Goal: Transaction & Acquisition: Purchase product/service

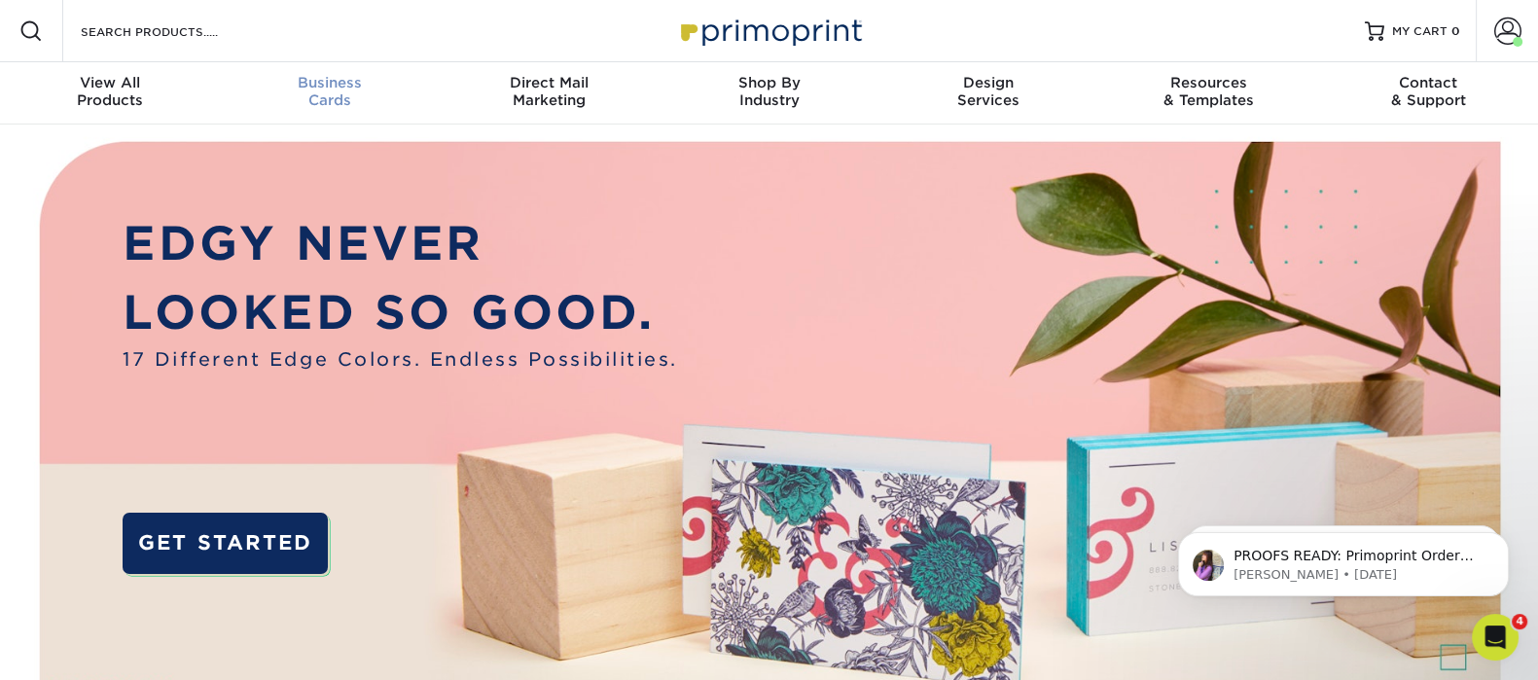
click at [333, 89] on span "Business" at bounding box center [330, 83] width 220 height 18
click at [324, 107] on div "Business Cards" at bounding box center [330, 91] width 220 height 35
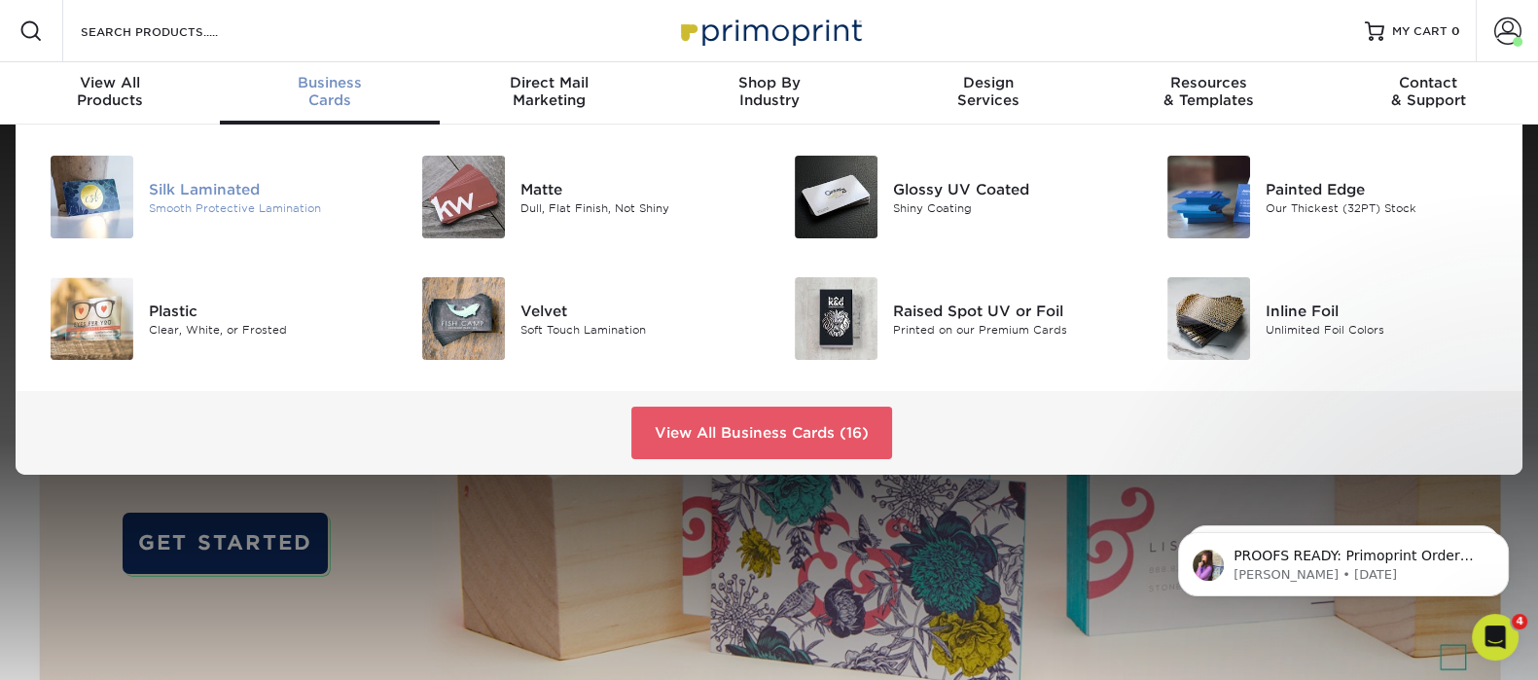
click at [254, 173] on div "Silk Laminated Smooth Protective Lamination" at bounding box center [273, 197] width 248 height 83
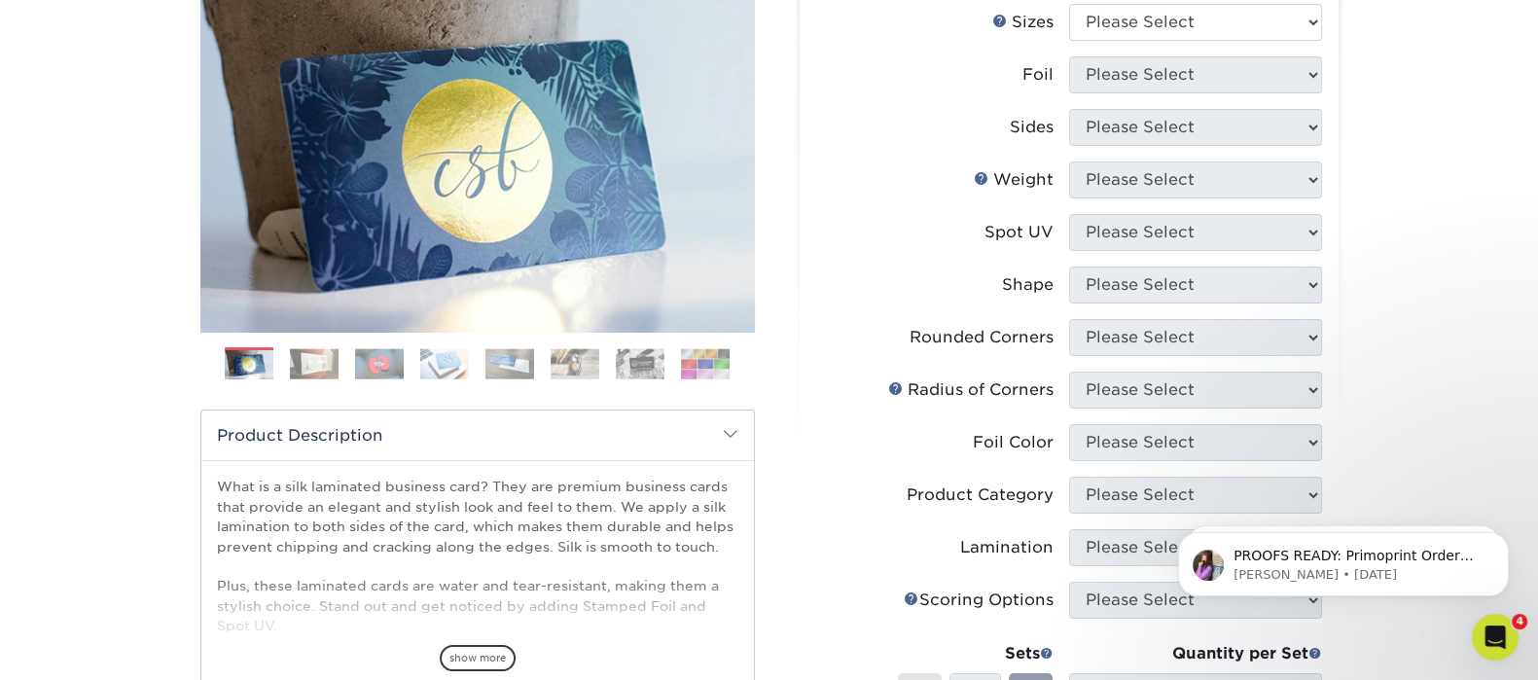
scroll to position [242, 0]
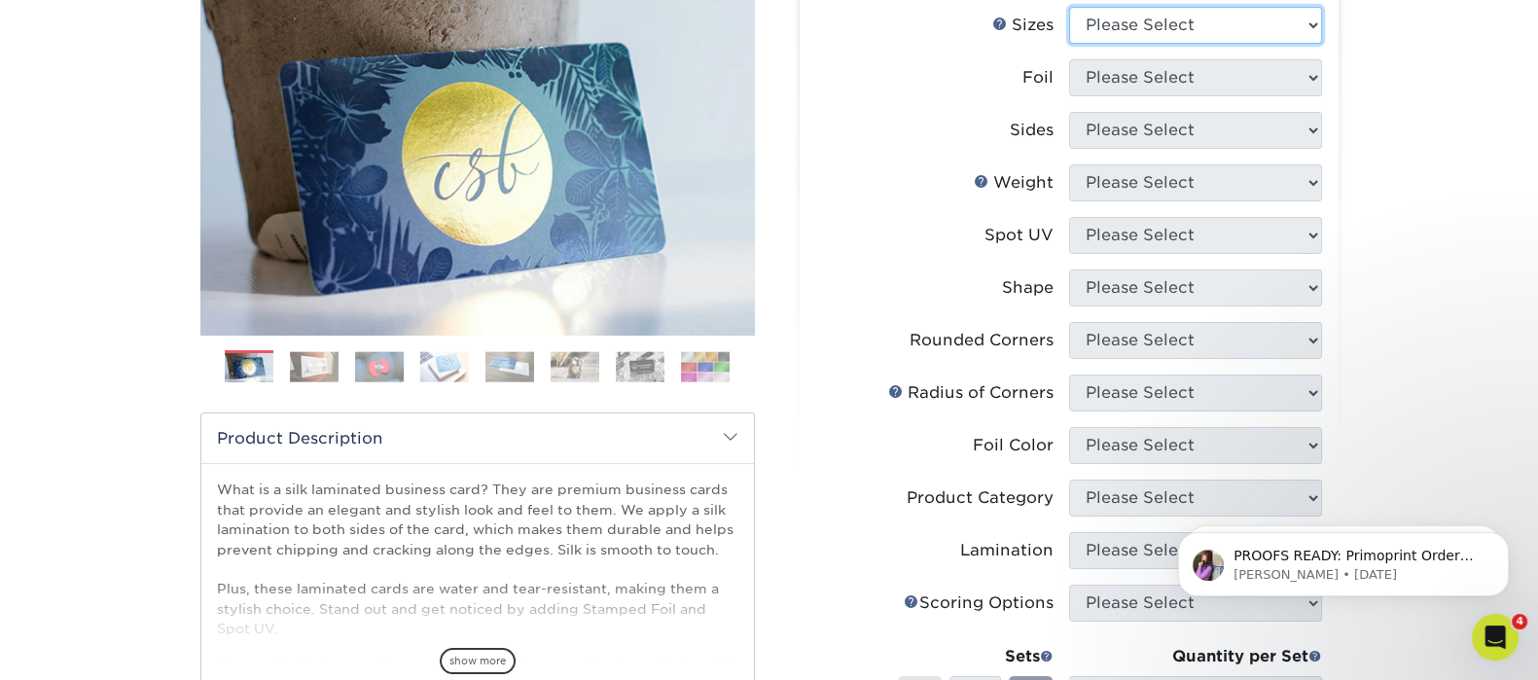
click at [1152, 18] on select "Please Select 1.5" x 3.5" - Mini 1.75" x 3.5" - Mini 2" x 2" - Square 2" x 3" -…" at bounding box center [1195, 25] width 253 height 37
select select "2.00x3.50"
click at [1069, 7] on select "Please Select 1.5" x 3.5" - Mini 1.75" x 3.5" - Mini 2" x 2" - Square 2" x 3" -…" at bounding box center [1195, 25] width 253 height 37
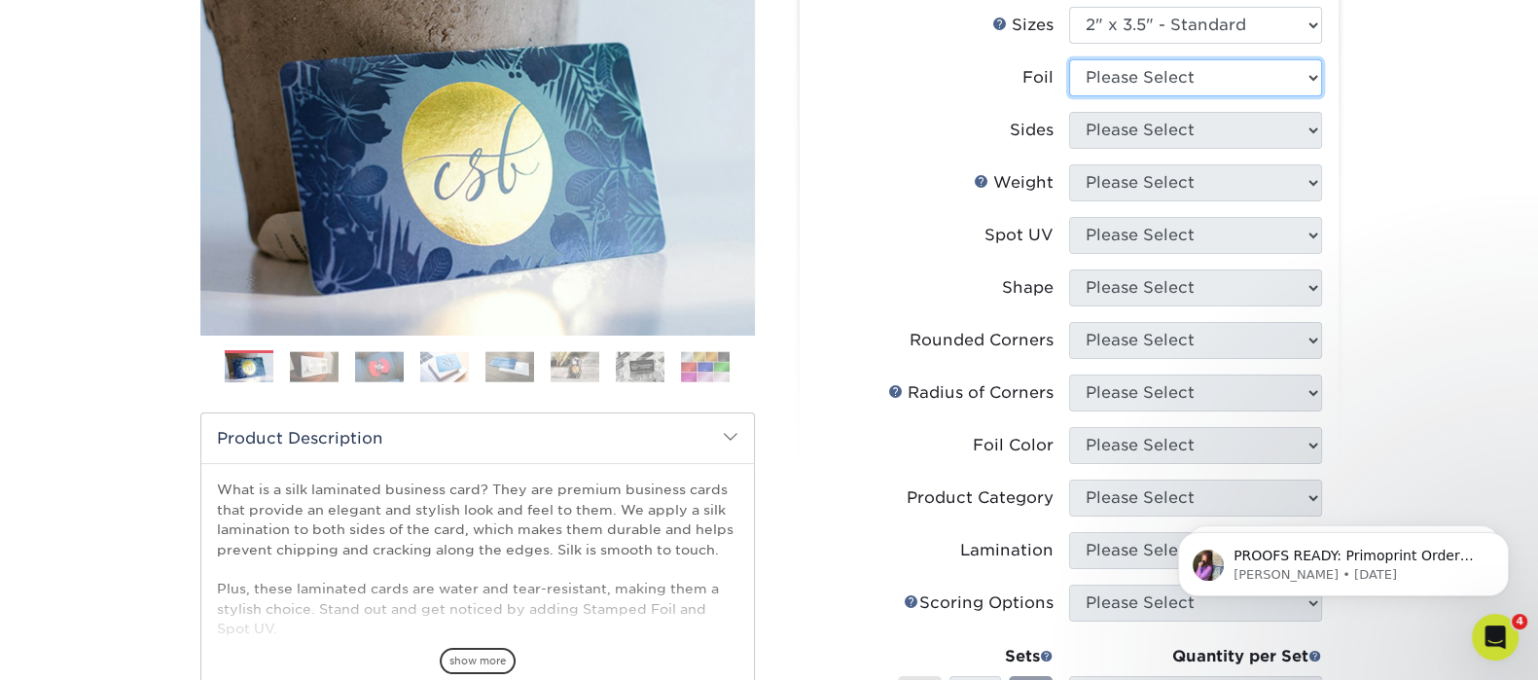
click at [1191, 83] on select "Please Select Yes No" at bounding box center [1195, 77] width 253 height 37
select select "0"
click at [1069, 59] on select "Please Select Yes No" at bounding box center [1195, 77] width 253 height 37
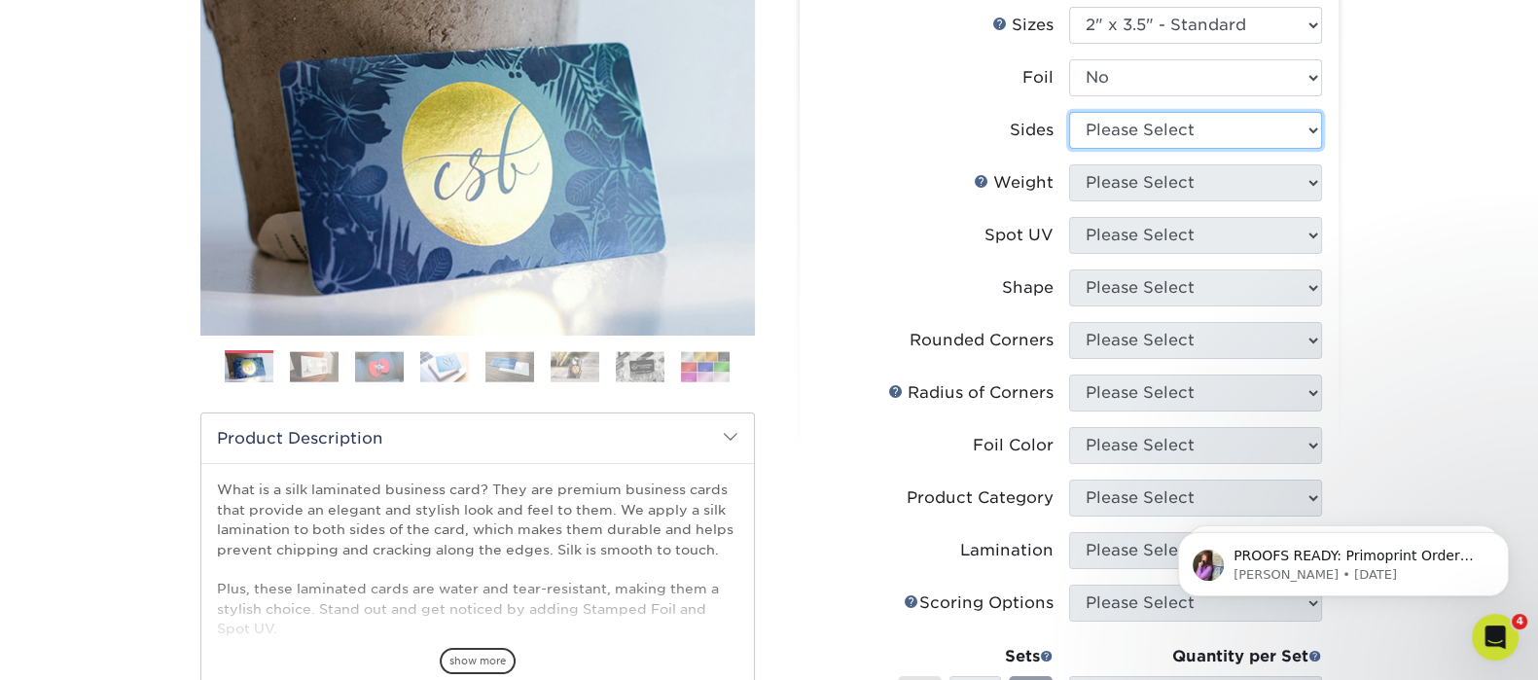
click at [1174, 133] on select "Please Select Print Both Sides Print Front Only" at bounding box center [1195, 130] width 253 height 37
select select "13abbda7-1d64-4f25-8bb2-c179b224825d"
click at [1069, 112] on select "Please Select Print Both Sides Print Front Only" at bounding box center [1195, 130] width 253 height 37
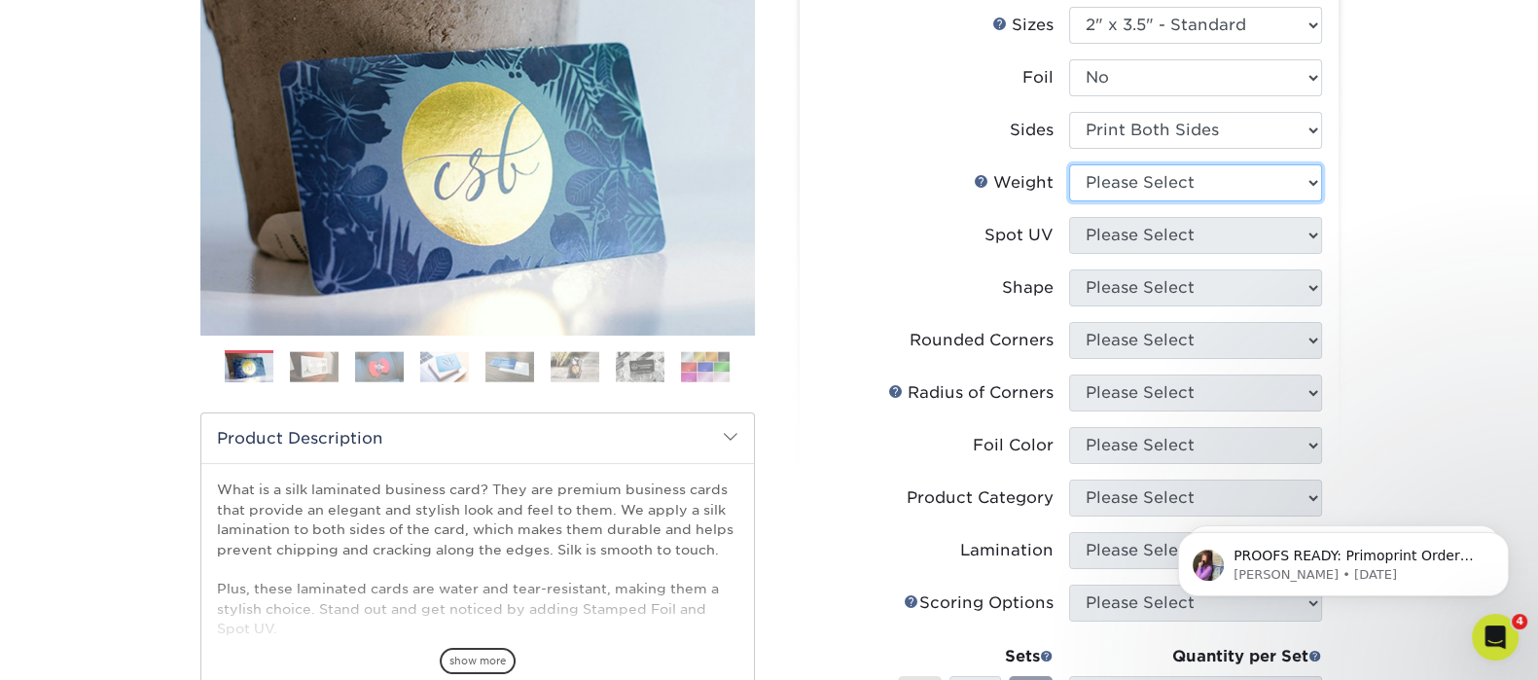
drag, startPoint x: 1177, startPoint y: 183, endPoint x: 1177, endPoint y: 196, distance: 13.6
click at [1177, 183] on select "Please Select 16PT" at bounding box center [1195, 182] width 253 height 37
select select "16PT"
click at [1069, 164] on select "Please Select 16PT" at bounding box center [1195, 182] width 253 height 37
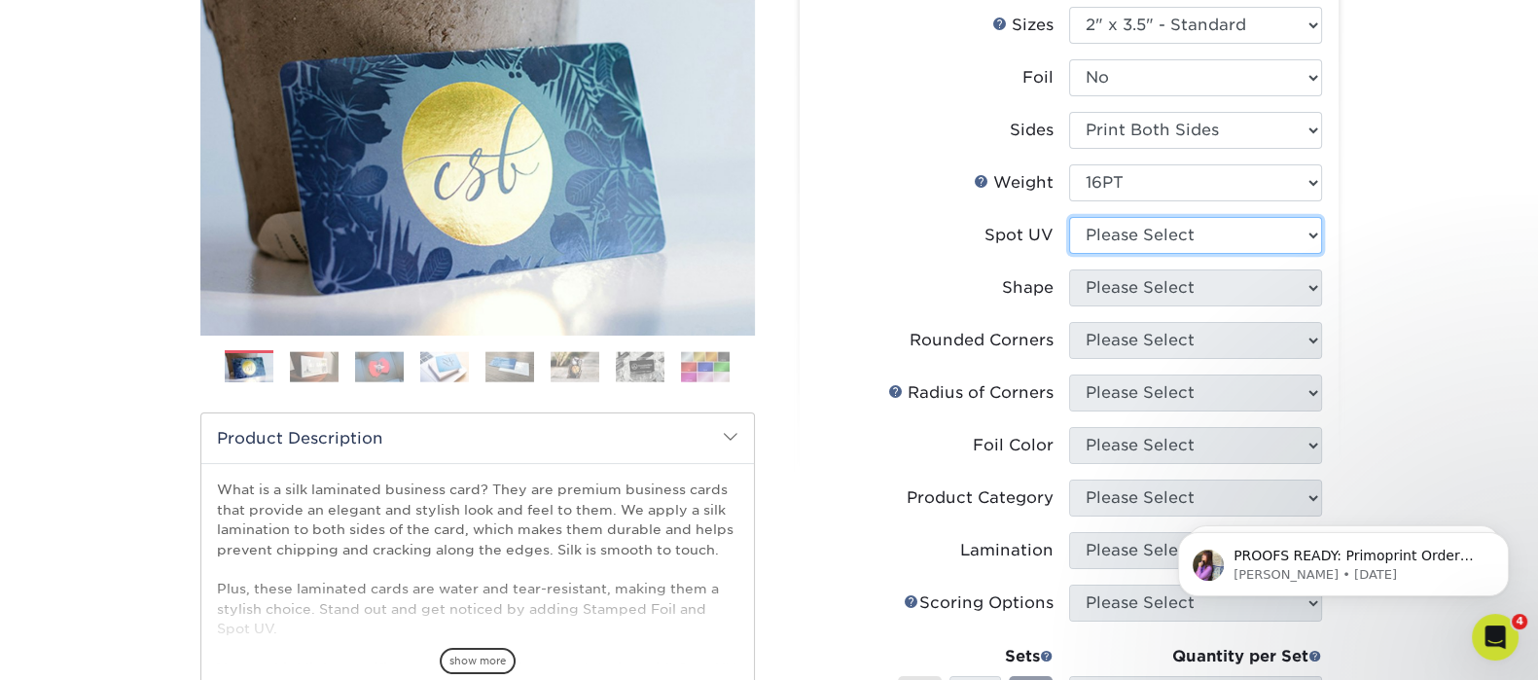
click at [1129, 238] on select "Please Select No Spot UV Front and Back (Both Sides) Front Only Back Only" at bounding box center [1195, 235] width 253 height 37
select select "3"
click at [1069, 217] on select "Please Select No Spot UV Front and Back (Both Sides) Front Only Back Only" at bounding box center [1195, 235] width 253 height 37
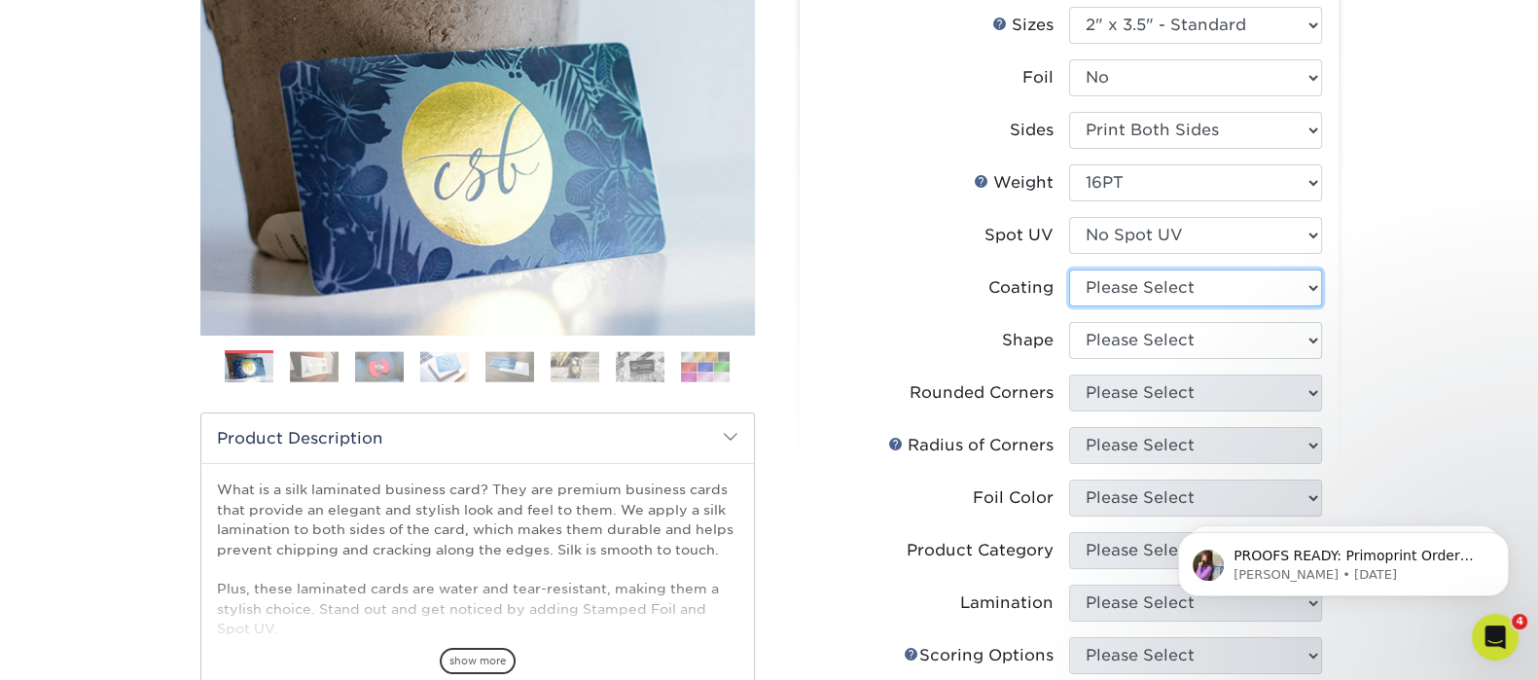
click at [1133, 280] on select at bounding box center [1195, 287] width 253 height 37
select select "3e7618de-abca-4bda-9f97-8b9129e913d8"
click at [1069, 269] on select at bounding box center [1195, 287] width 253 height 37
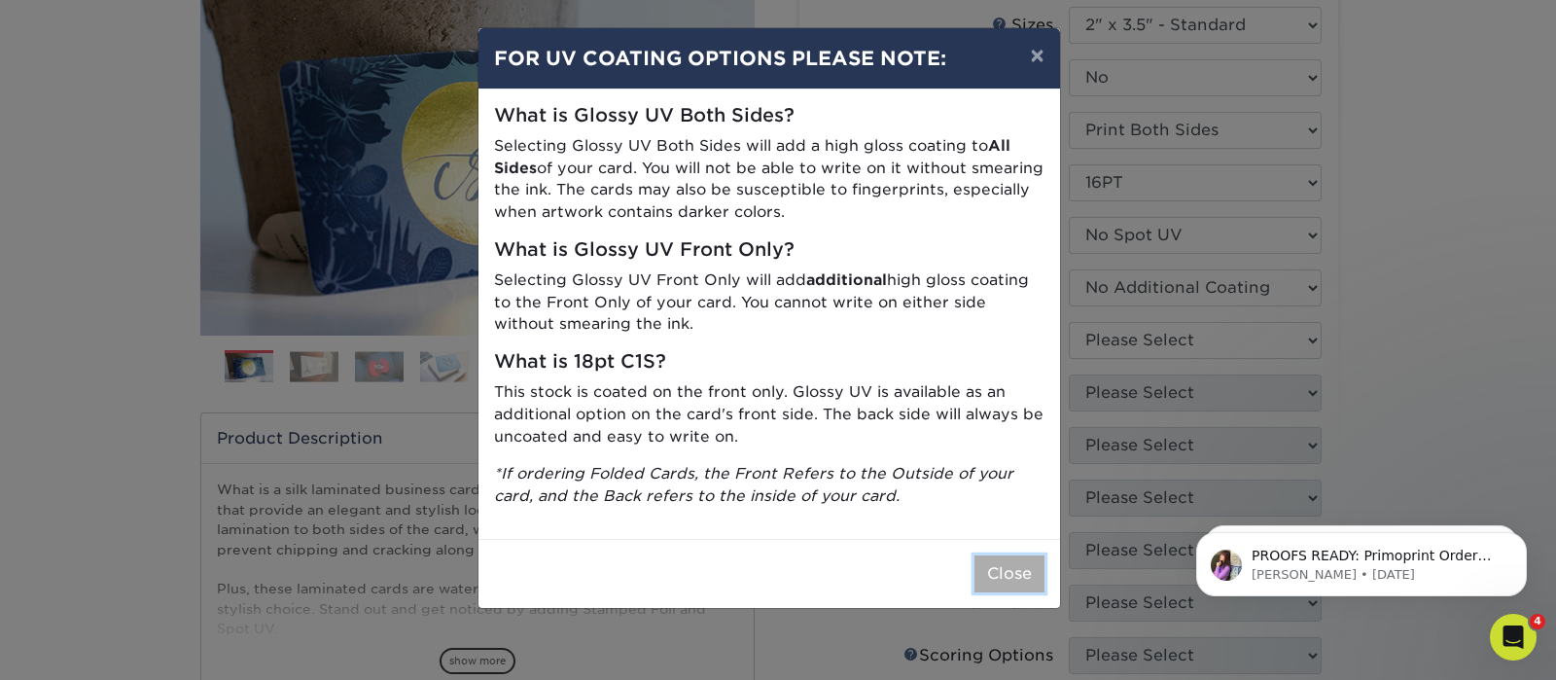
click at [1015, 571] on button "Close" at bounding box center [1009, 573] width 70 height 37
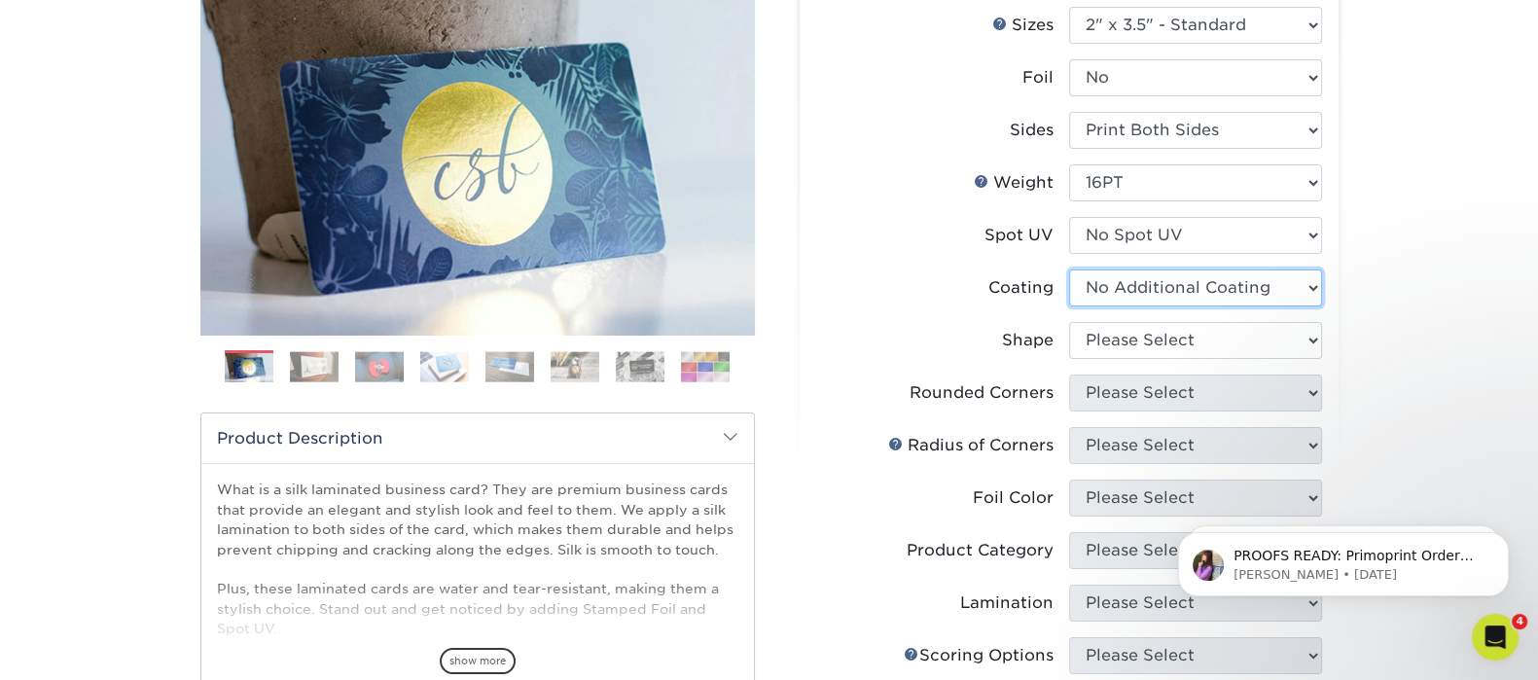
drag, startPoint x: 1204, startPoint y: 291, endPoint x: 1204, endPoint y: 302, distance: 11.7
click at [1204, 290] on select at bounding box center [1195, 287] width 253 height 37
click at [1069, 269] on select at bounding box center [1195, 287] width 253 height 37
click at [1174, 344] on select "Please Select Standard Oval" at bounding box center [1195, 340] width 253 height 37
select select "standard"
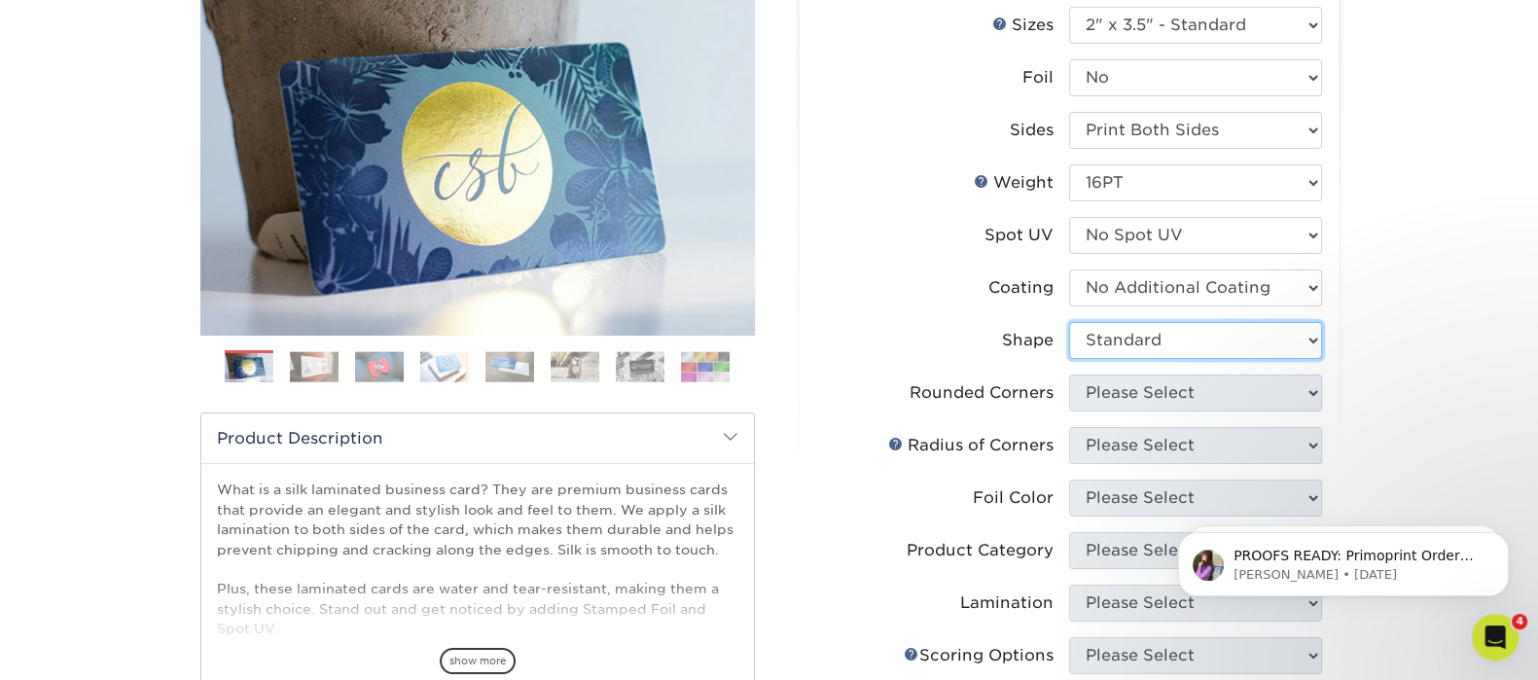
click at [1069, 322] on select "Please Select Standard Oval" at bounding box center [1195, 340] width 253 height 37
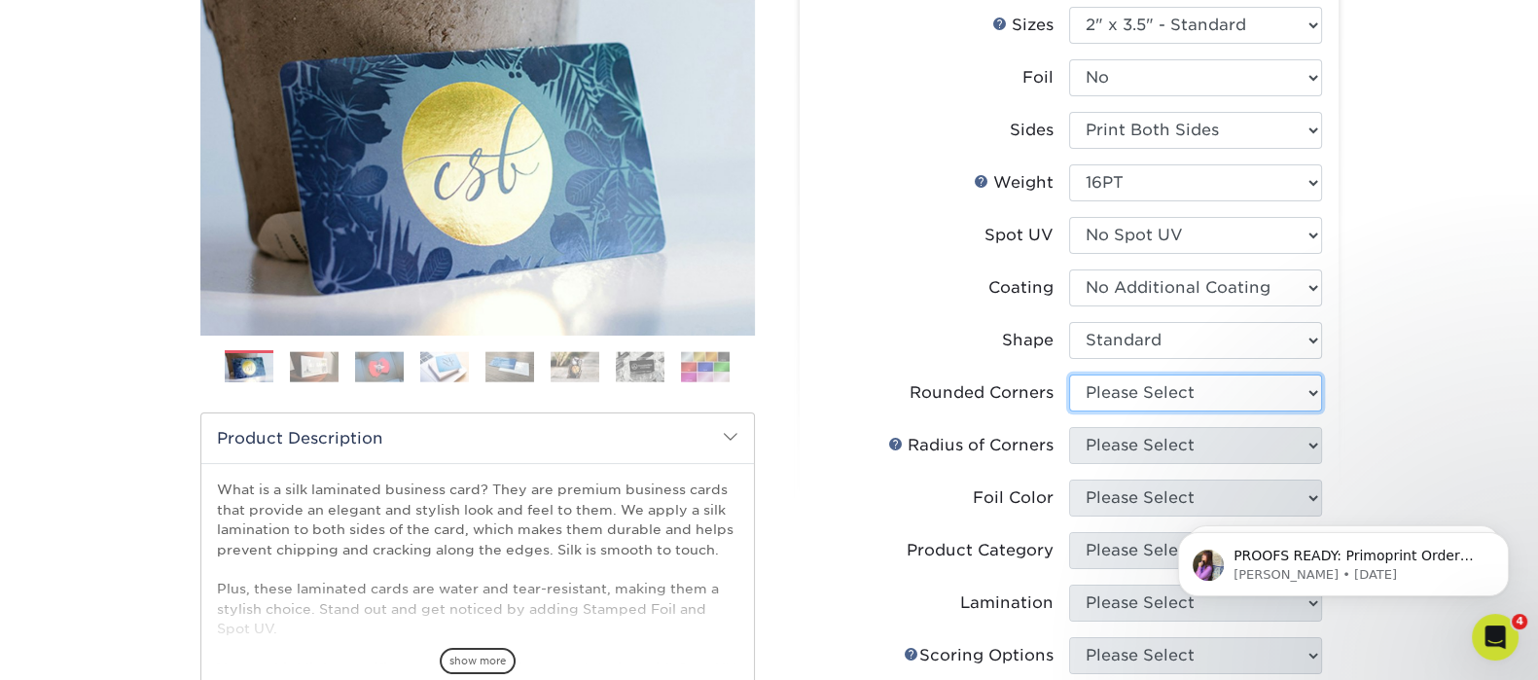
click at [1163, 394] on select "Please Select Yes - Round 2 Corners Yes - Round 4 Corners No" at bounding box center [1195, 392] width 253 height 37
select select "0"
click at [1069, 374] on select "Please Select Yes - Round 2 Corners Yes - Round 4 Corners No" at bounding box center [1195, 392] width 253 height 37
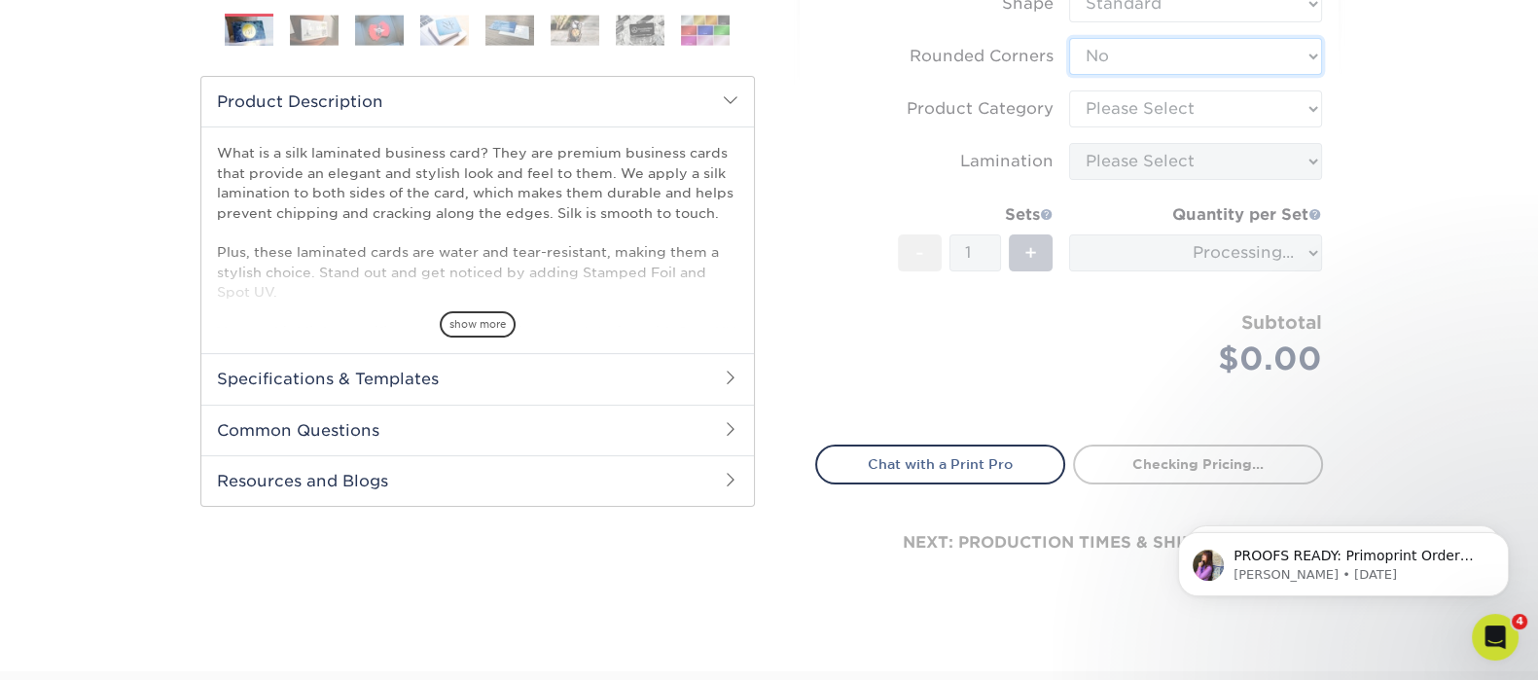
scroll to position [608, 0]
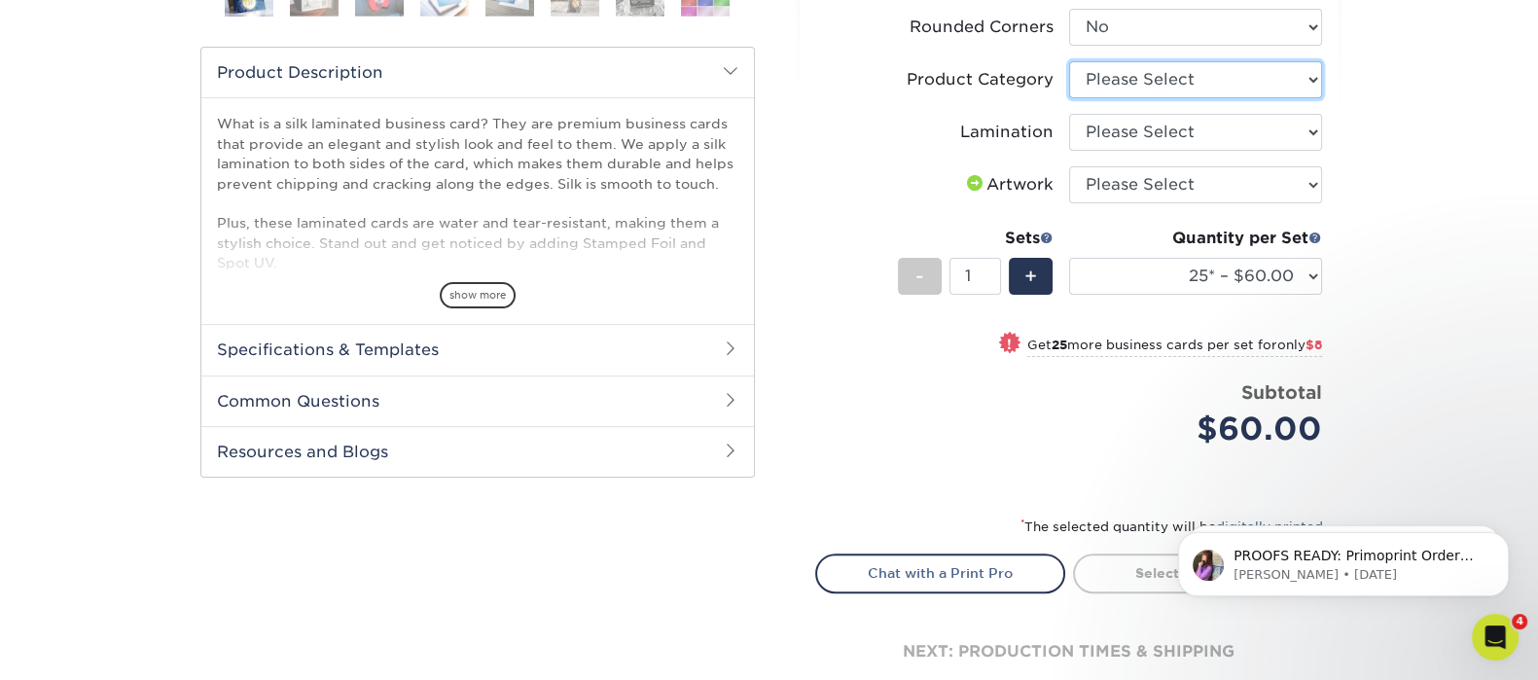
click at [1140, 88] on select "Please Select Business Cards" at bounding box center [1195, 79] width 253 height 37
select select "3b5148f1-0588-4f88-a218-97bcfdce65c1"
click at [1069, 61] on select "Please Select Business Cards" at bounding box center [1195, 79] width 253 height 37
click at [1136, 133] on select "Please Select Silk" at bounding box center [1195, 132] width 253 height 37
select select "ccacb42f-45f7-42d3-bbd3-7c8421cf37f0"
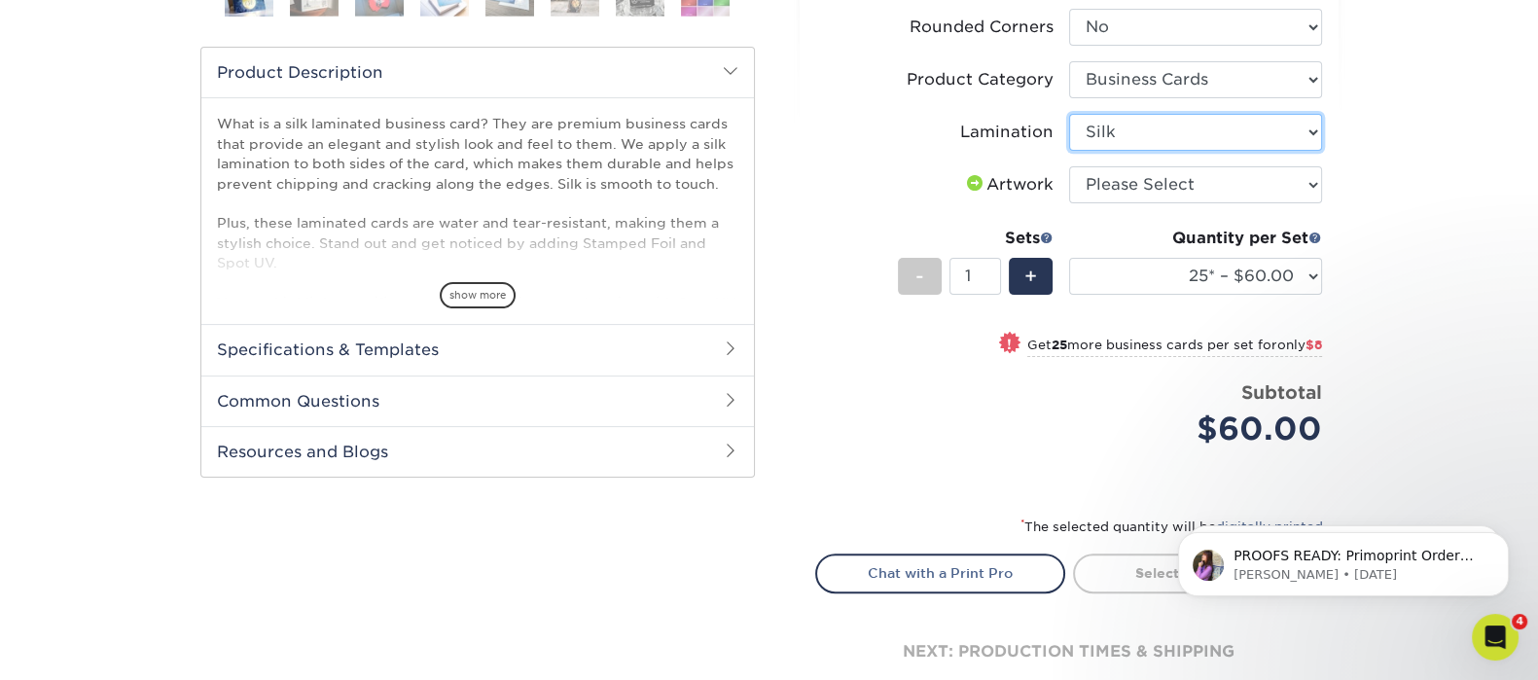
click at [1069, 114] on select "Please Select Silk" at bounding box center [1195, 132] width 253 height 37
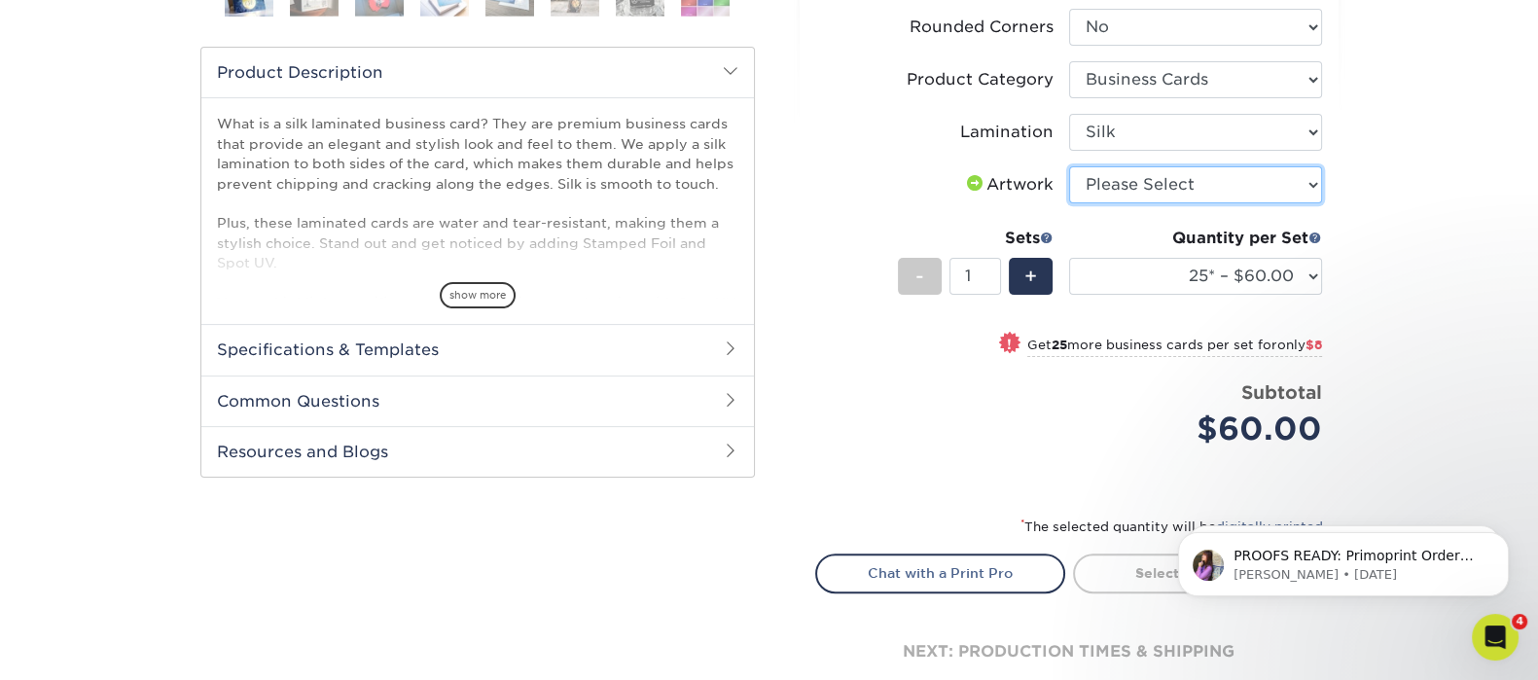
click at [1153, 177] on select "Please Select I will upload files I need a design - $100" at bounding box center [1195, 184] width 253 height 37
select select "upload"
click at [1069, 166] on select "Please Select I will upload files I need a design - $100" at bounding box center [1195, 184] width 253 height 37
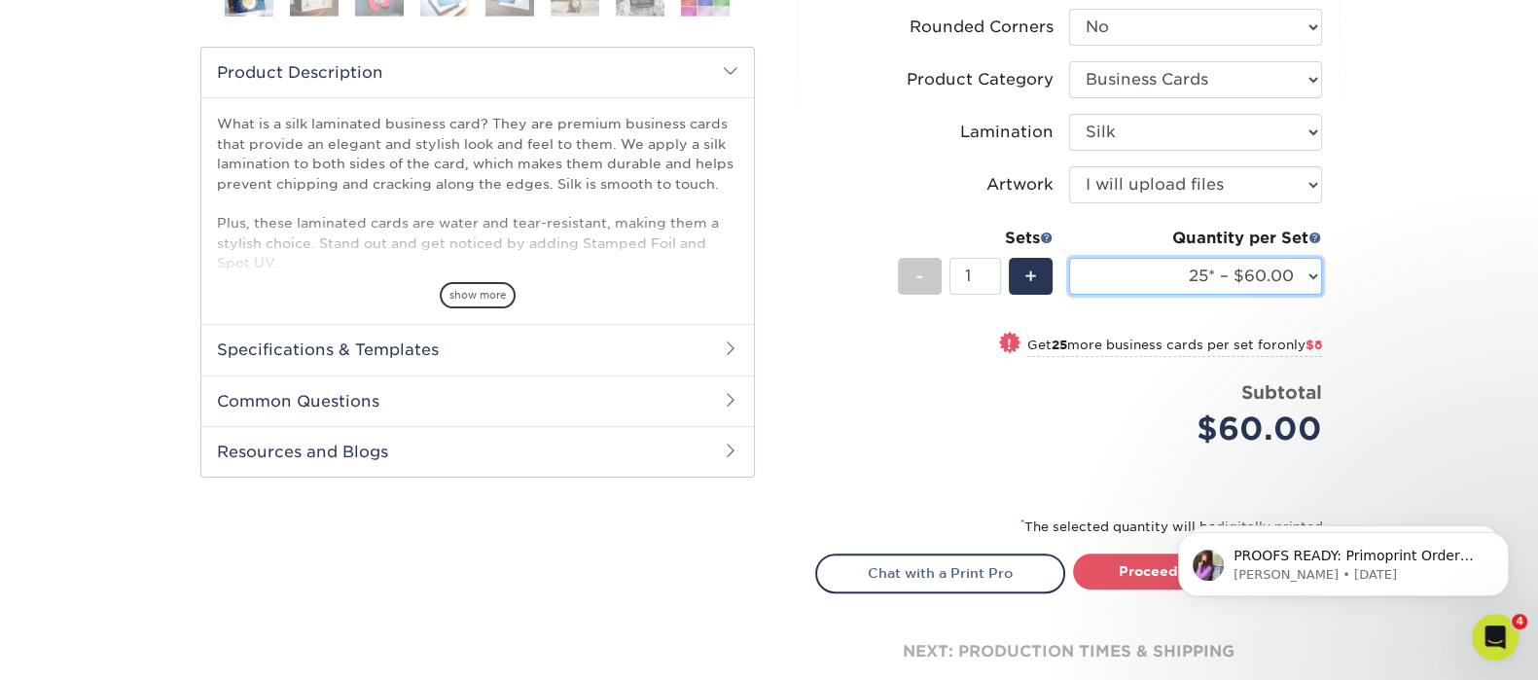
click at [1170, 273] on select "25* – $60.00 50* – $68.00 75* – $76.00 100* – $84.00 250* – $92.00 500 – $96.00…" at bounding box center [1195, 276] width 253 height 37
select select "50* – $68.00"
click at [1069, 258] on select "25* – $60.00 50* – $68.00 75* – $76.00 100* – $84.00 250* – $92.00 500 – $96.00…" at bounding box center [1195, 276] width 253 height 37
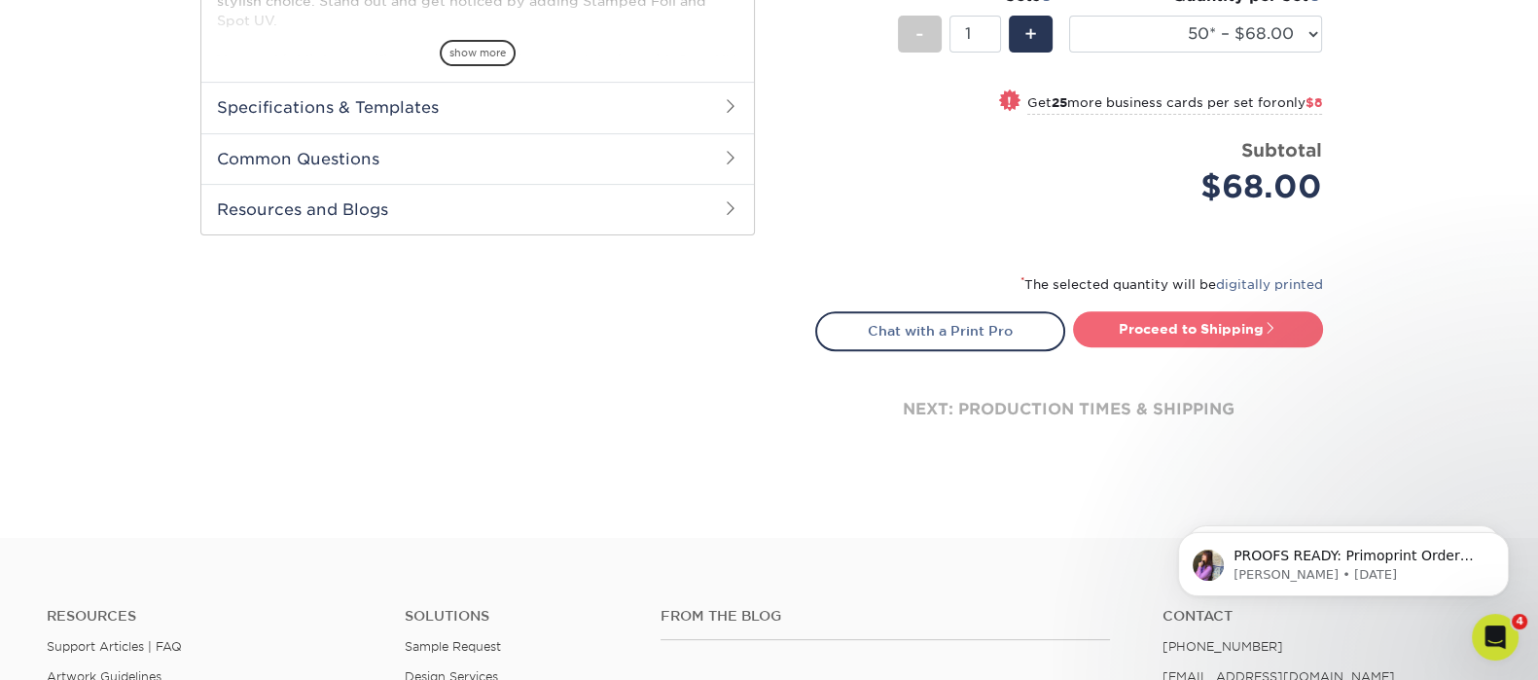
click at [1195, 338] on link "Proceed to Shipping" at bounding box center [1198, 328] width 250 height 35
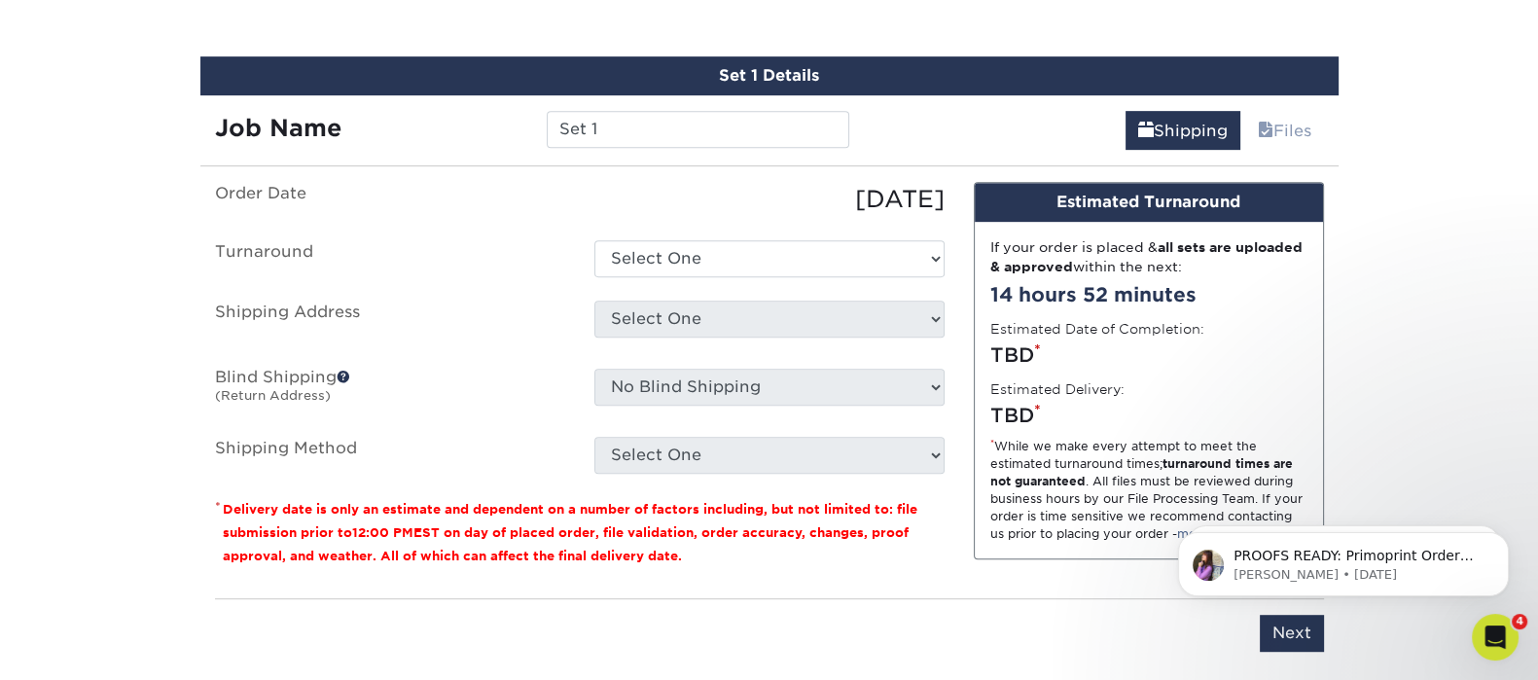
scroll to position [1213, 0]
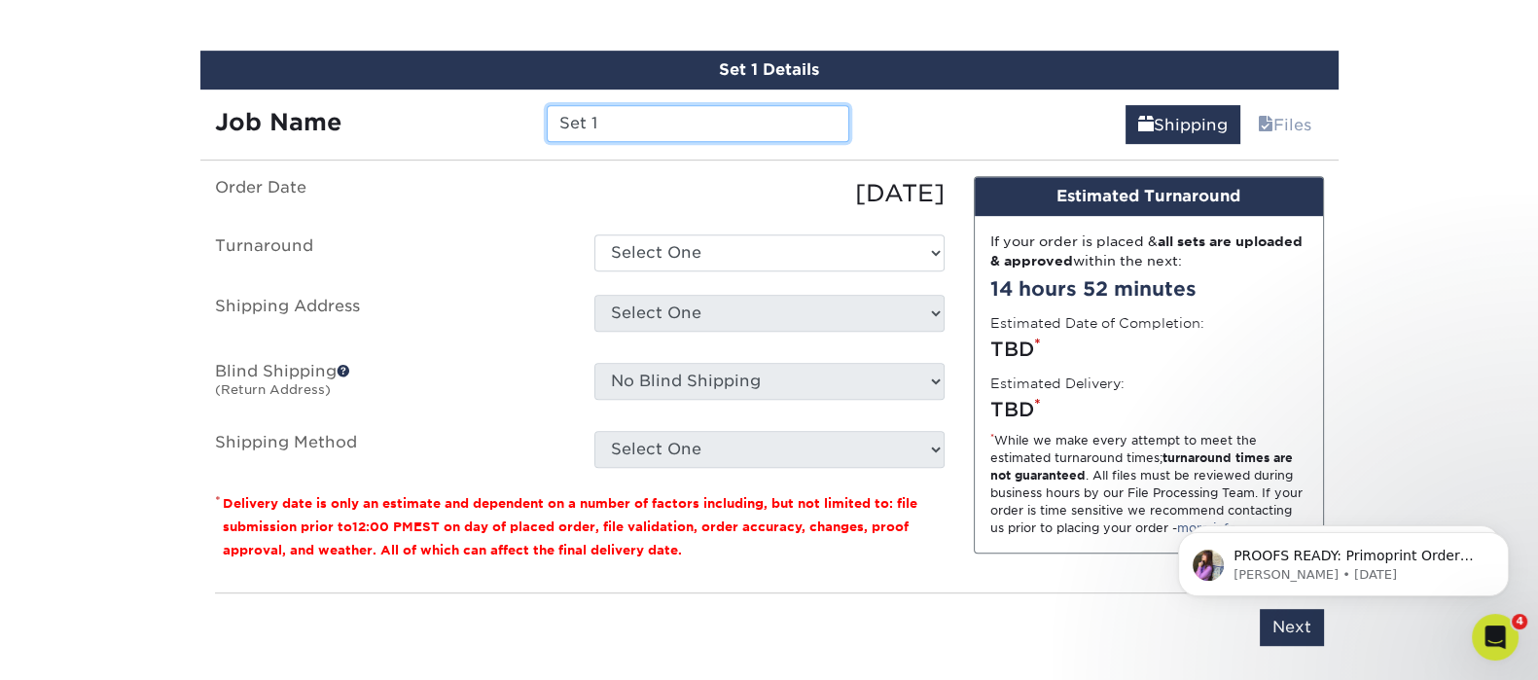
drag, startPoint x: 613, startPoint y: 125, endPoint x: 334, endPoint y: 53, distance: 288.2
click at [337, 56] on div "Set 1 Details Job Name Set 1 Shipping Files You've choosen mailing services! If…" at bounding box center [769, 360] width 1138 height 619
click at [598, 119] on input "Set 1" at bounding box center [698, 123] width 302 height 37
paste input "Justin Davidson"
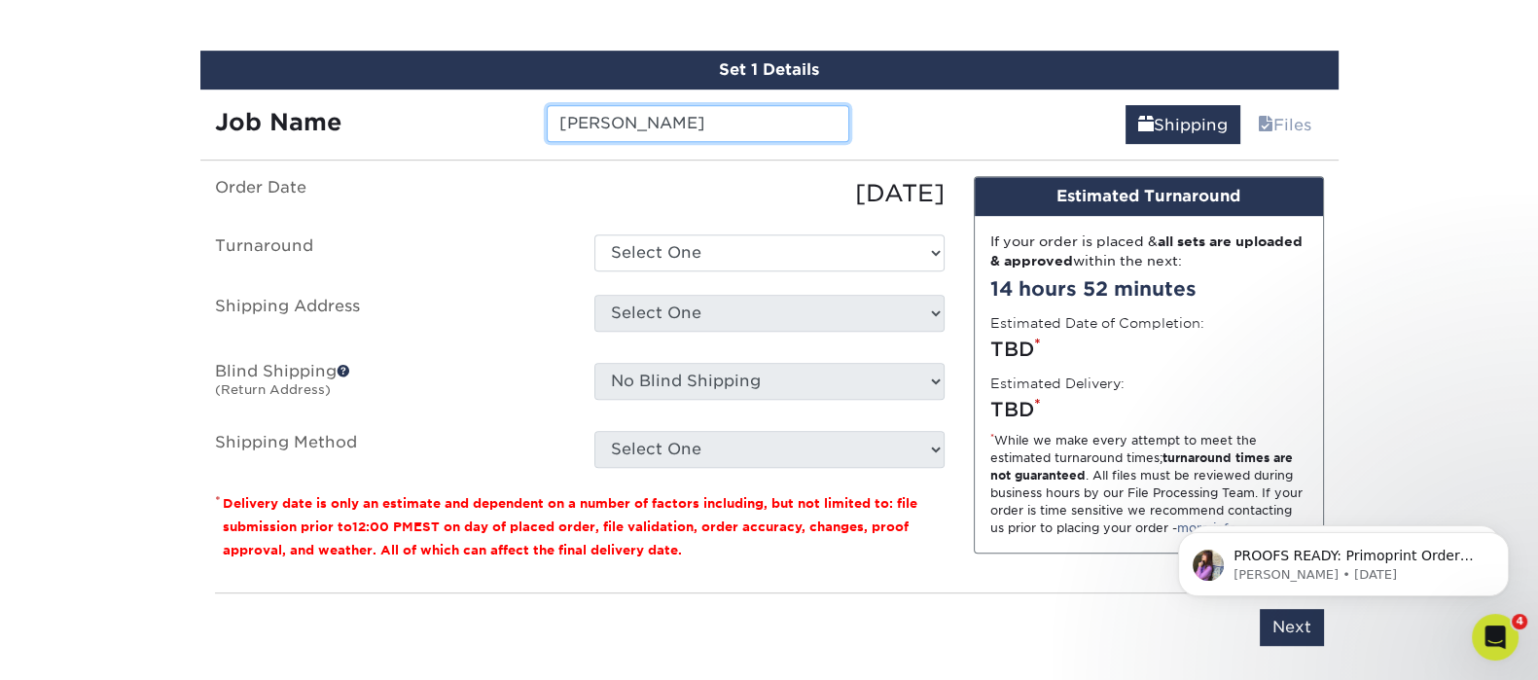
type input "Justin Davidson"
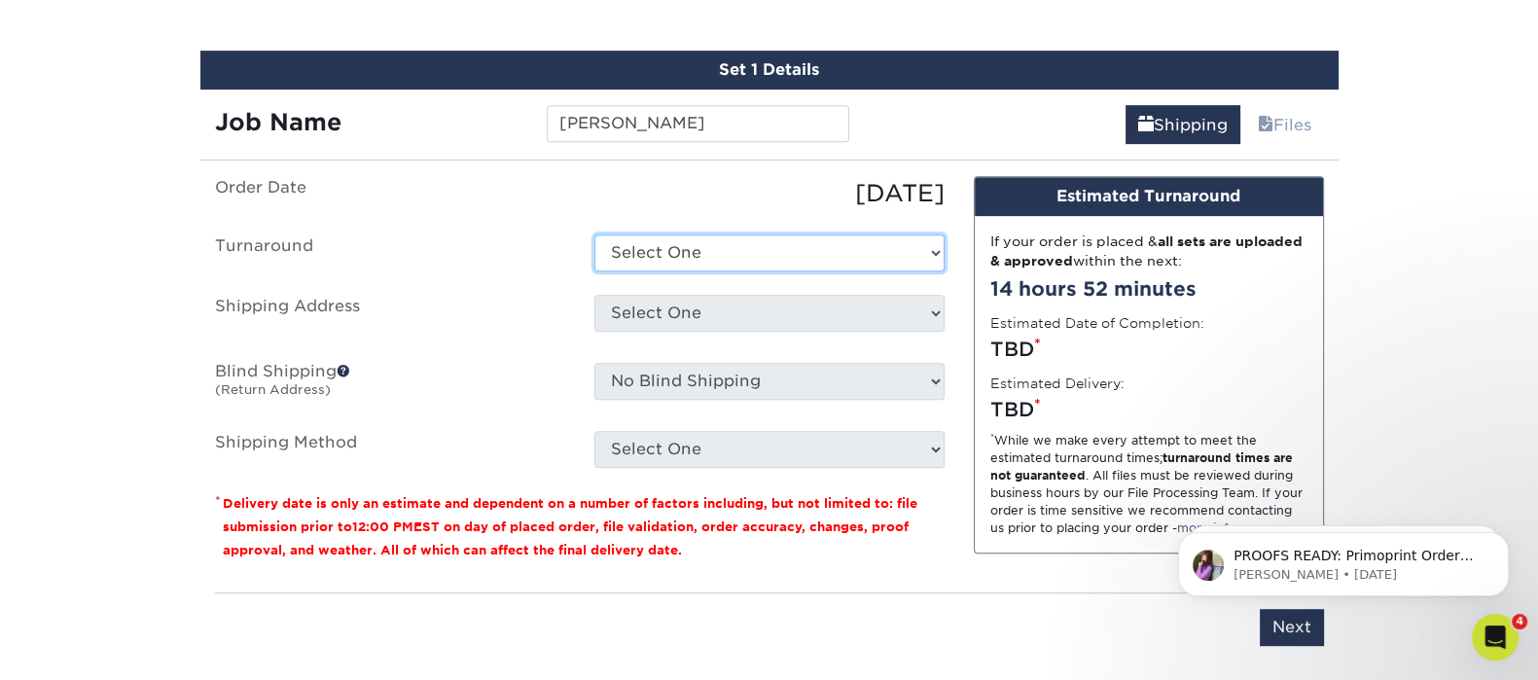
click at [671, 238] on select "Select One 2-4 Business Days 2 Day Next Business Day" at bounding box center [769, 252] width 350 height 37
select select "7f31b32a-ec12-4eac-8c83-7b9a9183acd8"
click at [594, 234] on select "Select One 2-4 Business Days 2 Day Next Business Day" at bounding box center [769, 252] width 350 height 37
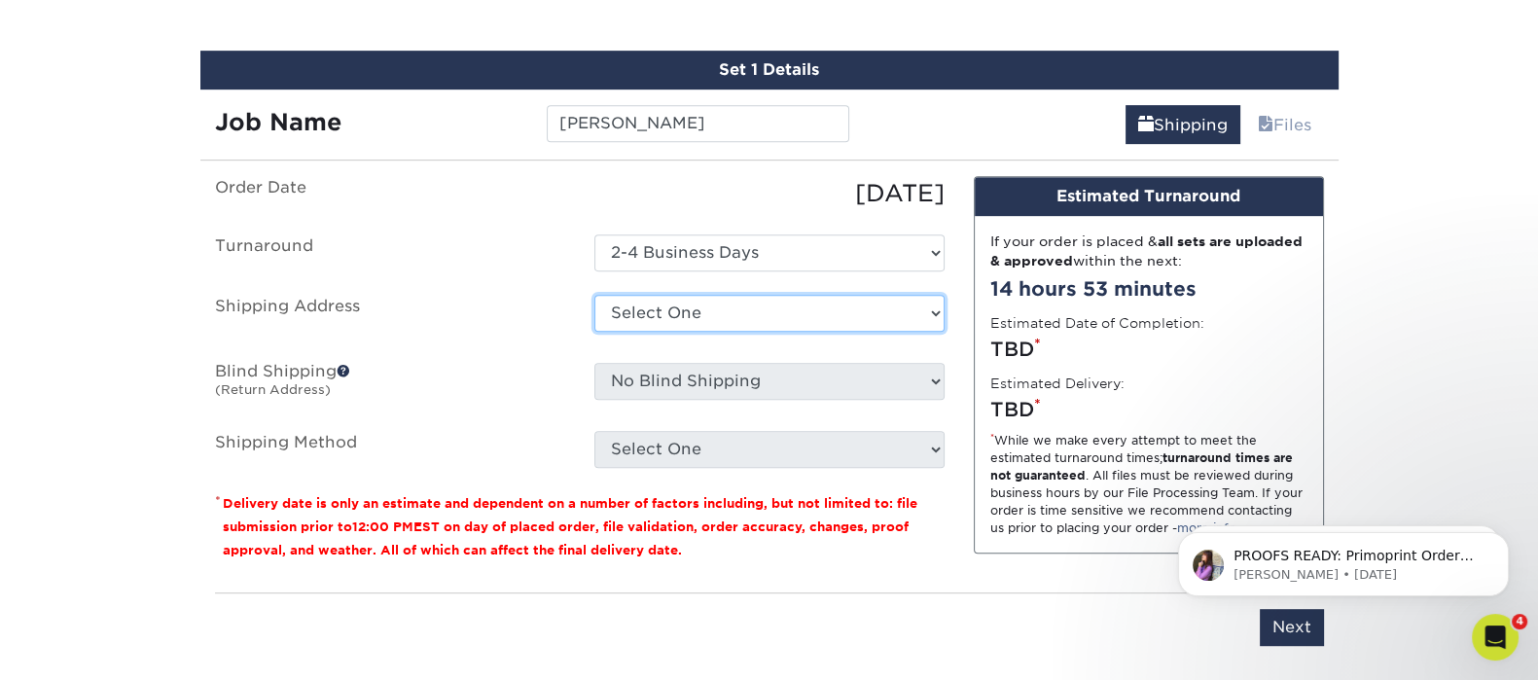
click at [722, 313] on select "Select One [GEOGRAPHIC_DATA] Office [GEOGRAPHIC_DATA] Office [GEOGRAPHIC_DATA] …" at bounding box center [769, 313] width 350 height 37
select select "244487"
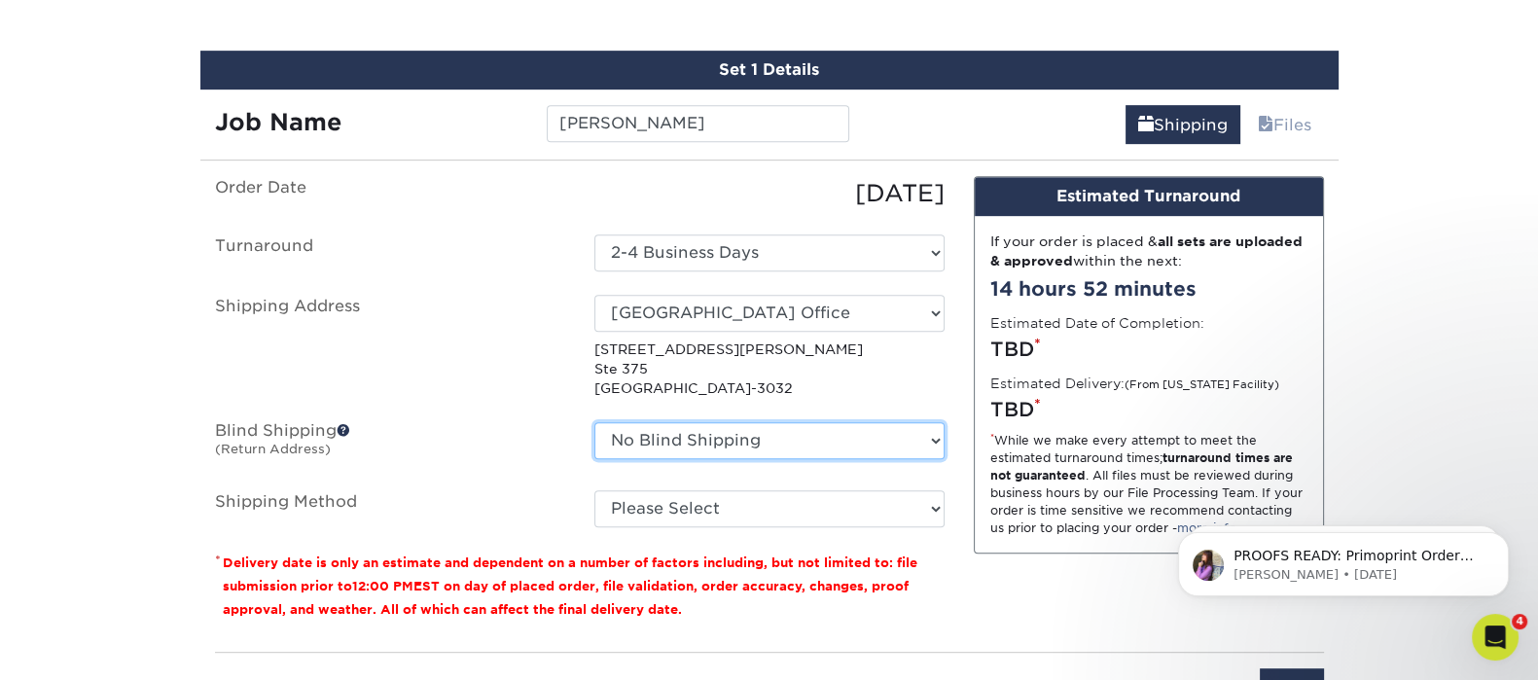
click at [805, 438] on select "No Blind Shipping [GEOGRAPHIC_DATA] Office [GEOGRAPHIC_DATA] Office [GEOGRAPHIC…" at bounding box center [769, 440] width 350 height 37
click at [594, 422] on select "No Blind Shipping [GEOGRAPHIC_DATA] Office [GEOGRAPHIC_DATA] Office [GEOGRAPHIC…" at bounding box center [769, 440] width 350 height 37
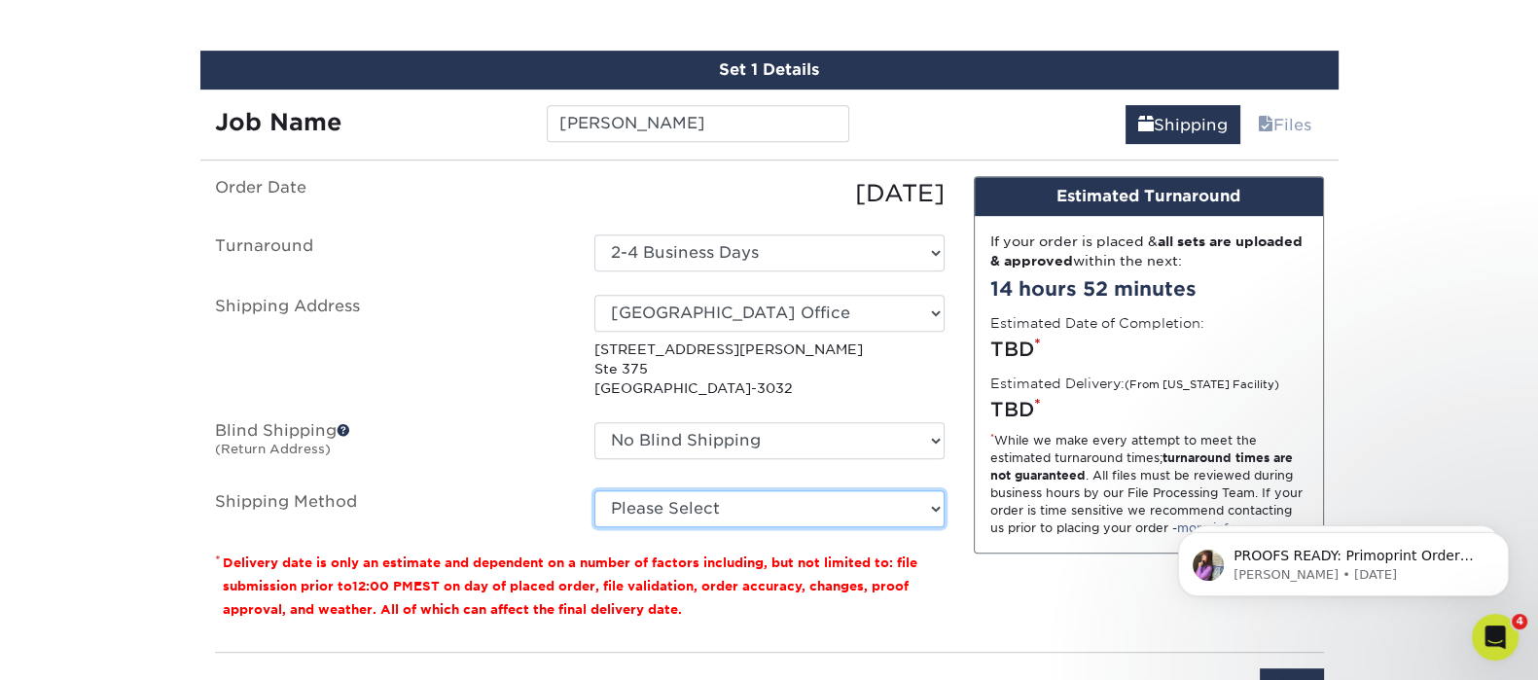
click at [759, 509] on select "Please Select Ground Shipping (+$7.84) 3 Day Shipping Service (+$15.38) 2 Day A…" at bounding box center [769, 508] width 350 height 37
select select "03"
click at [594, 490] on select "Please Select Ground Shipping (+$7.84) 3 Day Shipping Service (+$15.38) 2 Day A…" at bounding box center [769, 508] width 350 height 37
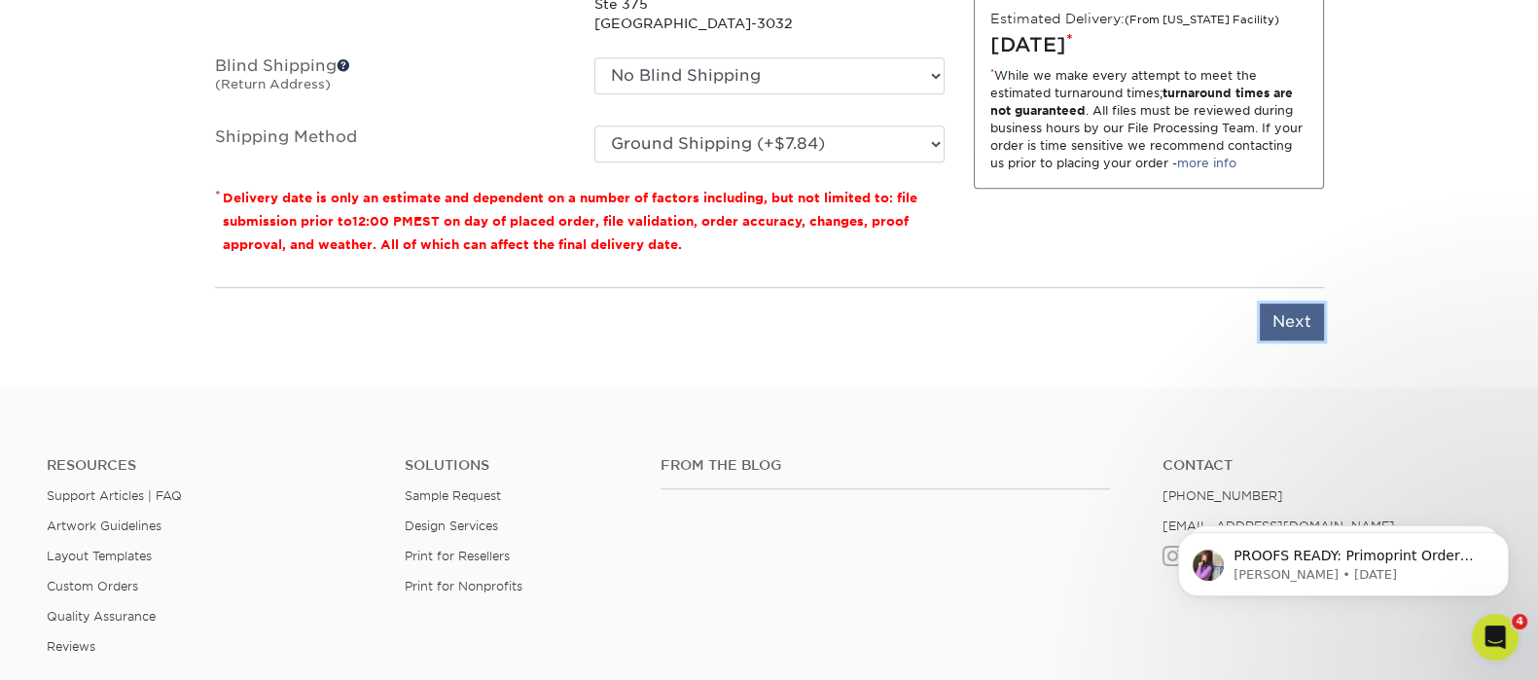
click at [1272, 312] on input "Next" at bounding box center [1291, 321] width 64 height 37
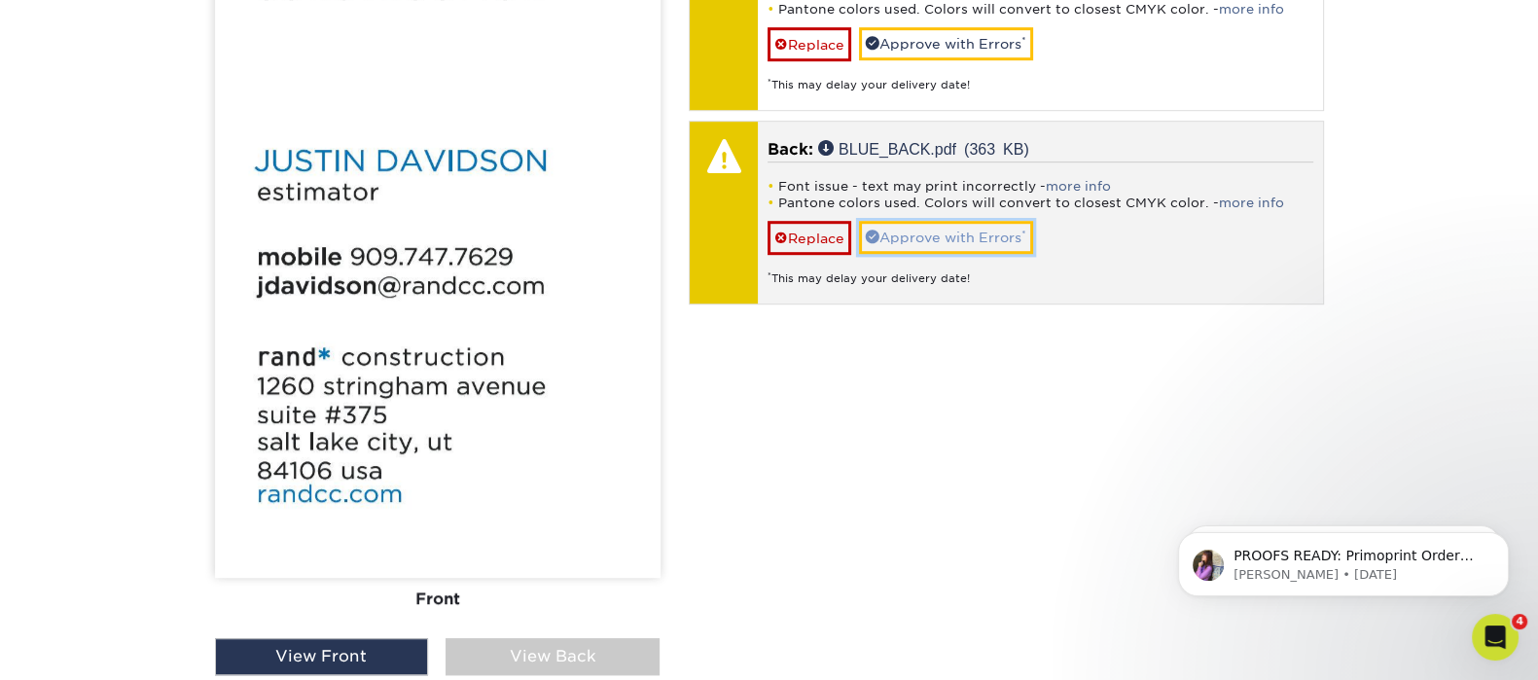
click at [951, 240] on link "Approve with Errors *" at bounding box center [946, 237] width 174 height 33
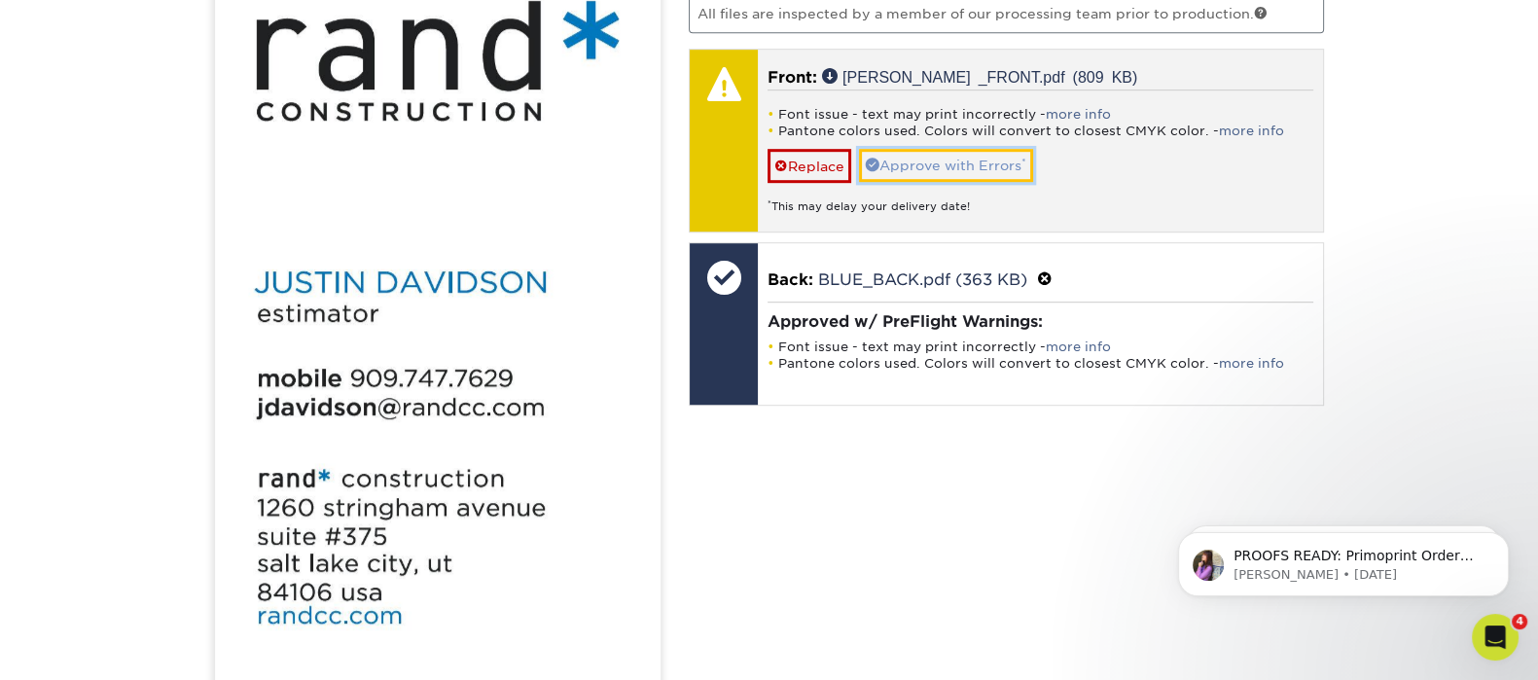
click at [943, 162] on link "Approve with Errors *" at bounding box center [946, 165] width 174 height 33
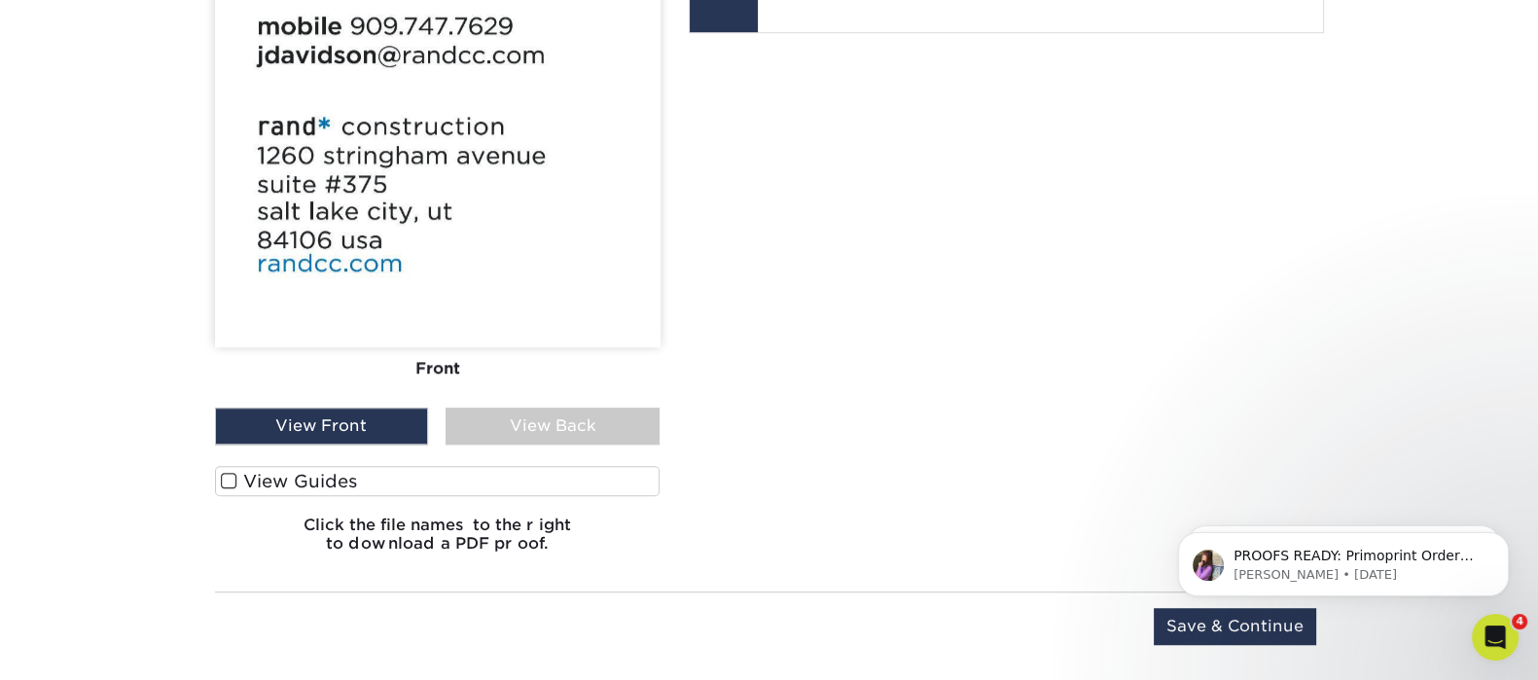
scroll to position [1821, 0]
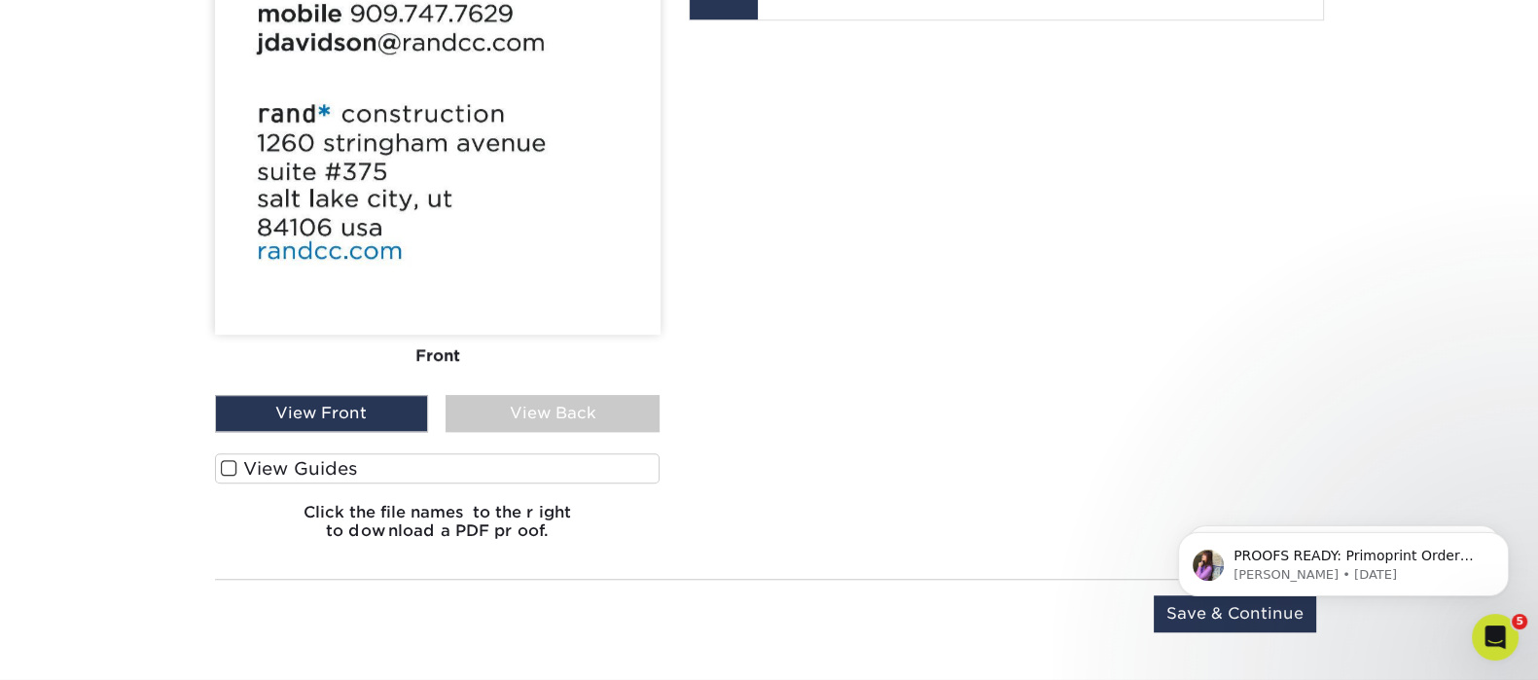
click at [1217, 619] on body "PROOFS READY: Primoprint Order 25627-43146-36452 Thank you for placing your pri…" at bounding box center [1342, 559] width 373 height 121
click at [1188, 611] on body "PROOFS READY: Primoprint Order 25627-43146-36452 Thank you for placing your pri…" at bounding box center [1342, 559] width 373 height 121
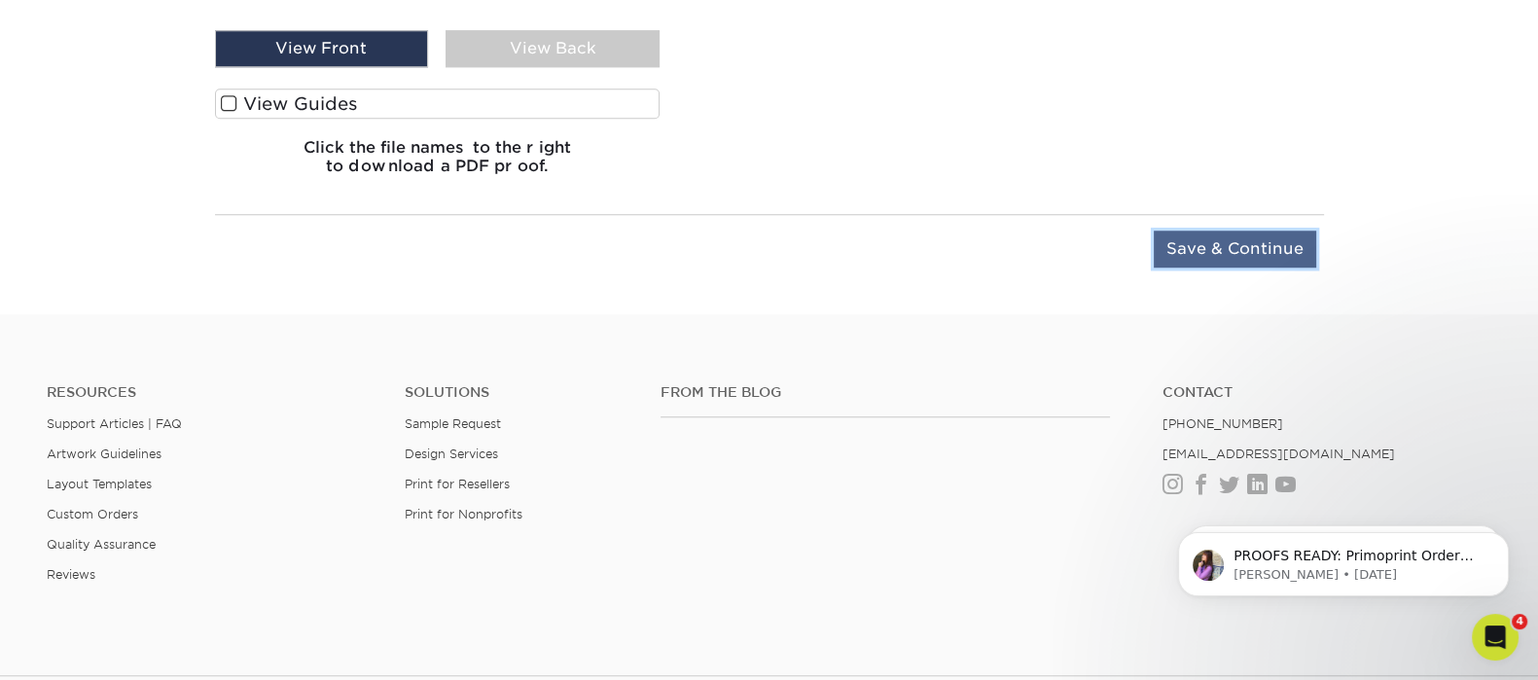
click at [1183, 249] on input "Save & Continue" at bounding box center [1234, 248] width 162 height 37
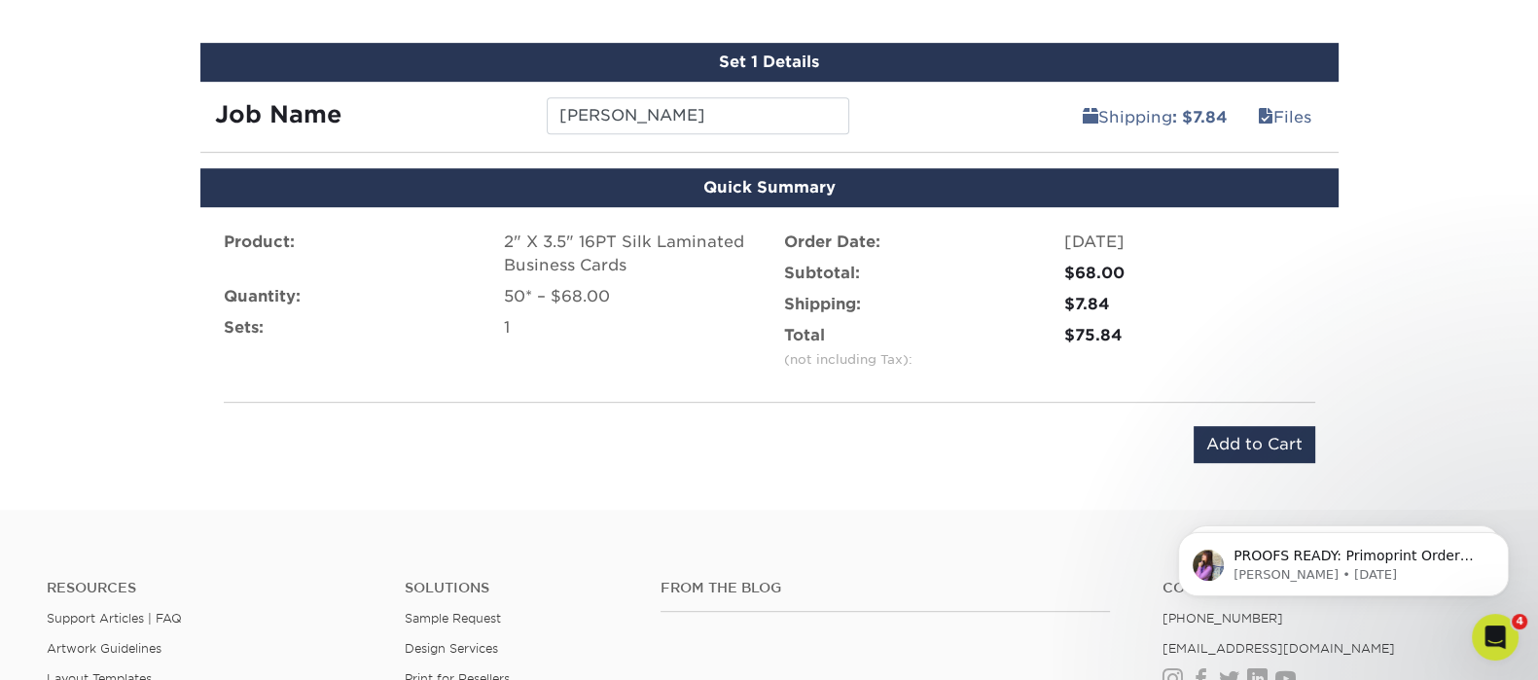
scroll to position [1251, 0]
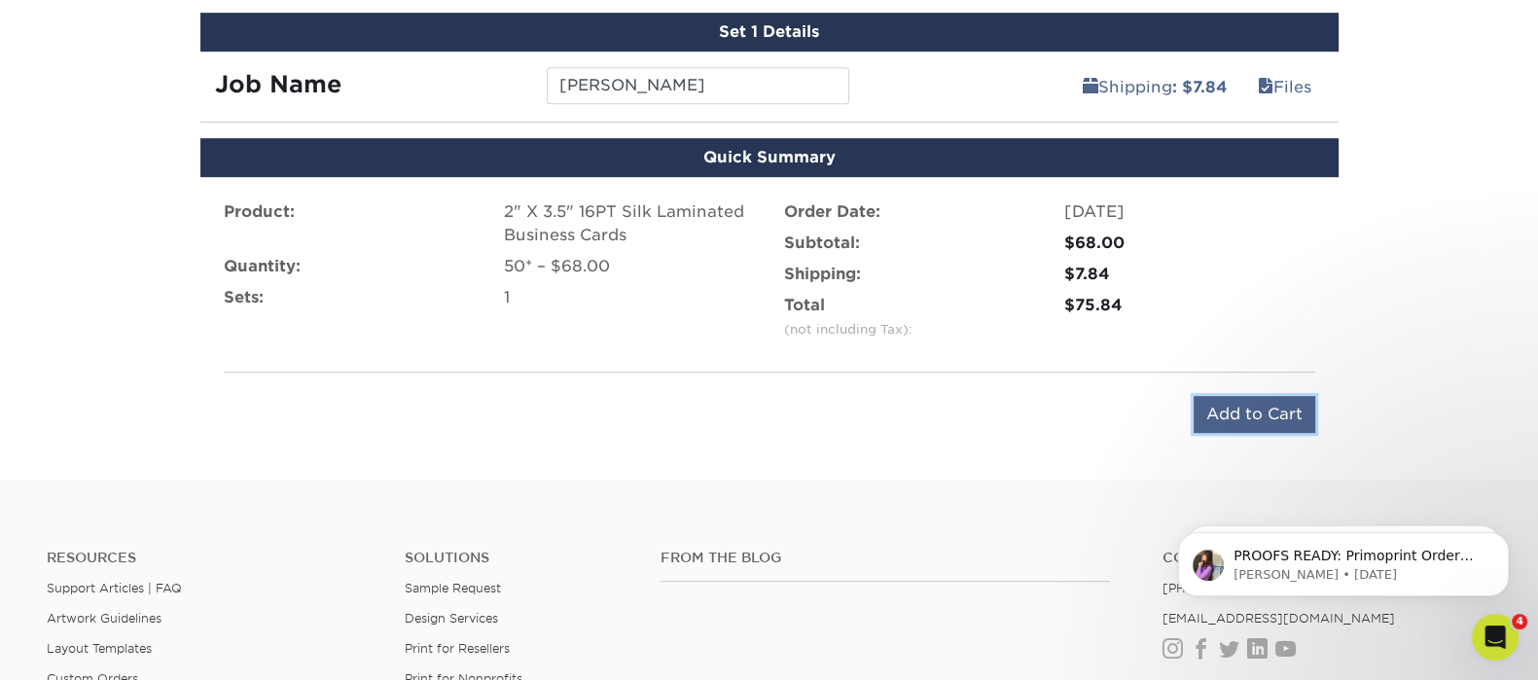
click at [1271, 409] on input "Add to Cart" at bounding box center [1254, 414] width 122 height 37
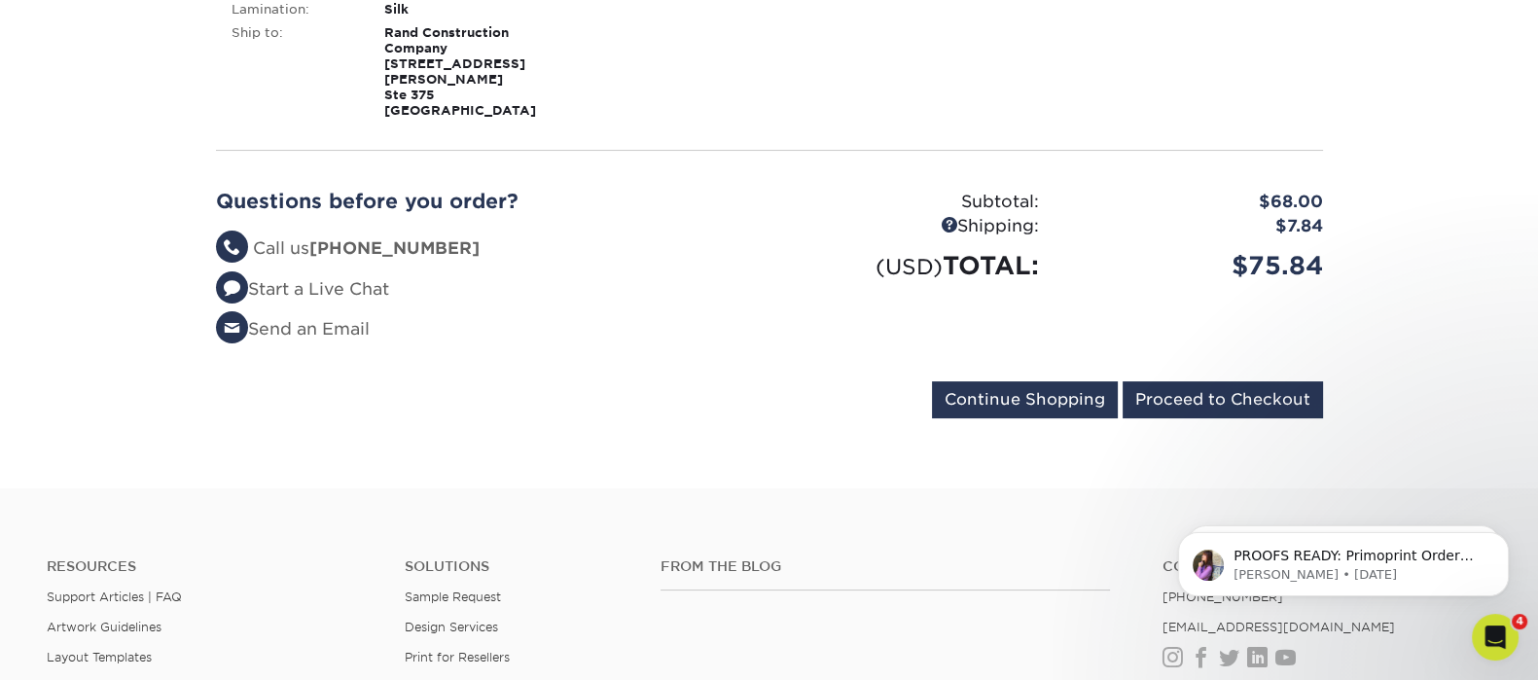
scroll to position [485, 0]
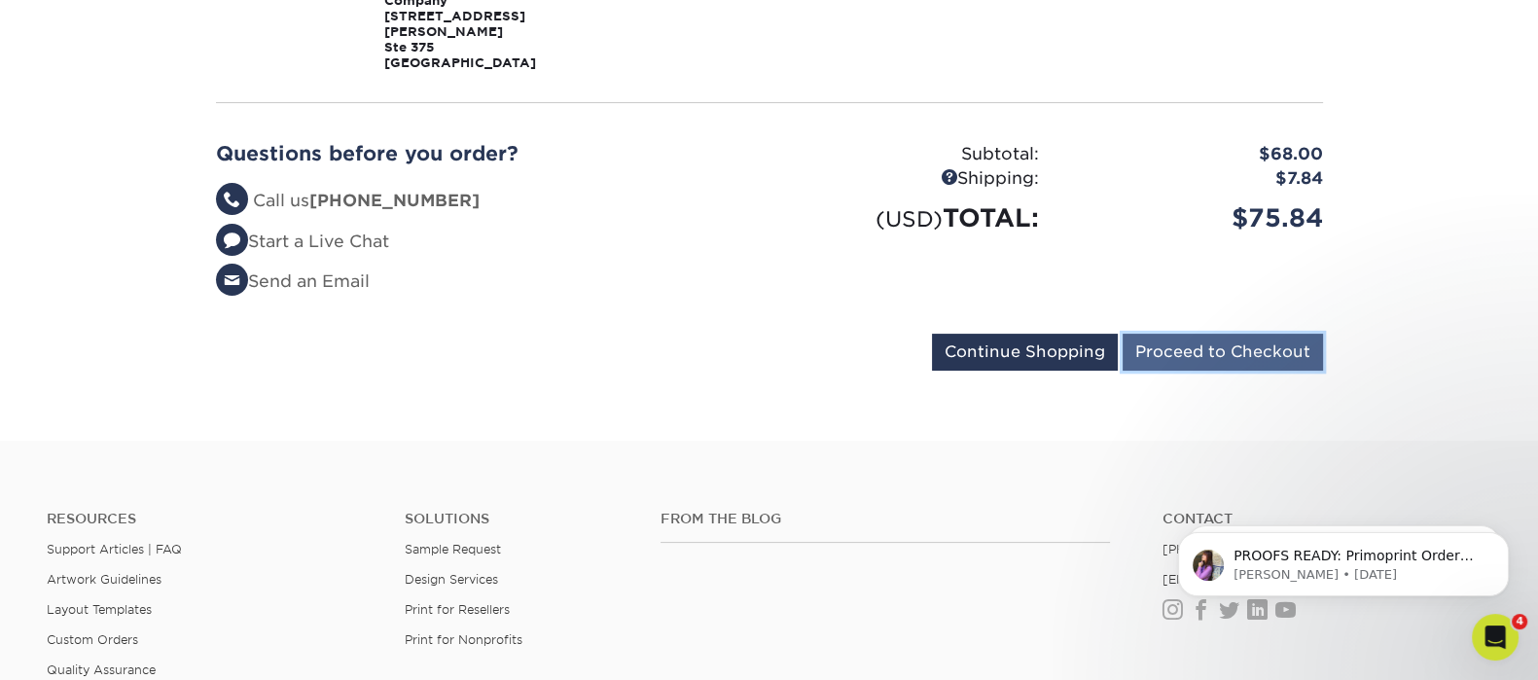
drag, startPoint x: 1173, startPoint y: 336, endPoint x: 1156, endPoint y: 349, distance: 20.8
click at [1156, 349] on input "Proceed to Checkout" at bounding box center [1222, 352] width 200 height 37
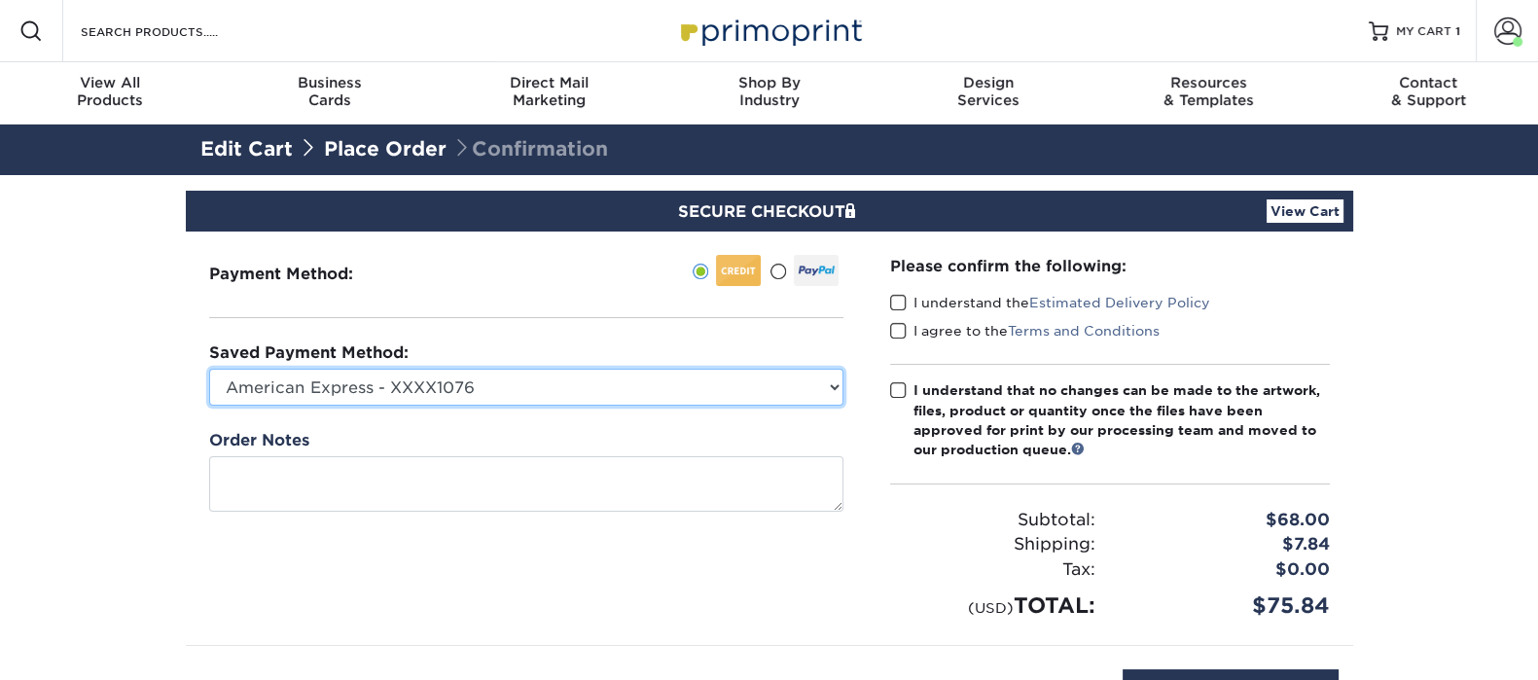
click at [449, 375] on select "American Express - XXXX1076 Visa - XXXX4105 New Credit Card" at bounding box center [526, 387] width 634 height 37
select select "74325"
click at [209, 369] on select "American Express - XXXX1076 Visa - XXXX4105 New Credit Card" at bounding box center [526, 387] width 634 height 37
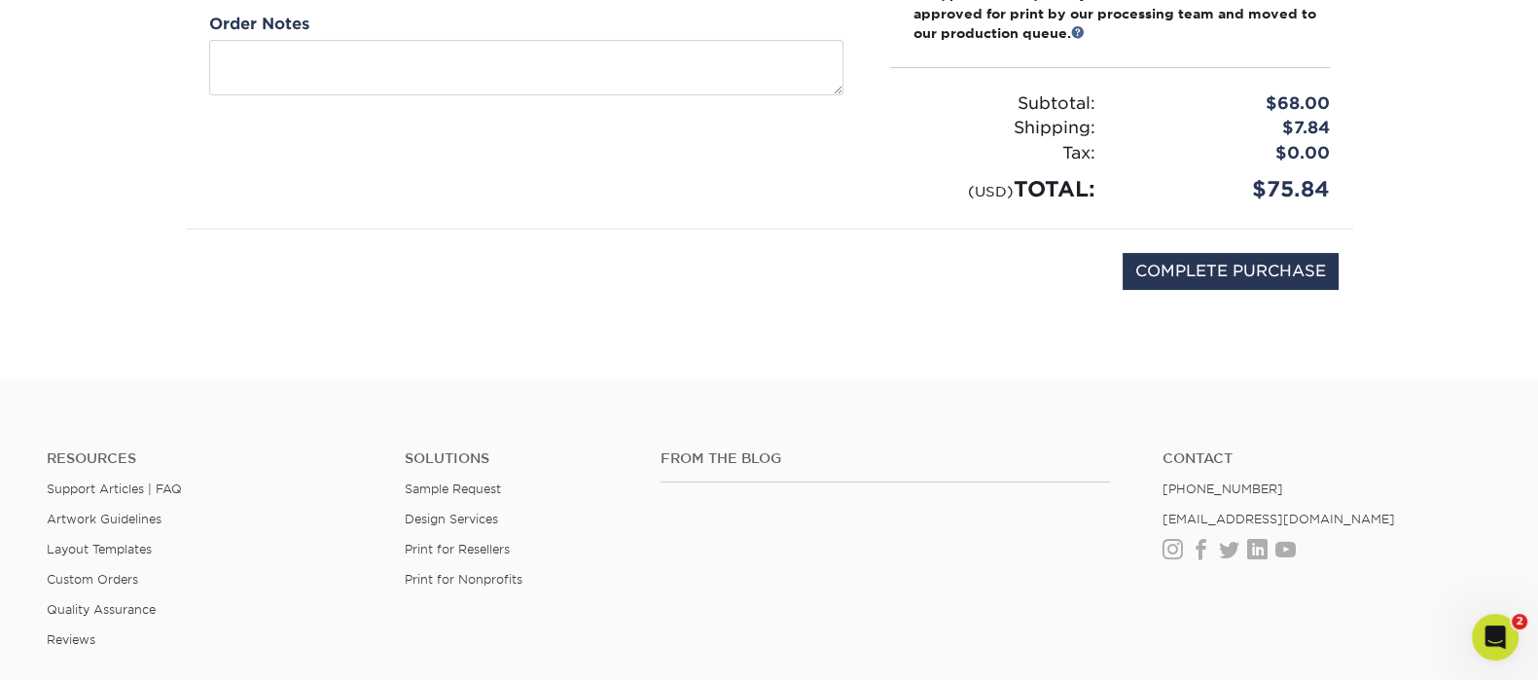
scroll to position [242, 0]
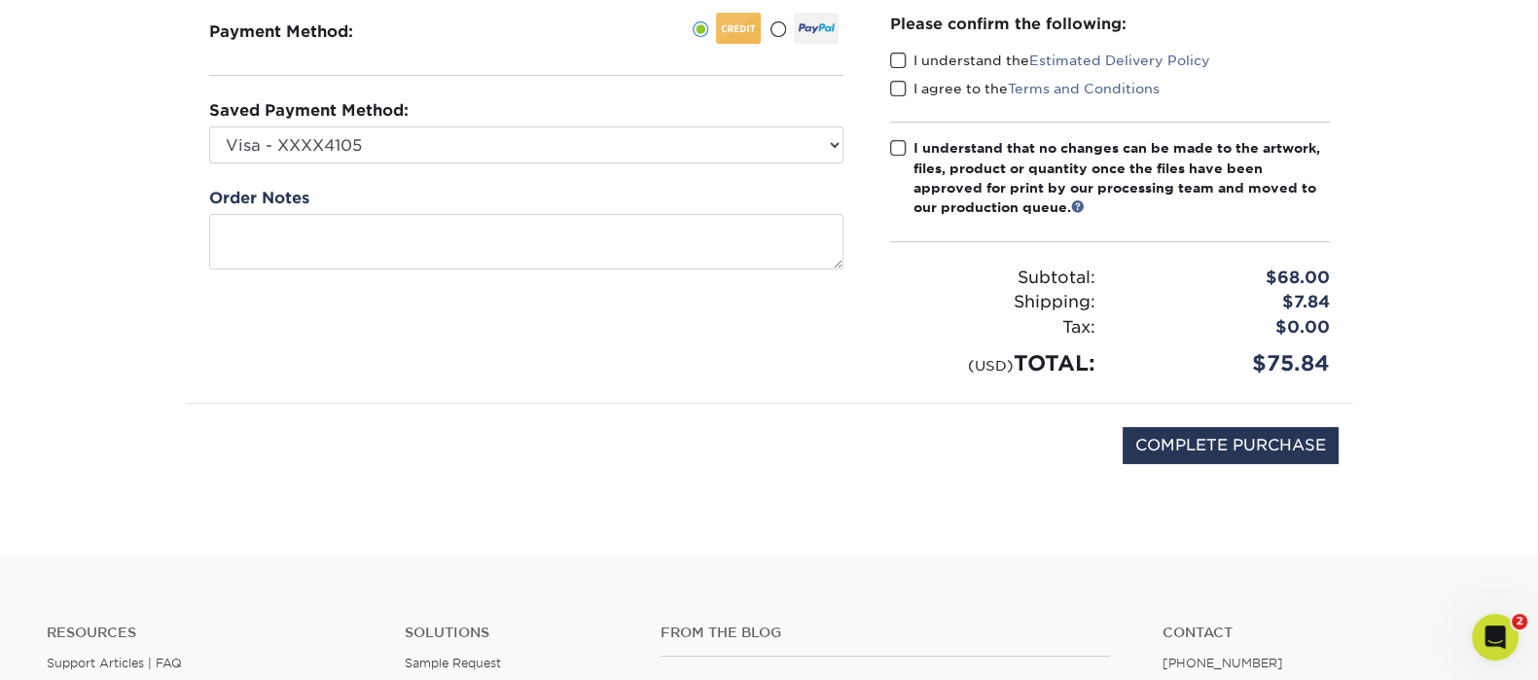
click at [902, 61] on span at bounding box center [898, 61] width 17 height 18
click at [0, 0] on input "I understand the Estimated Delivery Policy" at bounding box center [0, 0] width 0 height 0
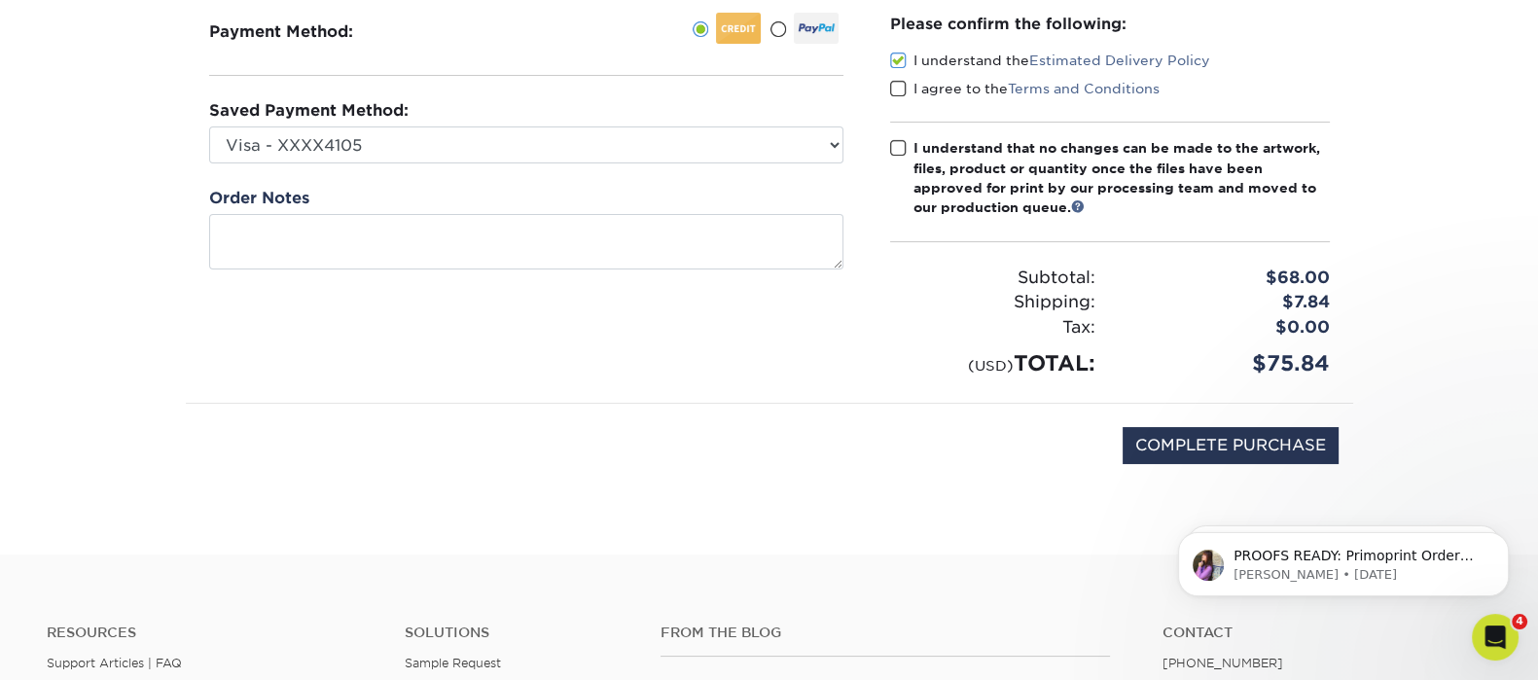
scroll to position [0, 0]
click at [892, 85] on span at bounding box center [898, 89] width 17 height 18
click at [0, 0] on input "I agree to the Terms and Conditions" at bounding box center [0, 0] width 0 height 0
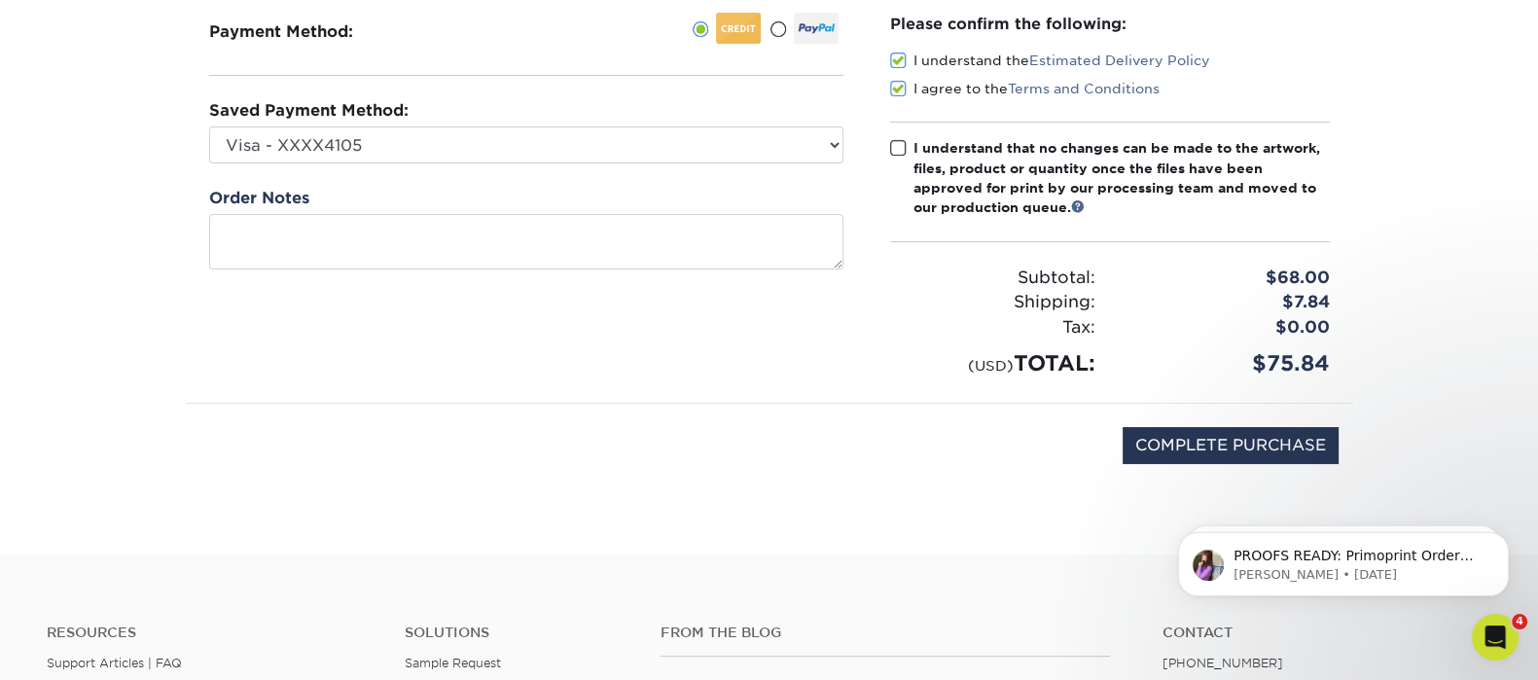
click at [893, 142] on span at bounding box center [898, 148] width 17 height 18
click at [0, 0] on input "I understand that no changes can be made to the artwork, files, product or quan…" at bounding box center [0, 0] width 0 height 0
click at [1212, 445] on div "PROOFS READY: Primoprint Order 25627-43146-36452 Thank you for placing your pri…" at bounding box center [1343, 474] width 358 height 243
click at [1164, 433] on div "PROOFS READY: Primoprint Order 25627-43146-36452 Thank you for placing your pri…" at bounding box center [1343, 474] width 358 height 243
click at [1500, 468] on icon "Dismiss notification" at bounding box center [1503, 466] width 11 height 11
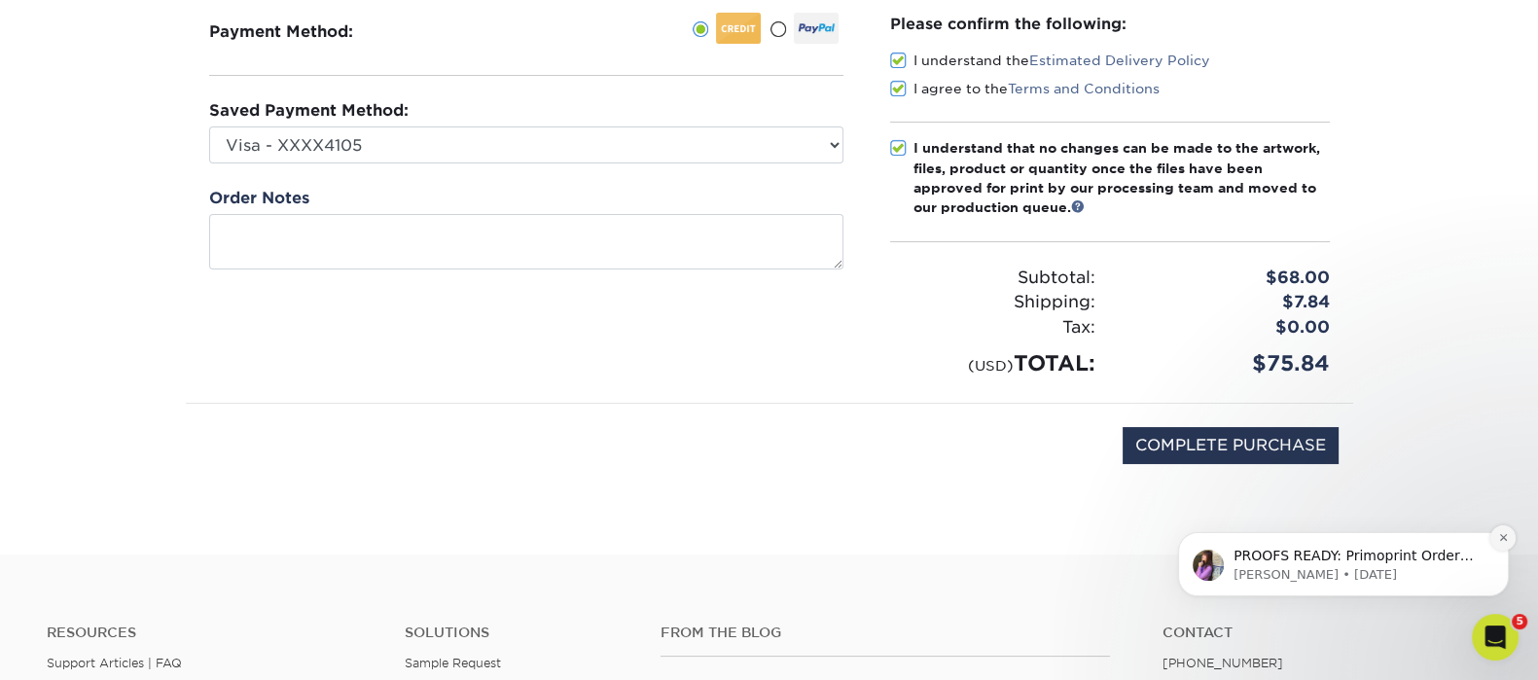
click at [1494, 537] on button "Dismiss notification" at bounding box center [1502, 537] width 25 height 25
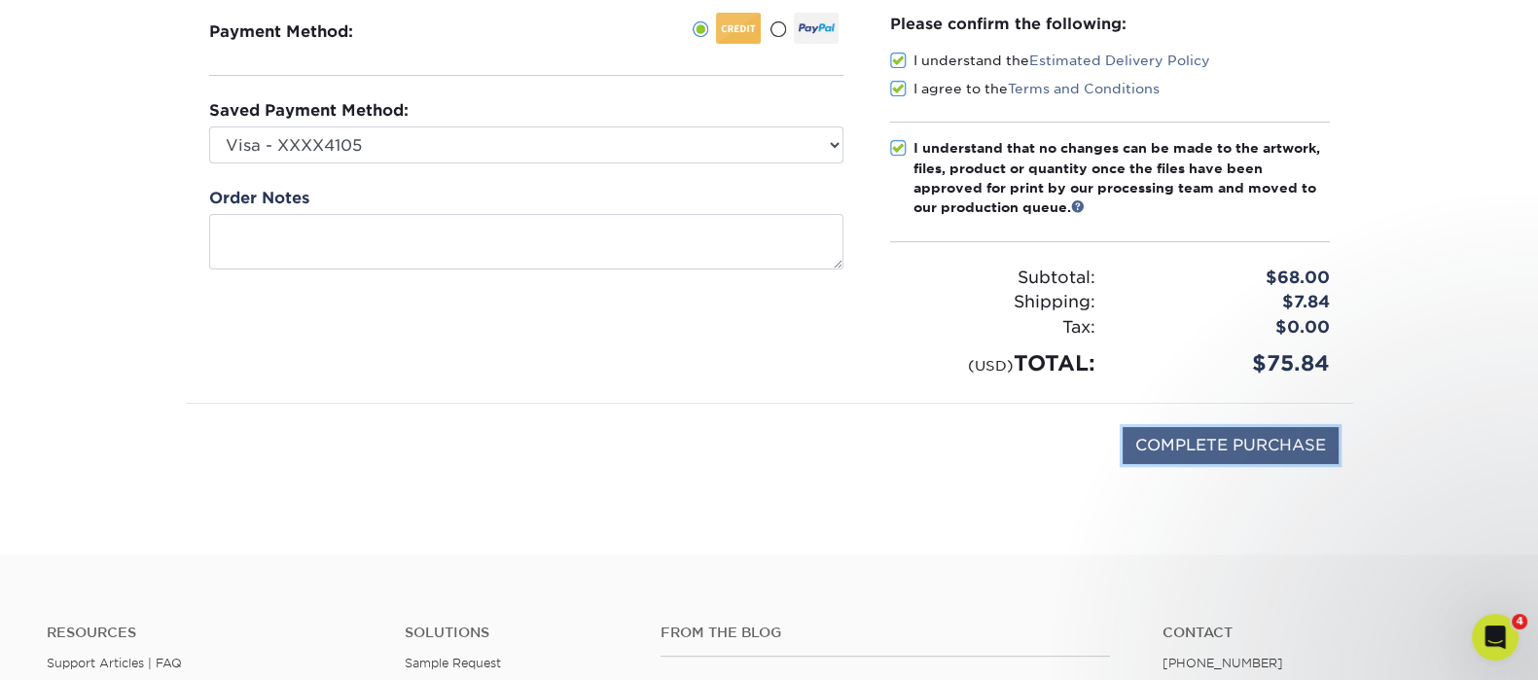
click at [1255, 428] on input "COMPLETE PURCHASE" at bounding box center [1230, 445] width 216 height 37
type input "PROCESSING, PLEASE WAIT..."
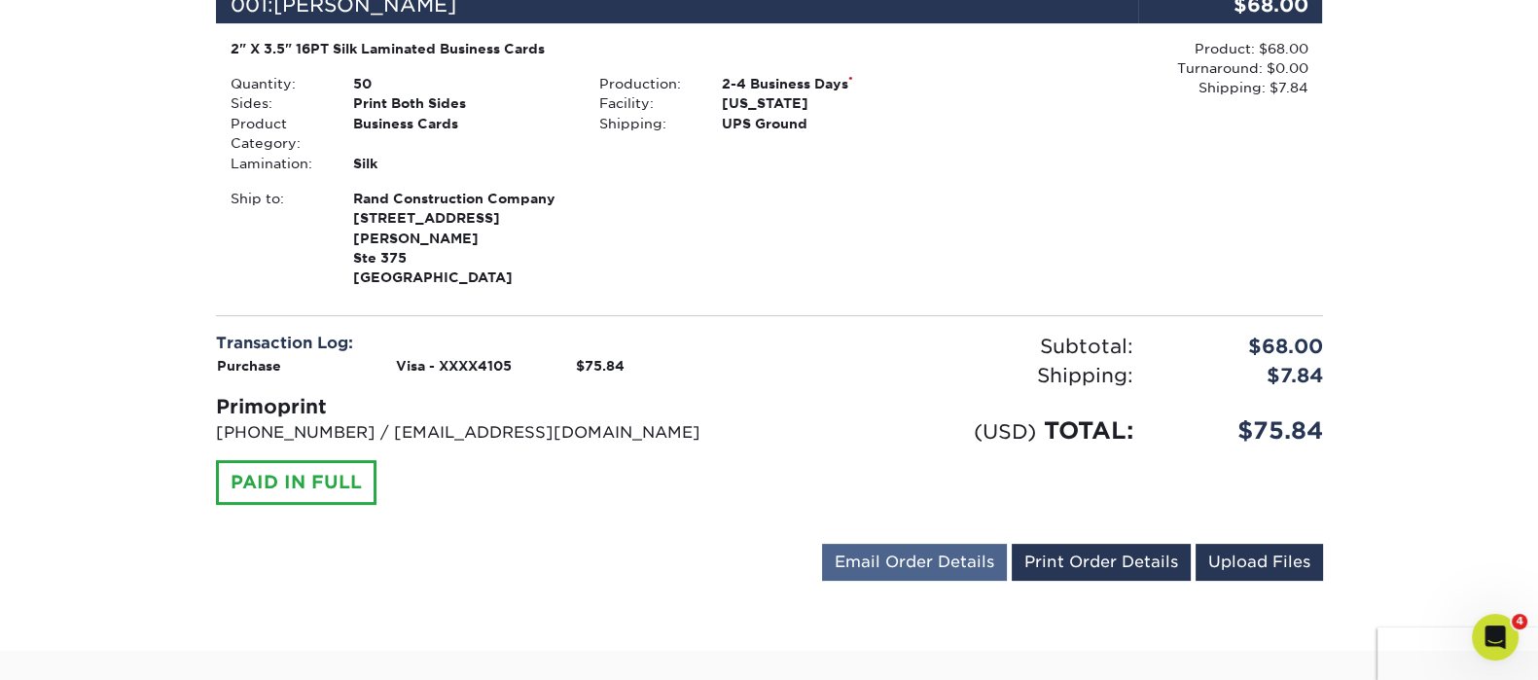
scroll to position [729, 0]
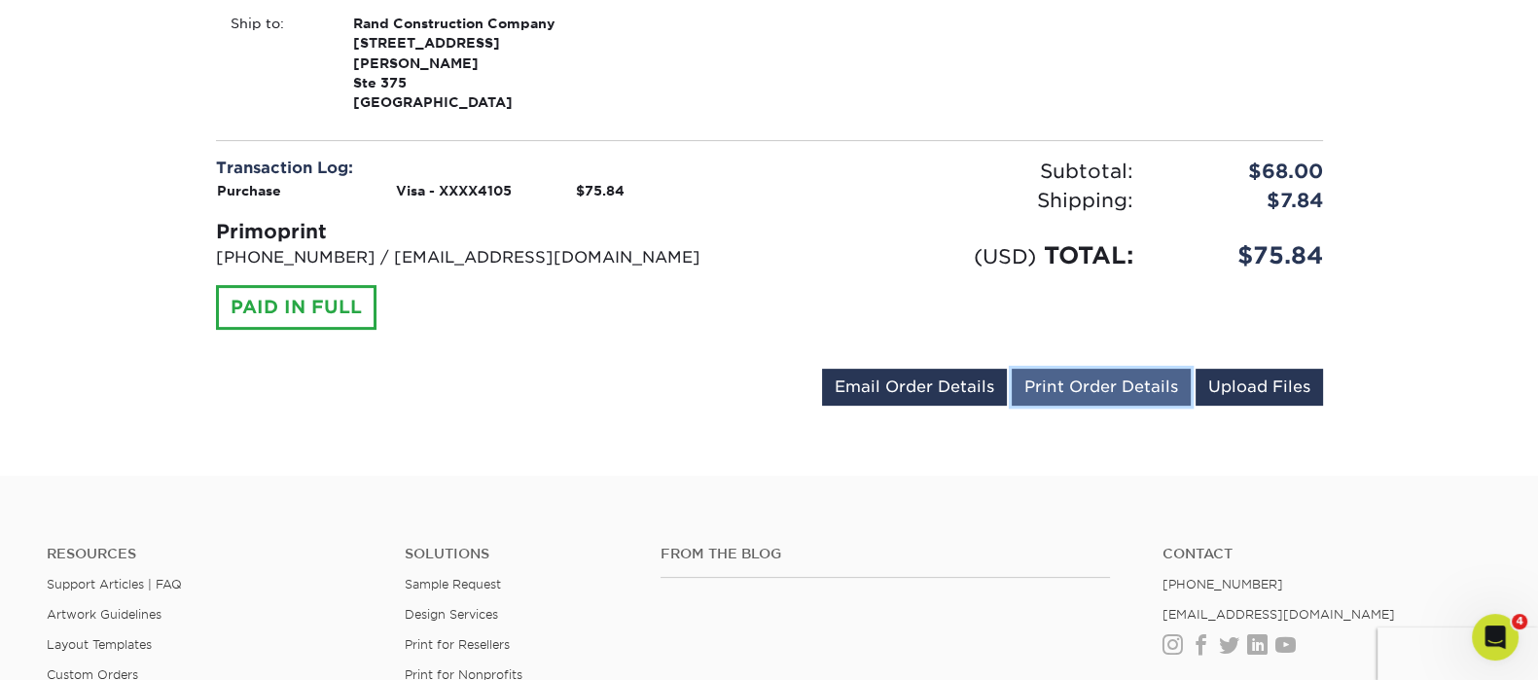
click at [1080, 376] on link "Print Order Details" at bounding box center [1100, 387] width 179 height 37
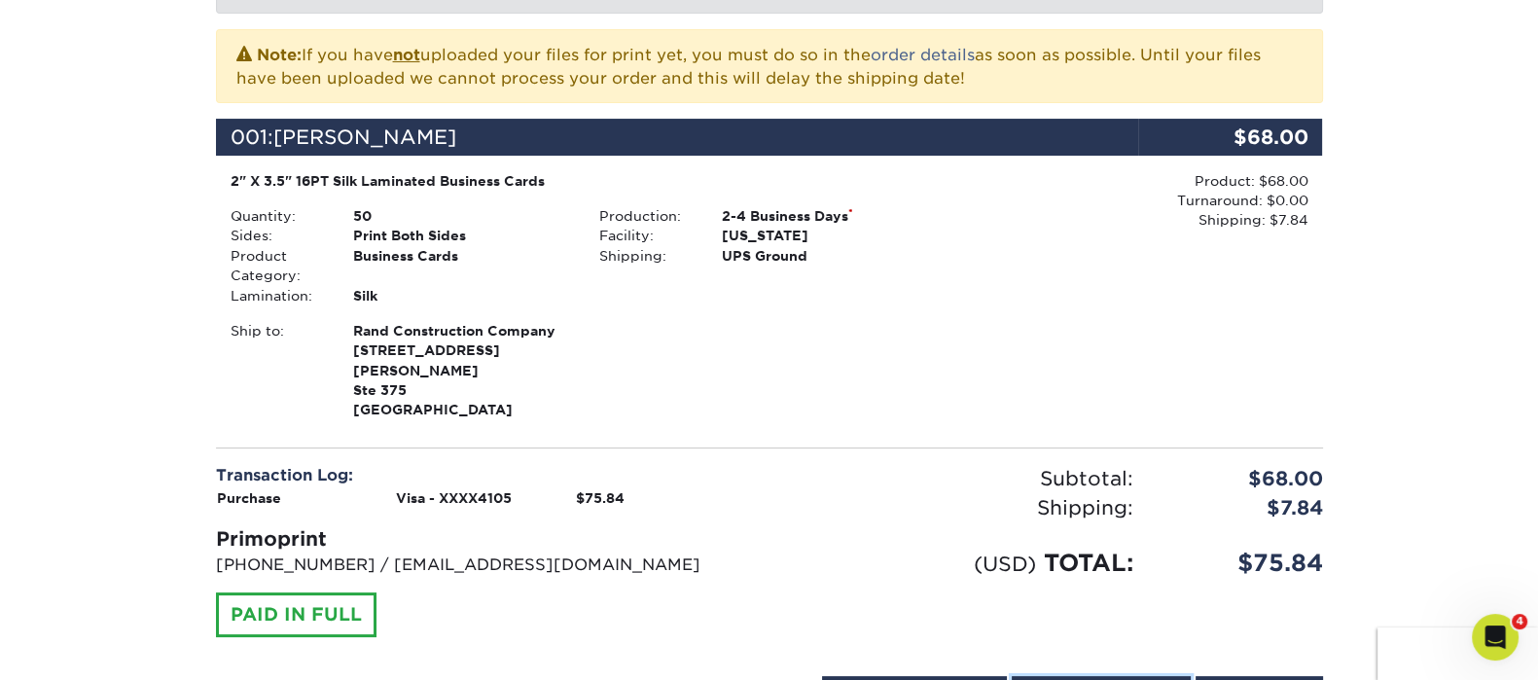
scroll to position [0, 0]
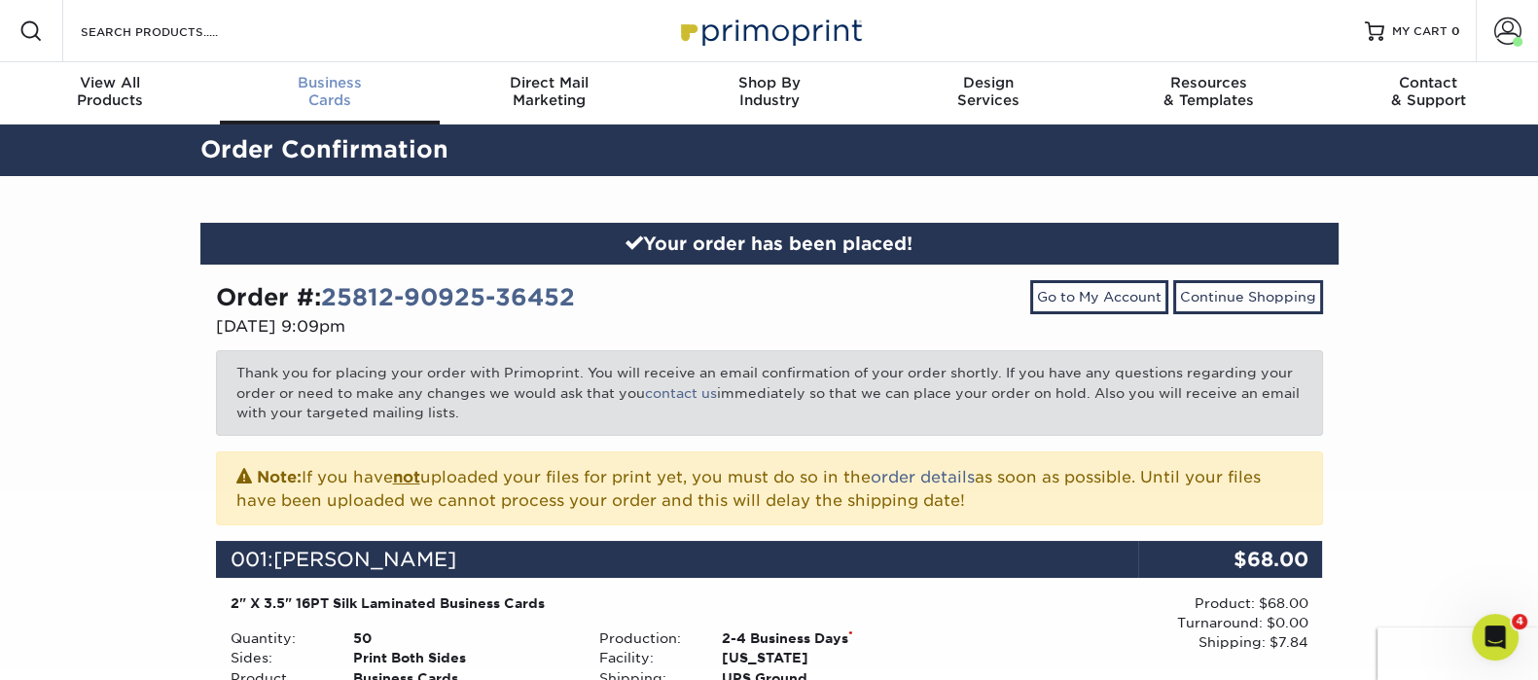
click at [352, 70] on link "Business Cards" at bounding box center [330, 93] width 220 height 62
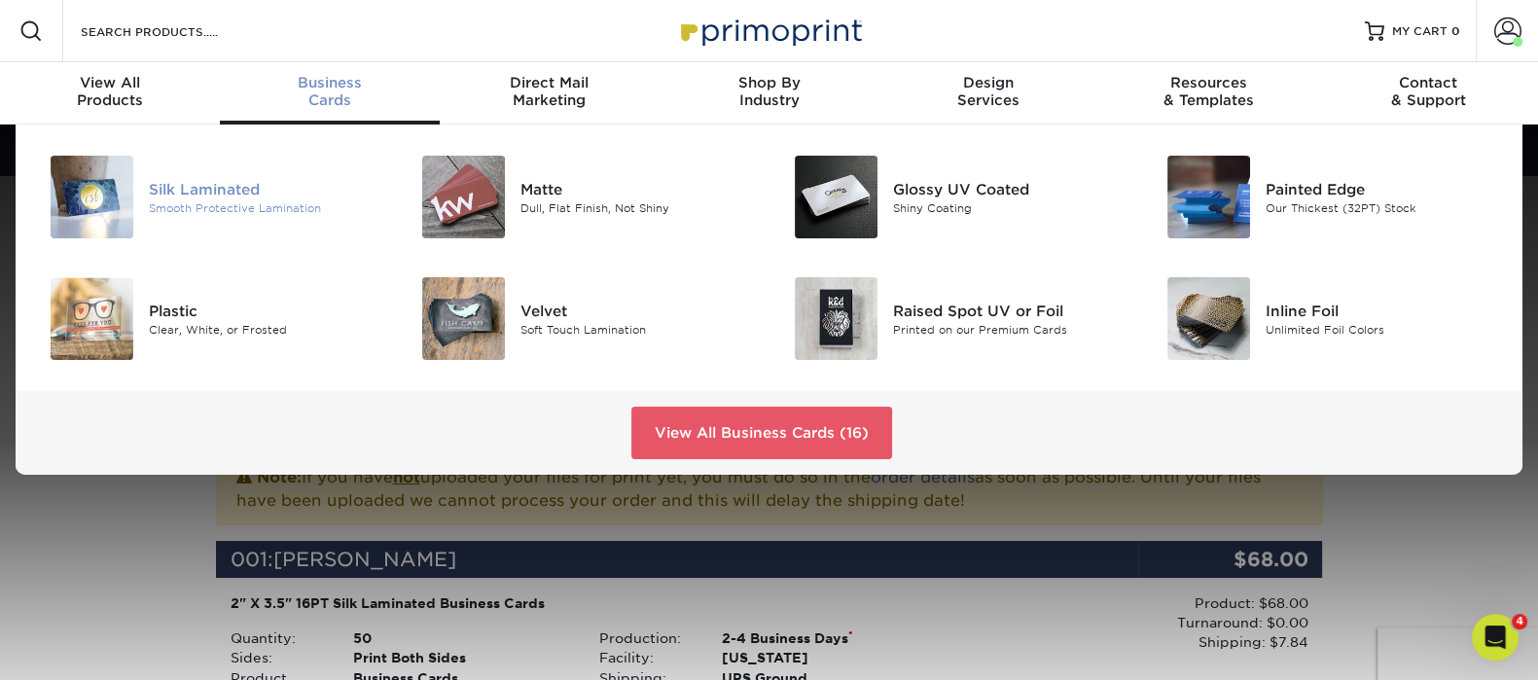
click at [282, 179] on div "Silk Laminated" at bounding box center [265, 188] width 233 height 21
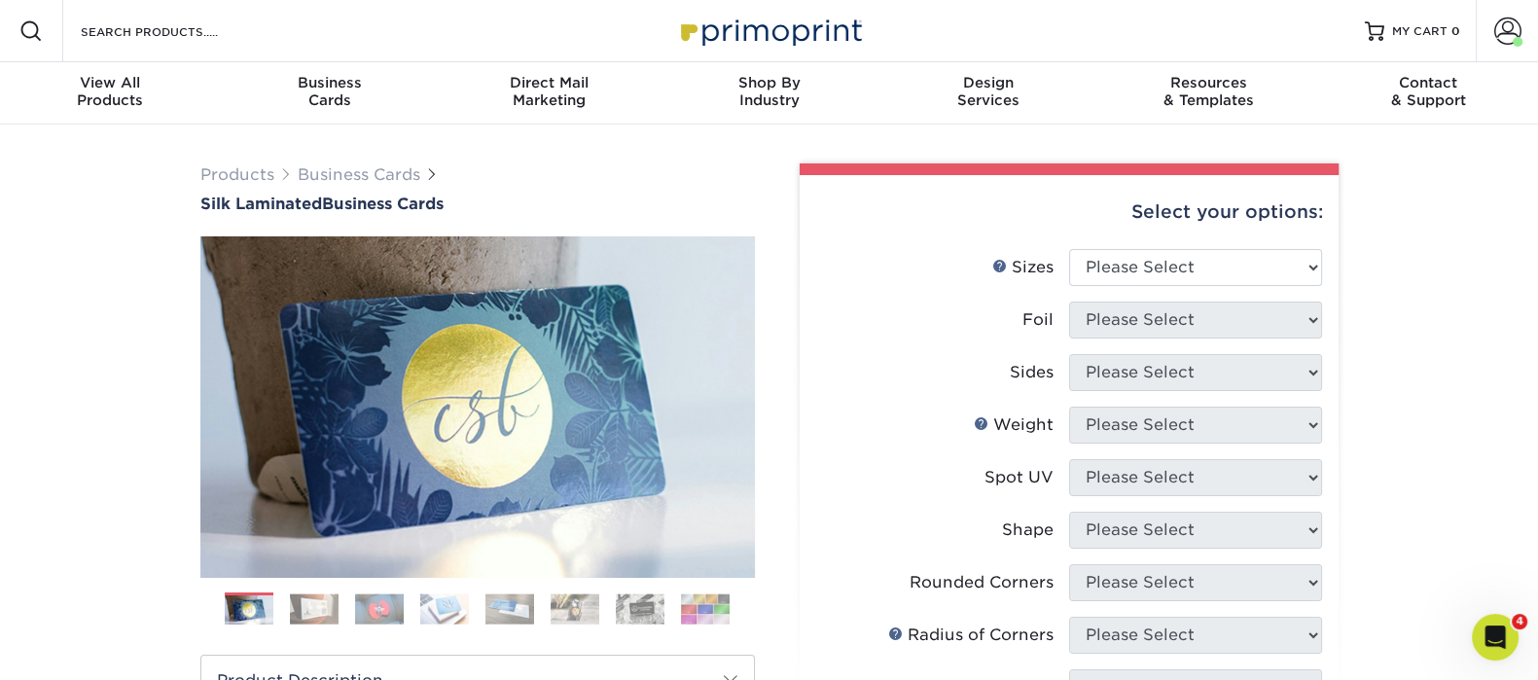
click at [1224, 253] on select "Please Select 1.5" x 3.5" - Mini 1.75" x 3.5" - Mini 2" x 2" - Square 2" x 3" -…" at bounding box center [1195, 267] width 253 height 37
select select "2.00x3.50"
click at [1069, 249] on select "Please Select 1.5" x 3.5" - Mini 1.75" x 3.5" - Mini 2" x 2" - Square 2" x 3" -…" at bounding box center [1195, 267] width 253 height 37
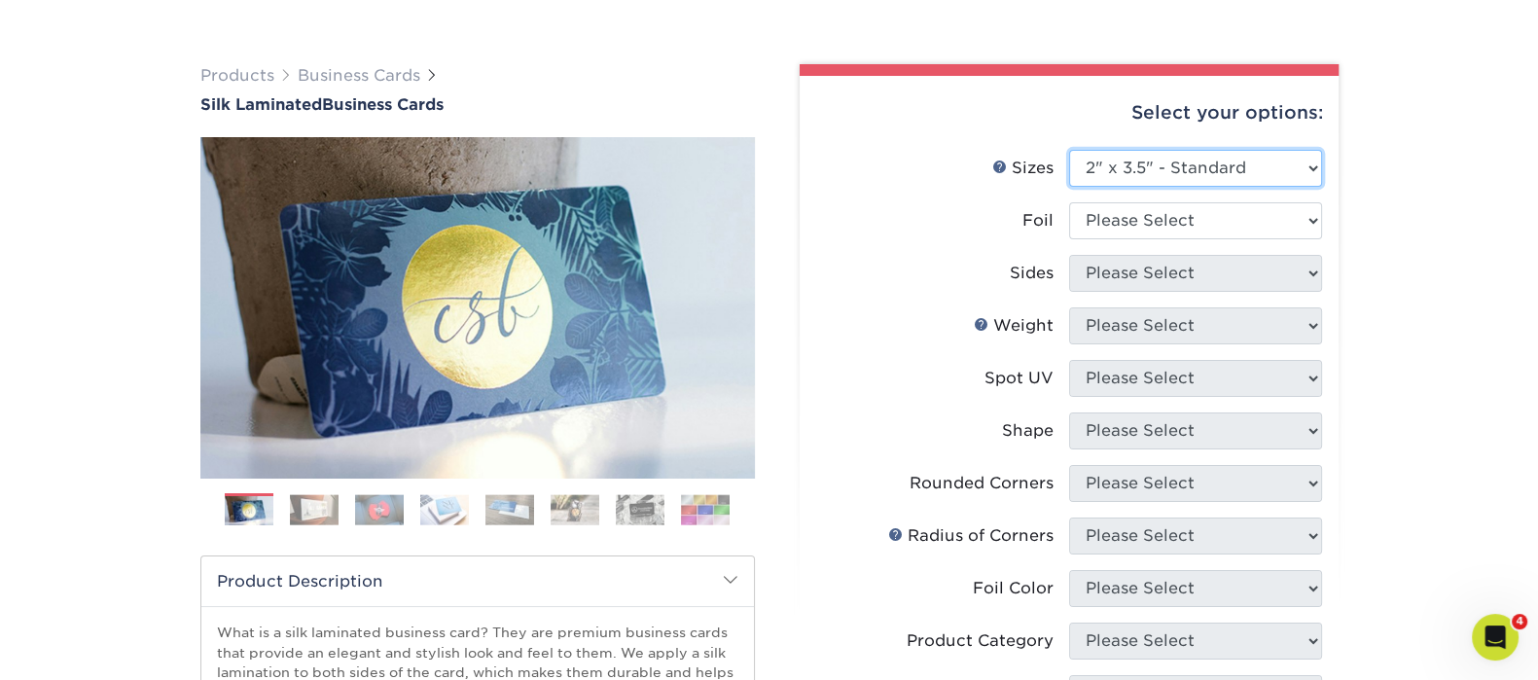
scroll to position [242, 0]
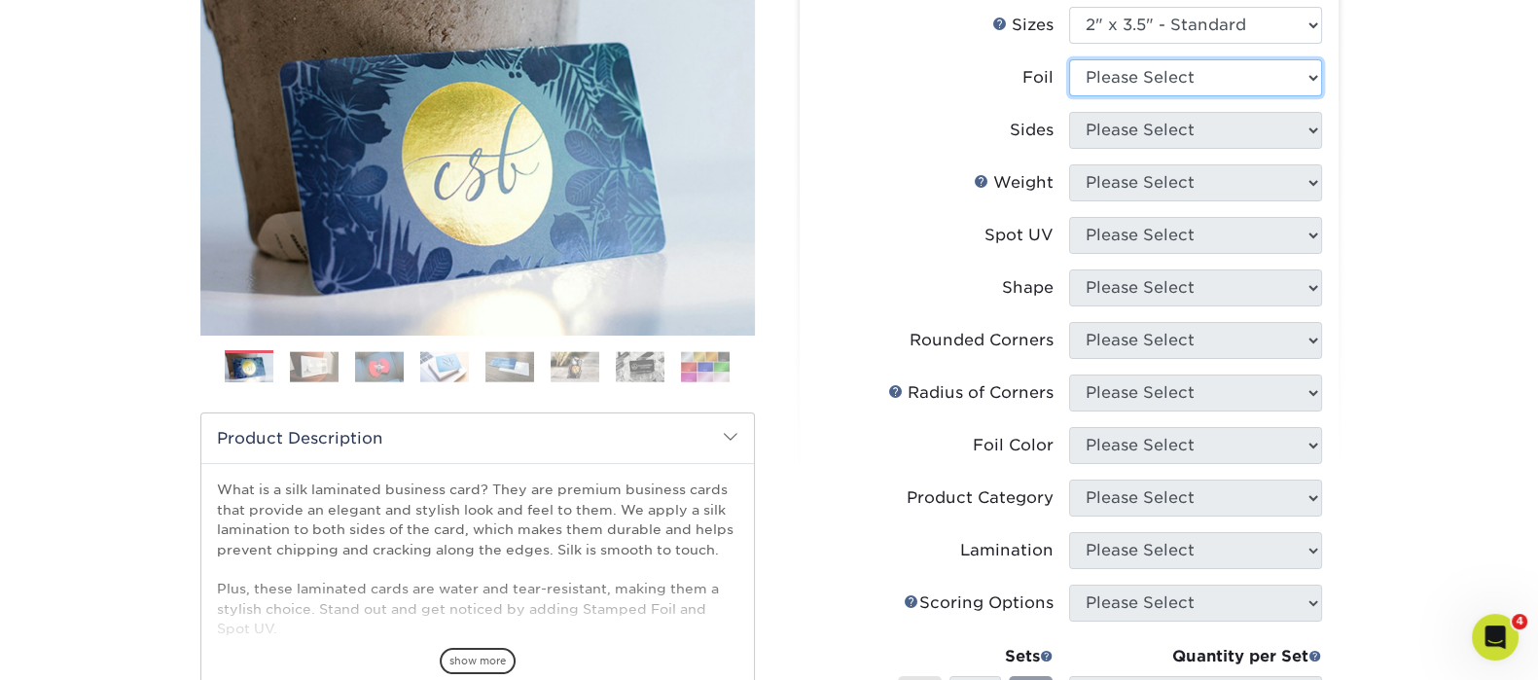
click at [1160, 80] on select "Please Select Yes No" at bounding box center [1195, 77] width 253 height 37
select select "0"
click at [1069, 59] on select "Please Select Yes No" at bounding box center [1195, 77] width 253 height 37
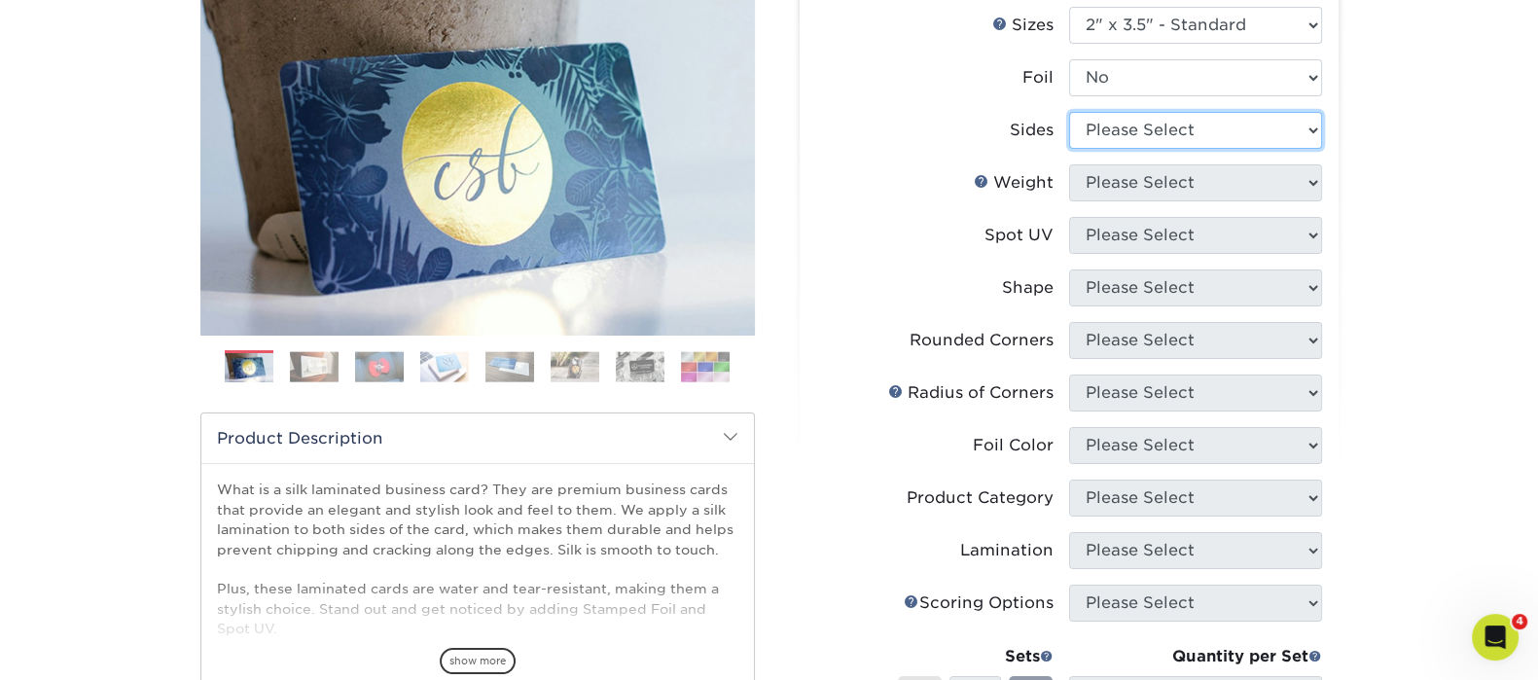
click at [1109, 138] on select "Please Select Print Both Sides Print Front Only" at bounding box center [1195, 130] width 253 height 37
select select "13abbda7-1d64-4f25-8bb2-c179b224825d"
click at [1069, 112] on select "Please Select Print Both Sides Print Front Only" at bounding box center [1195, 130] width 253 height 37
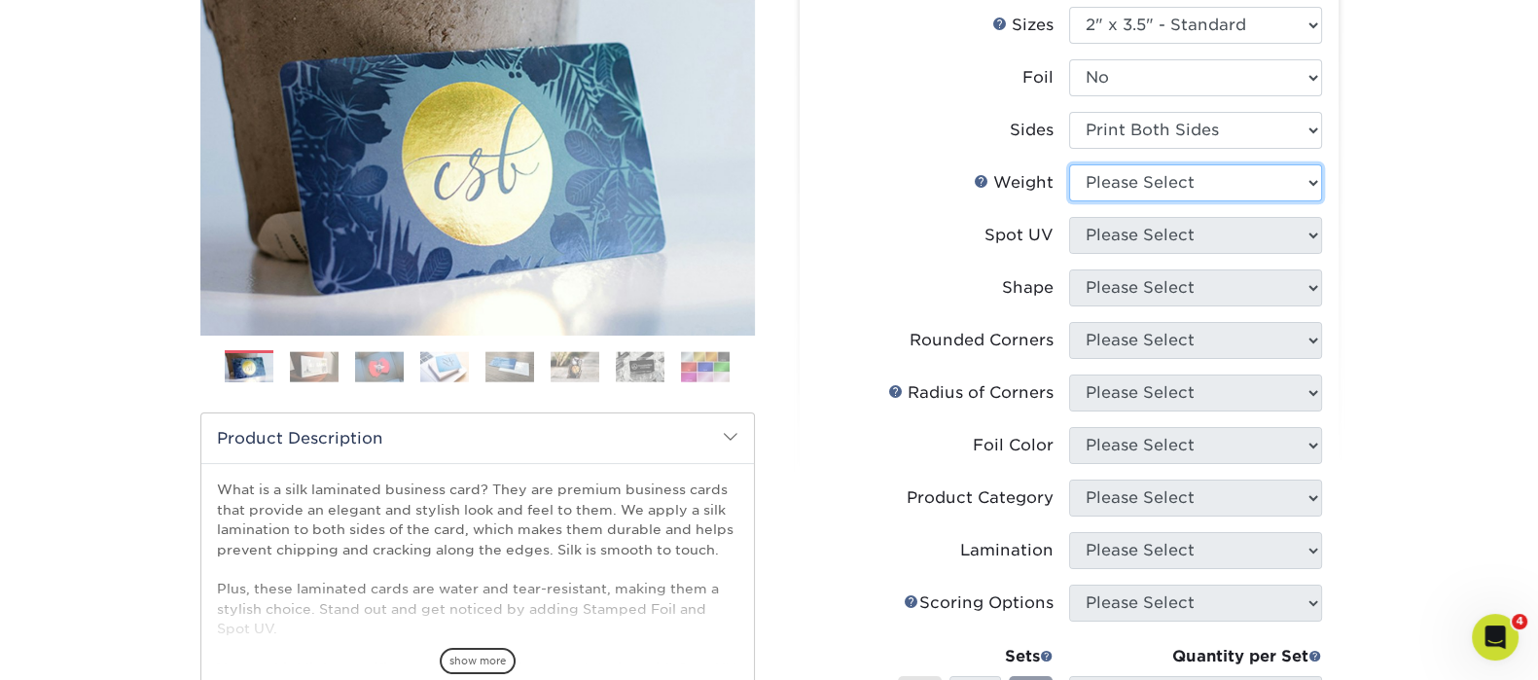
click at [1138, 182] on select "Please Select 16PT" at bounding box center [1195, 182] width 253 height 37
select select "16PT"
click at [1069, 164] on select "Please Select 16PT" at bounding box center [1195, 182] width 253 height 37
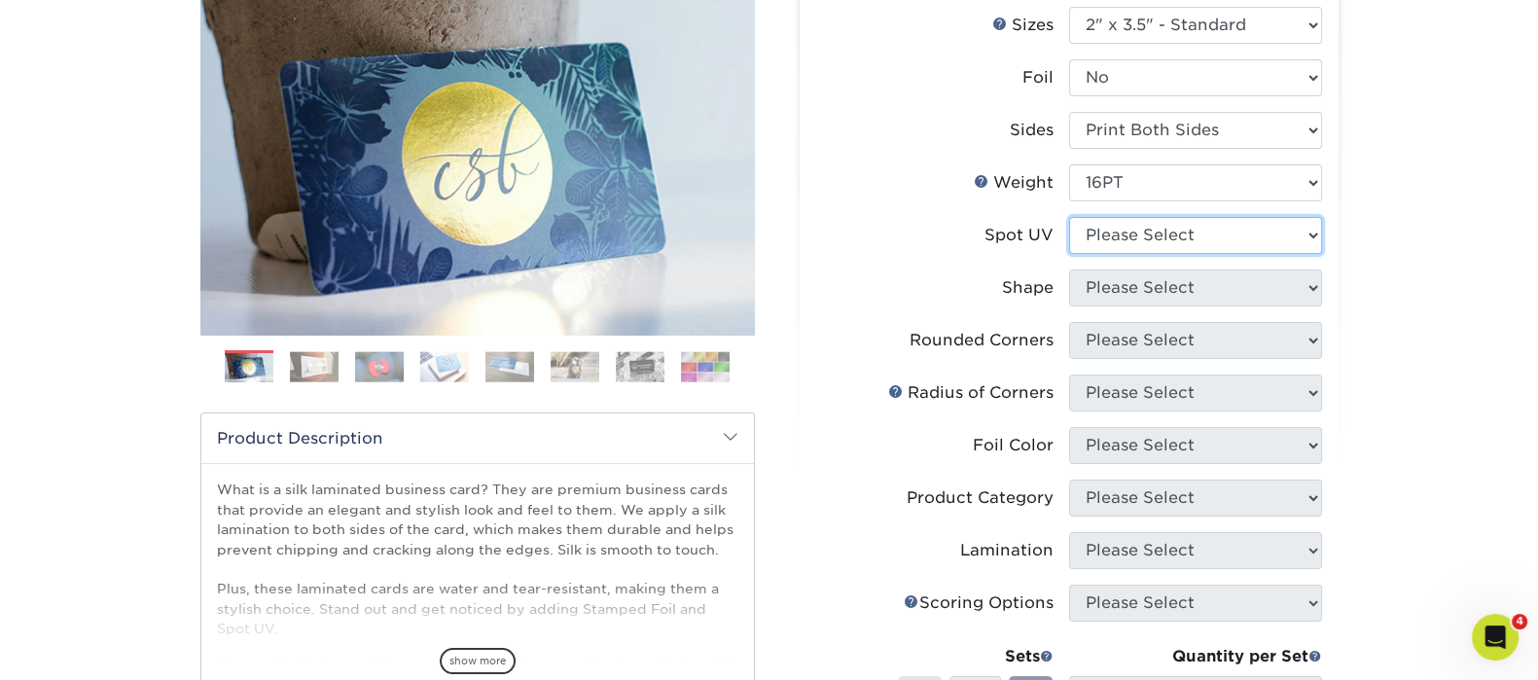
click at [1154, 226] on select "Please Select No Spot UV Front and Back (Both Sides) Front Only Back Only" at bounding box center [1195, 235] width 253 height 37
select select "3"
click at [1069, 217] on select "Please Select No Spot UV Front and Back (Both Sides) Front Only Back Only" at bounding box center [1195, 235] width 253 height 37
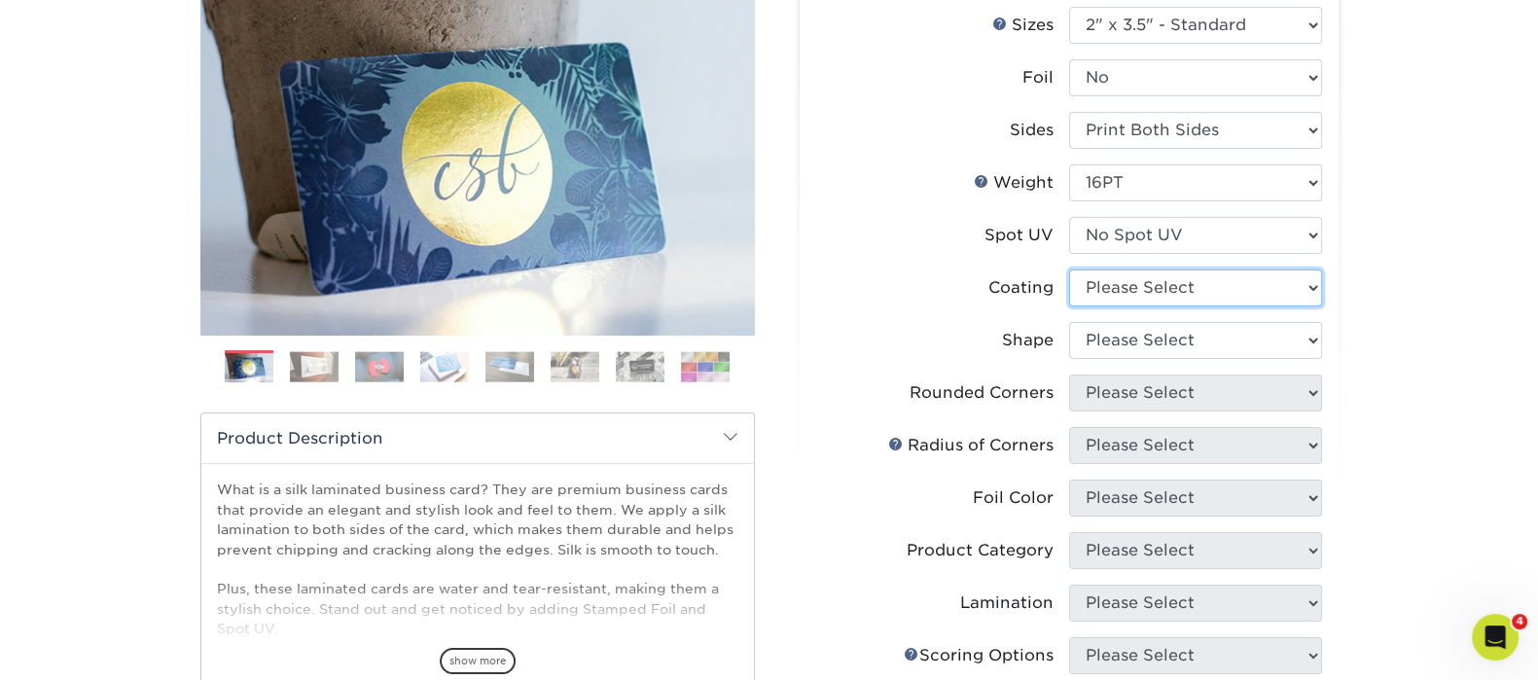
click at [1159, 287] on select at bounding box center [1195, 287] width 253 height 37
select select "3e7618de-abca-4bda-9f97-8b9129e913d8"
click at [1069, 269] on select at bounding box center [1195, 287] width 253 height 37
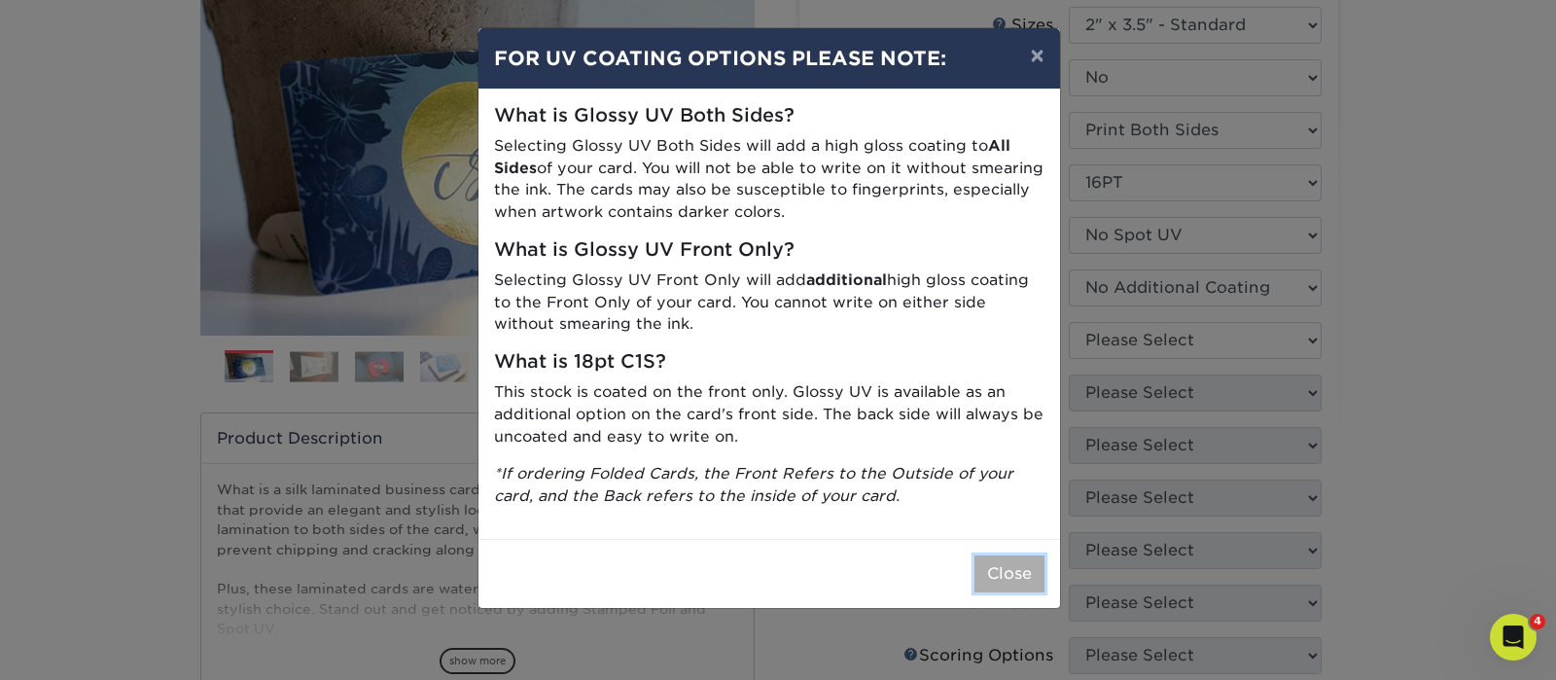
click at [1011, 568] on button "Close" at bounding box center [1009, 573] width 70 height 37
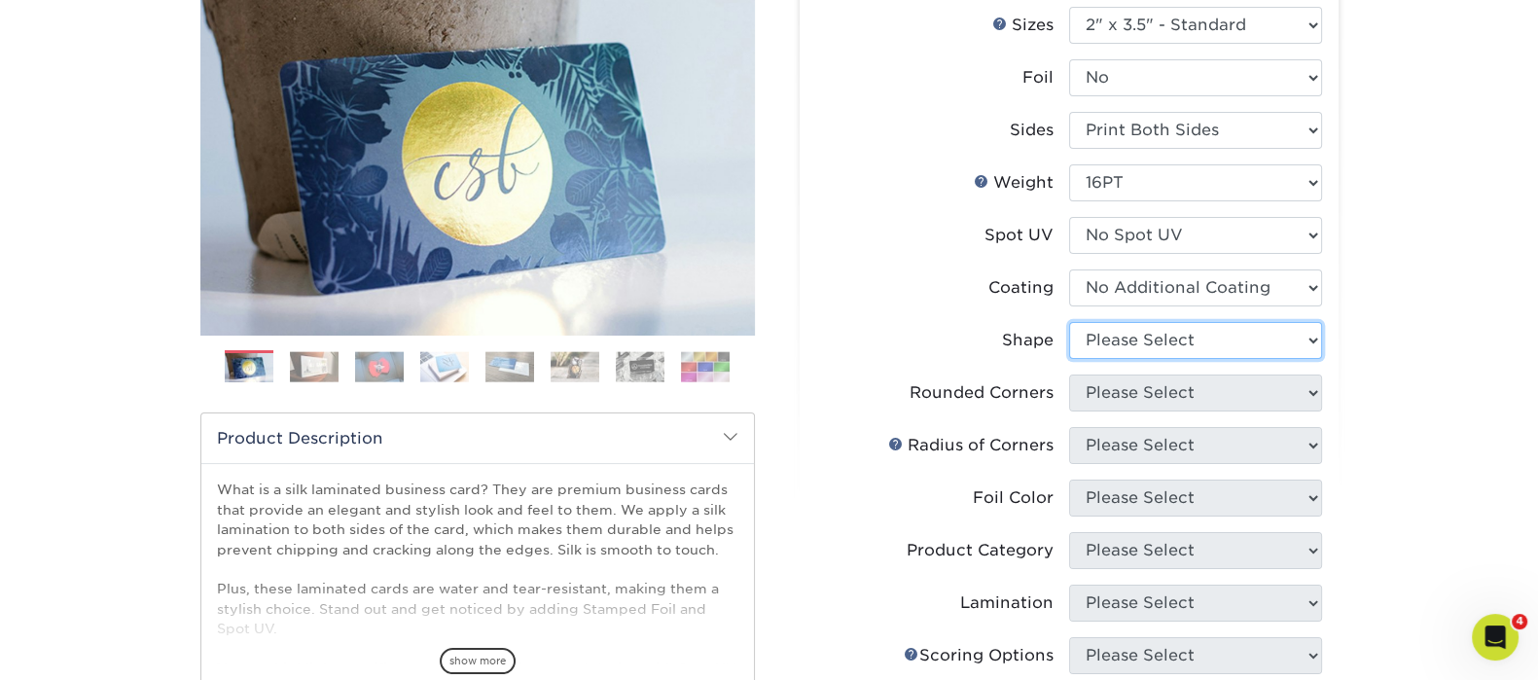
click at [1126, 340] on select "Please Select Standard Oval" at bounding box center [1195, 340] width 253 height 37
select select "standard"
click at [1069, 322] on select "Please Select Standard Oval" at bounding box center [1195, 340] width 253 height 37
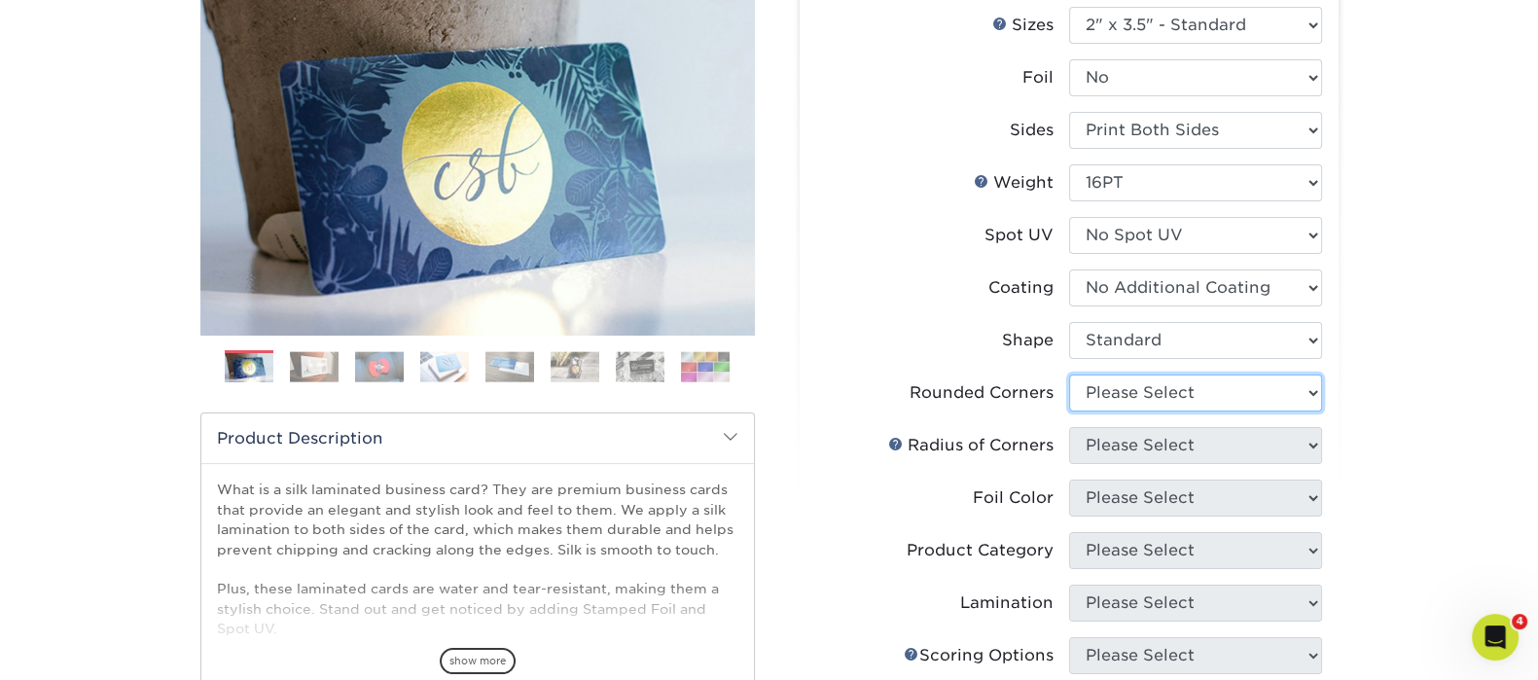
click at [1124, 384] on select "Please Select Yes - Round 2 Corners Yes - Round 4 Corners No" at bounding box center [1195, 392] width 253 height 37
select select "0"
click at [1069, 374] on select "Please Select Yes - Round 2 Corners Yes - Round 4 Corners No" at bounding box center [1195, 392] width 253 height 37
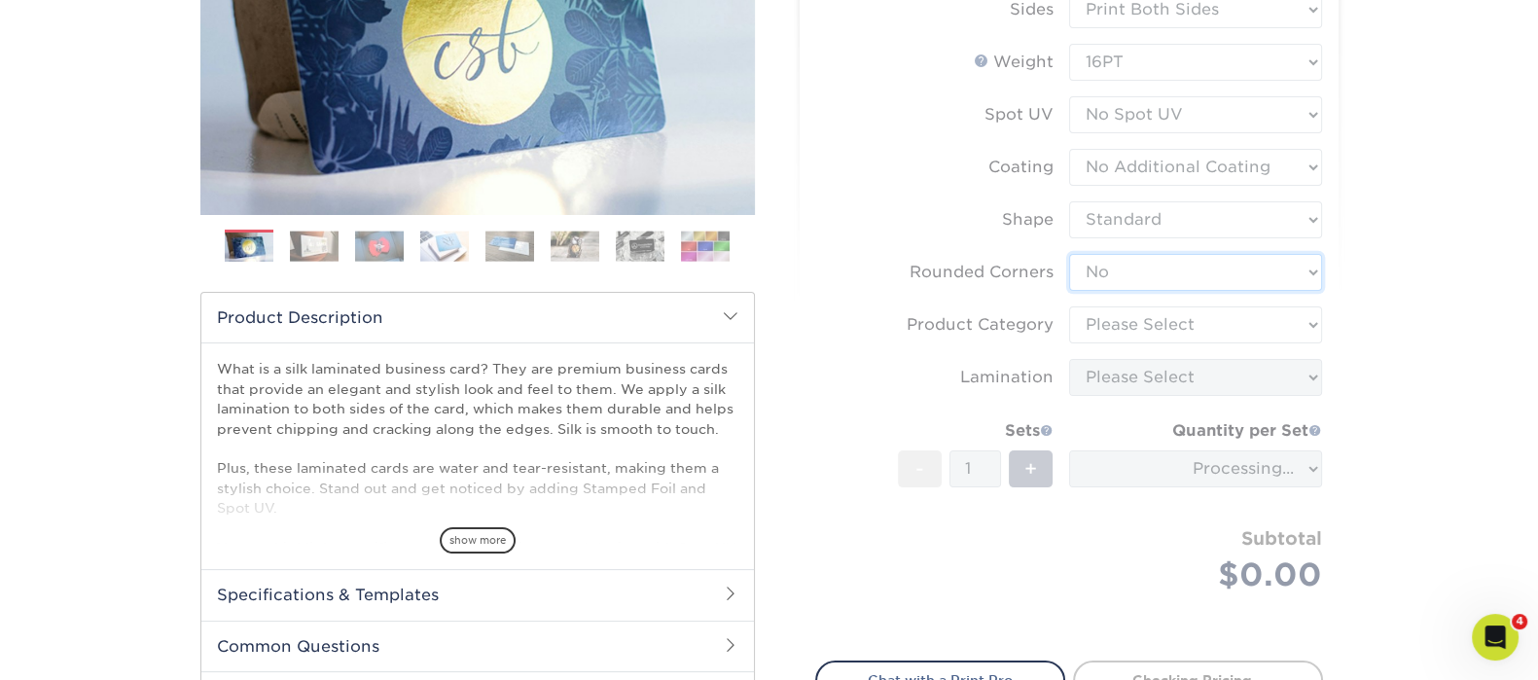
scroll to position [365, 0]
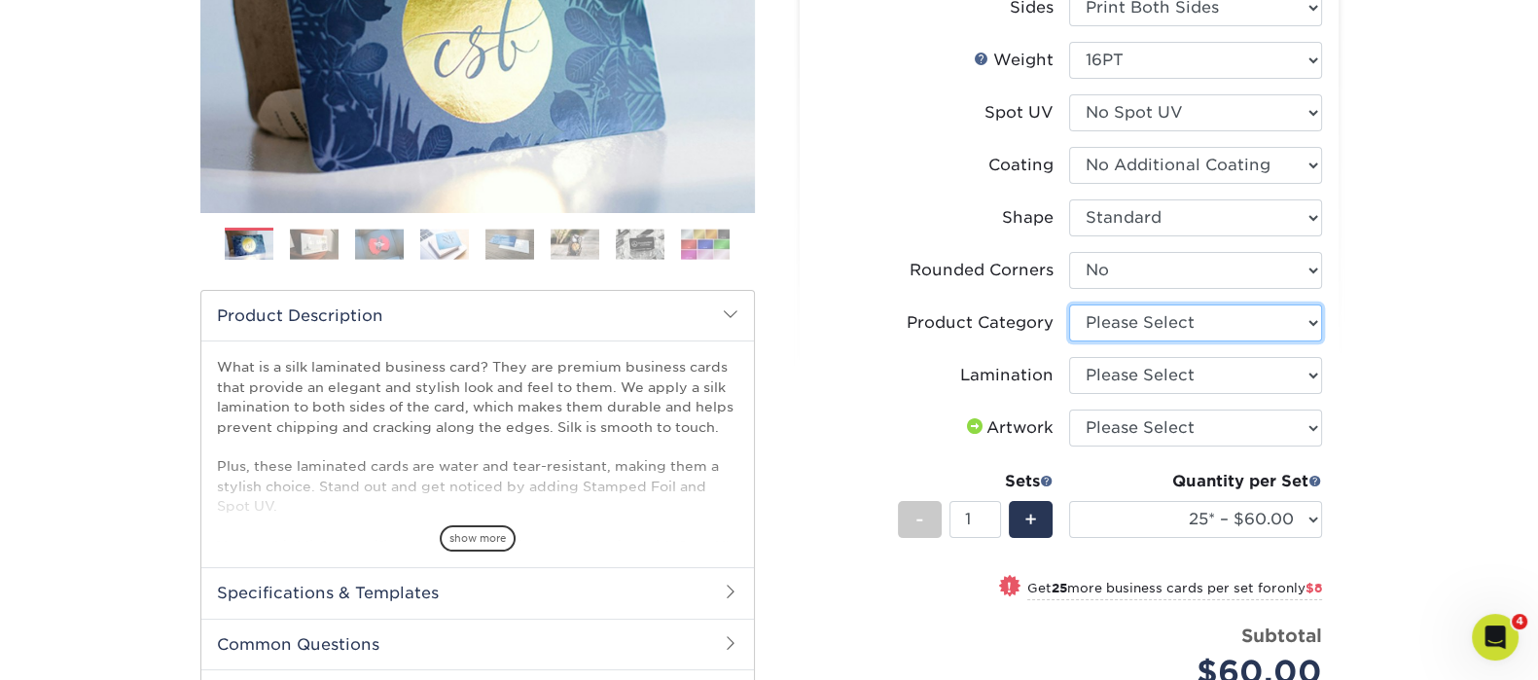
click at [1109, 315] on select "Please Select Business Cards" at bounding box center [1195, 322] width 253 height 37
select select "3b5148f1-0588-4f88-a218-97bcfdce65c1"
click at [1069, 304] on select "Please Select Business Cards" at bounding box center [1195, 322] width 253 height 37
click at [1117, 372] on select "Please Select Silk" at bounding box center [1195, 375] width 253 height 37
select select "ccacb42f-45f7-42d3-bbd3-7c8421cf37f0"
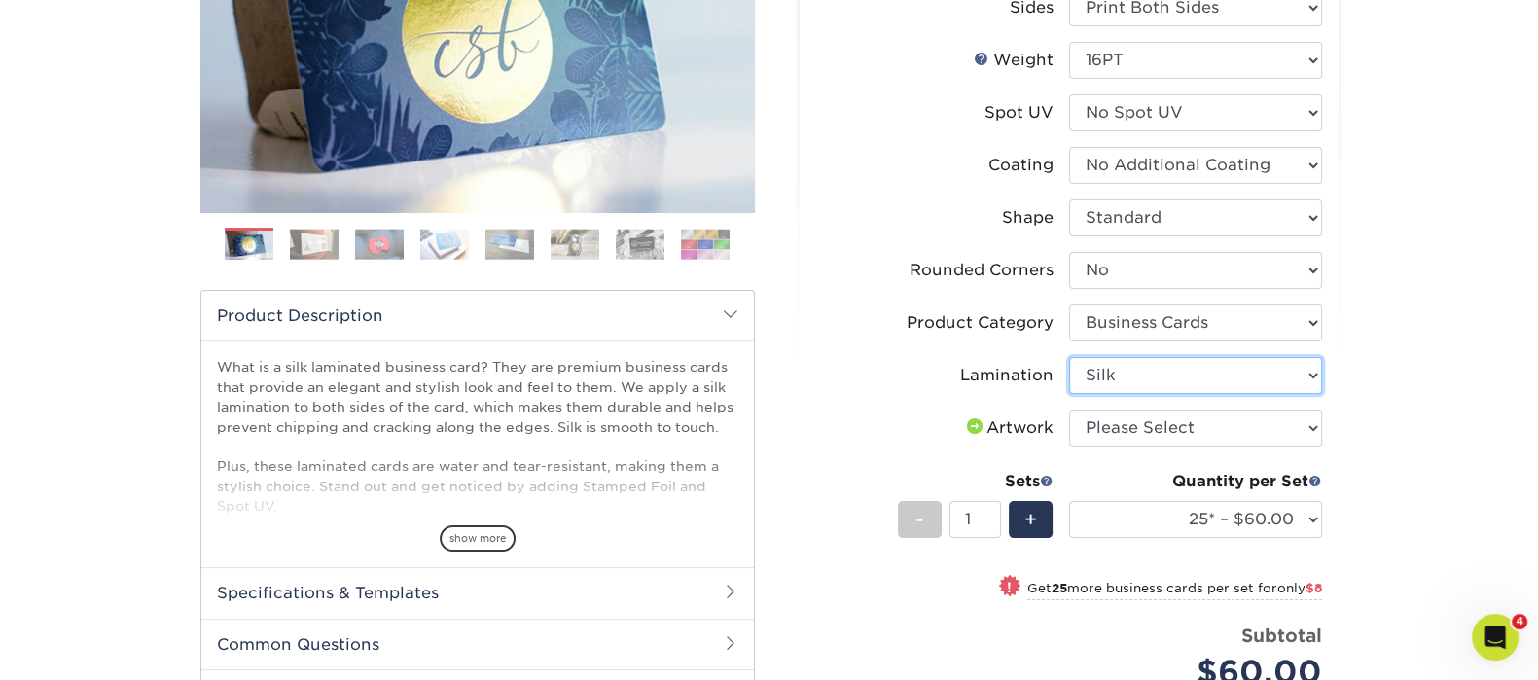
click at [1069, 357] on select "Please Select Silk" at bounding box center [1195, 375] width 253 height 37
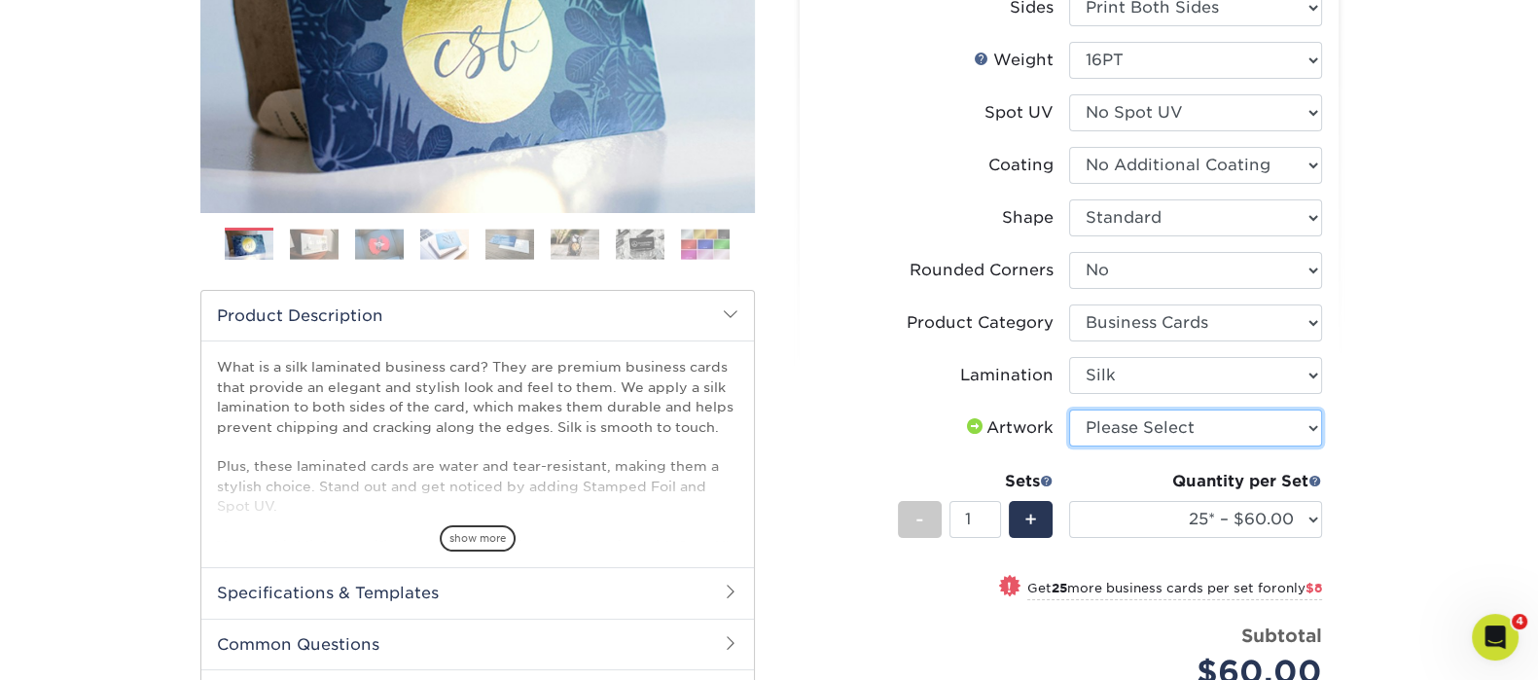
click at [1157, 432] on select "Please Select I will upload files I need a design - $100" at bounding box center [1195, 427] width 253 height 37
select select "upload"
click at [1069, 409] on select "Please Select I will upload files I need a design - $100" at bounding box center [1195, 427] width 253 height 37
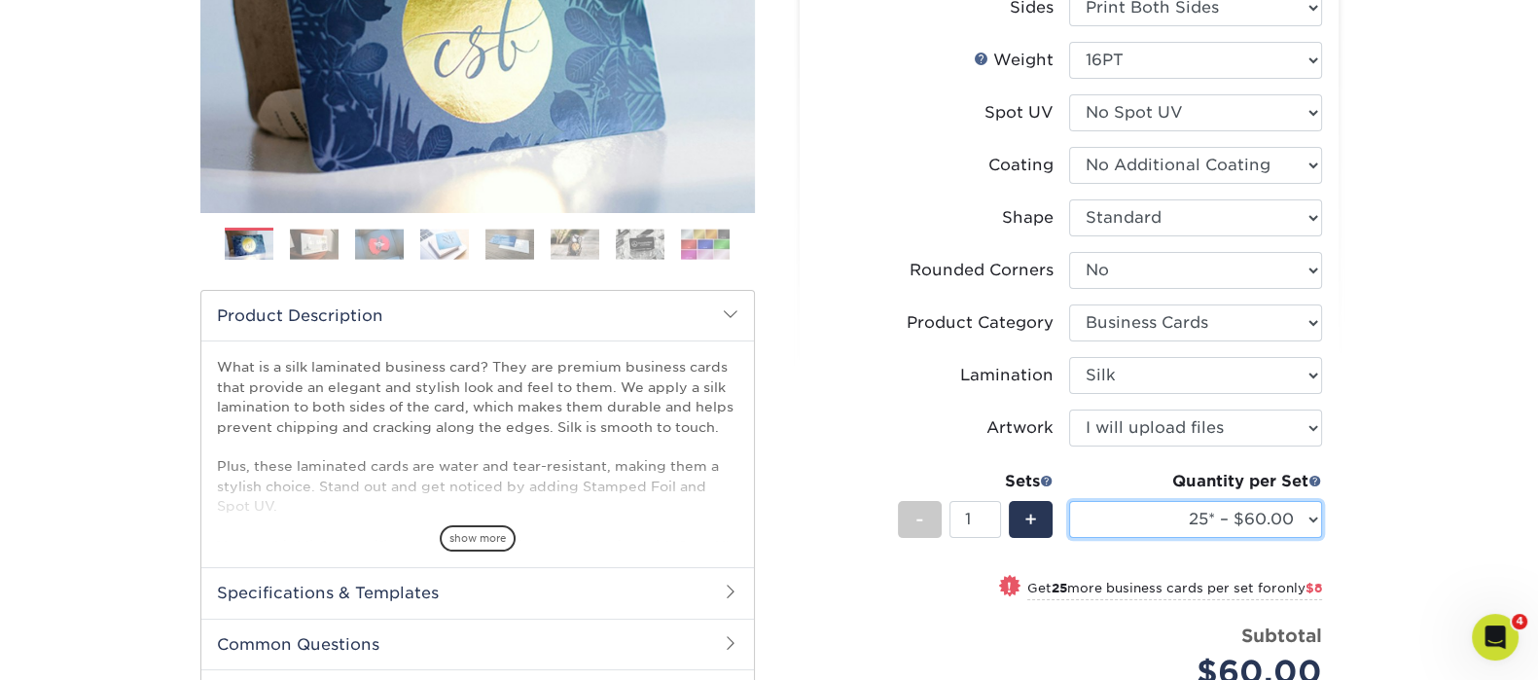
click at [1143, 508] on select "25* – $60.00 50* – $68.00 75* – $76.00 100* – $84.00 250* – $92.00 500 – $96.00…" at bounding box center [1195, 519] width 253 height 37
select select "50* – $68.00"
click at [1069, 501] on select "25* – $60.00 50* – $68.00 75* – $76.00 100* – $84.00 250* – $92.00 500 – $96.00…" at bounding box center [1195, 519] width 253 height 37
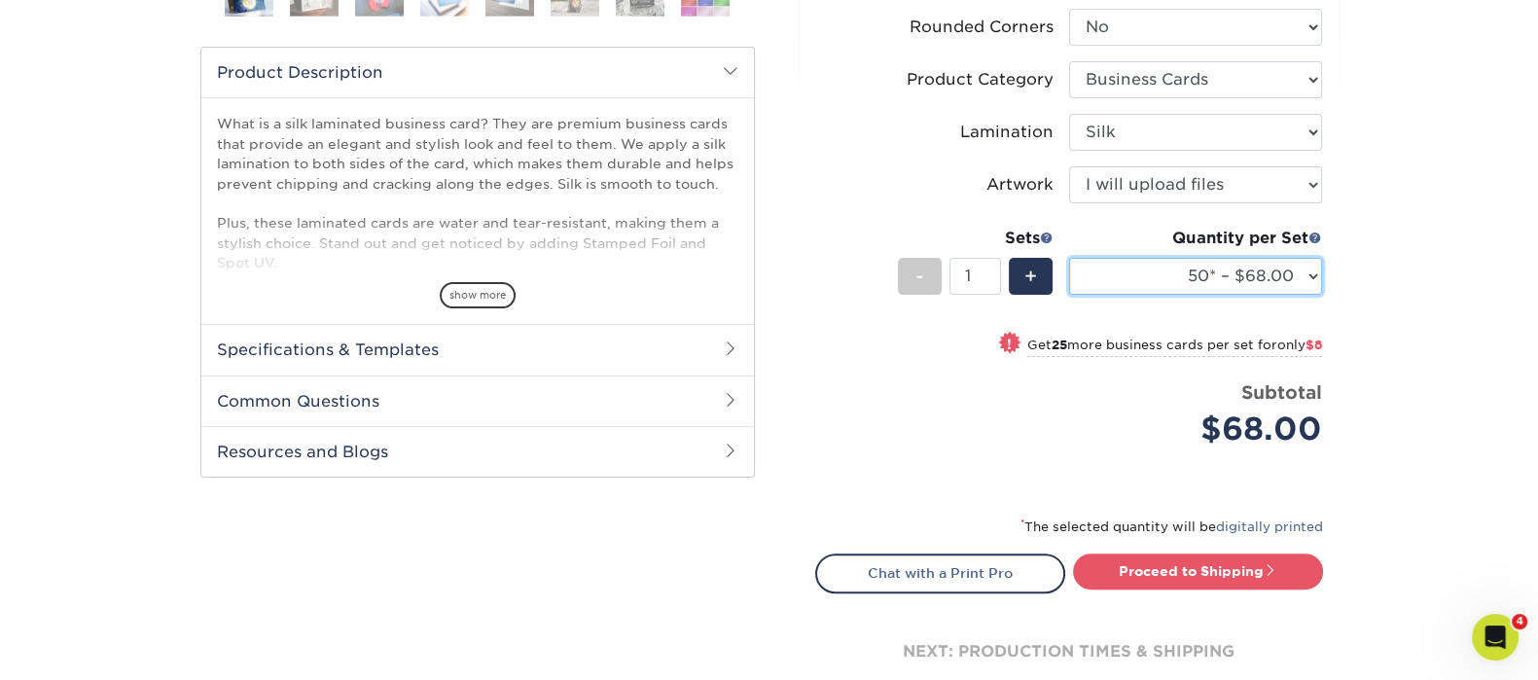
scroll to position [729, 0]
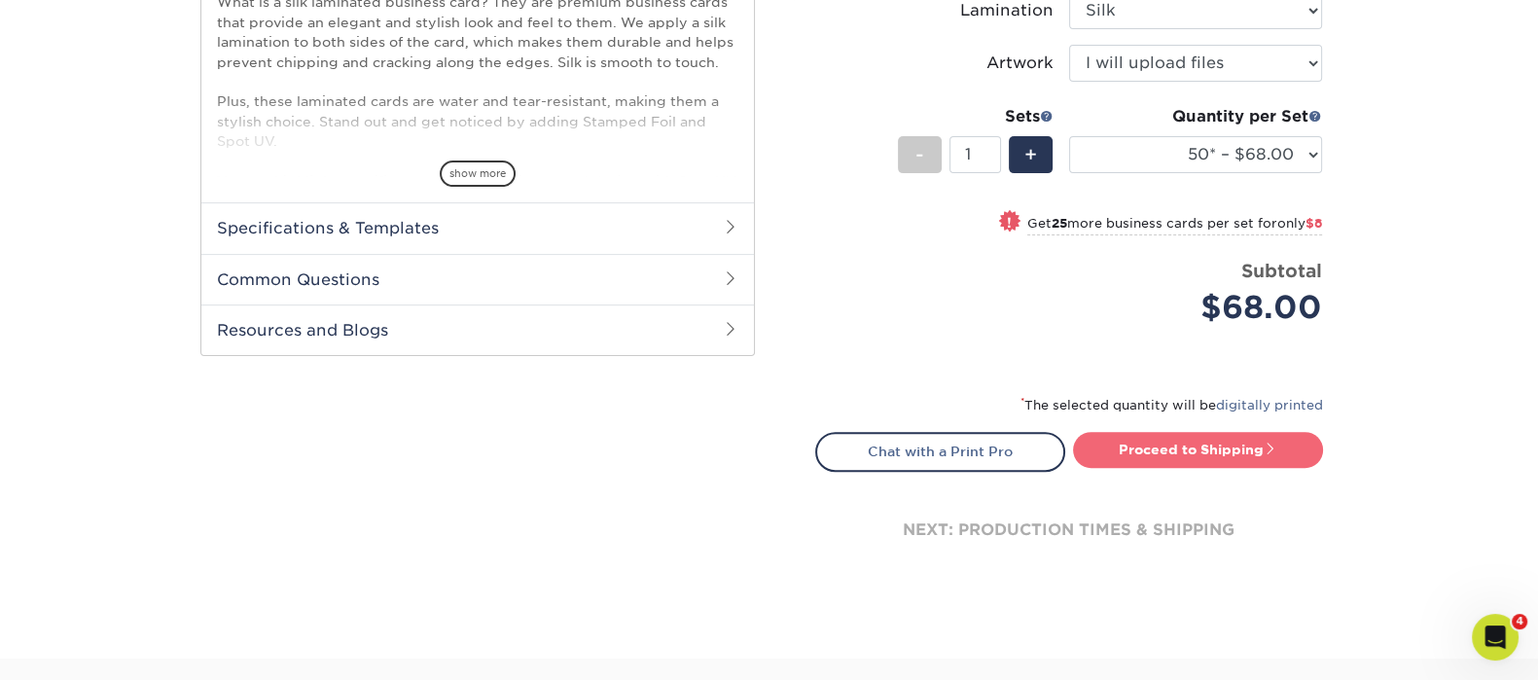
click at [1197, 452] on link "Proceed to Shipping" at bounding box center [1198, 449] width 250 height 35
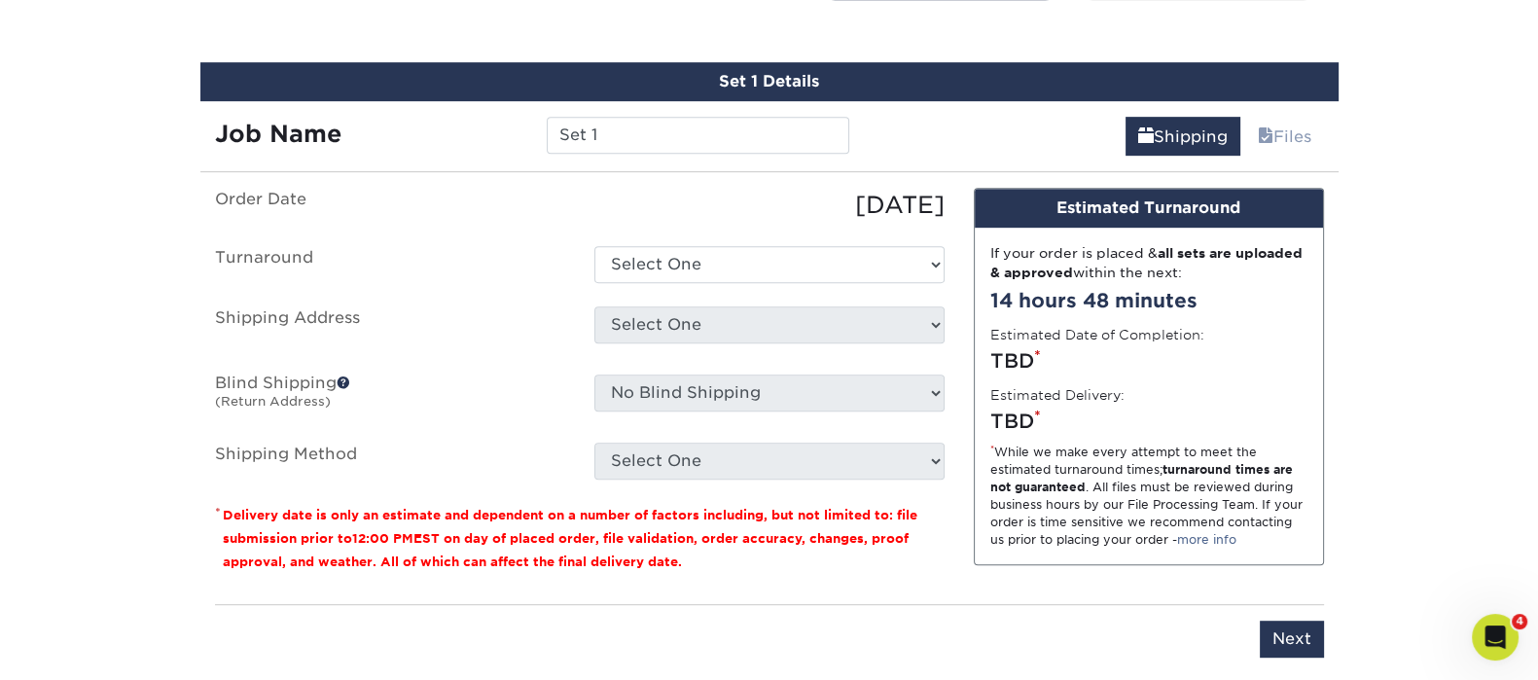
scroll to position [1213, 0]
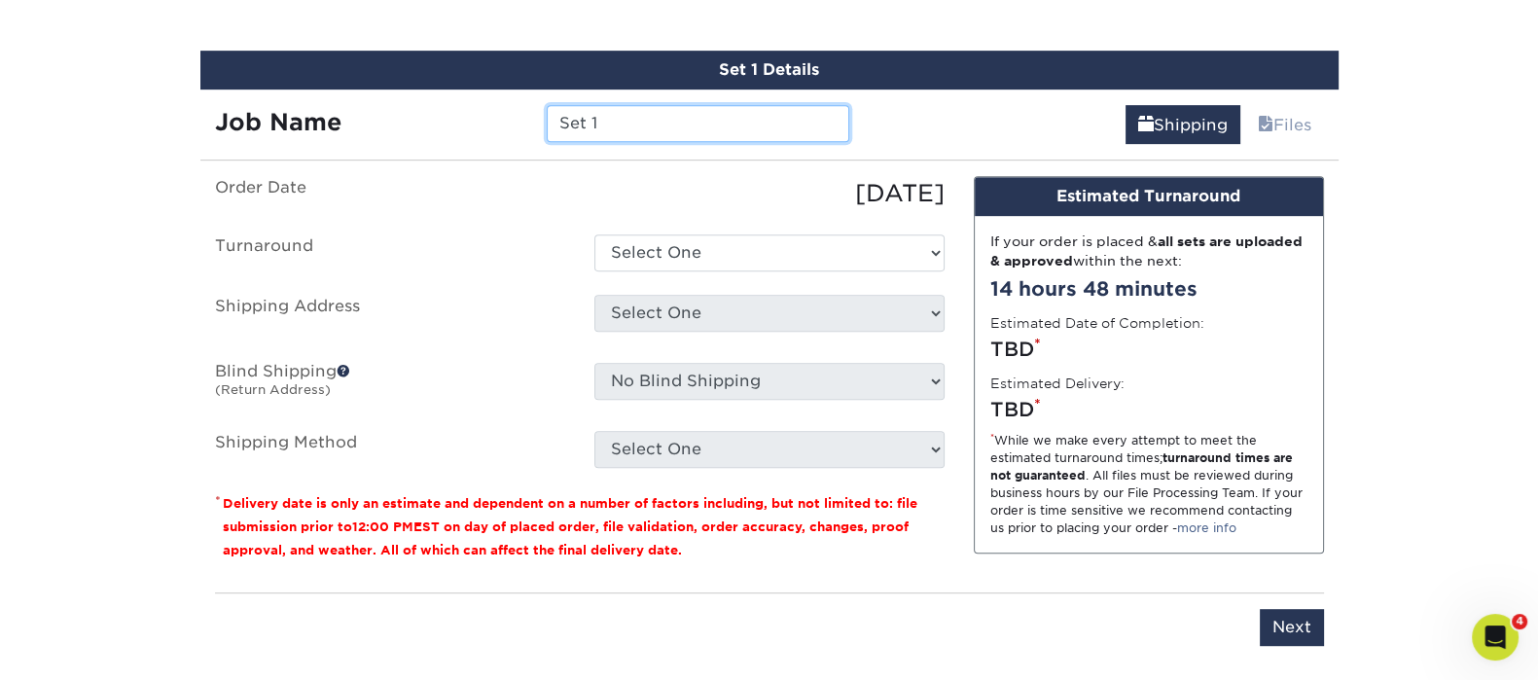
drag, startPoint x: 620, startPoint y: 125, endPoint x: 481, endPoint y: 90, distance: 142.5
click at [481, 90] on div "Job Name Set 1" at bounding box center [532, 116] width 664 height 54
paste input "Jonathan Perez"
type input "Jonathan Perez"
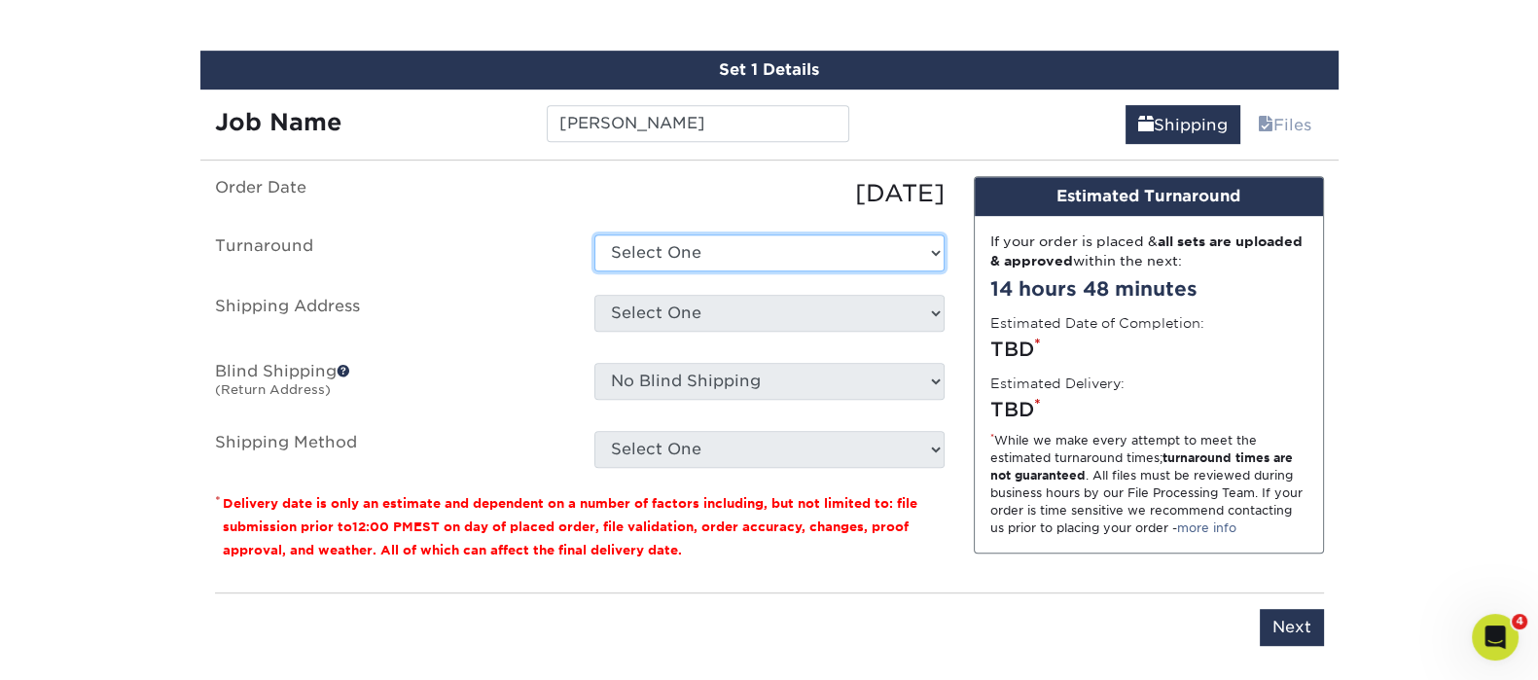
click at [722, 246] on select "Select One 2-4 Business Days 2 Day Next Business Day" at bounding box center [769, 252] width 350 height 37
select select "7f31b32a-ec12-4eac-8c83-7b9a9183acd8"
click at [594, 234] on select "Select One 2-4 Business Days 2 Day Next Business Day" at bounding box center [769, 252] width 350 height 37
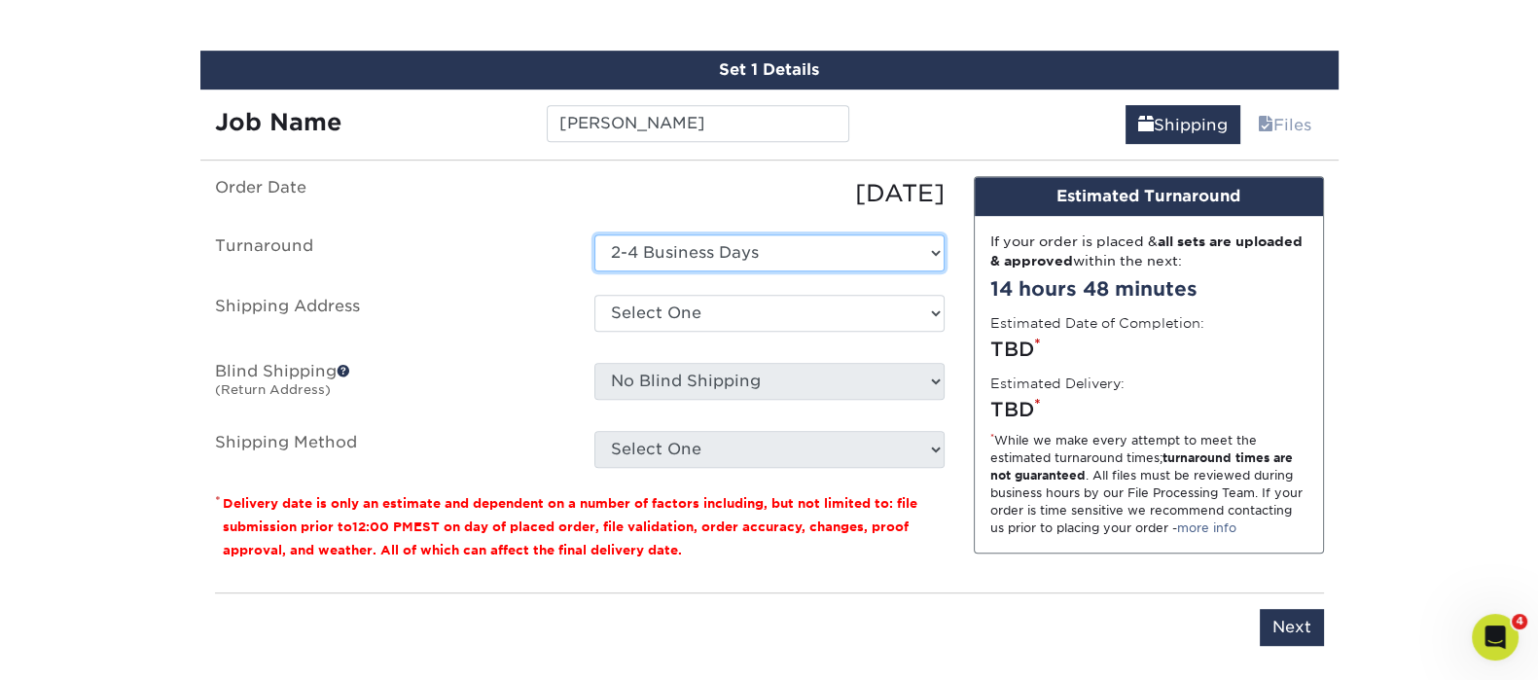
click at [689, 260] on select "Select One 2-4 Business Days 2 Day Next Business Day" at bounding box center [769, 252] width 350 height 37
click at [594, 234] on select "Select One 2-4 Business Days 2 Day Next Business Day" at bounding box center [769, 252] width 350 height 37
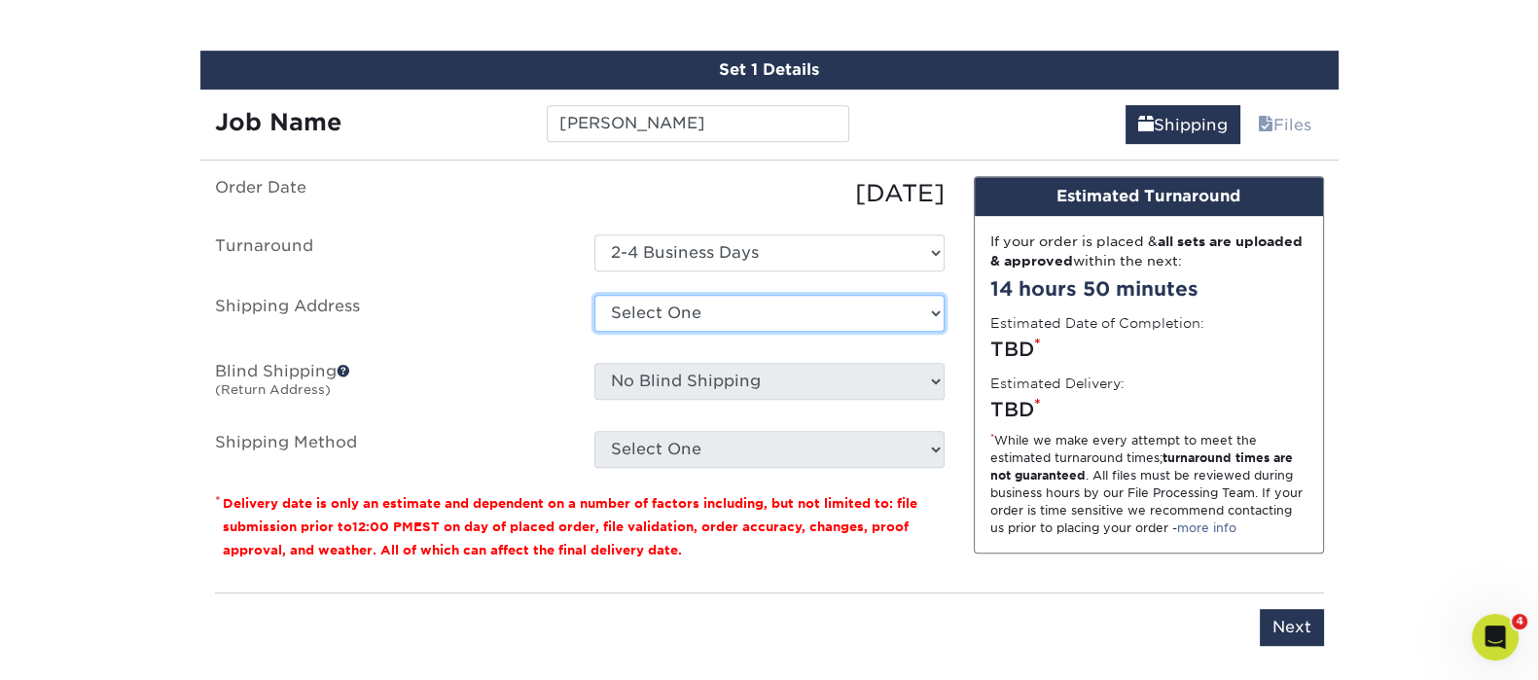
click at [679, 308] on select "Select One [GEOGRAPHIC_DATA] Office [GEOGRAPHIC_DATA] Office [GEOGRAPHIC_DATA] …" at bounding box center [769, 313] width 350 height 37
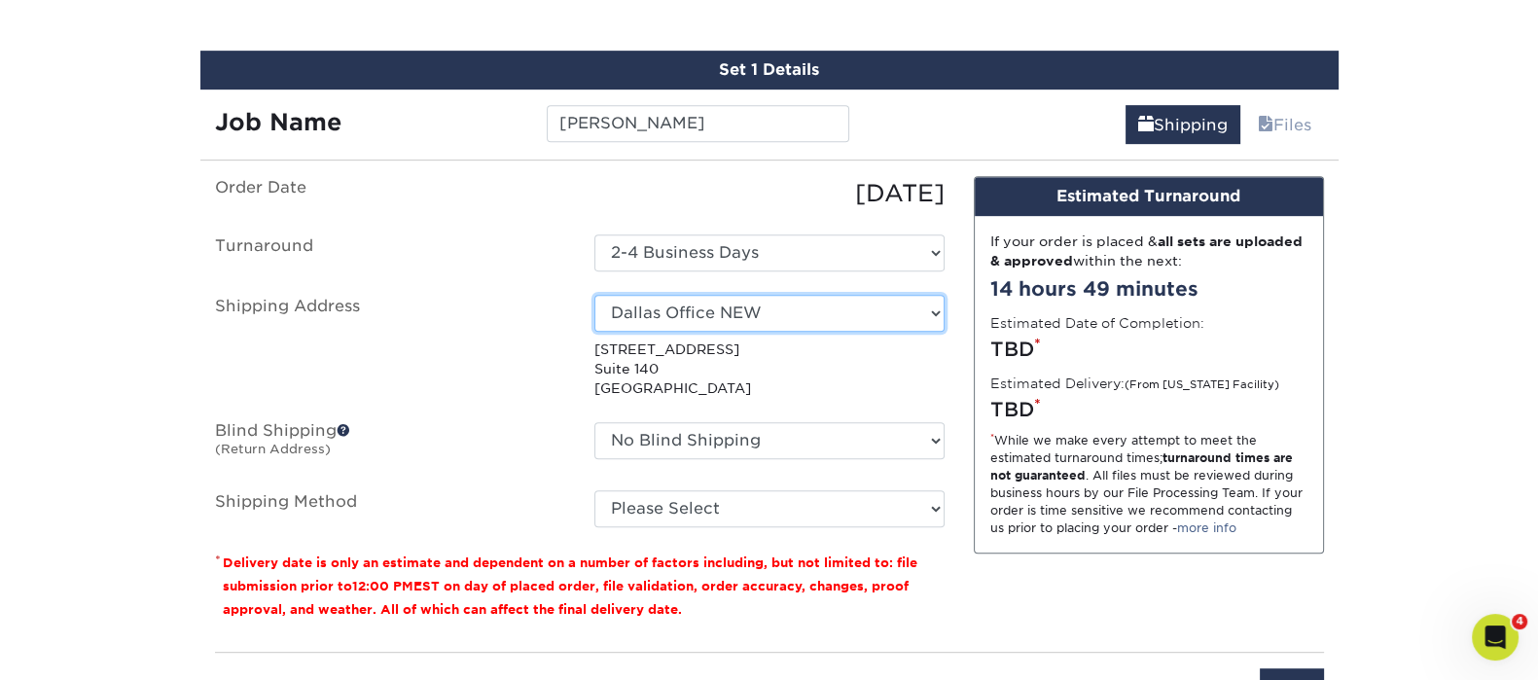
click at [682, 310] on select "Select One [GEOGRAPHIC_DATA] Office [GEOGRAPHIC_DATA] Office [GEOGRAPHIC_DATA] …" at bounding box center [769, 313] width 350 height 37
click at [728, 303] on select "Select One [GEOGRAPHIC_DATA] Office [GEOGRAPHIC_DATA] Office [GEOGRAPHIC_DATA] …" at bounding box center [769, 313] width 350 height 37
select select "258225"
click at [788, 415] on ul "Order Date 08/12/2025 Turnaround Select One 2-4 Business Days 2 Day Next Busine…" at bounding box center [579, 351] width 729 height 351
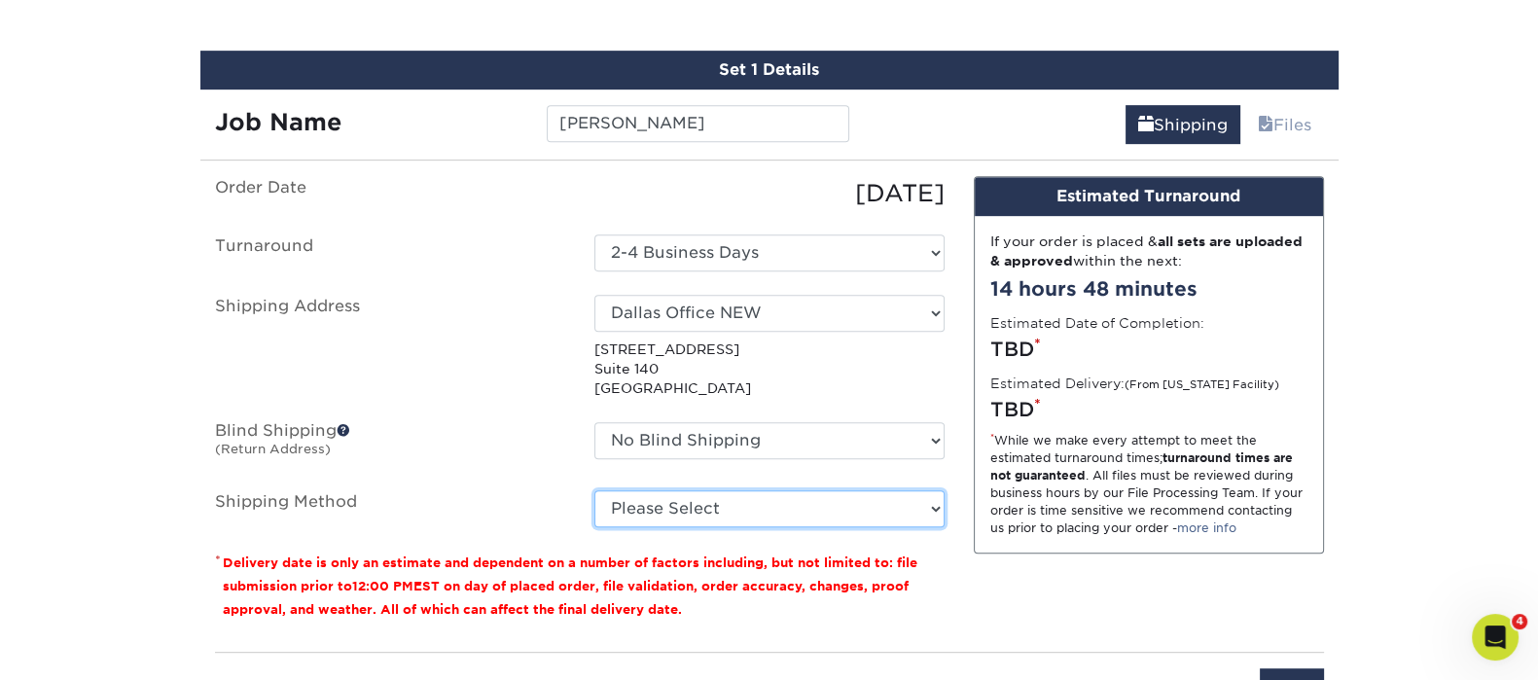
click at [659, 513] on select "Please Select Ground Shipping (+$7.84) 3 Day Shipping Service (+$15.36) 2 Day A…" at bounding box center [769, 508] width 350 height 37
select select "03"
click at [594, 490] on select "Please Select Ground Shipping (+$7.84) 3 Day Shipping Service (+$15.36) 2 Day A…" at bounding box center [769, 508] width 350 height 37
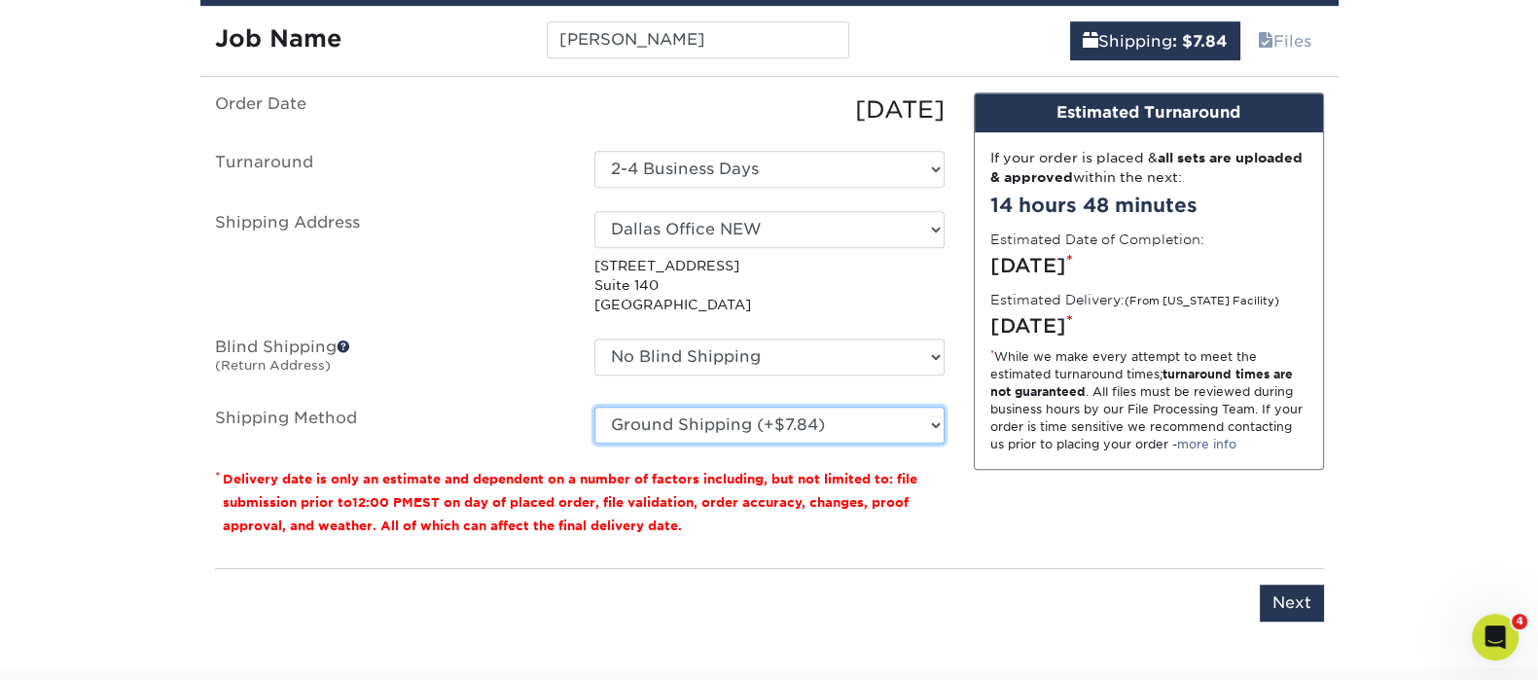
scroll to position [1334, 0]
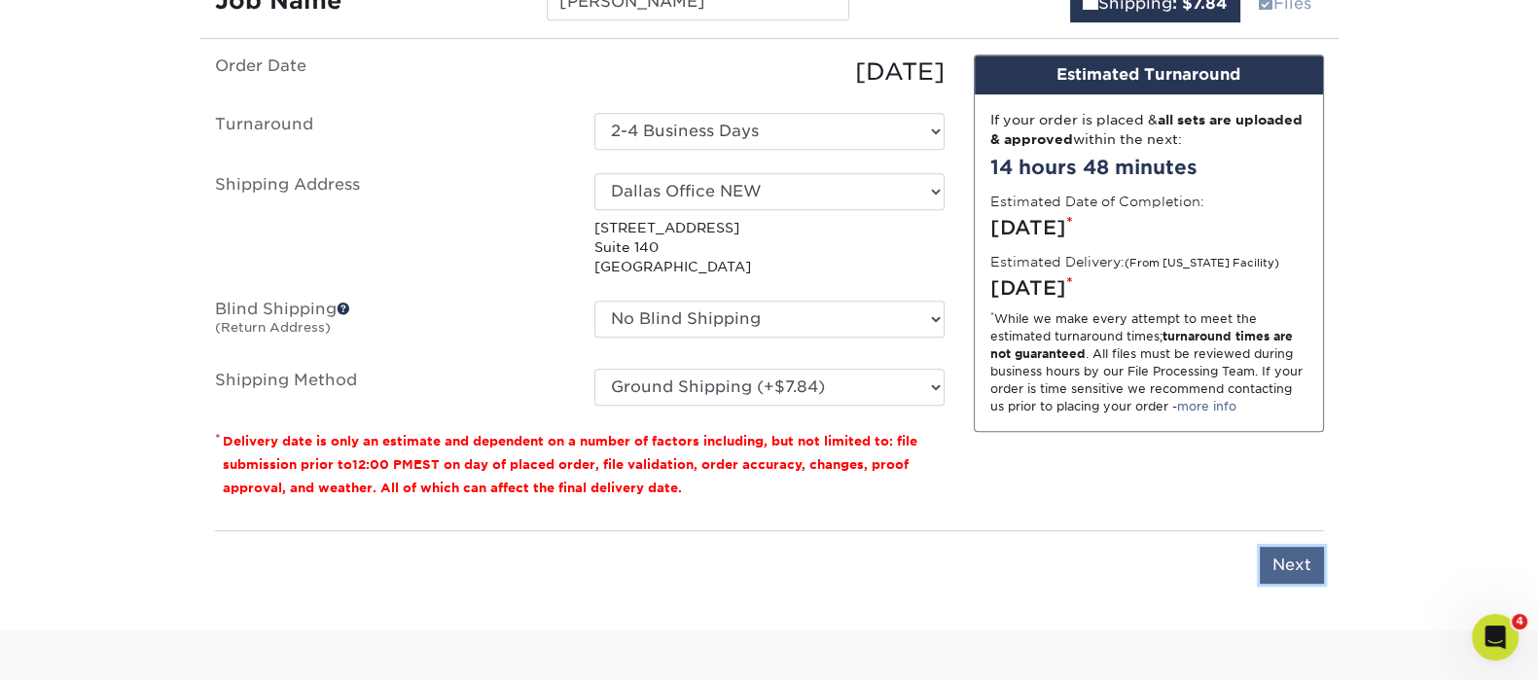
click at [1291, 555] on input "Next" at bounding box center [1291, 565] width 64 height 37
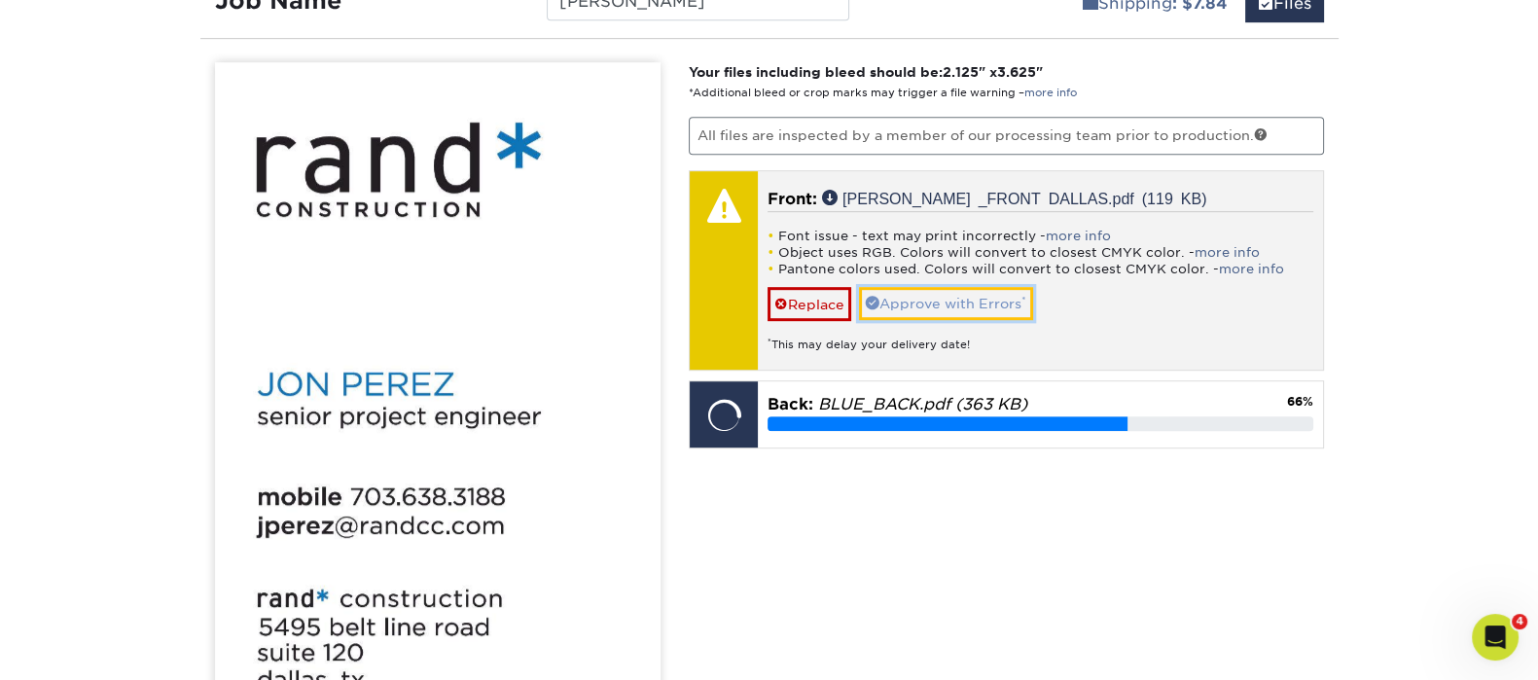
click at [969, 300] on link "Approve with Errors *" at bounding box center [946, 303] width 174 height 33
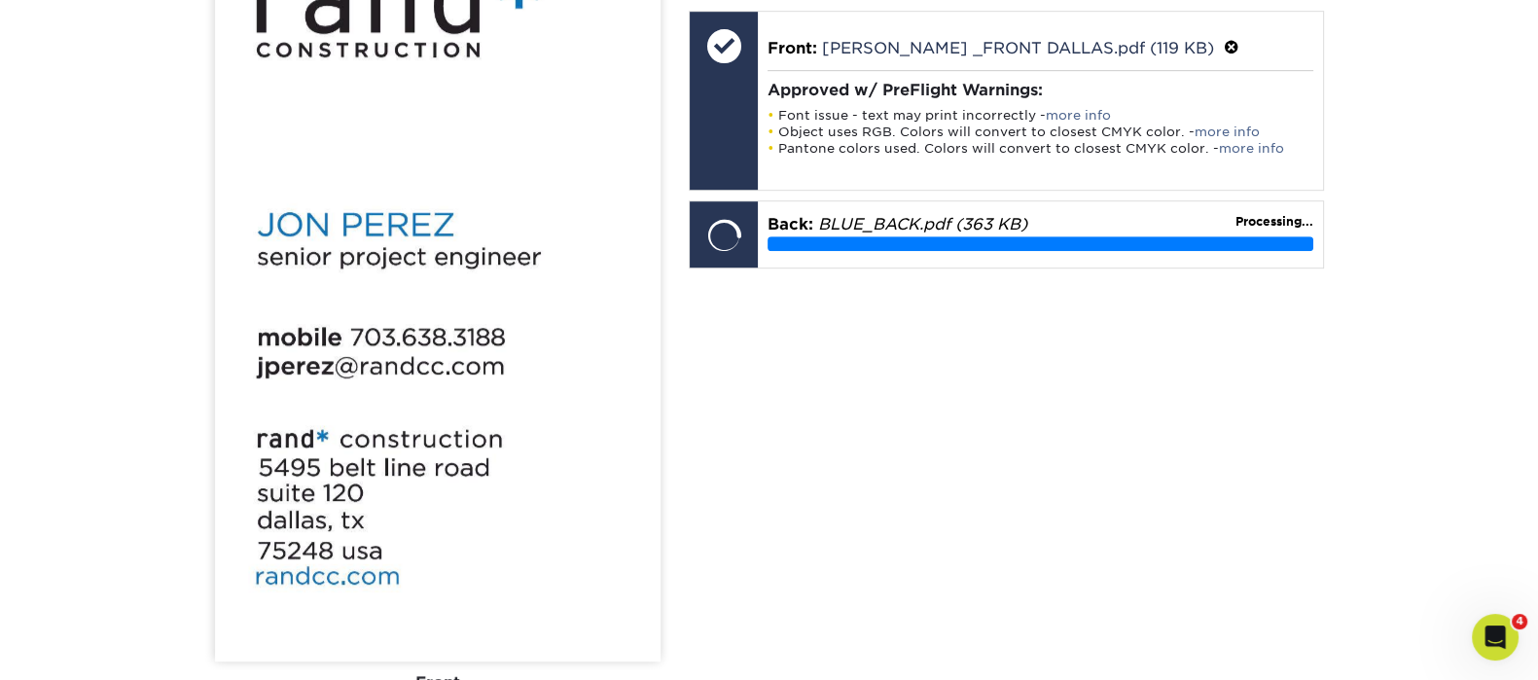
scroll to position [1456, 0]
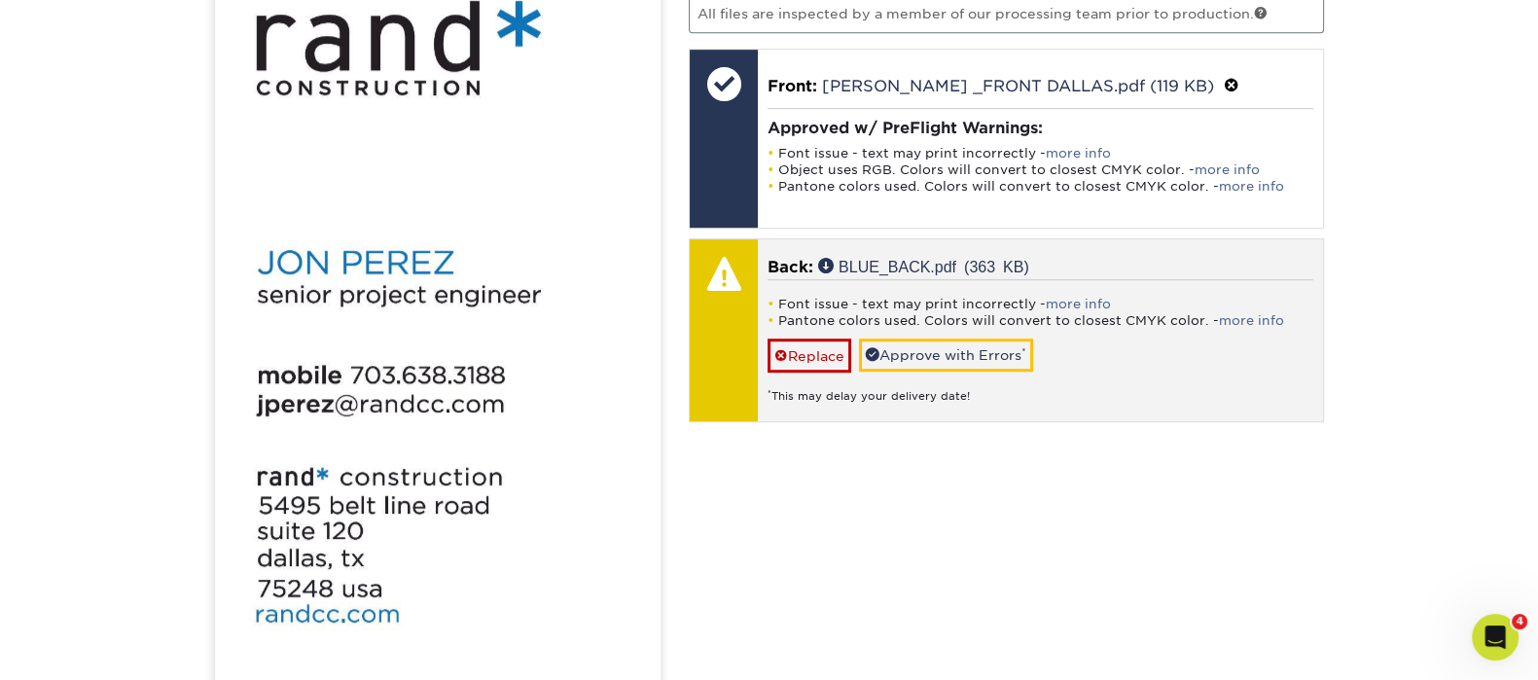
click at [948, 325] on div "Font issue - text may print incorrectly - more info Pantone colors used. Colors…" at bounding box center [1040, 341] width 546 height 125
click at [949, 338] on link "Approve with Errors *" at bounding box center [946, 354] width 174 height 33
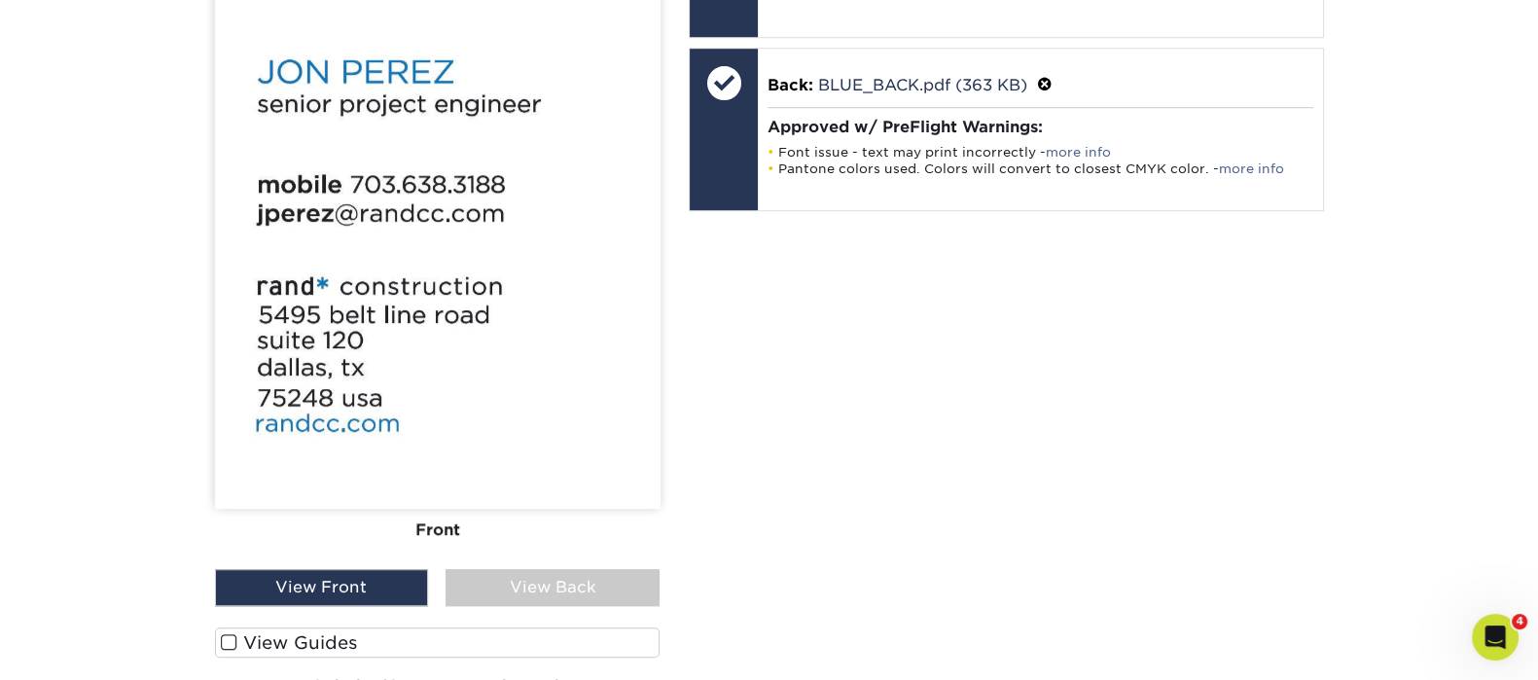
scroll to position [1699, 0]
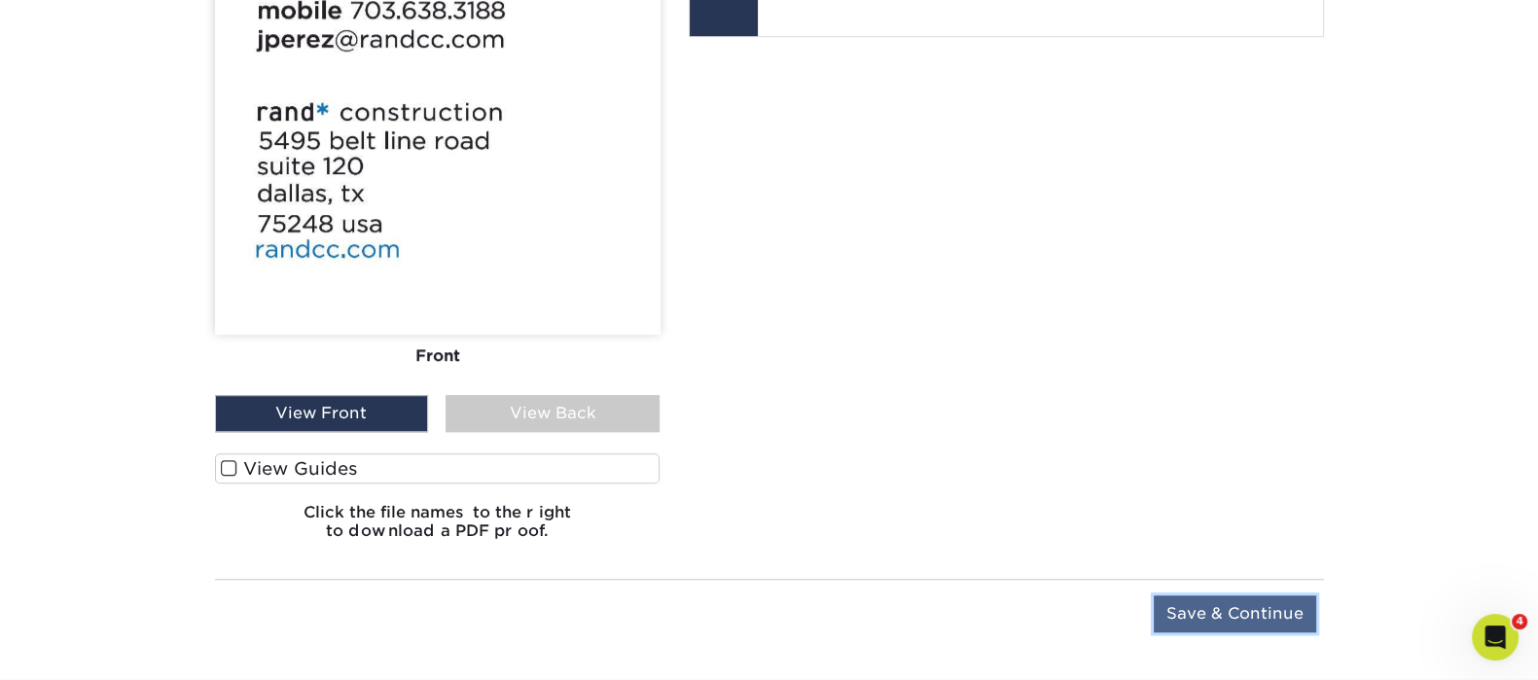
click at [1222, 604] on input "Save & Continue" at bounding box center [1234, 613] width 162 height 37
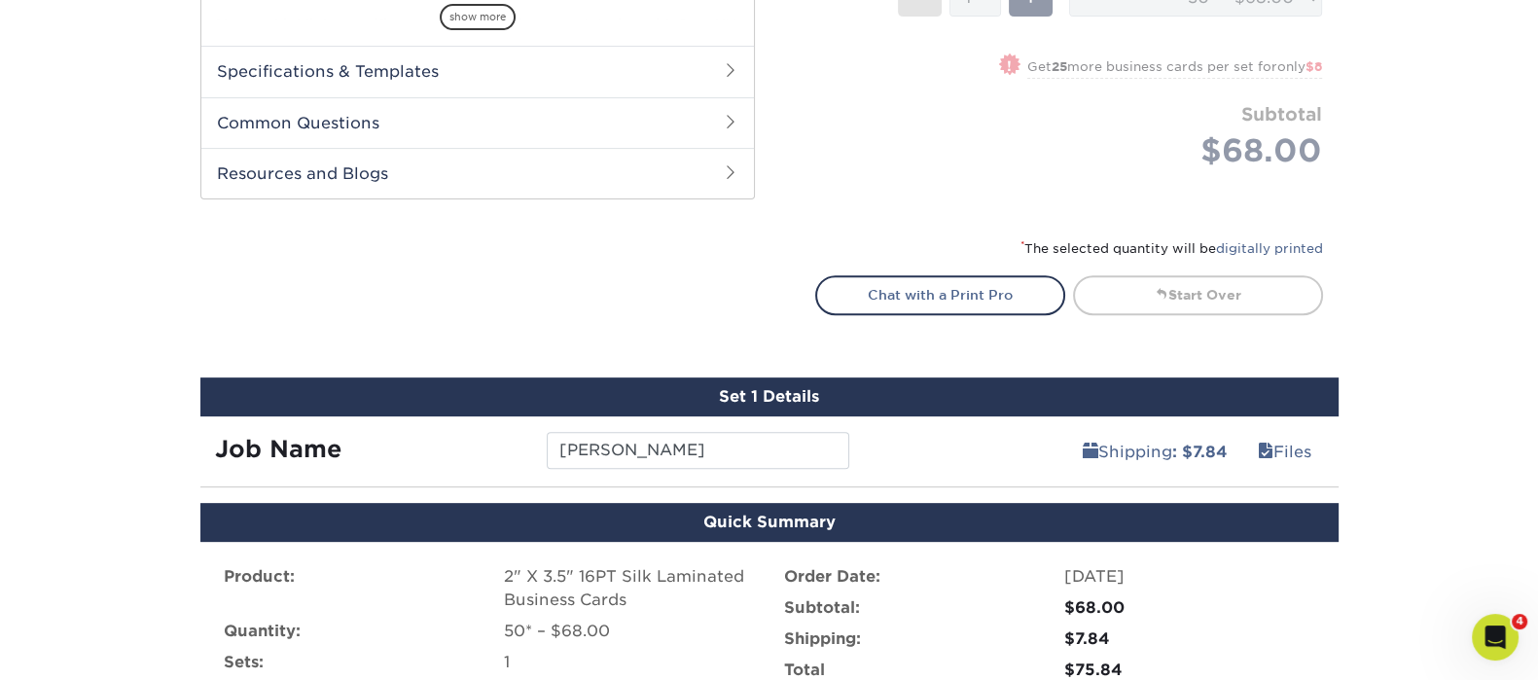
scroll to position [1129, 0]
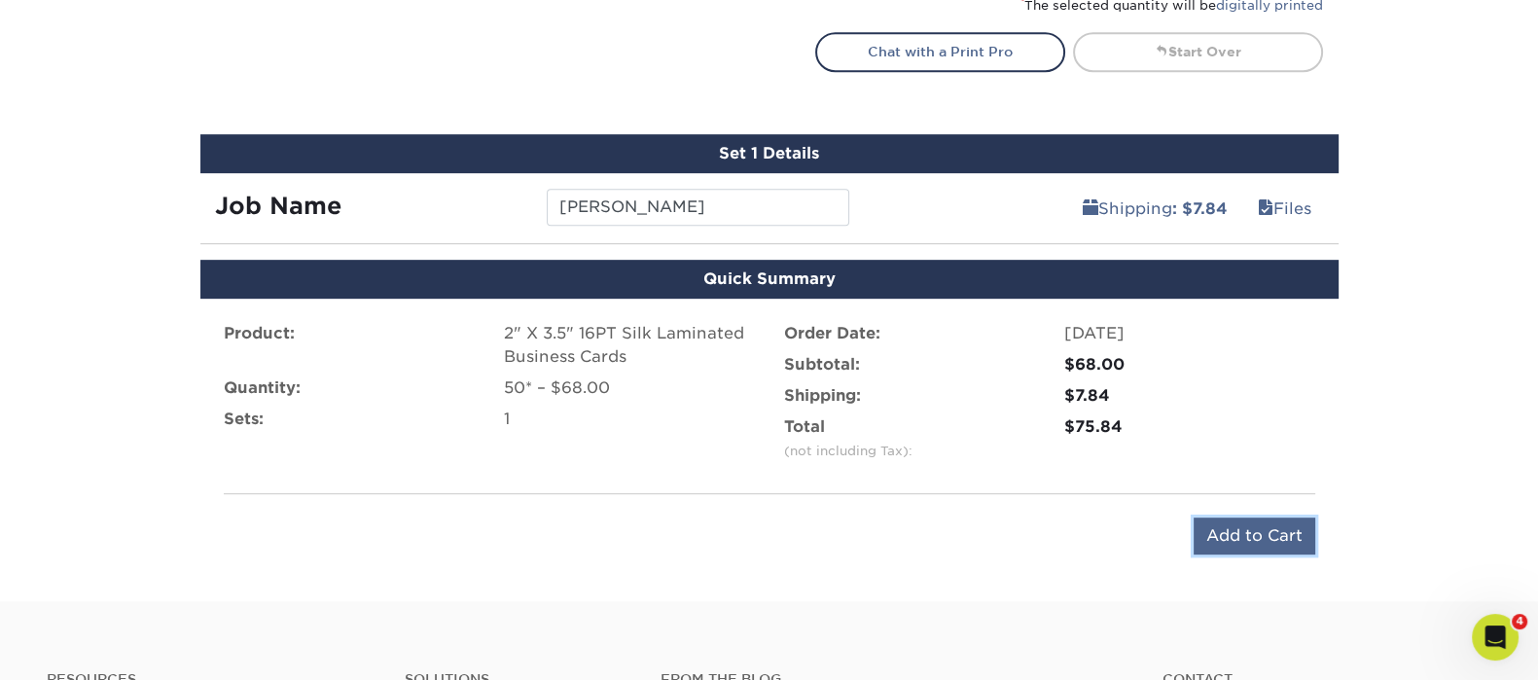
click at [1208, 532] on input "Add to Cart" at bounding box center [1254, 535] width 122 height 37
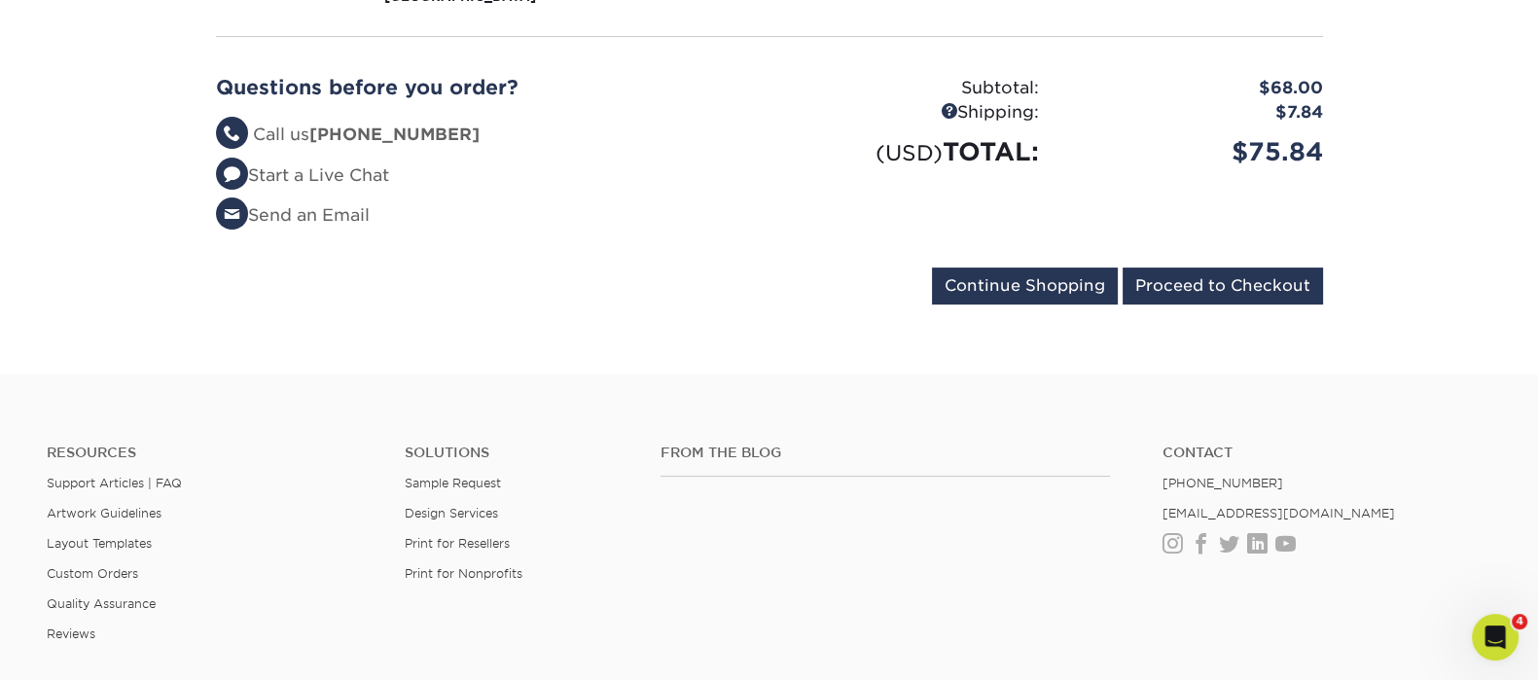
scroll to position [365, 0]
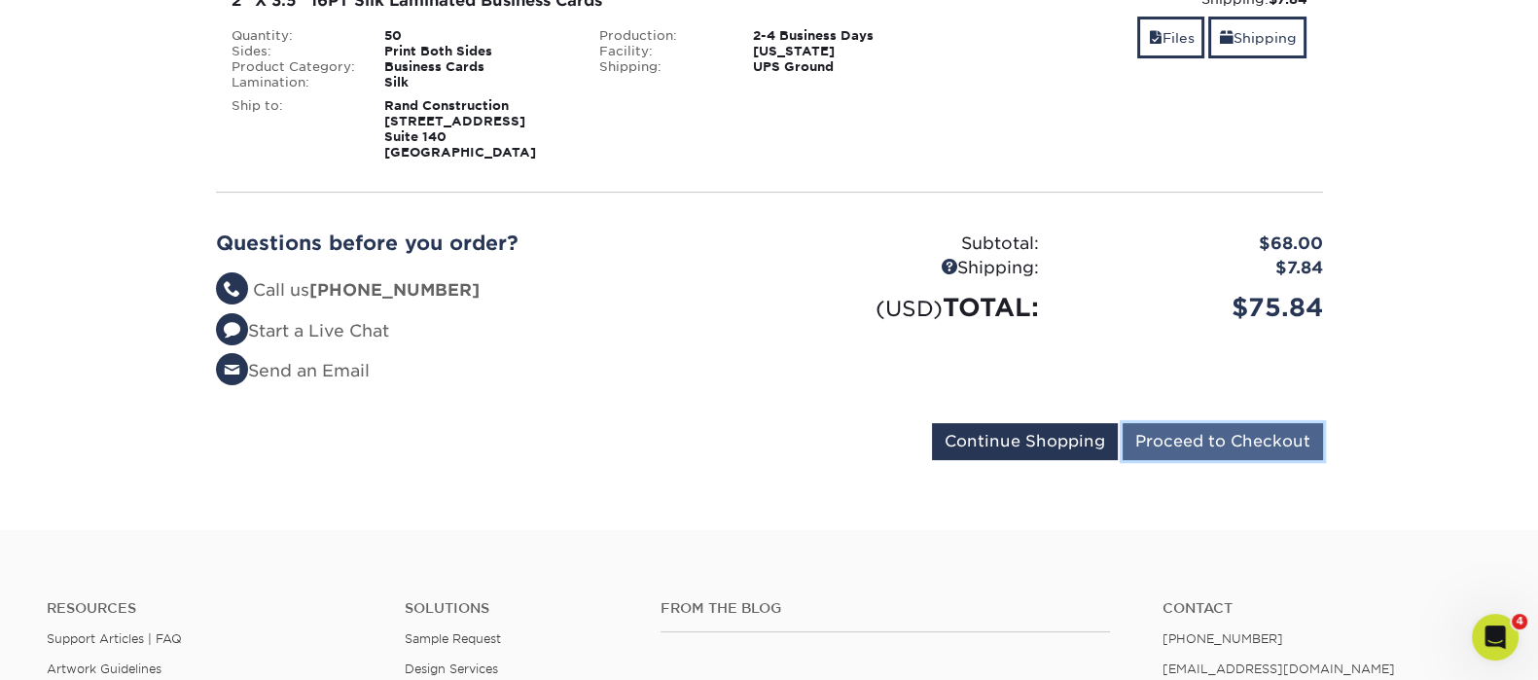
click at [1309, 443] on input "Proceed to Checkout" at bounding box center [1222, 441] width 200 height 37
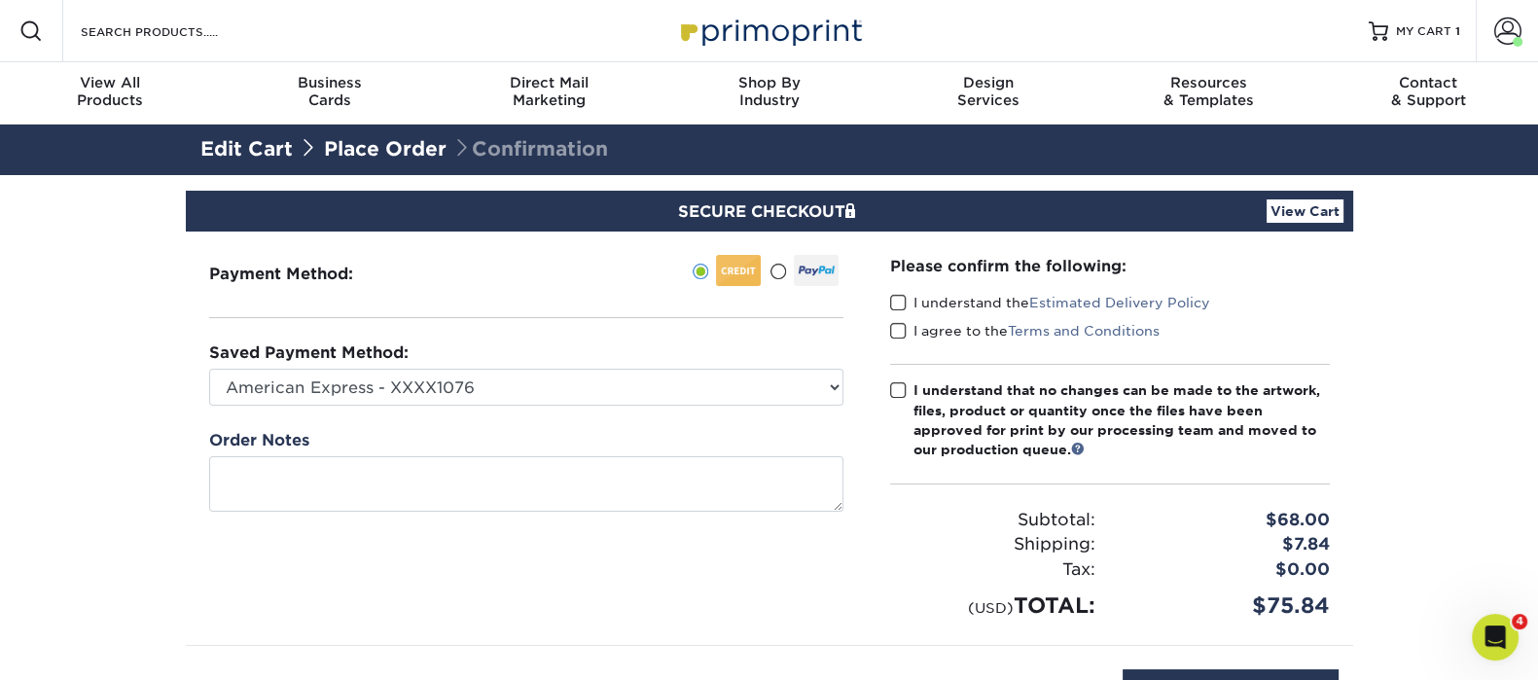
click at [443, 366] on div "Saved Payment Method: American Express - XXXX1076 Visa - XXXX4105 New Credit Ca…" at bounding box center [526, 373] width 634 height 64
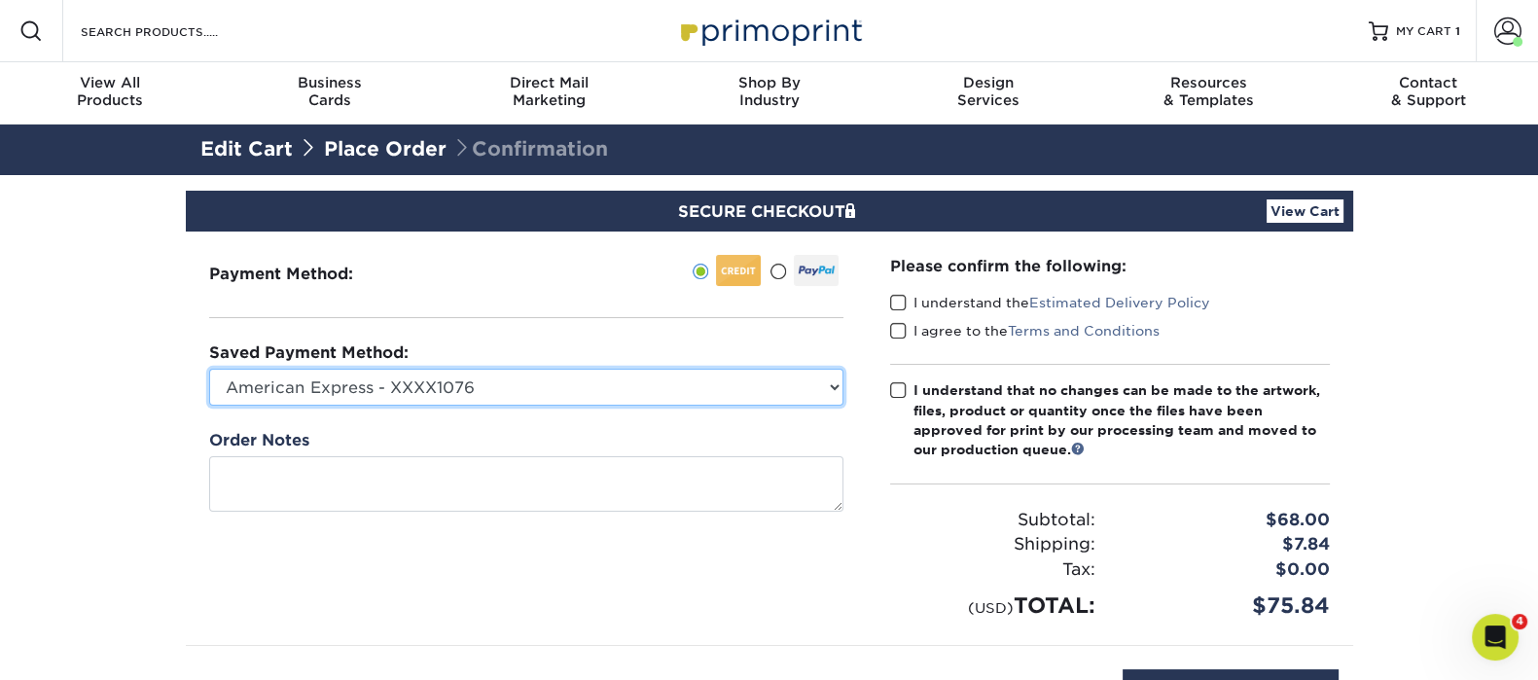
click at [408, 392] on select "American Express - XXXX1076 Visa - XXXX4105 New Credit Card" at bounding box center [526, 387] width 634 height 37
select select "74325"
click at [209, 369] on select "American Express - XXXX1076 Visa - XXXX4105 New Credit Card" at bounding box center [526, 387] width 634 height 37
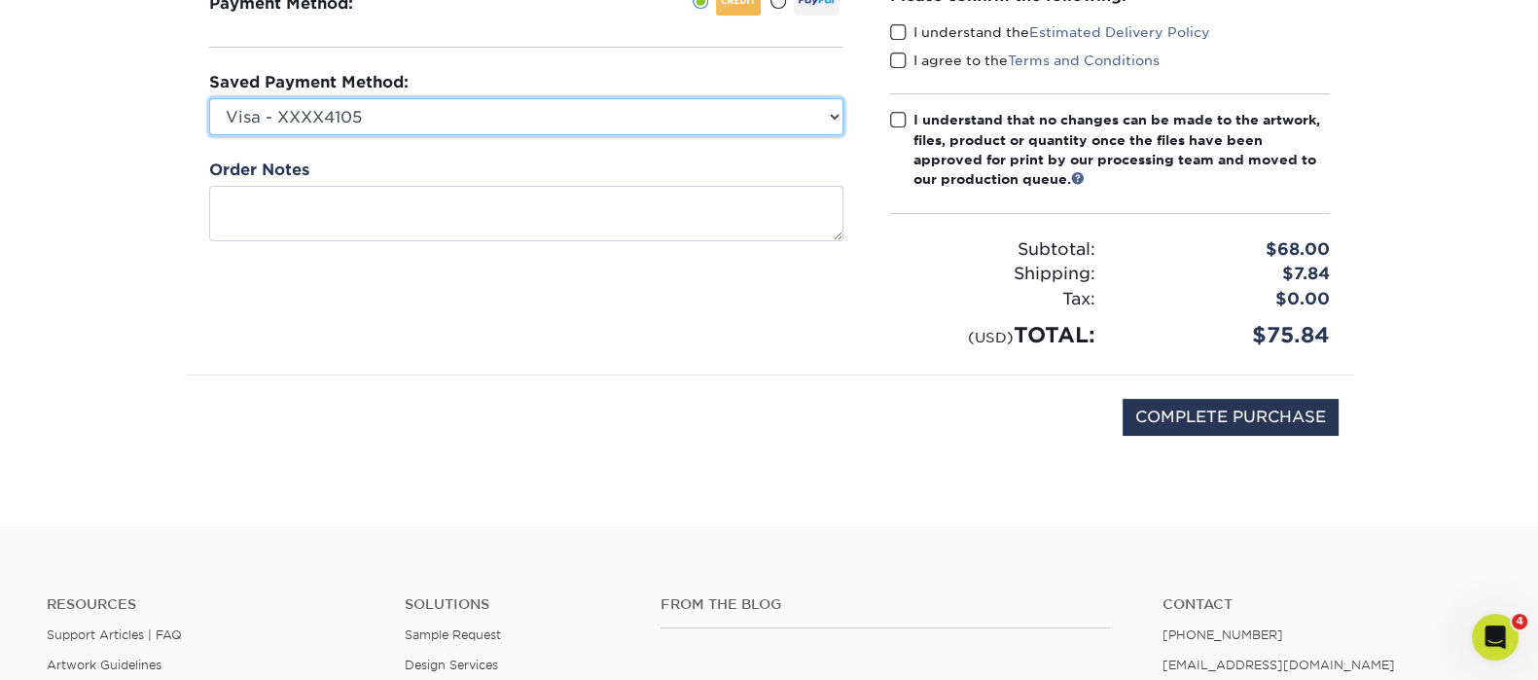
scroll to position [121, 0]
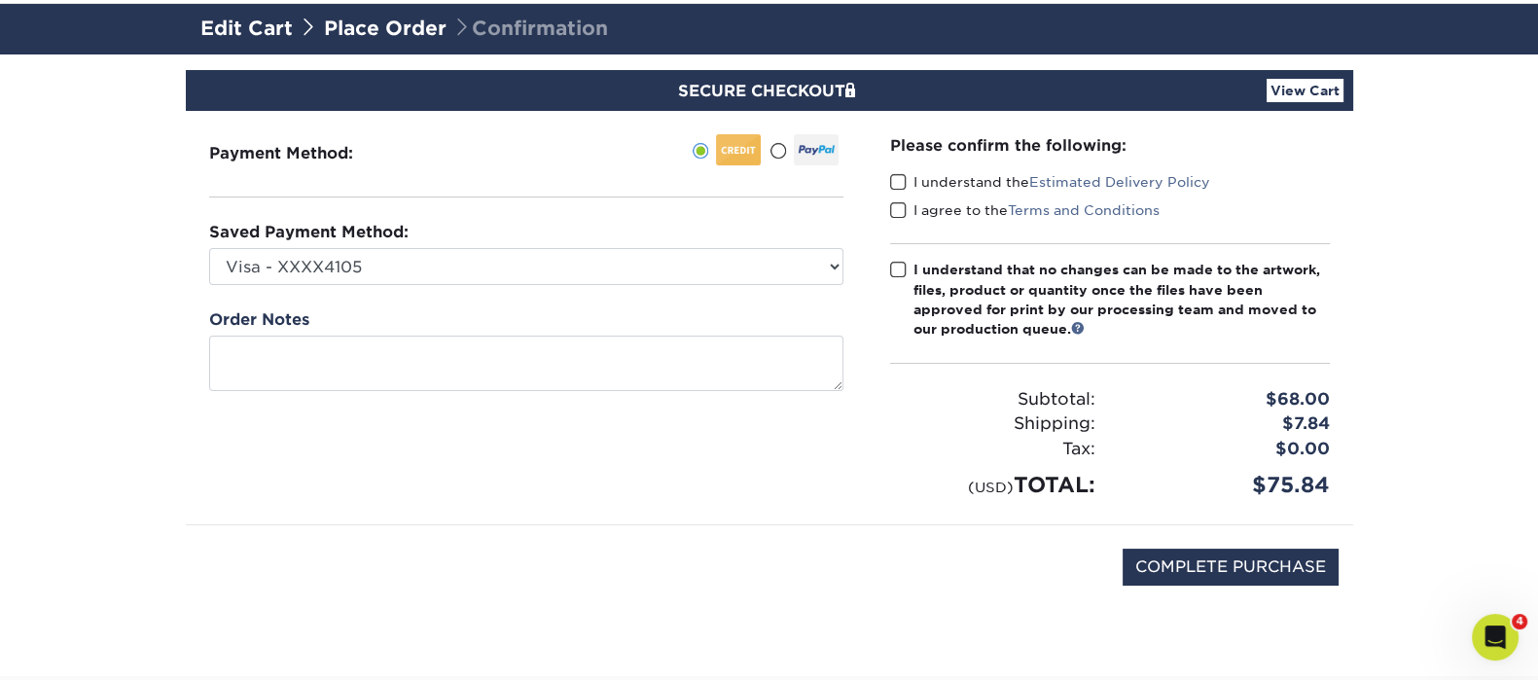
click at [901, 186] on span at bounding box center [898, 182] width 17 height 18
click at [0, 0] on input "I understand the Estimated Delivery Policy" at bounding box center [0, 0] width 0 height 0
drag, startPoint x: 897, startPoint y: 208, endPoint x: 900, endPoint y: 226, distance: 17.7
click at [897, 207] on span at bounding box center [898, 210] width 17 height 18
click at [0, 0] on input "I agree to the Terms and Conditions" at bounding box center [0, 0] width 0 height 0
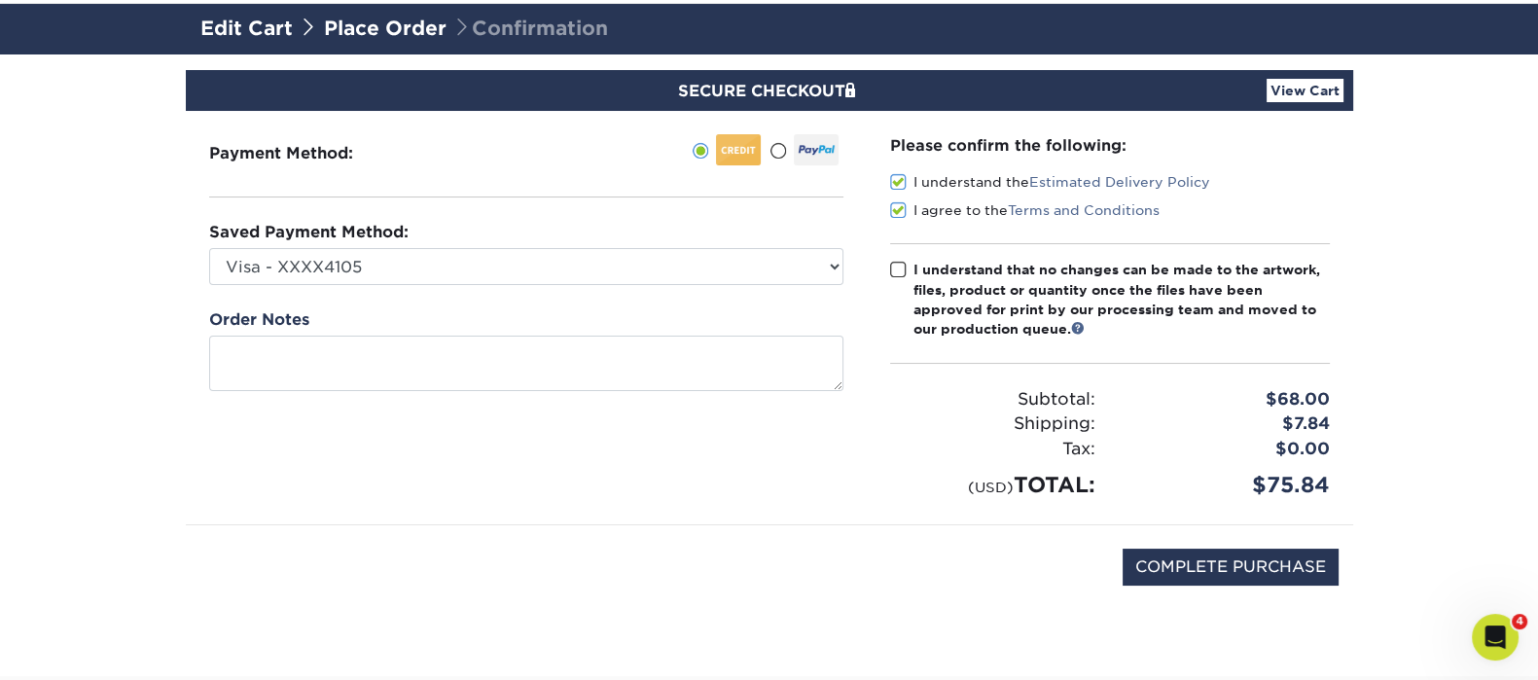
click at [894, 266] on span at bounding box center [898, 270] width 17 height 18
click at [0, 0] on input "I understand that no changes can be made to the artwork, files, product or quan…" at bounding box center [0, 0] width 0 height 0
click at [1213, 568] on input "COMPLETE PURCHASE" at bounding box center [1230, 567] width 216 height 37
type input "PROCESSING, PLEASE WAIT..."
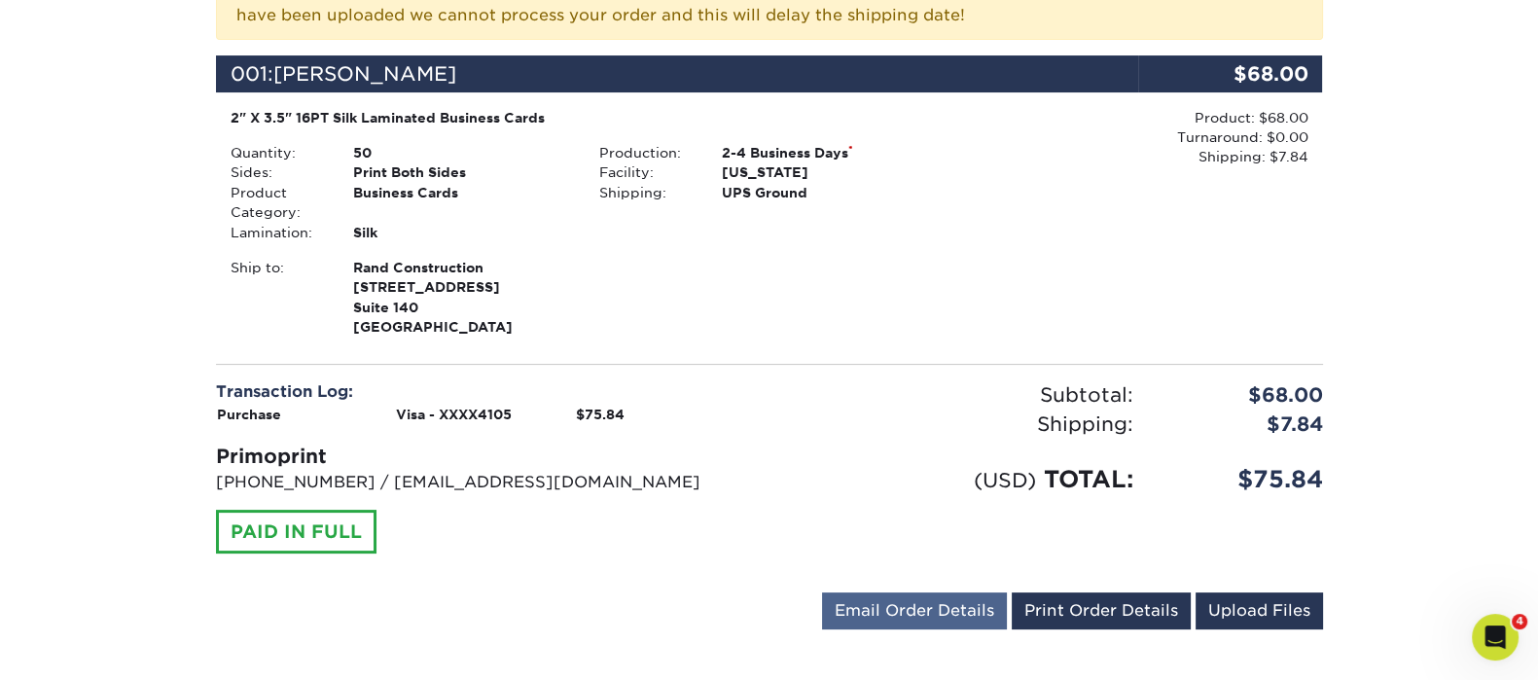
scroll to position [608, 0]
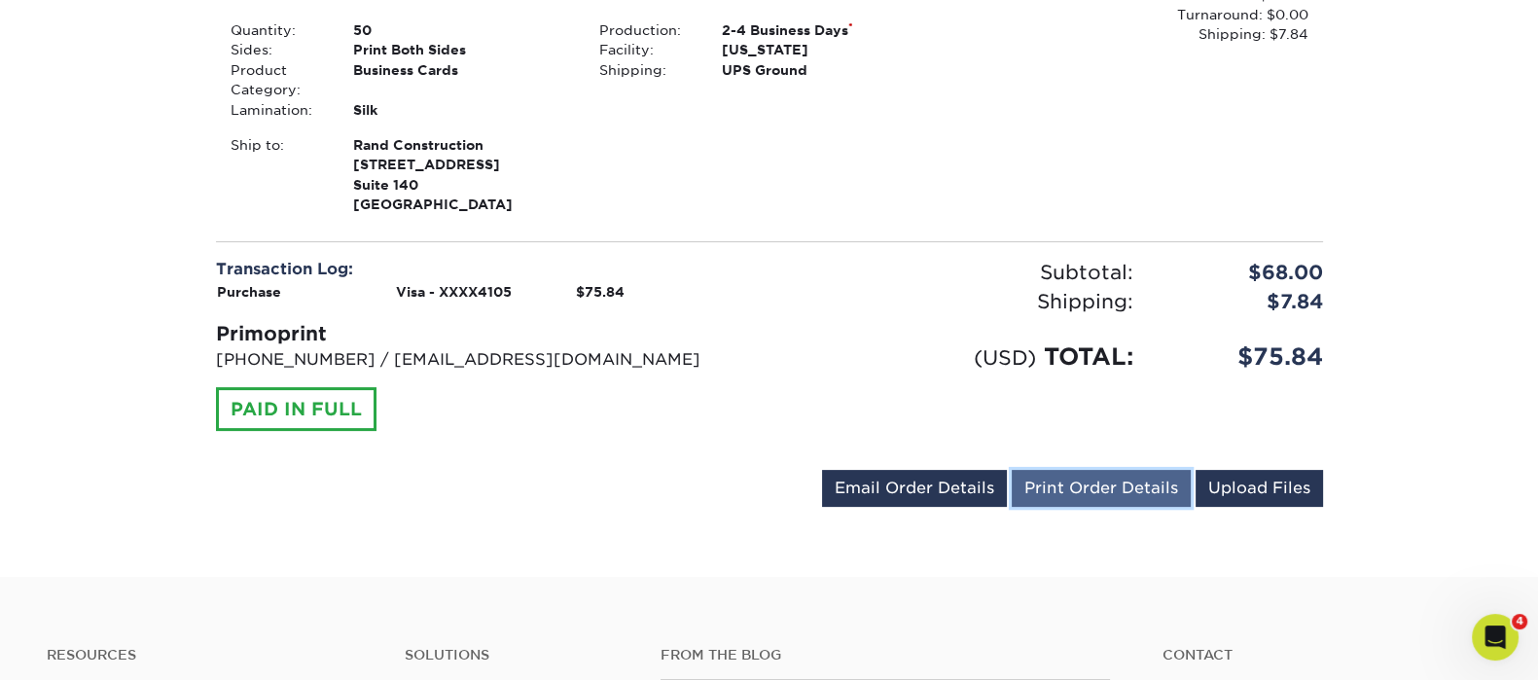
click at [1073, 496] on link "Print Order Details" at bounding box center [1100, 488] width 179 height 37
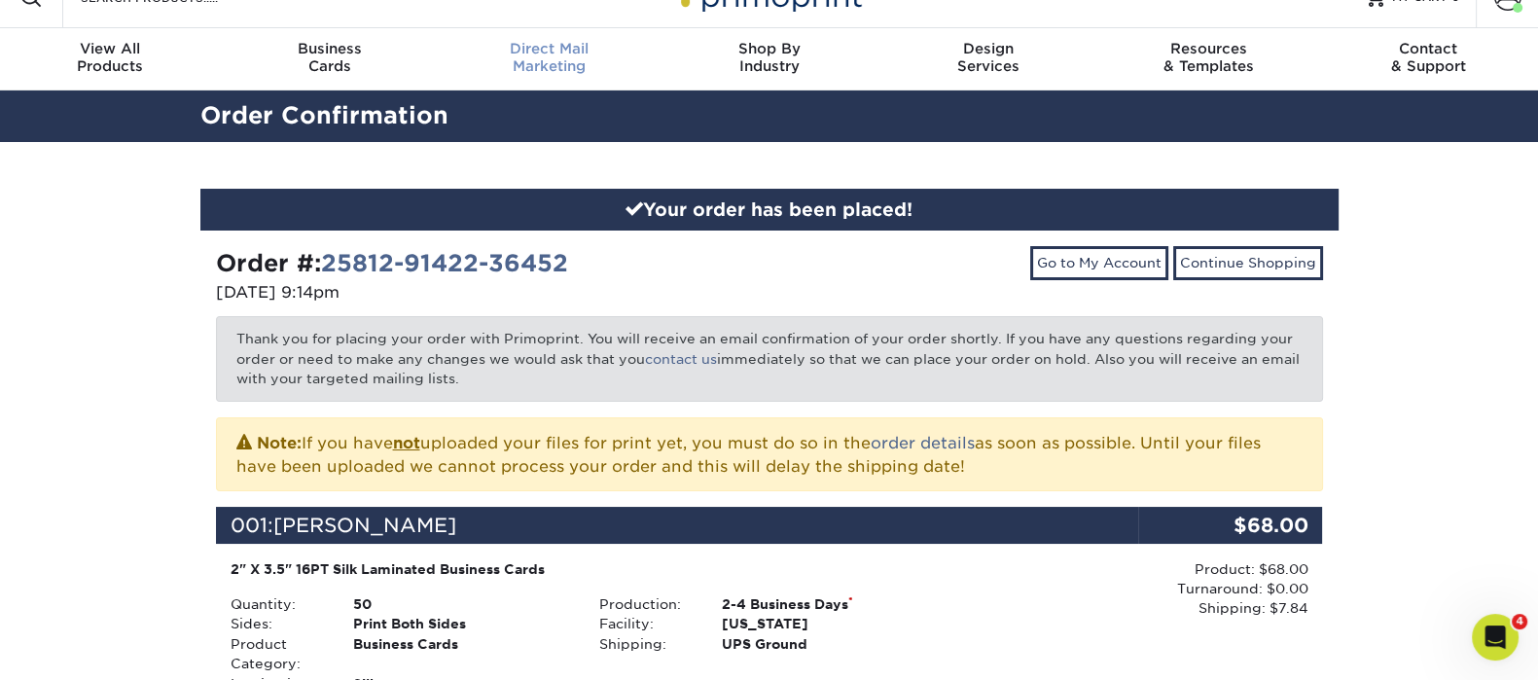
scroll to position [0, 0]
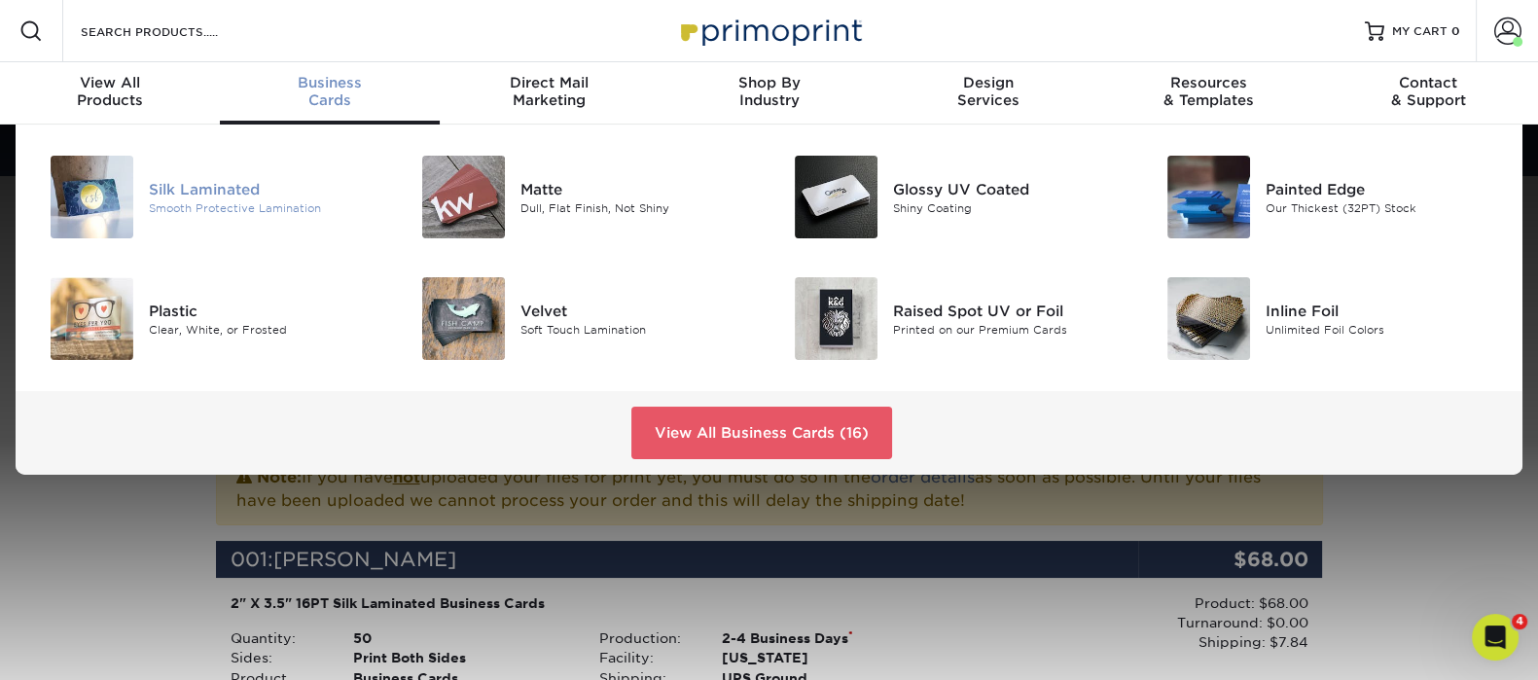
click at [238, 176] on div "Silk Laminated Smooth Protective Lamination" at bounding box center [273, 197] width 248 height 83
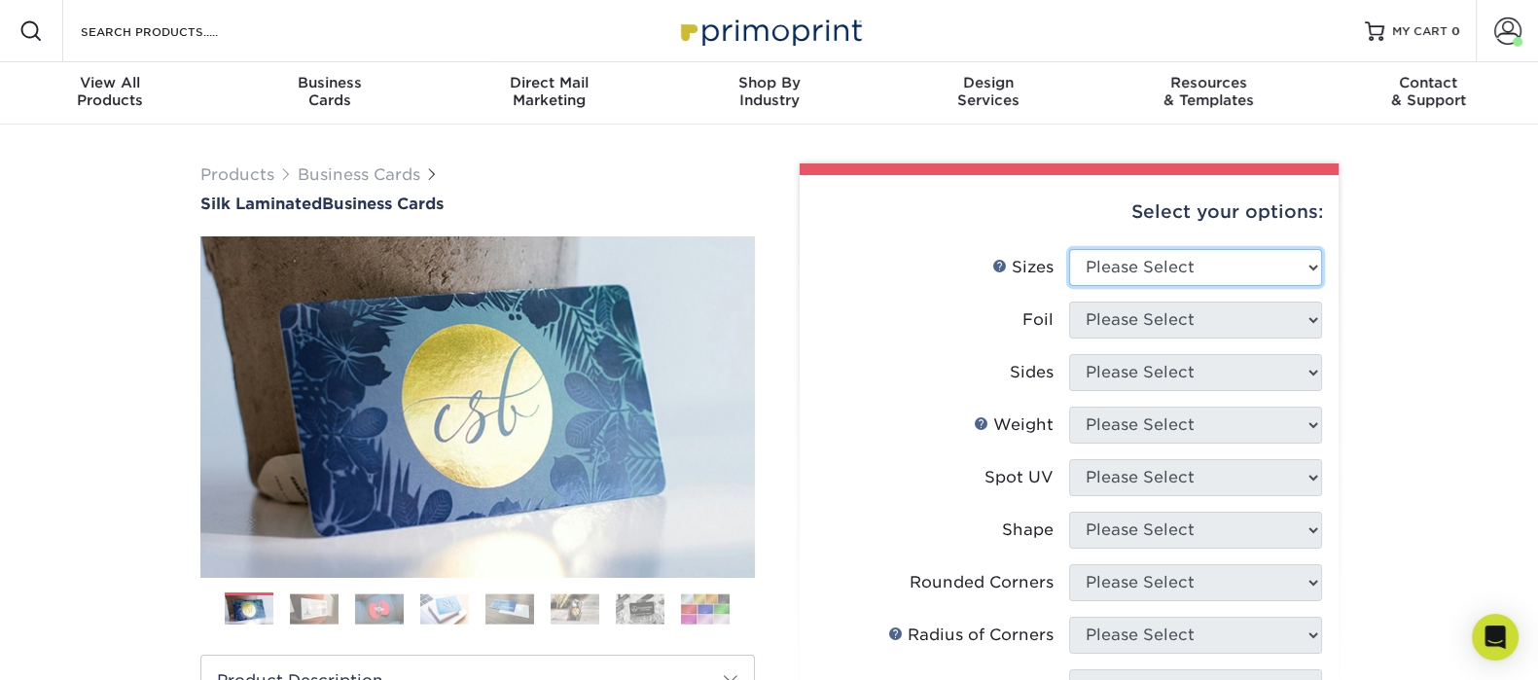
click at [1151, 280] on select "Please Select 1.5" x 3.5" - Mini 1.75" x 3.5" - Mini 2" x 2" - Square 2" x 3" -…" at bounding box center [1195, 267] width 253 height 37
select select "2.00x3.50"
click at [1069, 249] on select "Please Select 1.5" x 3.5" - Mini 1.75" x 3.5" - Mini 2" x 2" - Square 2" x 3" -…" at bounding box center [1195, 267] width 253 height 37
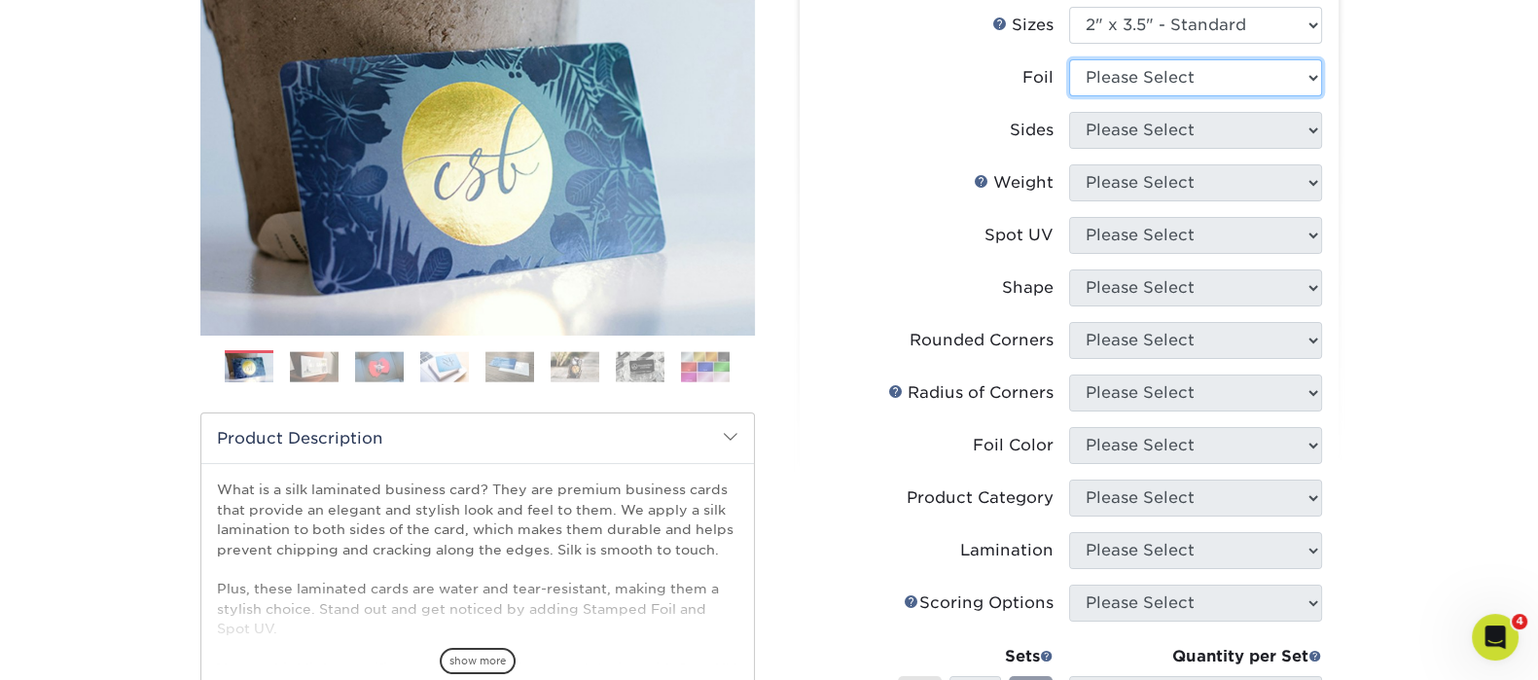
click at [1145, 72] on select "Please Select Yes No" at bounding box center [1195, 77] width 253 height 37
select select "0"
click at [1069, 59] on select "Please Select Yes No" at bounding box center [1195, 77] width 253 height 37
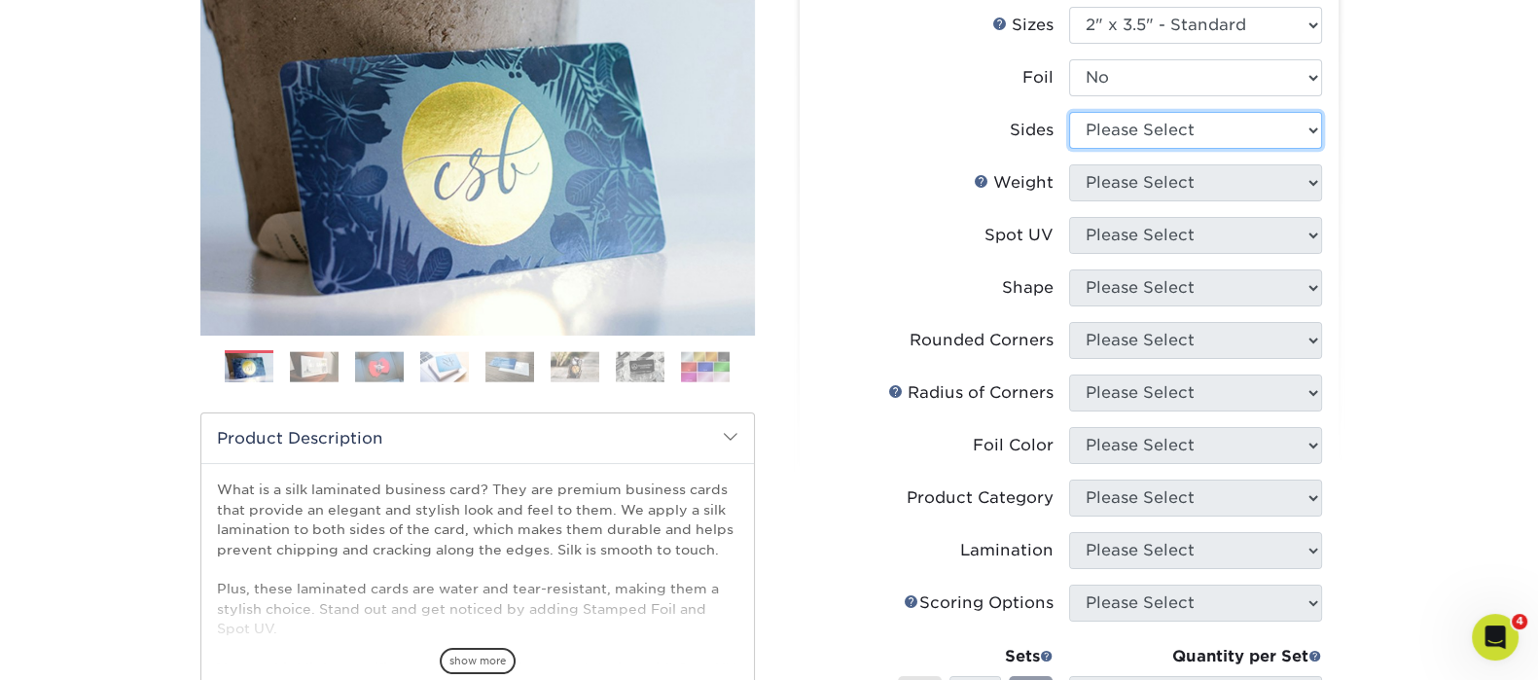
click at [1120, 129] on select "Please Select Print Both Sides Print Front Only" at bounding box center [1195, 130] width 253 height 37
select select "13abbda7-1d64-4f25-8bb2-c179b224825d"
click at [1069, 112] on select "Please Select Print Both Sides Print Front Only" at bounding box center [1195, 130] width 253 height 37
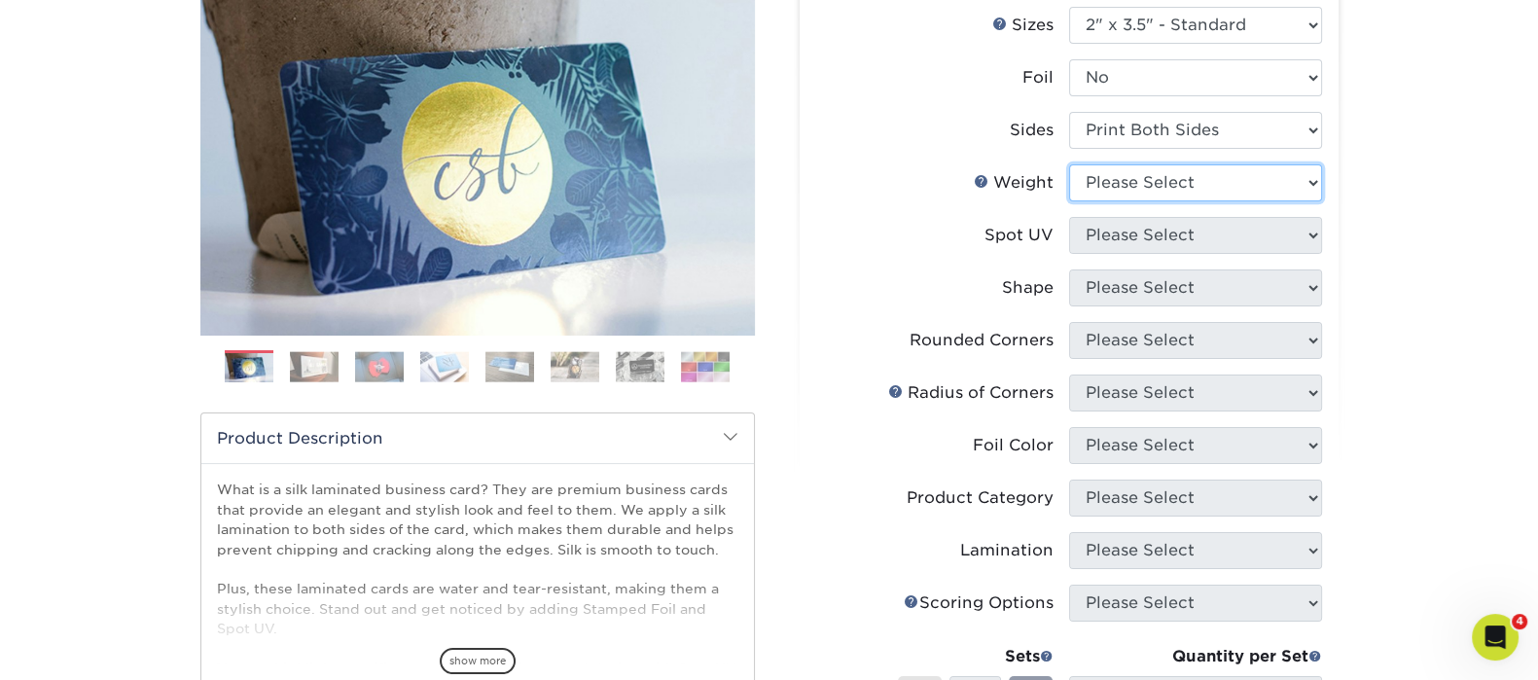
drag, startPoint x: 1091, startPoint y: 172, endPoint x: 1105, endPoint y: 192, distance: 23.7
click at [1091, 172] on select "Please Select 16PT" at bounding box center [1195, 182] width 253 height 37
select select "16PT"
click at [1069, 164] on select "Please Select 16PT" at bounding box center [1195, 182] width 253 height 37
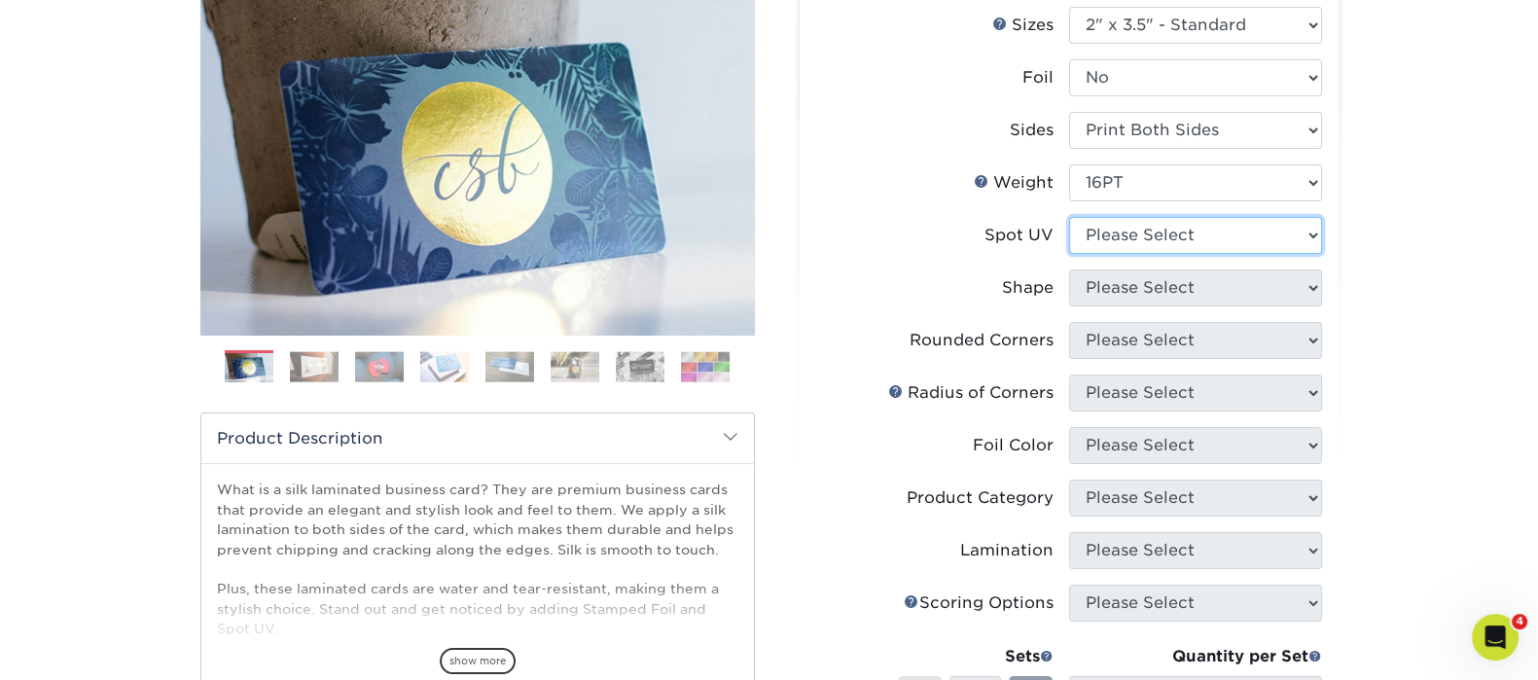
click at [1131, 244] on select "Please Select No Spot UV Front and Back (Both Sides) Front Only Back Only" at bounding box center [1195, 235] width 253 height 37
select select "3"
click at [1069, 217] on select "Please Select No Spot UV Front and Back (Both Sides) Front Only Back Only" at bounding box center [1195, 235] width 253 height 37
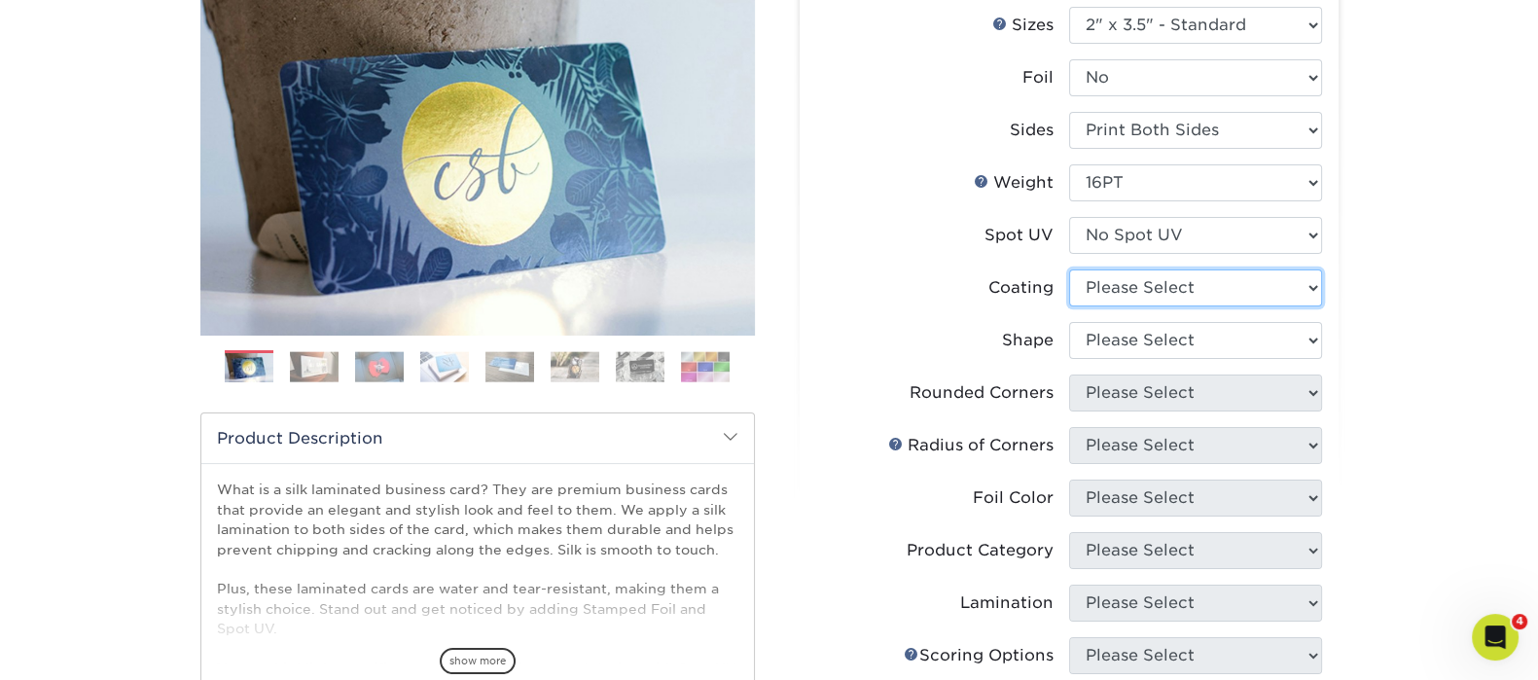
drag, startPoint x: 1136, startPoint y: 294, endPoint x: 1147, endPoint y: 299, distance: 11.8
click at [1136, 294] on select at bounding box center [1195, 287] width 253 height 37
select select "3e7618de-abca-4bda-9f97-8b9129e913d8"
click at [1069, 269] on select at bounding box center [1195, 287] width 253 height 37
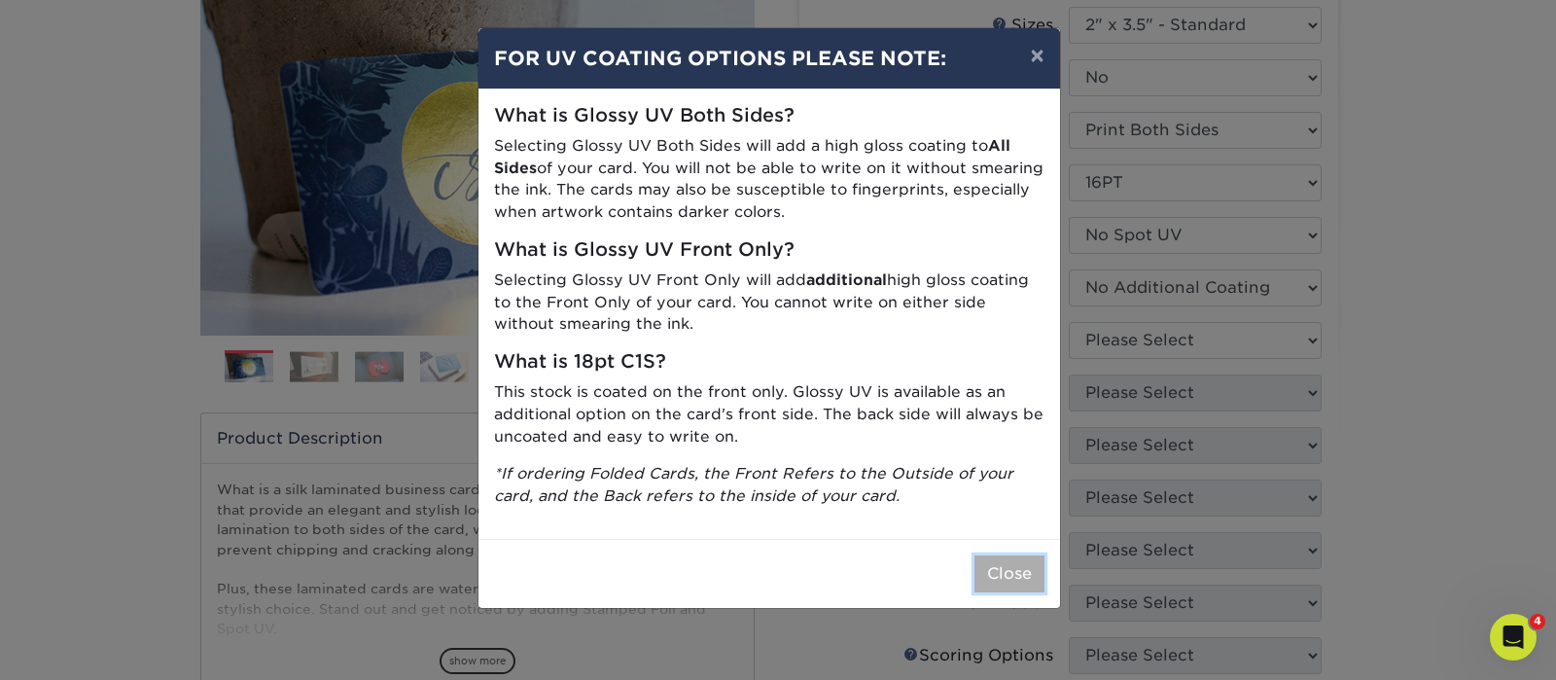
click at [998, 571] on button "Close" at bounding box center [1009, 573] width 70 height 37
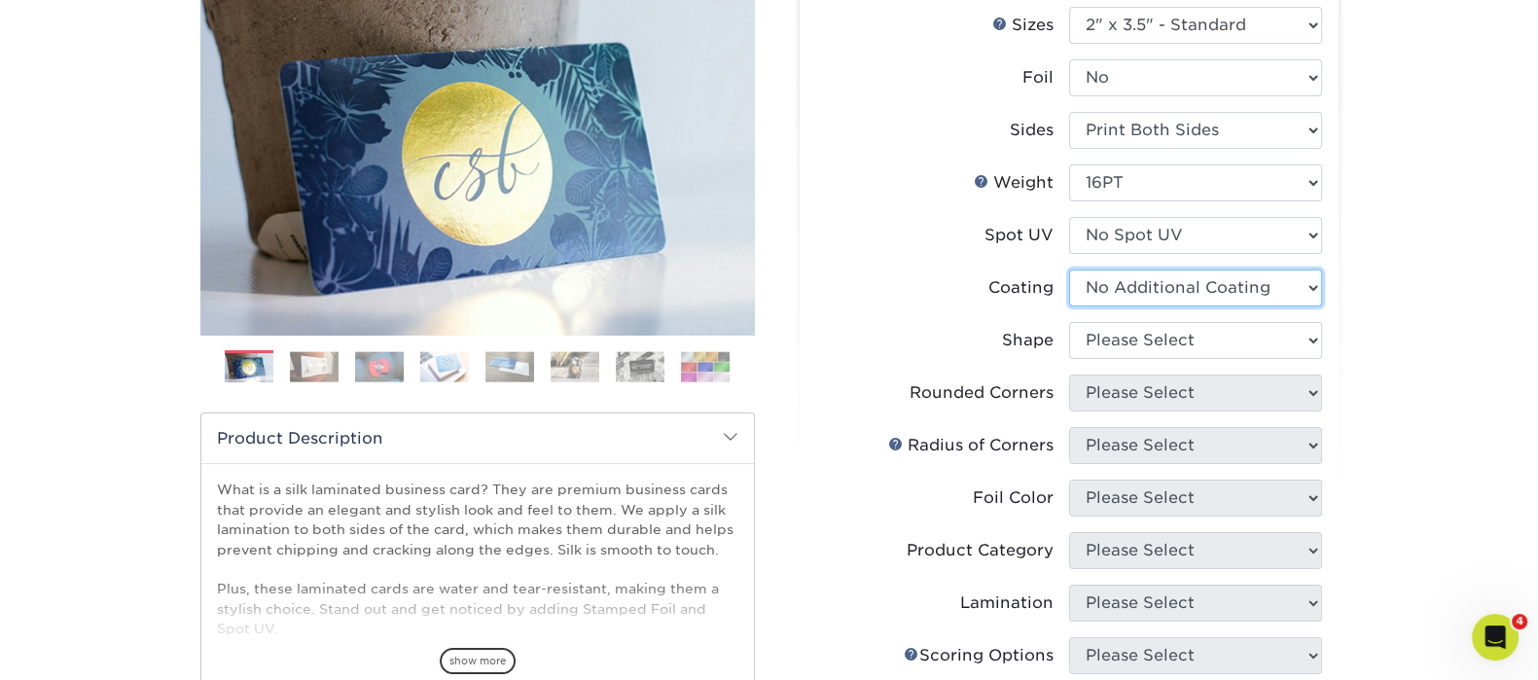
click at [1126, 275] on select at bounding box center [1195, 287] width 253 height 37
click at [1069, 269] on select at bounding box center [1195, 287] width 253 height 37
click at [1122, 345] on select "Please Select Standard Oval" at bounding box center [1195, 340] width 253 height 37
select select "standard"
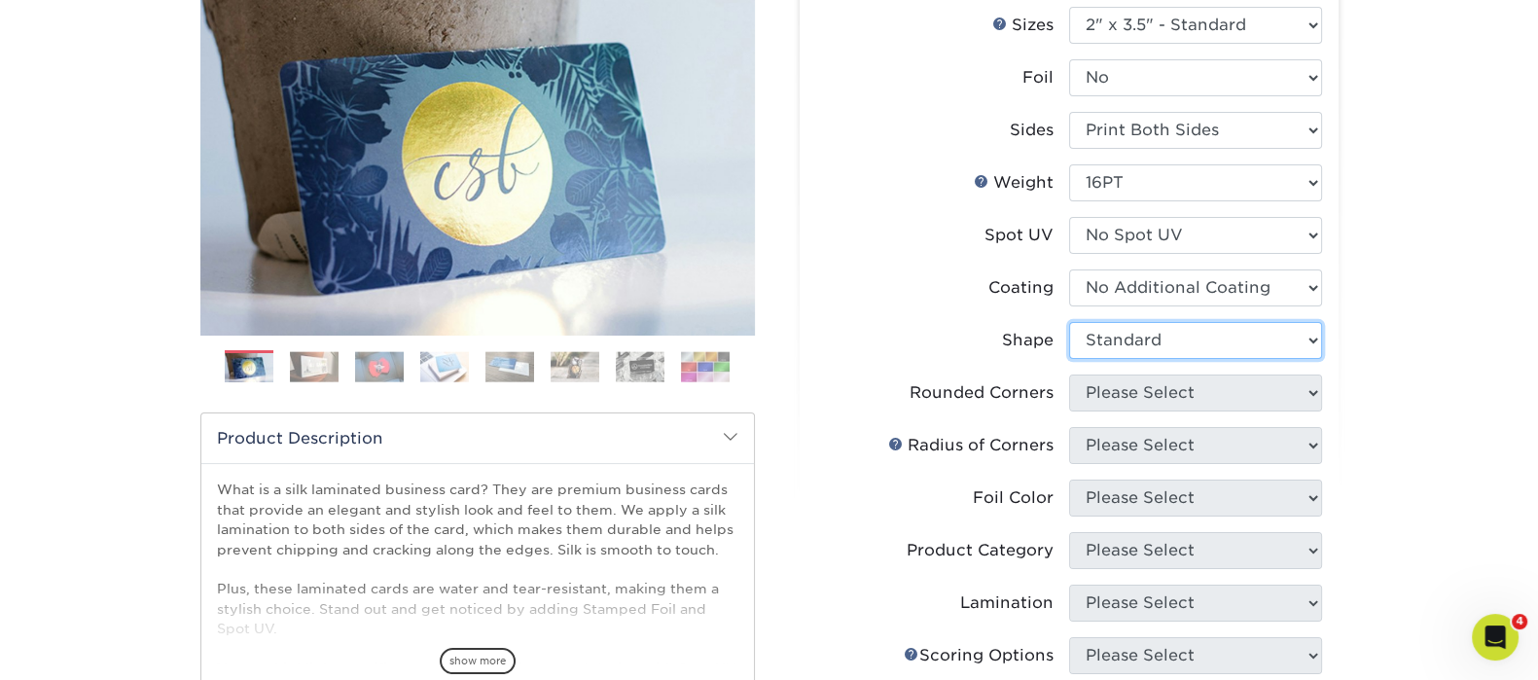
click at [1069, 322] on select "Please Select Standard Oval" at bounding box center [1195, 340] width 253 height 37
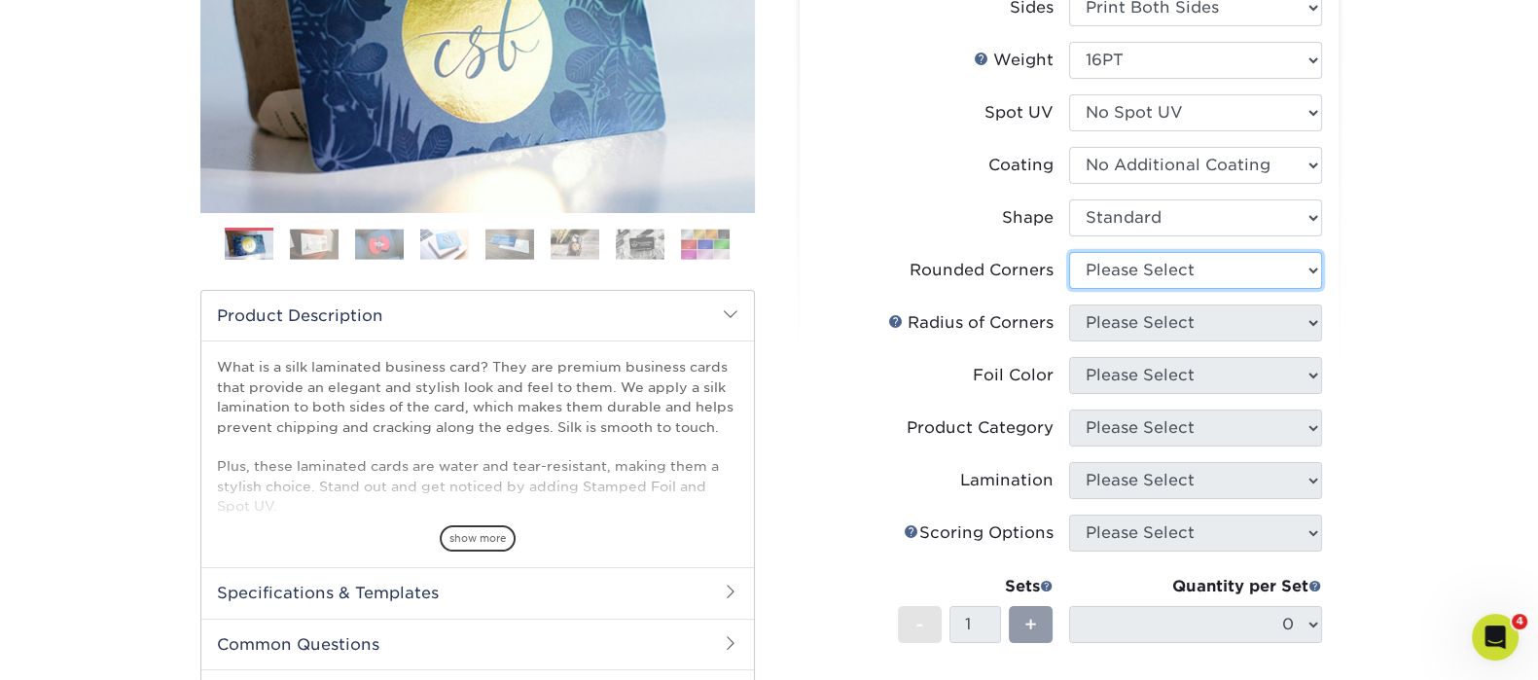
click at [1098, 257] on select "Please Select Yes - Round 2 Corners Yes - Round 4 Corners No" at bounding box center [1195, 270] width 253 height 37
select select "0"
click at [1069, 252] on select "Please Select Yes - Round 2 Corners Yes - Round 4 Corners No" at bounding box center [1195, 270] width 253 height 37
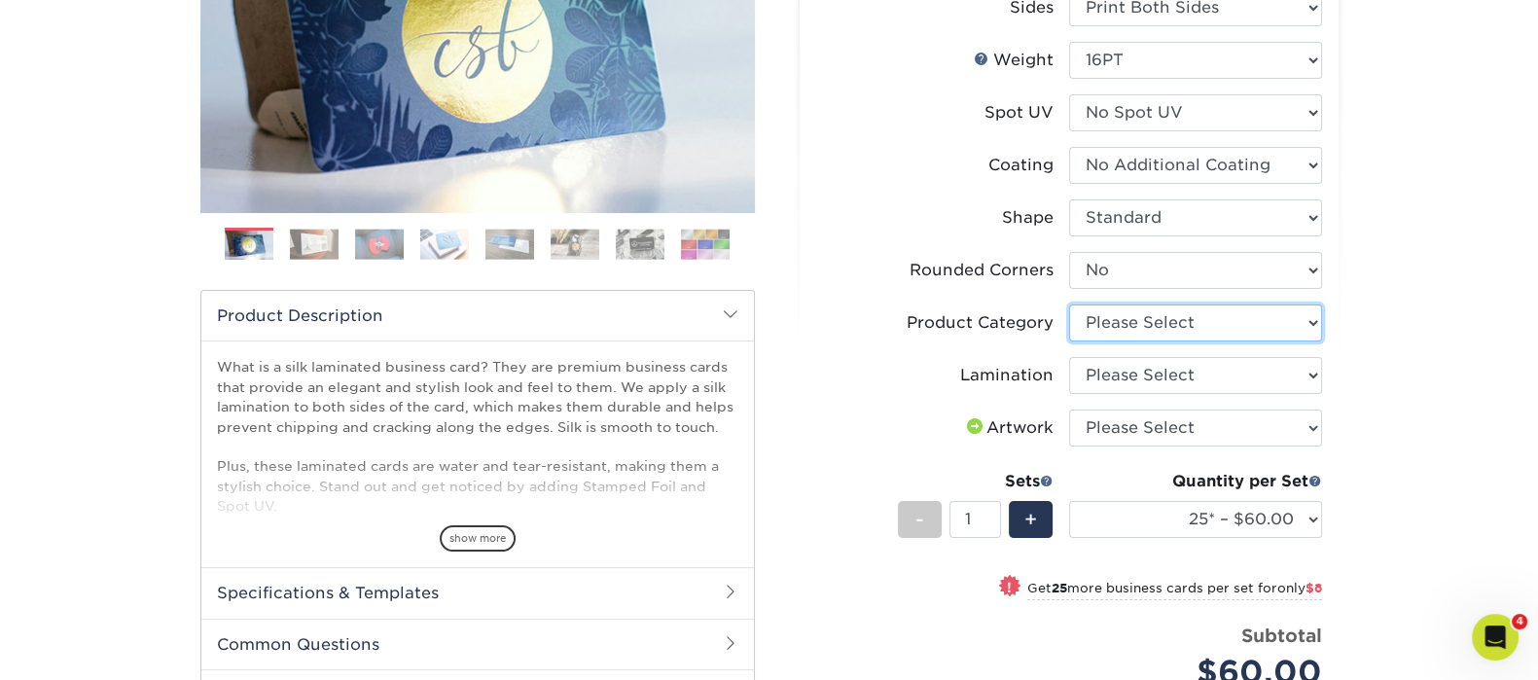
click at [1168, 313] on select "Please Select Business Cards" at bounding box center [1195, 322] width 253 height 37
select select "3b5148f1-0588-4f88-a218-97bcfdce65c1"
click at [1069, 304] on select "Please Select Business Cards" at bounding box center [1195, 322] width 253 height 37
drag, startPoint x: 1164, startPoint y: 381, endPoint x: 1177, endPoint y: 391, distance: 16.0
click at [1164, 381] on select "Please Select Silk" at bounding box center [1195, 375] width 253 height 37
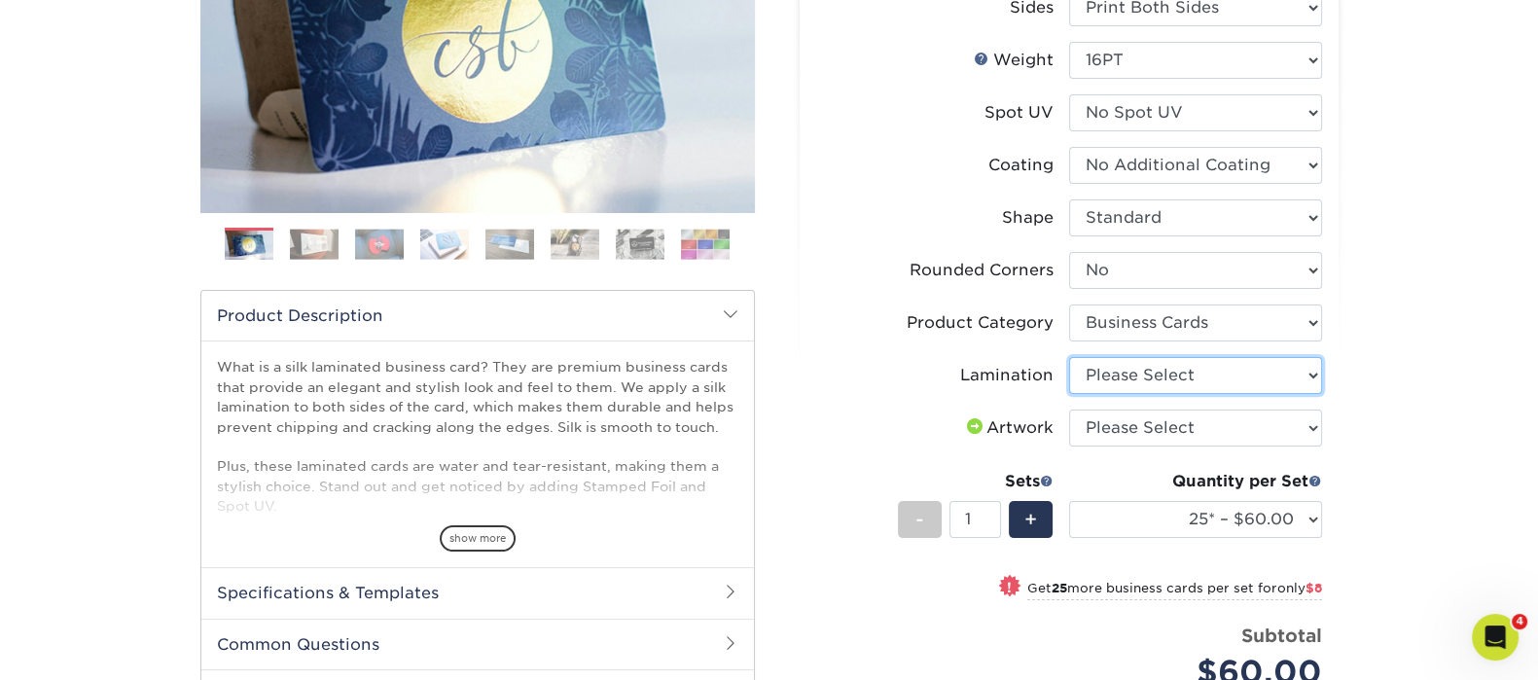
select select "ccacb42f-45f7-42d3-bbd3-7c8421cf37f0"
click at [1069, 357] on select "Please Select Silk" at bounding box center [1195, 375] width 253 height 37
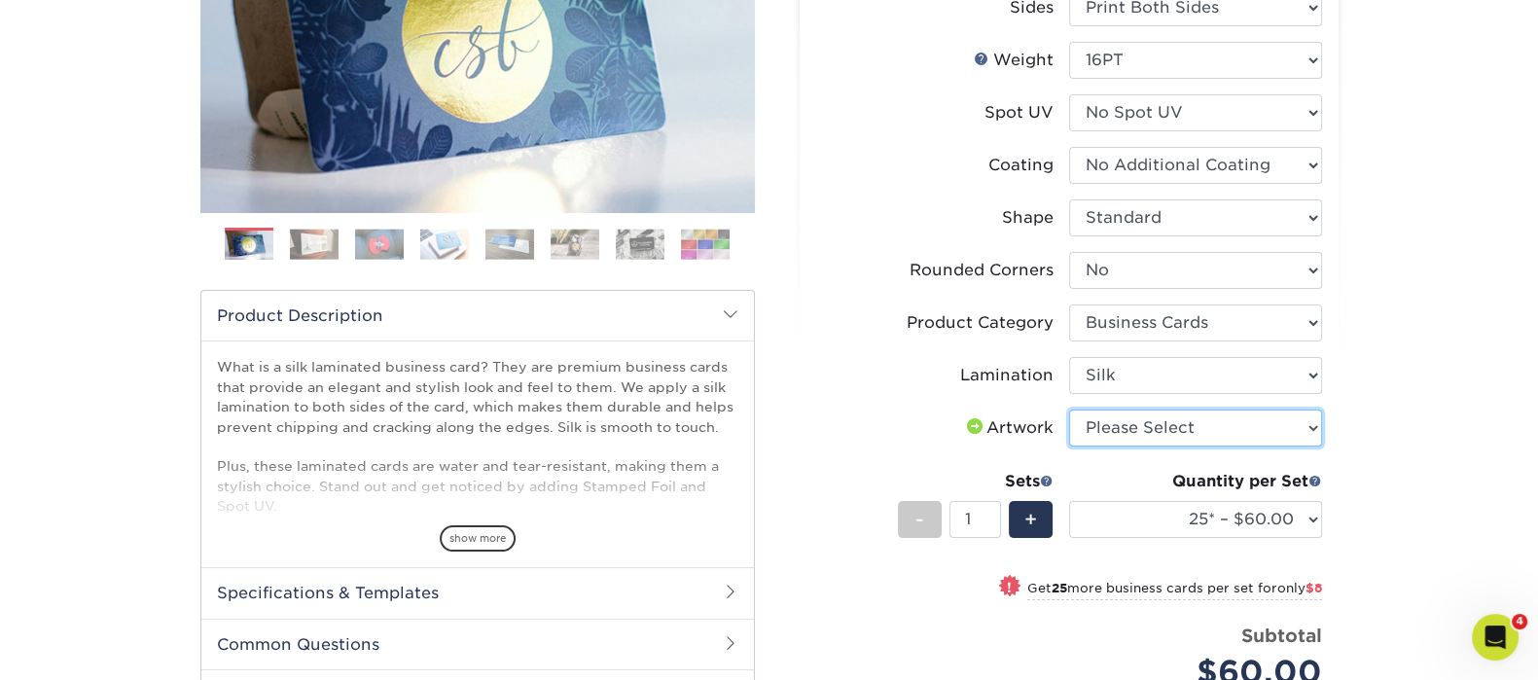
click at [1189, 434] on select "Please Select I will upload files I need a design - $100" at bounding box center [1195, 427] width 253 height 37
select select "upload"
click at [1069, 409] on select "Please Select I will upload files I need a design - $100" at bounding box center [1195, 427] width 253 height 37
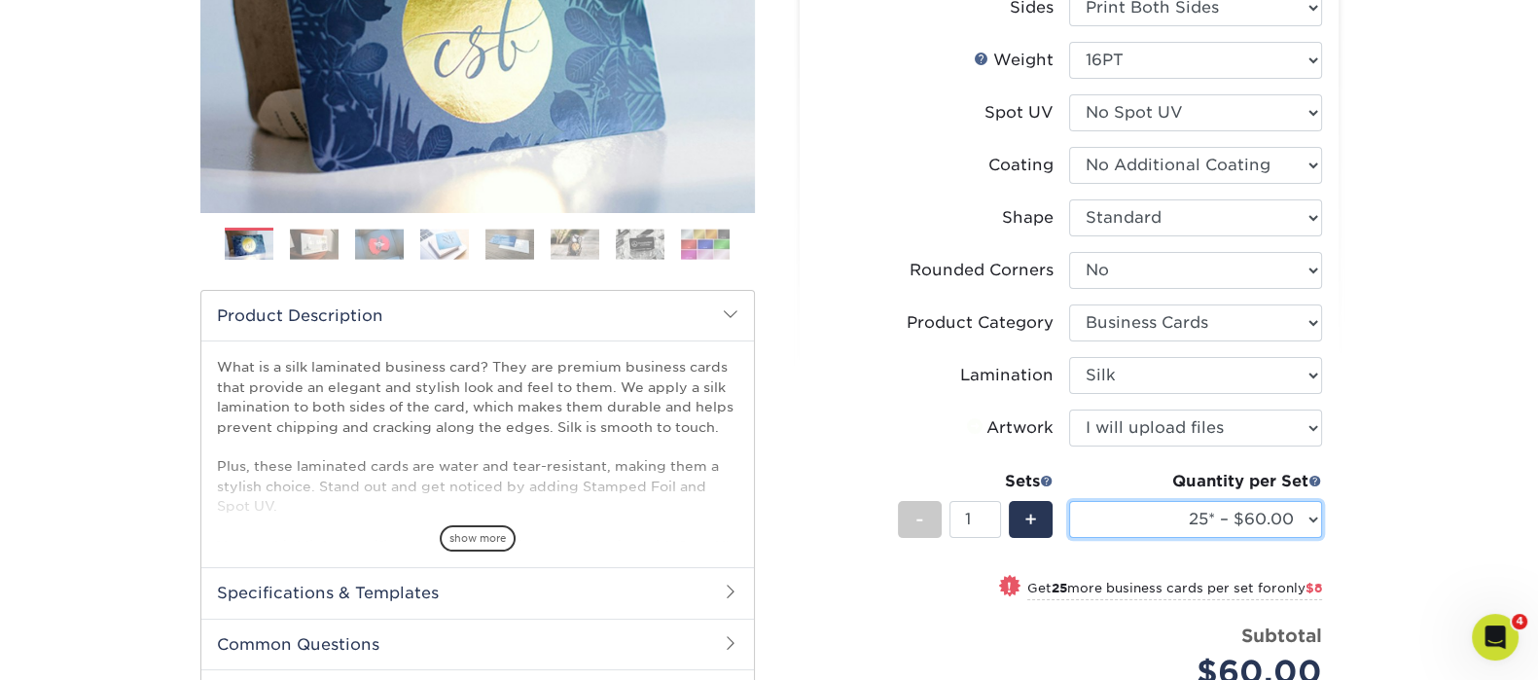
click at [1191, 514] on select "25* – $60.00 50* – $68.00 75* – $76.00 100* – $84.00 250* – $92.00 500 – $96.00…" at bounding box center [1195, 519] width 253 height 37
select select "50* – $68.00"
click at [1069, 501] on select "25* – $60.00 50* – $68.00 75* – $76.00 100* – $84.00 250* – $92.00 500 – $96.00…" at bounding box center [1195, 519] width 253 height 37
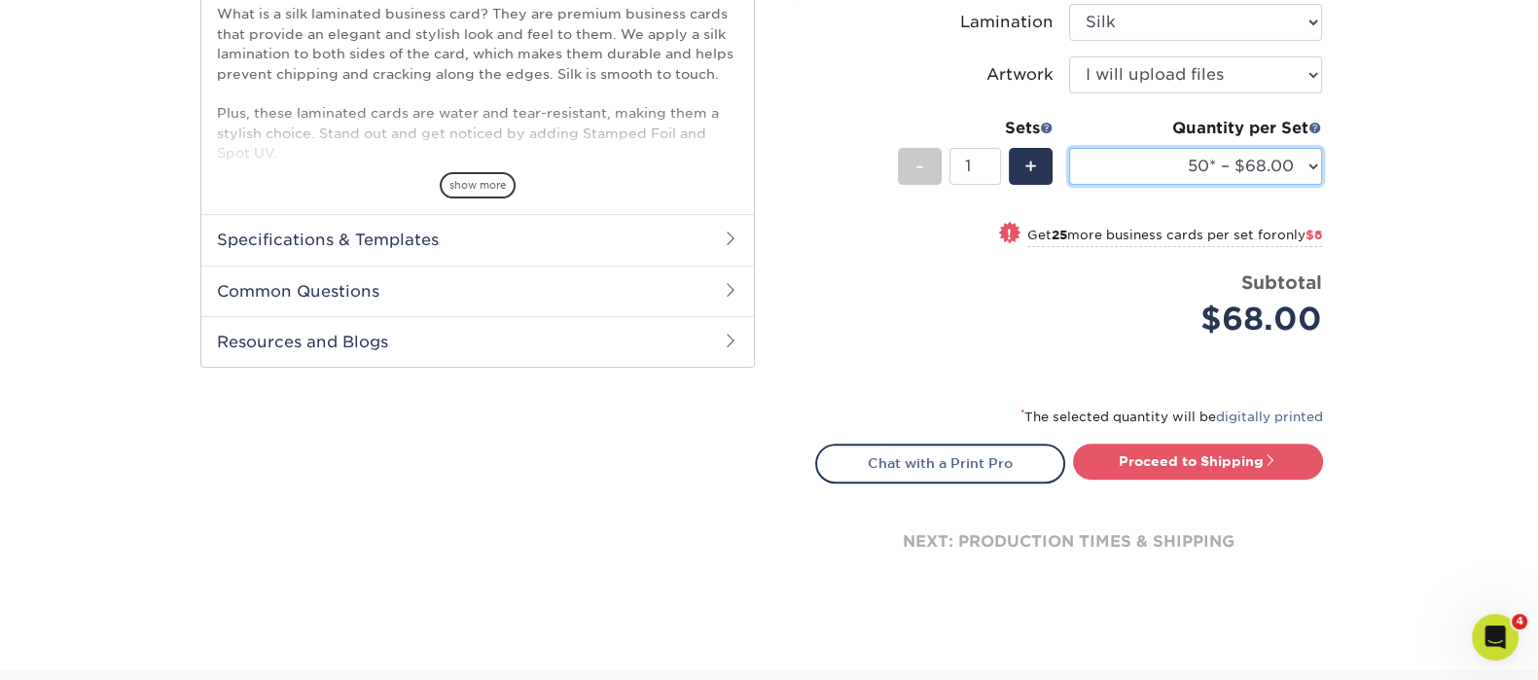
scroll to position [972, 0]
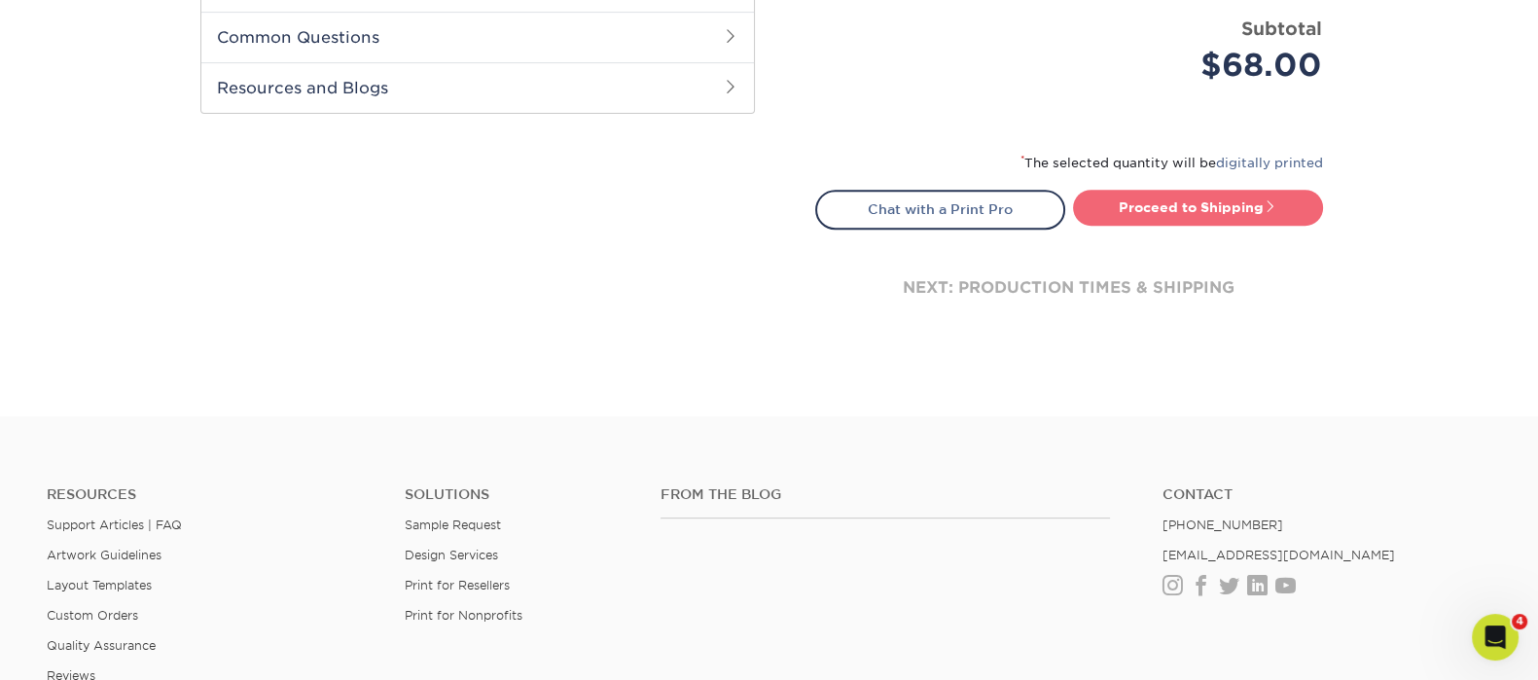
click at [1203, 212] on link "Proceed to Shipping" at bounding box center [1198, 207] width 250 height 35
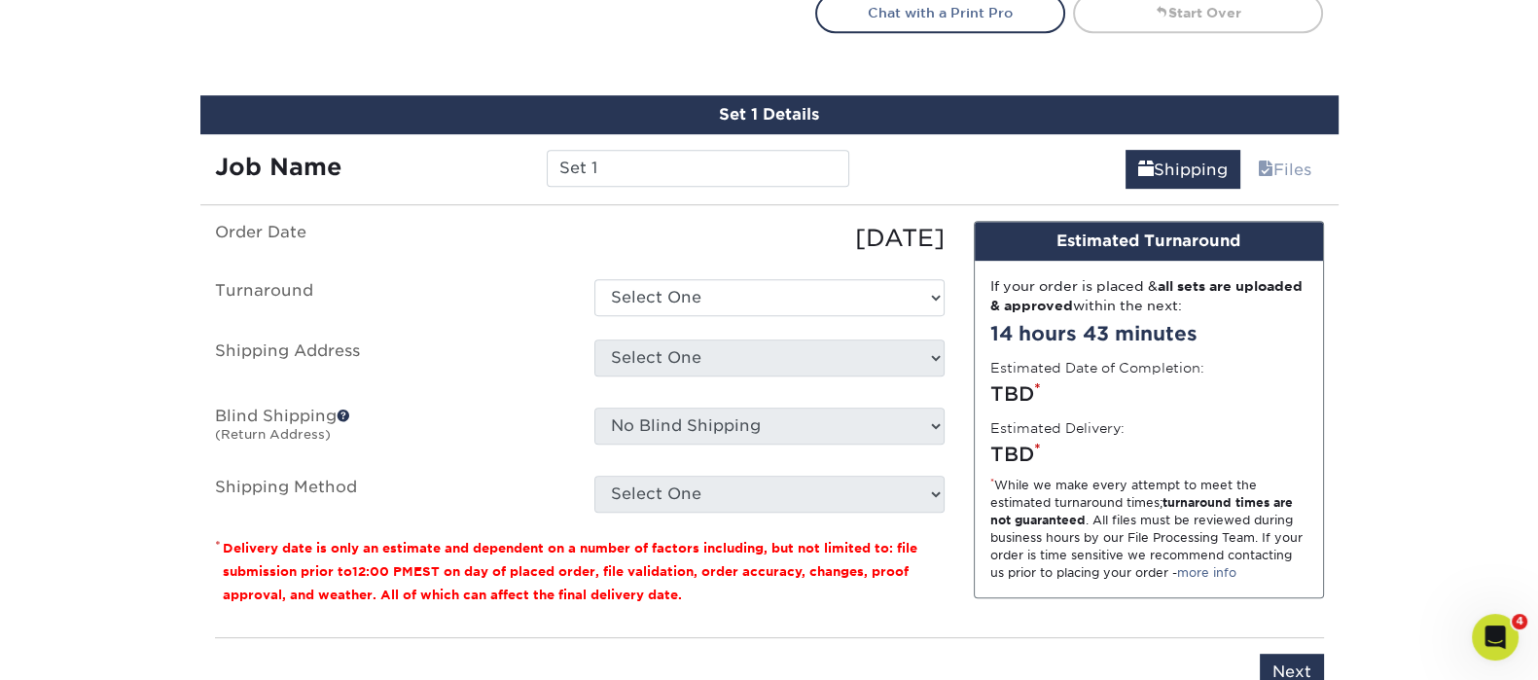
scroll to position [1213, 0]
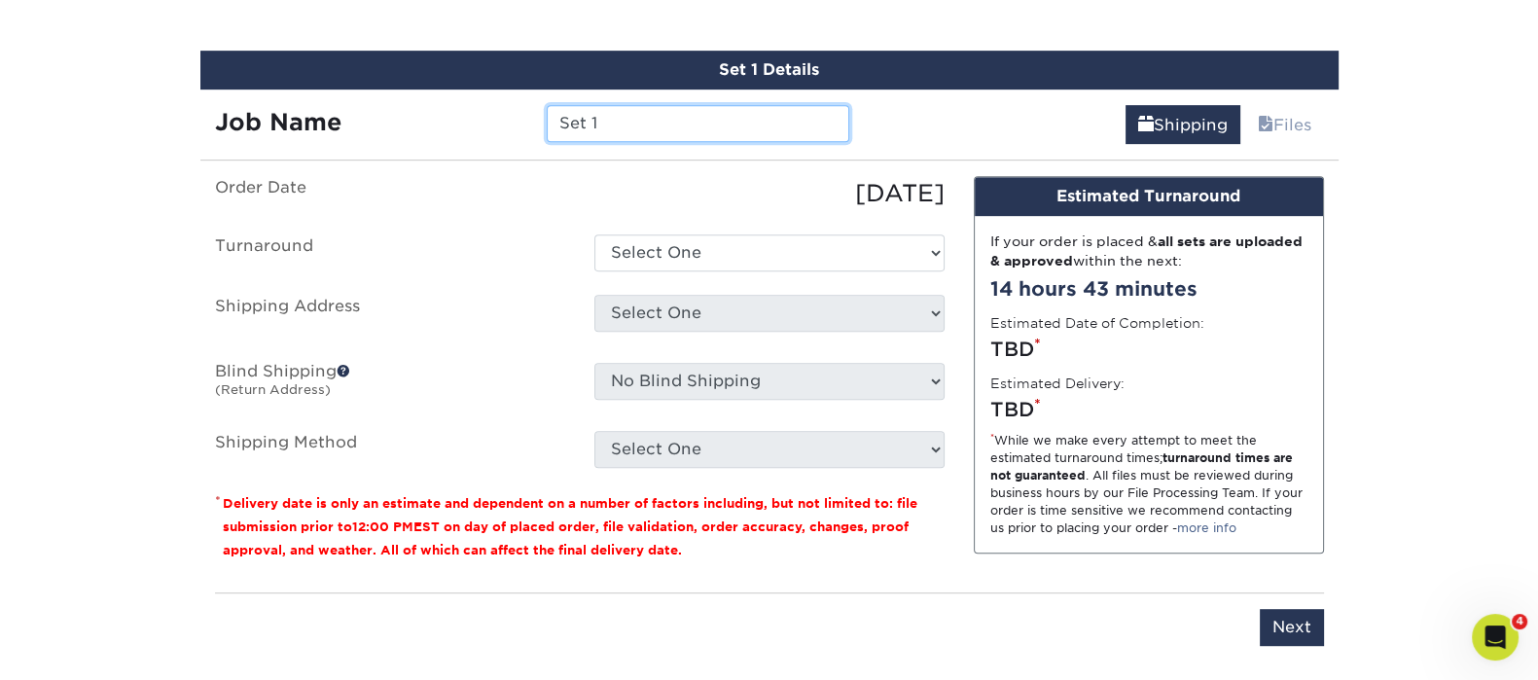
drag, startPoint x: 506, startPoint y: 100, endPoint x: 470, endPoint y: 97, distance: 36.1
click at [462, 97] on div "Job Name Set 1" at bounding box center [532, 116] width 664 height 54
paste input "Brandon Johnson"
type input "Brandon Johnson"
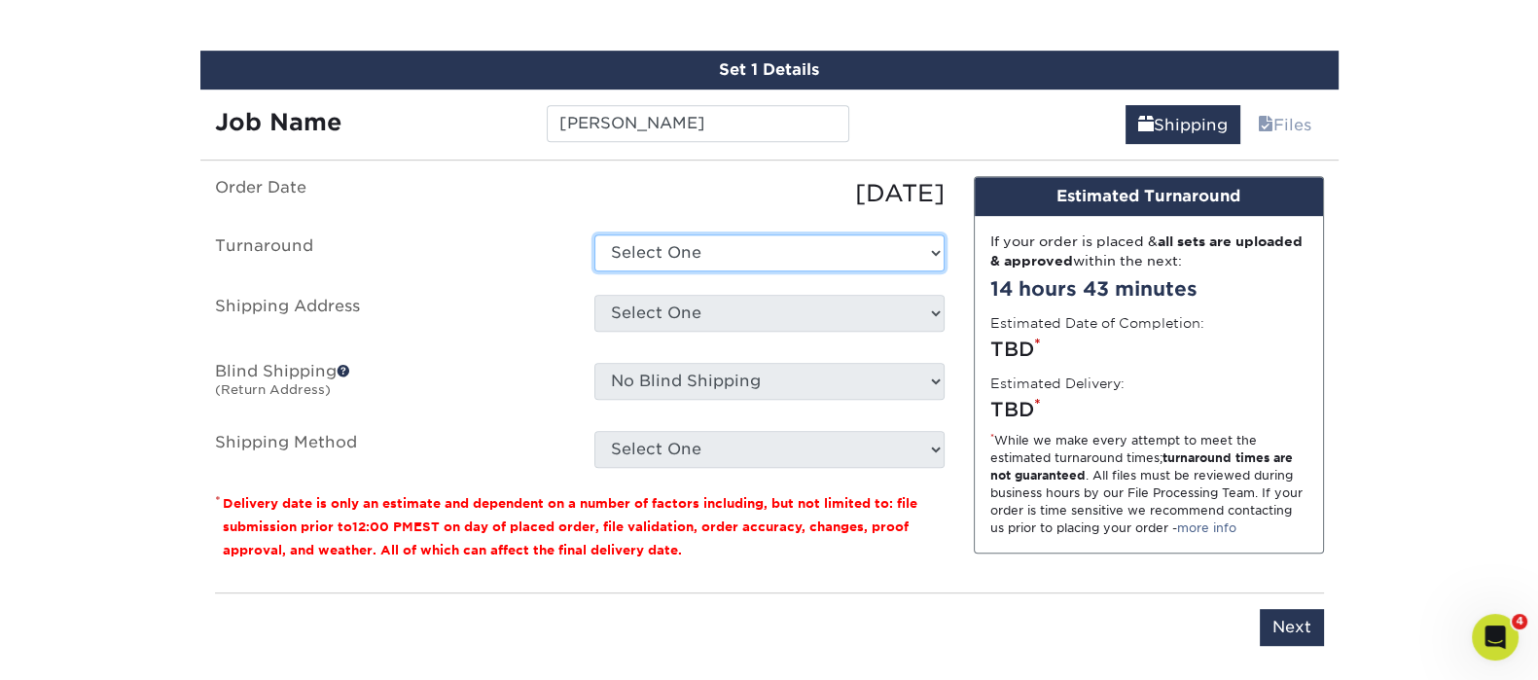
click at [671, 240] on select "Select One 2-4 Business Days 2 Day Next Business Day" at bounding box center [769, 252] width 350 height 37
select select "7f31b32a-ec12-4eac-8c83-7b9a9183acd8"
click at [594, 234] on select "Select One 2-4 Business Days 2 Day Next Business Day" at bounding box center [769, 252] width 350 height 37
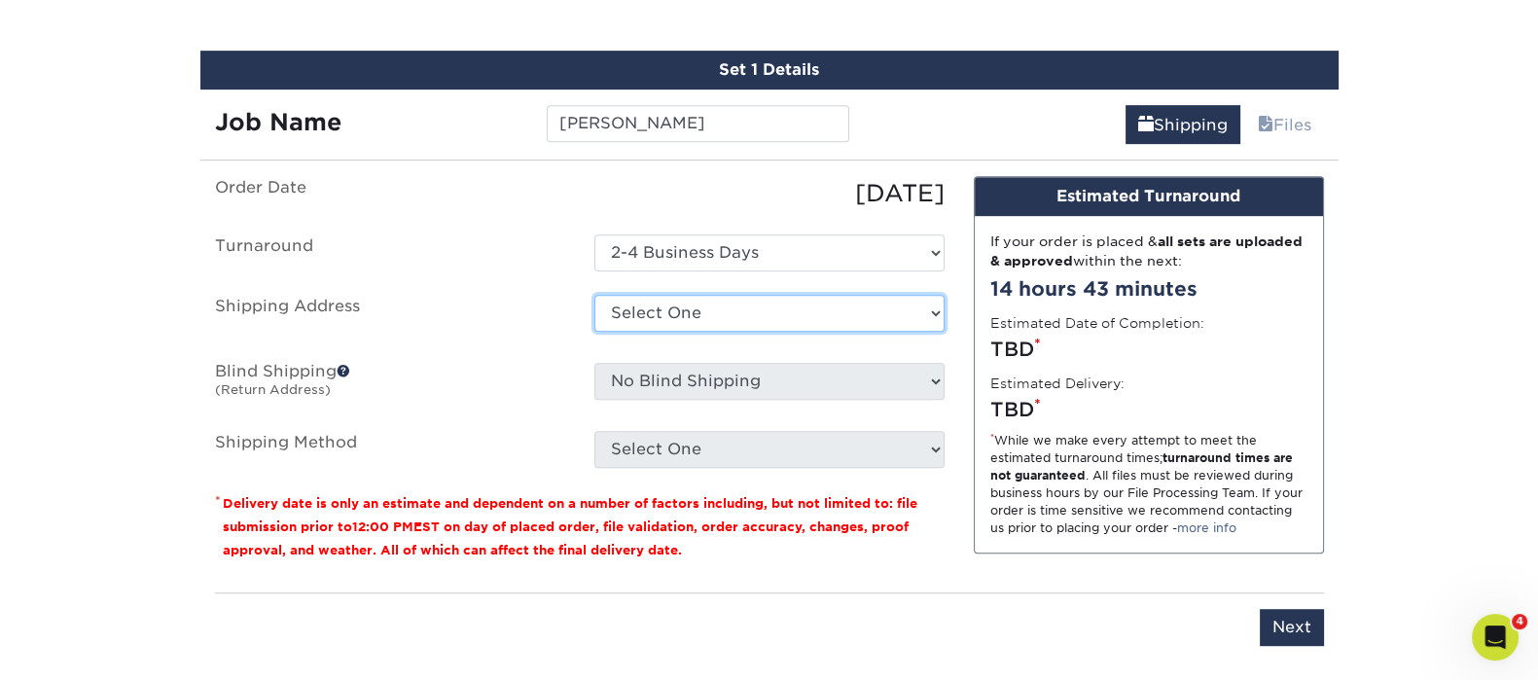
click at [703, 318] on select "Select One Atlanta Office Austin Office Dallas Office Dallas Office NEW Denver …" at bounding box center [769, 313] width 350 height 37
select select "192085"
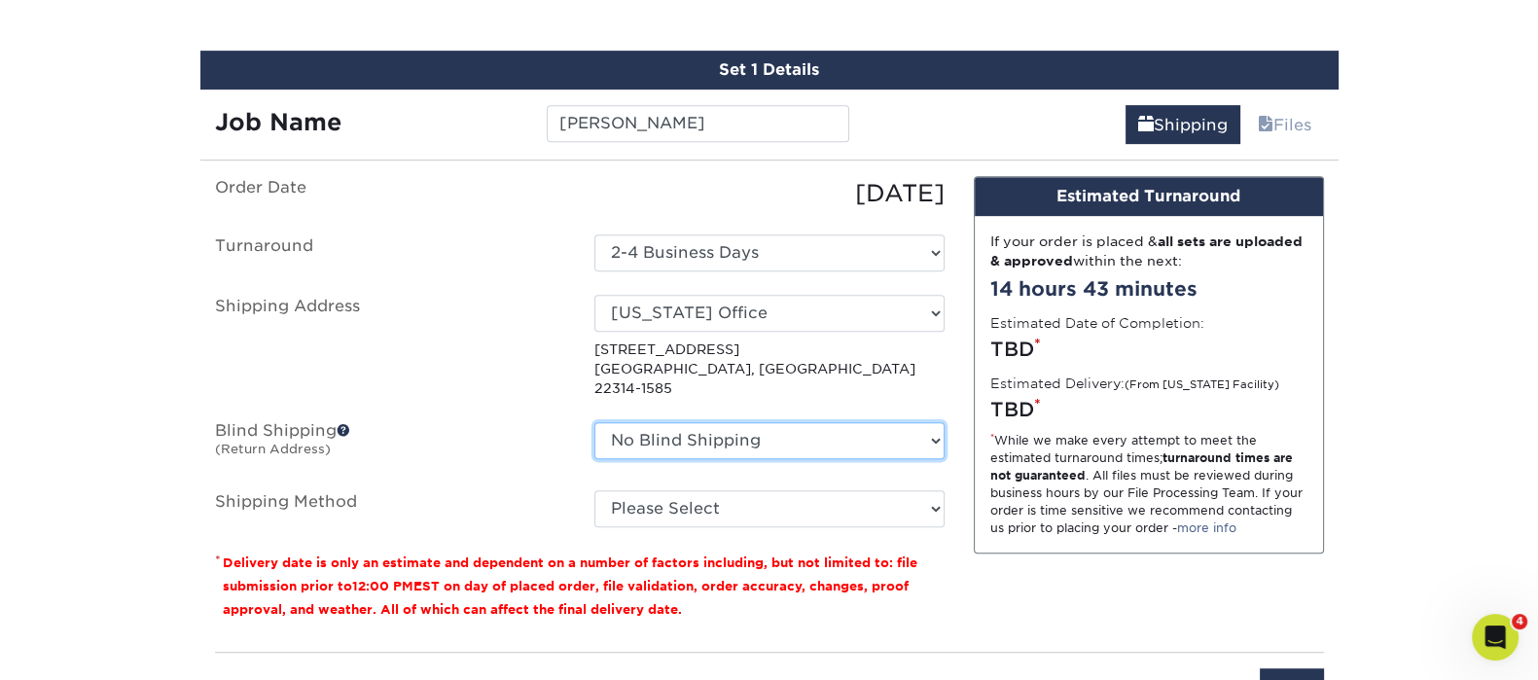
click at [757, 422] on select "No Blind Shipping Atlanta Office Austin Office Dallas Office Dallas Office NEW …" at bounding box center [769, 440] width 350 height 37
click at [763, 422] on select "No Blind Shipping Atlanta Office Austin Office Dallas Office Dallas Office NEW …" at bounding box center [769, 440] width 350 height 37
click at [773, 456] on ul "Order Date 08/12/2025 Turnaround Select One 2-4 Business Days 2 Day Next Busine…" at bounding box center [579, 351] width 729 height 351
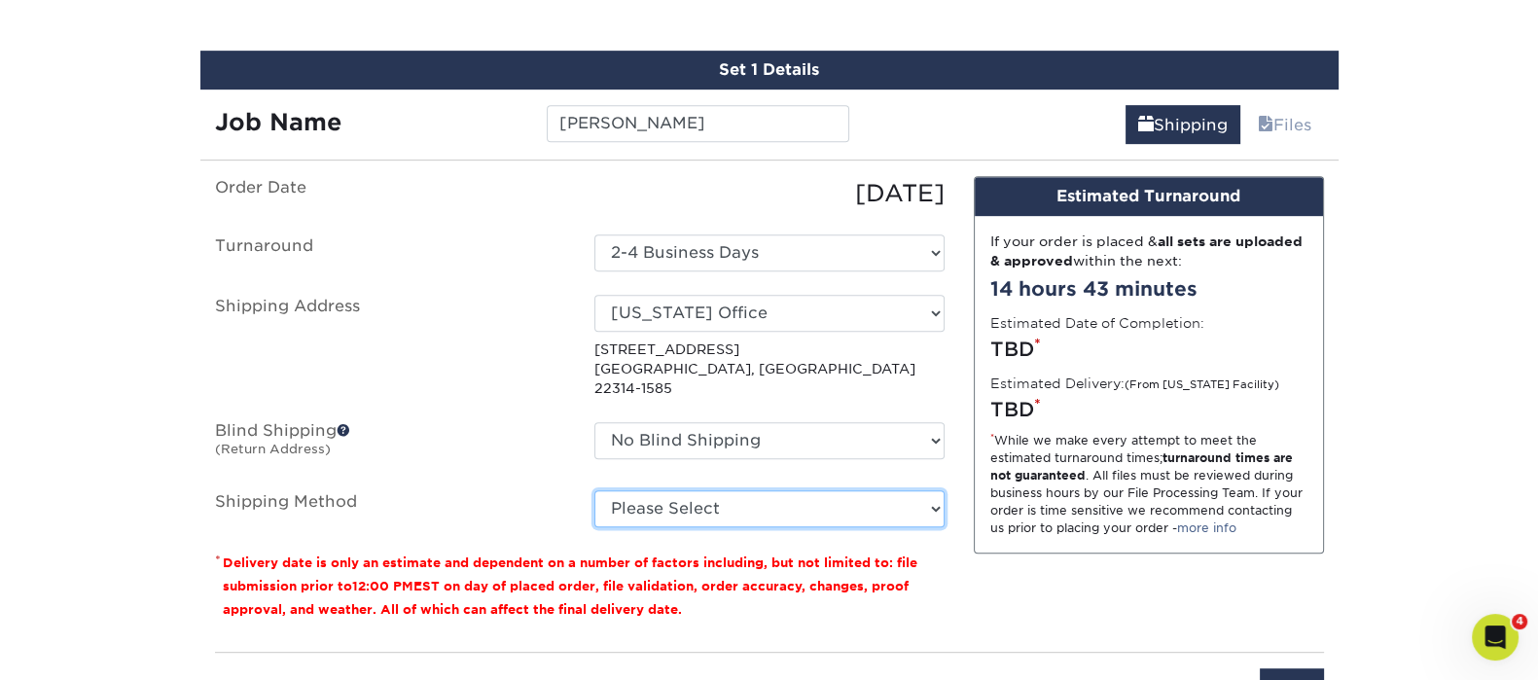
click at [771, 490] on select "Please Select Ground Shipping (+$7.84) 3 Day Shipping Service (+$15.38) 2 Day A…" at bounding box center [769, 508] width 350 height 37
select select "03"
click at [594, 490] on select "Please Select Ground Shipping (+$7.84) 3 Day Shipping Service (+$15.38) 2 Day A…" at bounding box center [769, 508] width 350 height 37
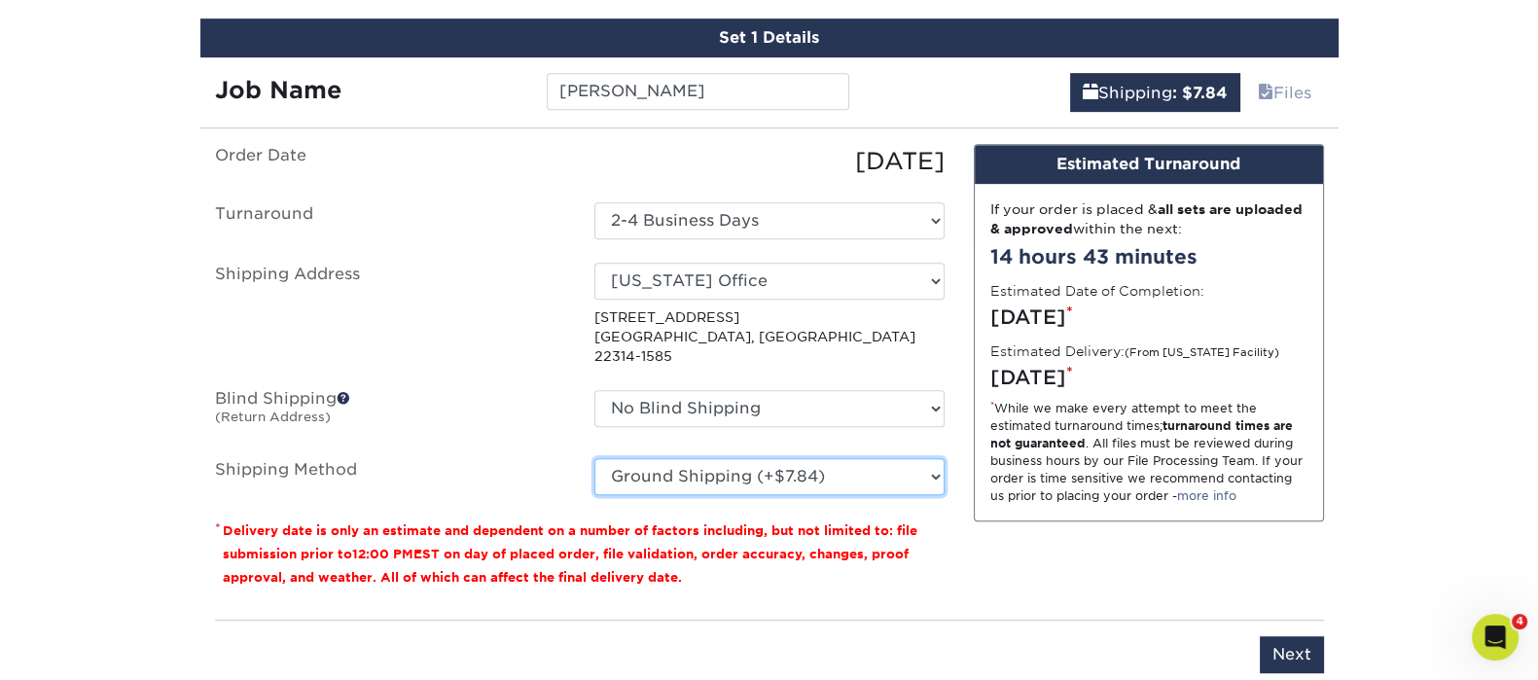
scroll to position [1334, 0]
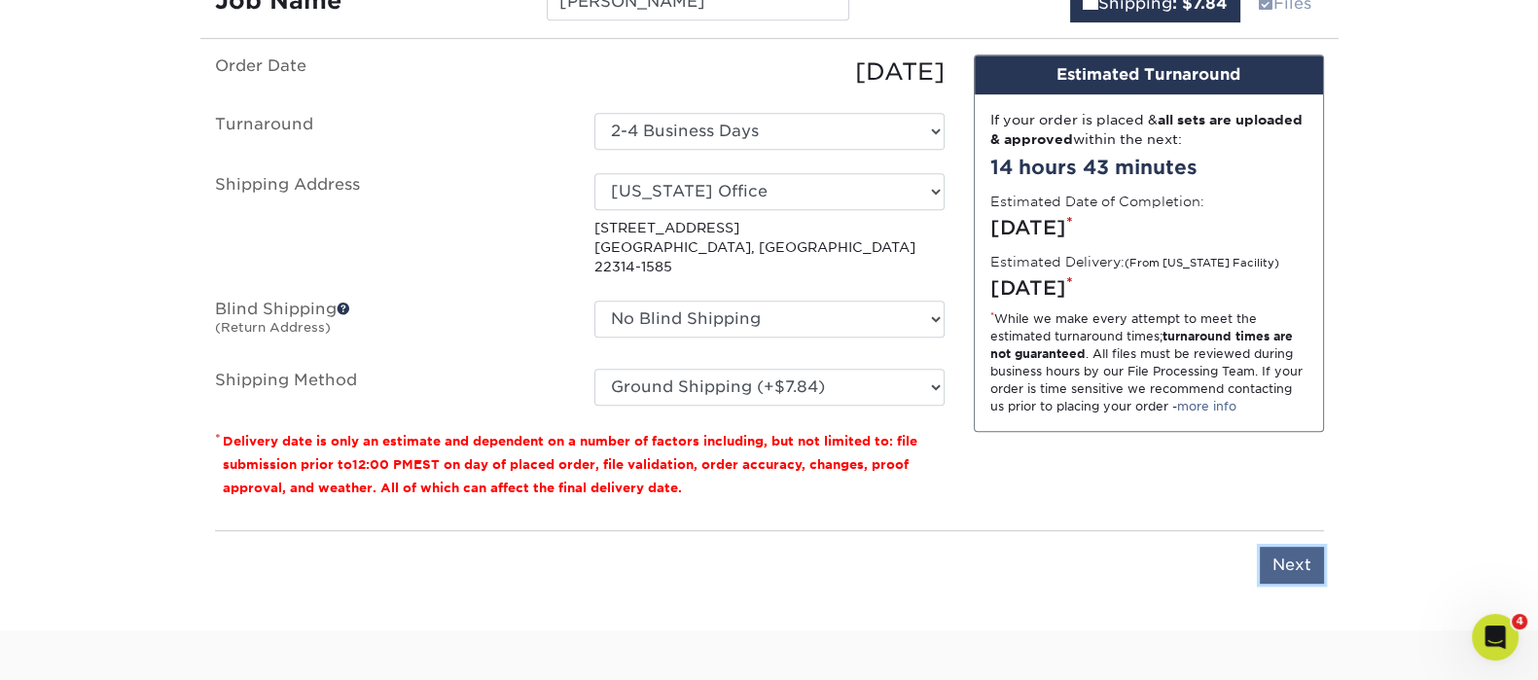
click at [1304, 547] on input "Next" at bounding box center [1291, 565] width 64 height 37
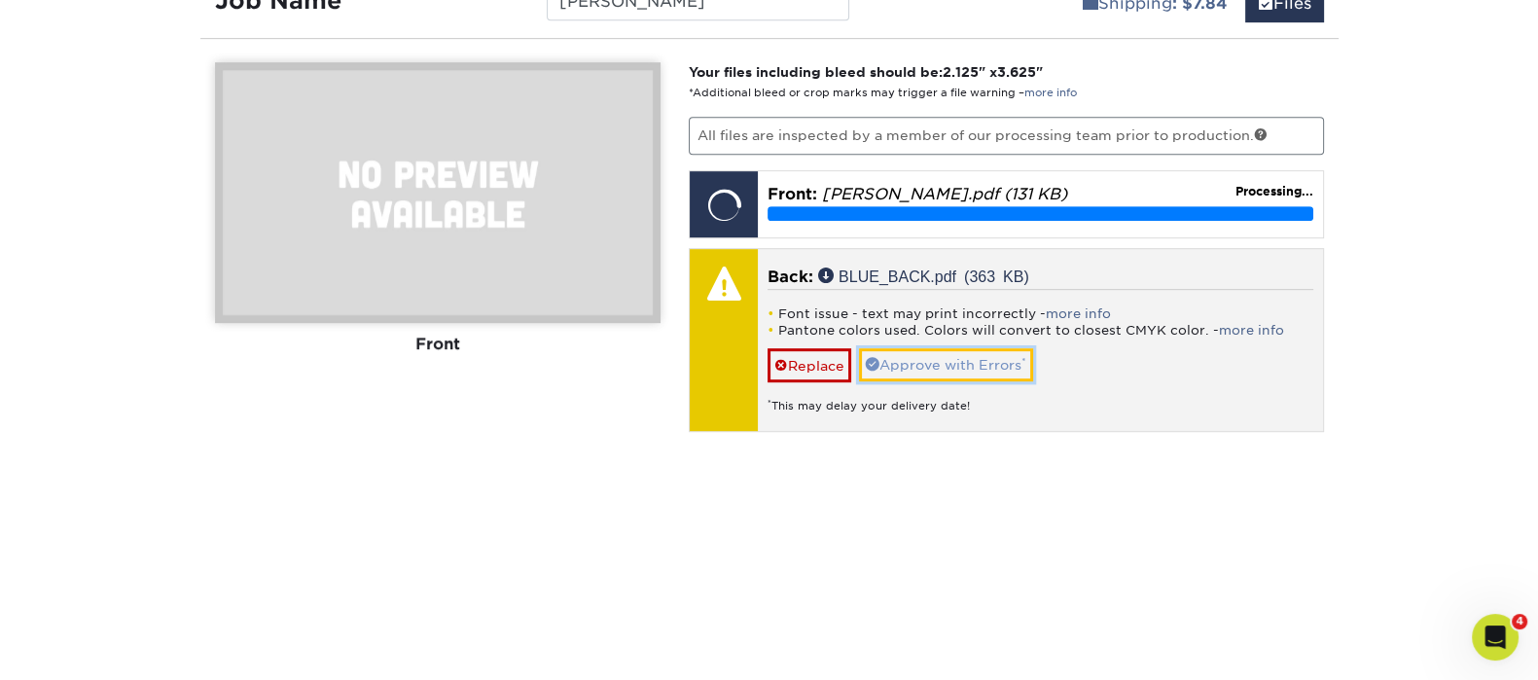
click at [994, 365] on link "Approve with Errors *" at bounding box center [946, 364] width 174 height 33
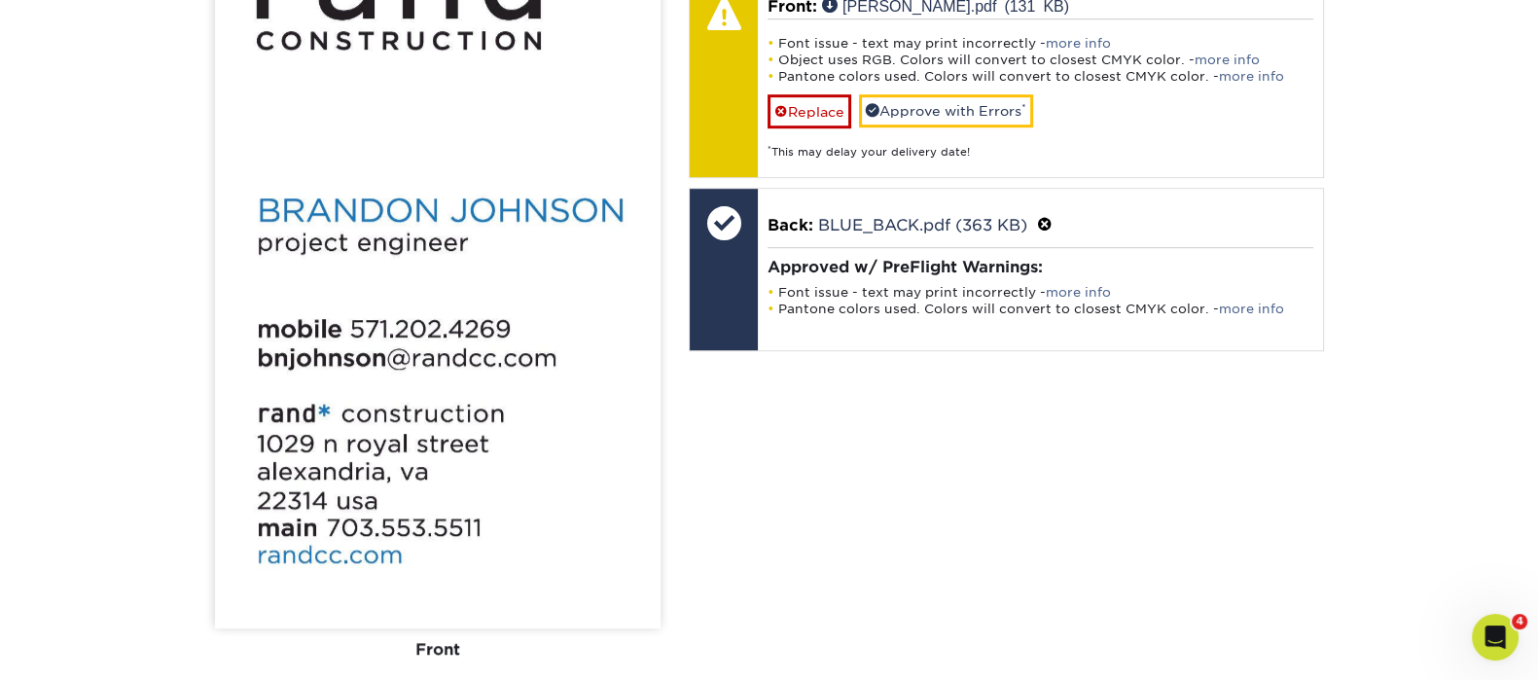
scroll to position [1577, 0]
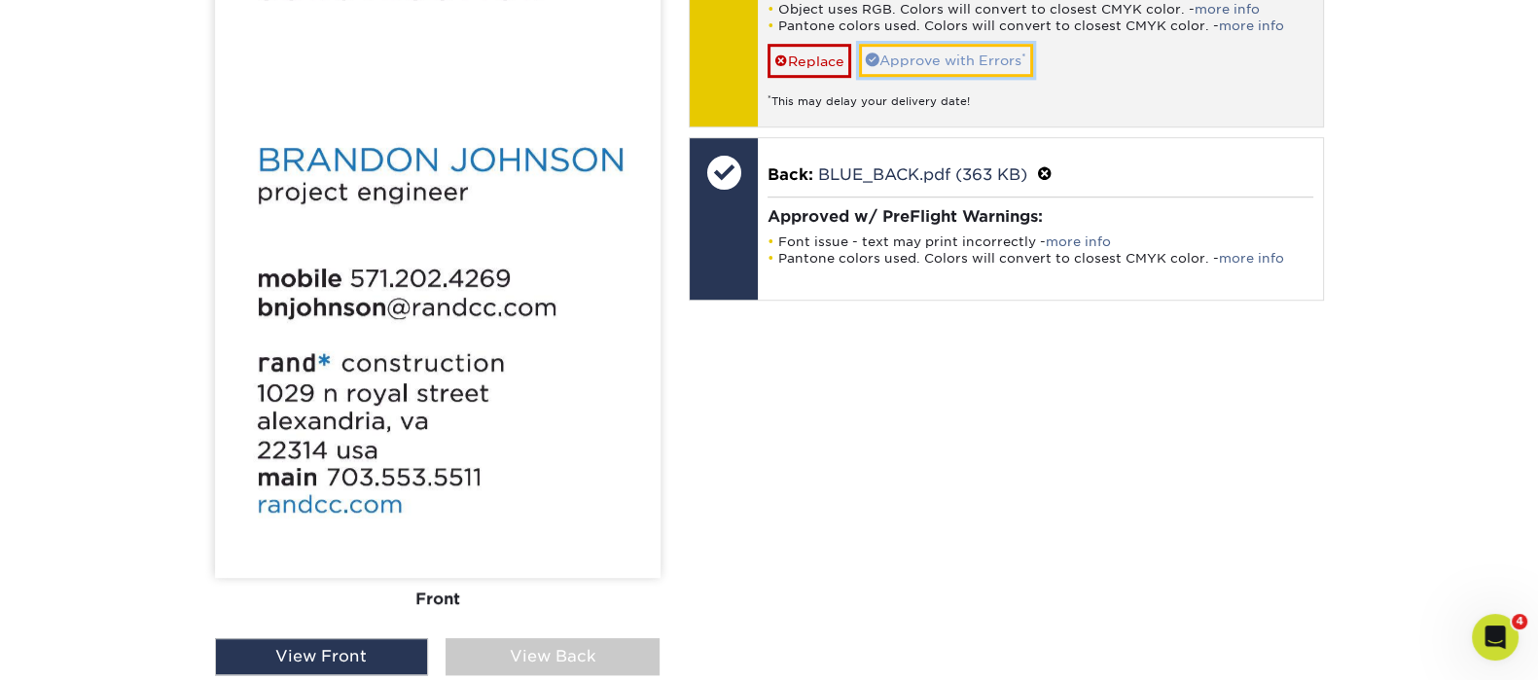
click at [979, 65] on link "Approve with Errors *" at bounding box center [946, 60] width 174 height 33
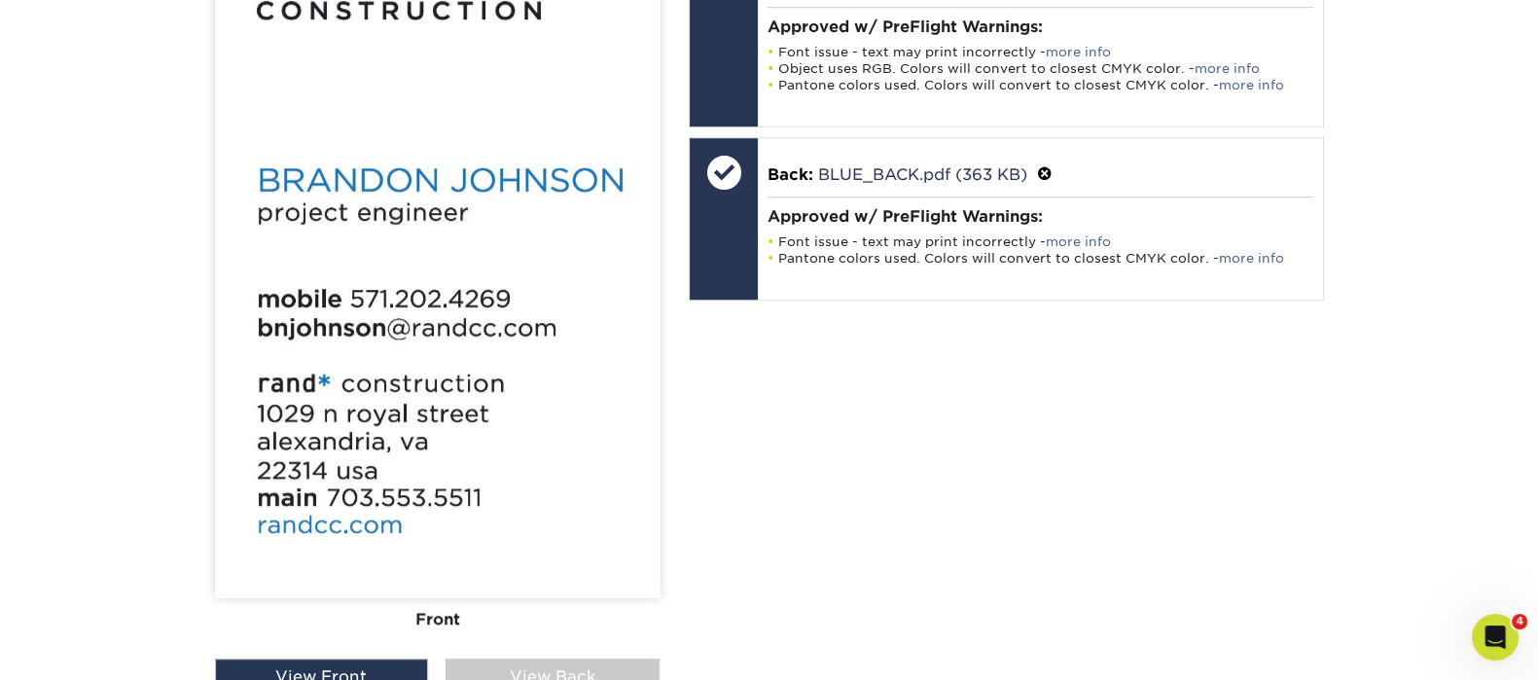
scroll to position [1821, 0]
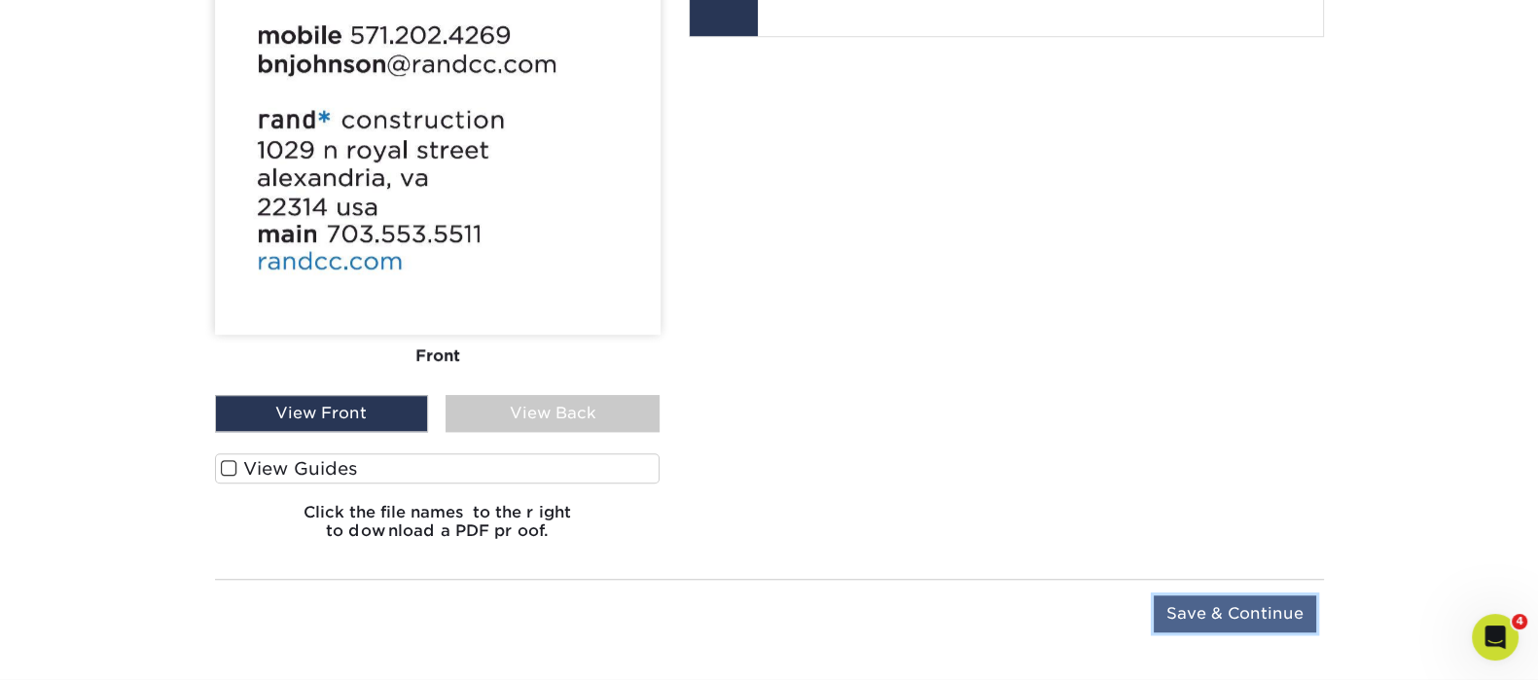
click at [1250, 620] on input "Save & Continue" at bounding box center [1234, 613] width 162 height 37
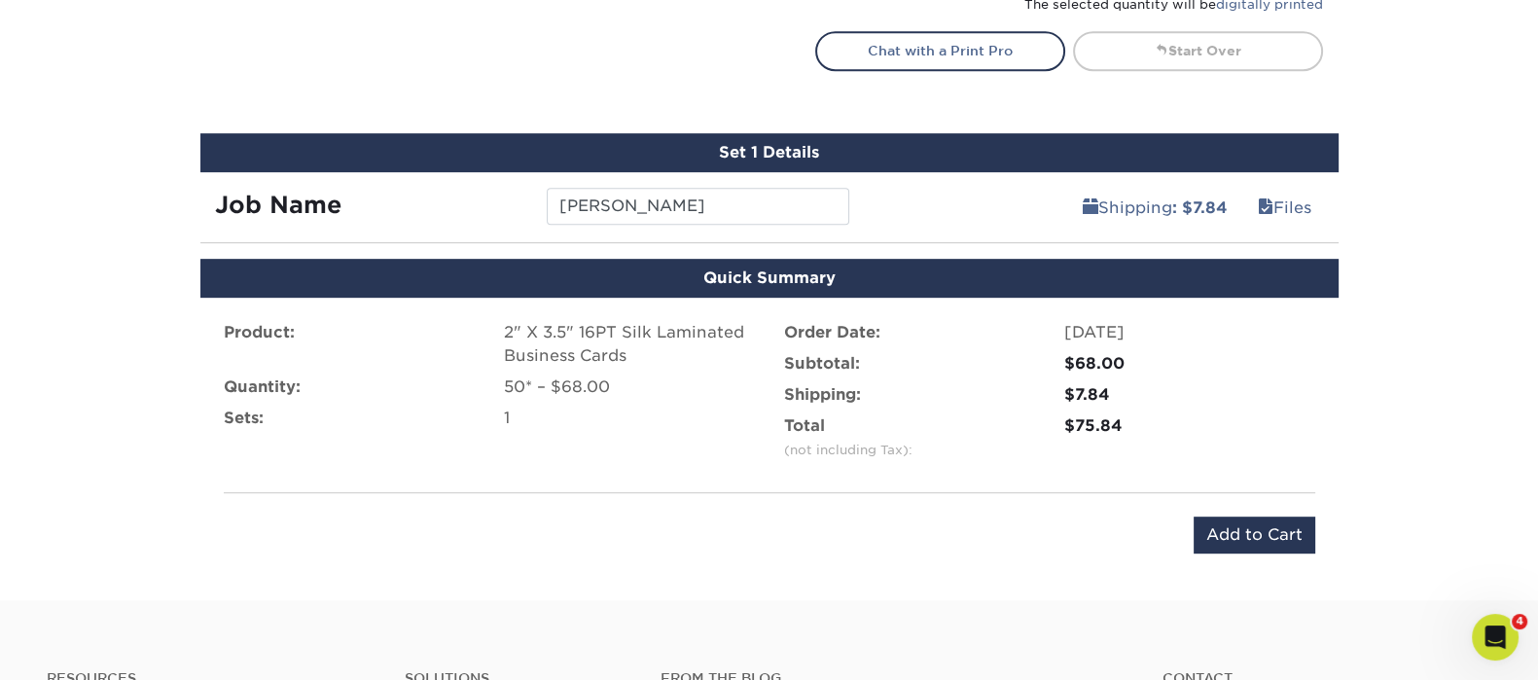
scroll to position [1129, 0]
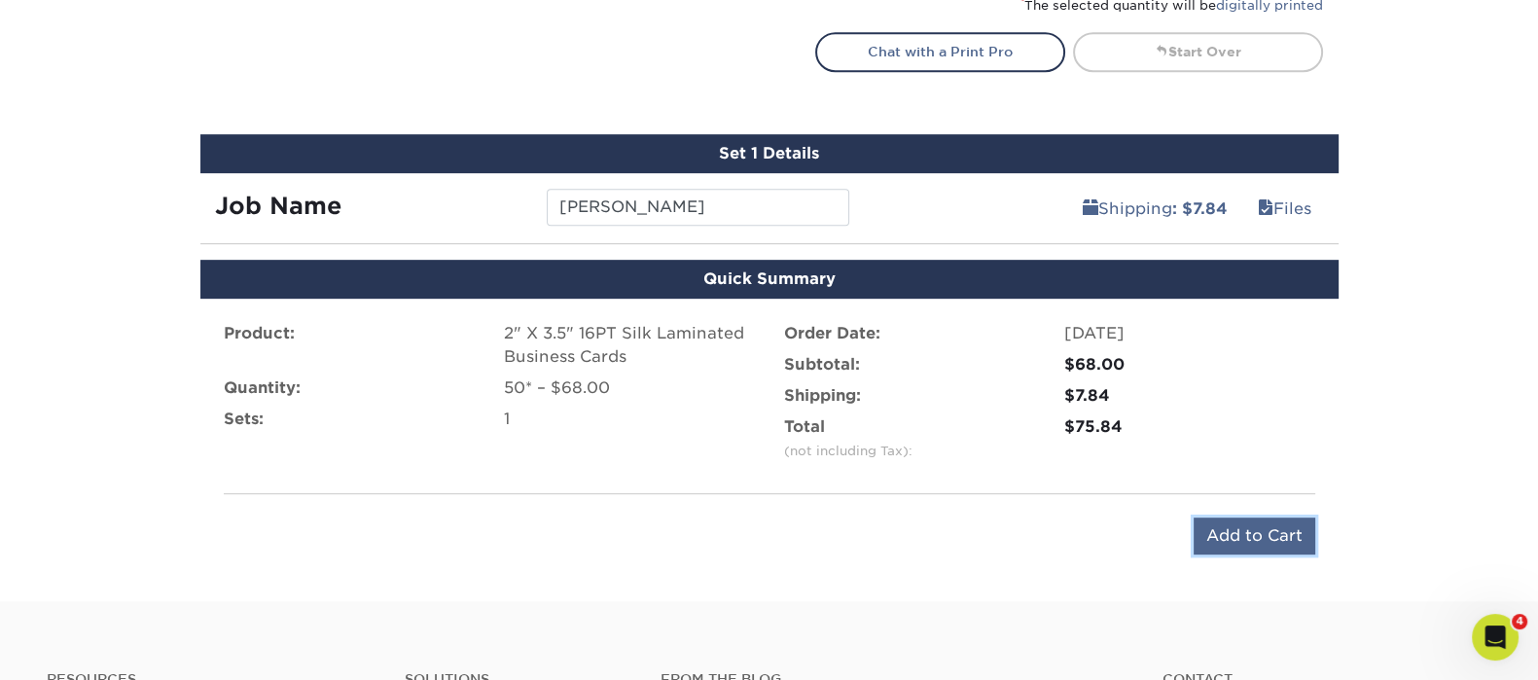
click at [1225, 549] on input "Add to Cart" at bounding box center [1254, 535] width 122 height 37
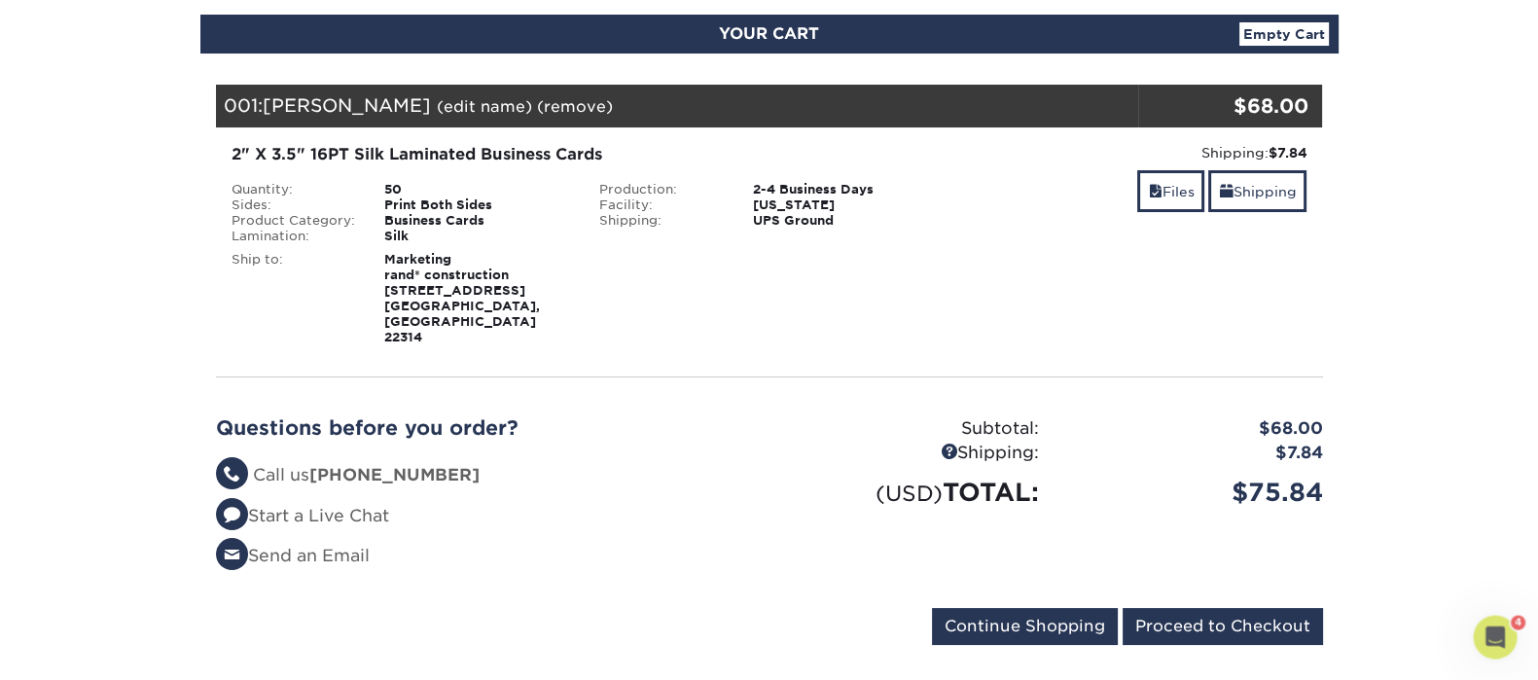
scroll to position [242, 0]
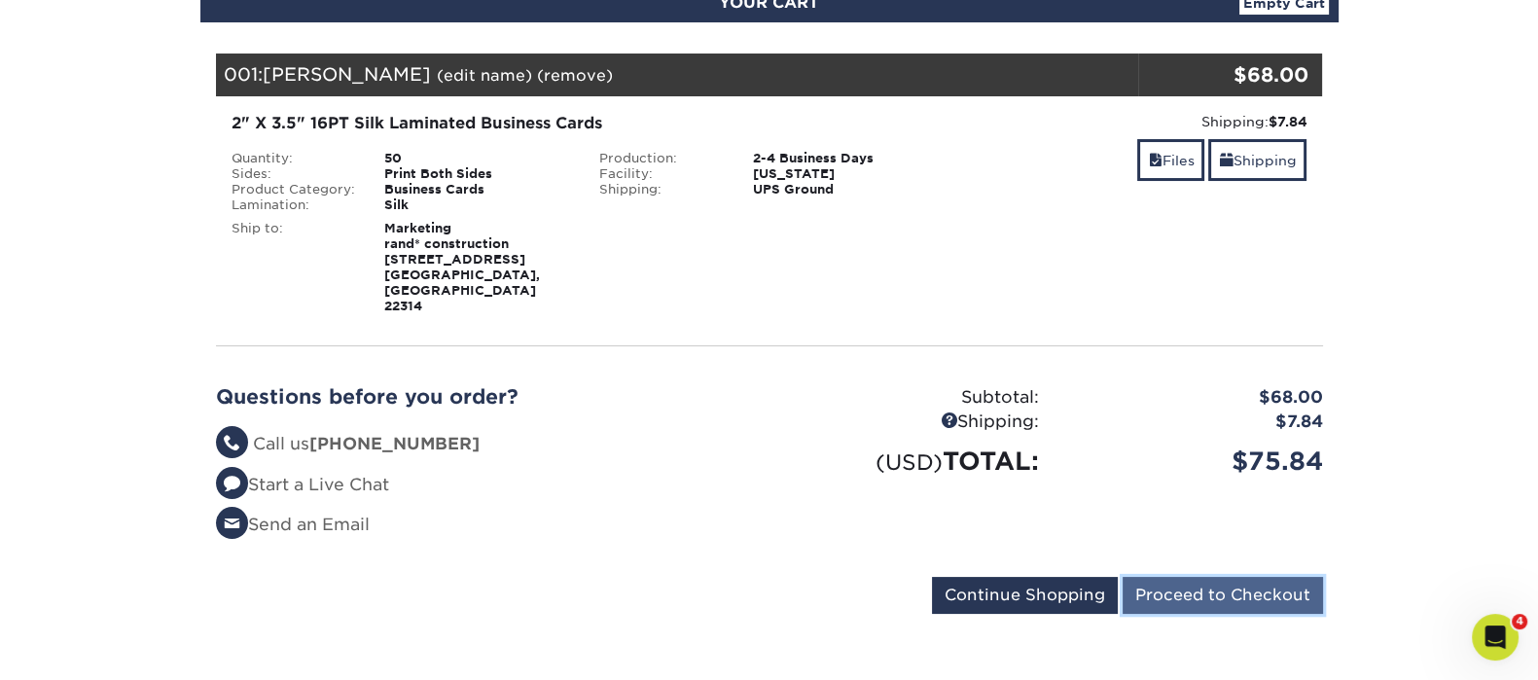
click at [1186, 577] on input "Proceed to Checkout" at bounding box center [1222, 595] width 200 height 37
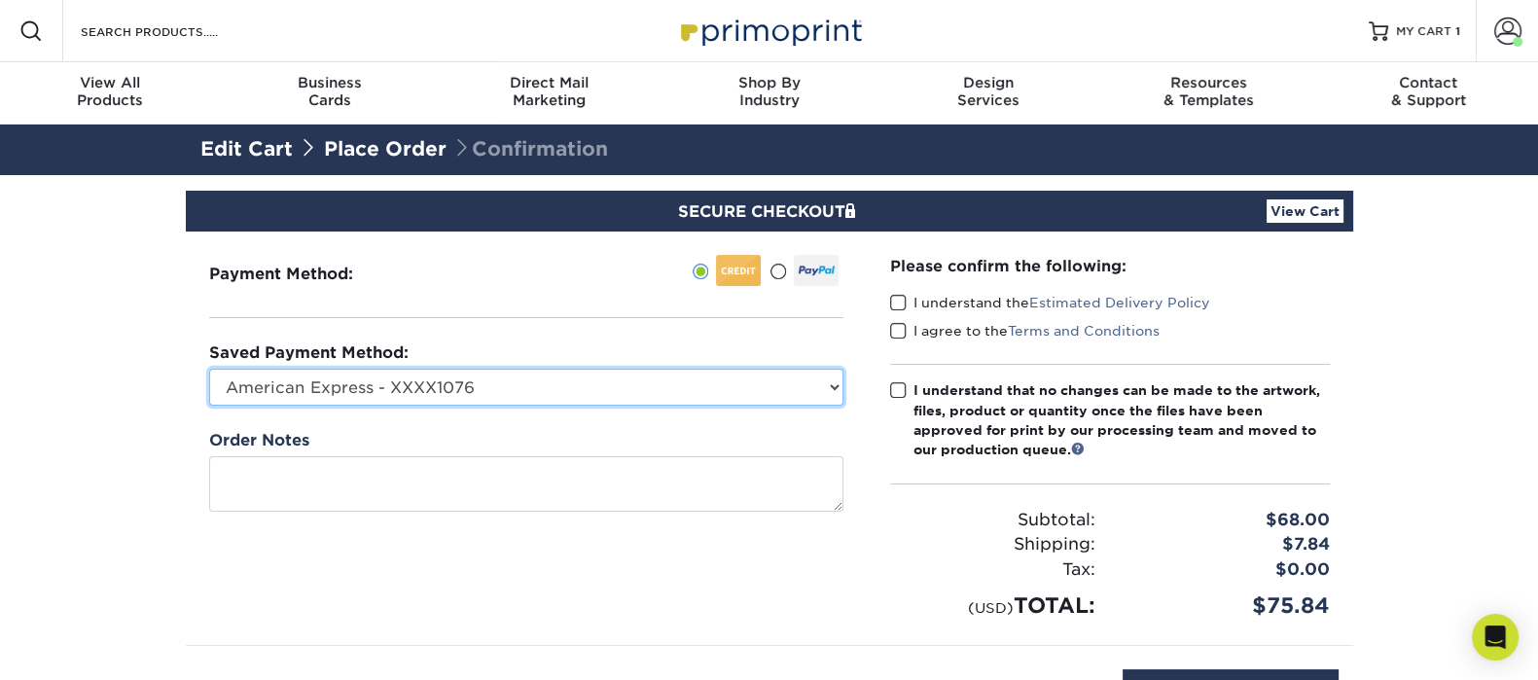
click at [370, 375] on select "American Express - XXXX1076 Visa - XXXX4105 New Credit Card" at bounding box center [526, 387] width 634 height 37
select select "74325"
click at [209, 369] on select "American Express - XXXX1076 Visa - XXXX4105 New Credit Card" at bounding box center [526, 387] width 634 height 37
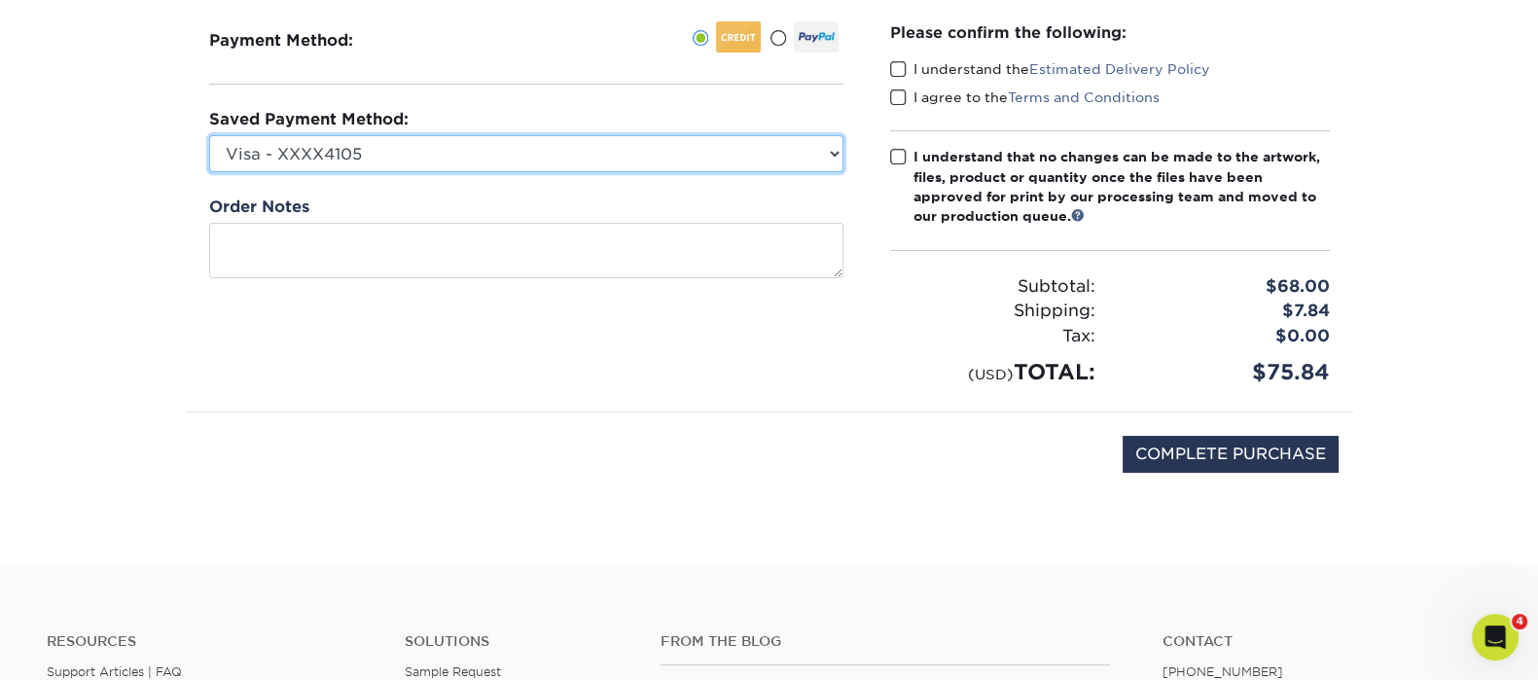
scroll to position [242, 0]
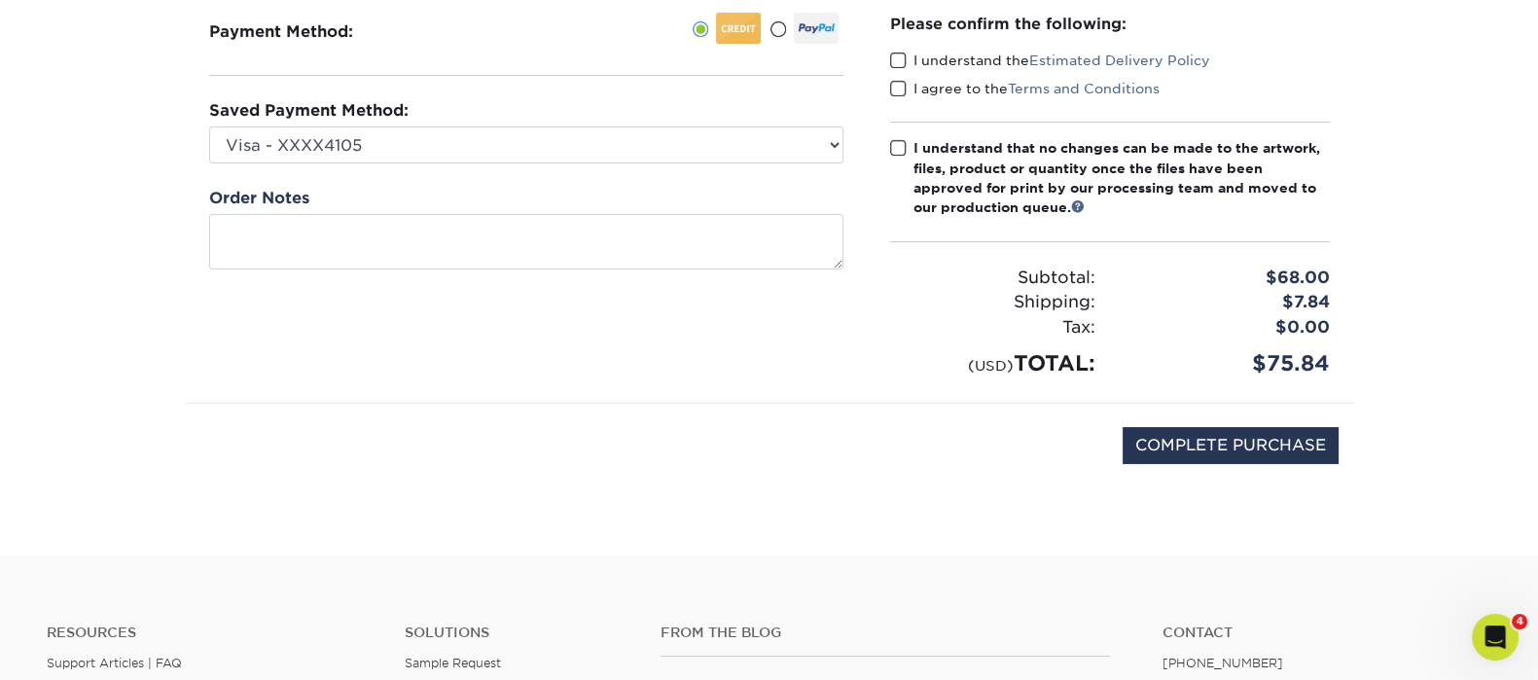
drag, startPoint x: 899, startPoint y: 54, endPoint x: 899, endPoint y: 69, distance: 14.6
click at [899, 56] on span at bounding box center [898, 61] width 17 height 18
click at [0, 0] on input "I understand the Estimated Delivery Policy" at bounding box center [0, 0] width 0 height 0
click at [899, 80] on span at bounding box center [898, 89] width 17 height 18
click at [0, 0] on input "I agree to the Terms and Conditions" at bounding box center [0, 0] width 0 height 0
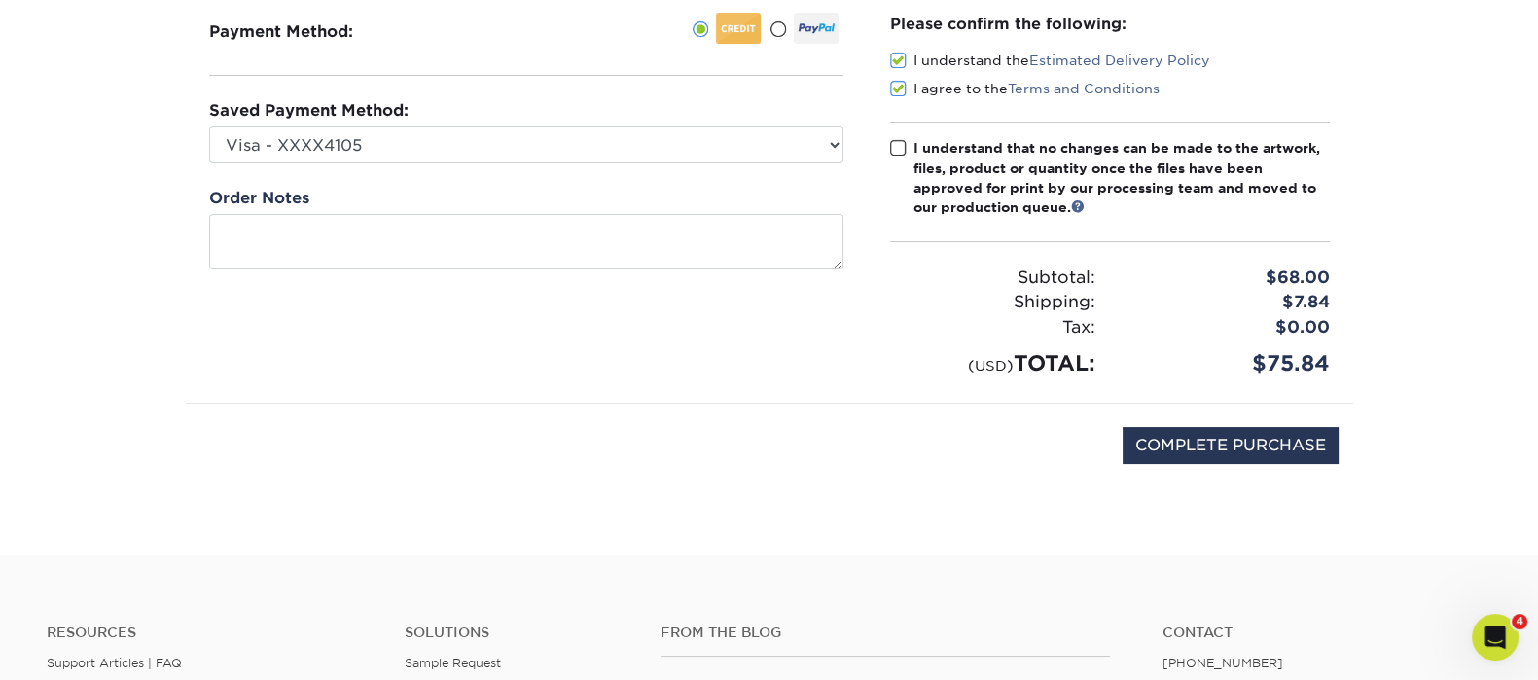
click at [895, 145] on span at bounding box center [898, 148] width 17 height 18
click at [0, 0] on input "I understand that no changes can be made to the artwork, files, product or quan…" at bounding box center [0, 0] width 0 height 0
click at [1191, 447] on input "COMPLETE PURCHASE" at bounding box center [1230, 445] width 216 height 37
type input "PROCESSING, PLEASE WAIT..."
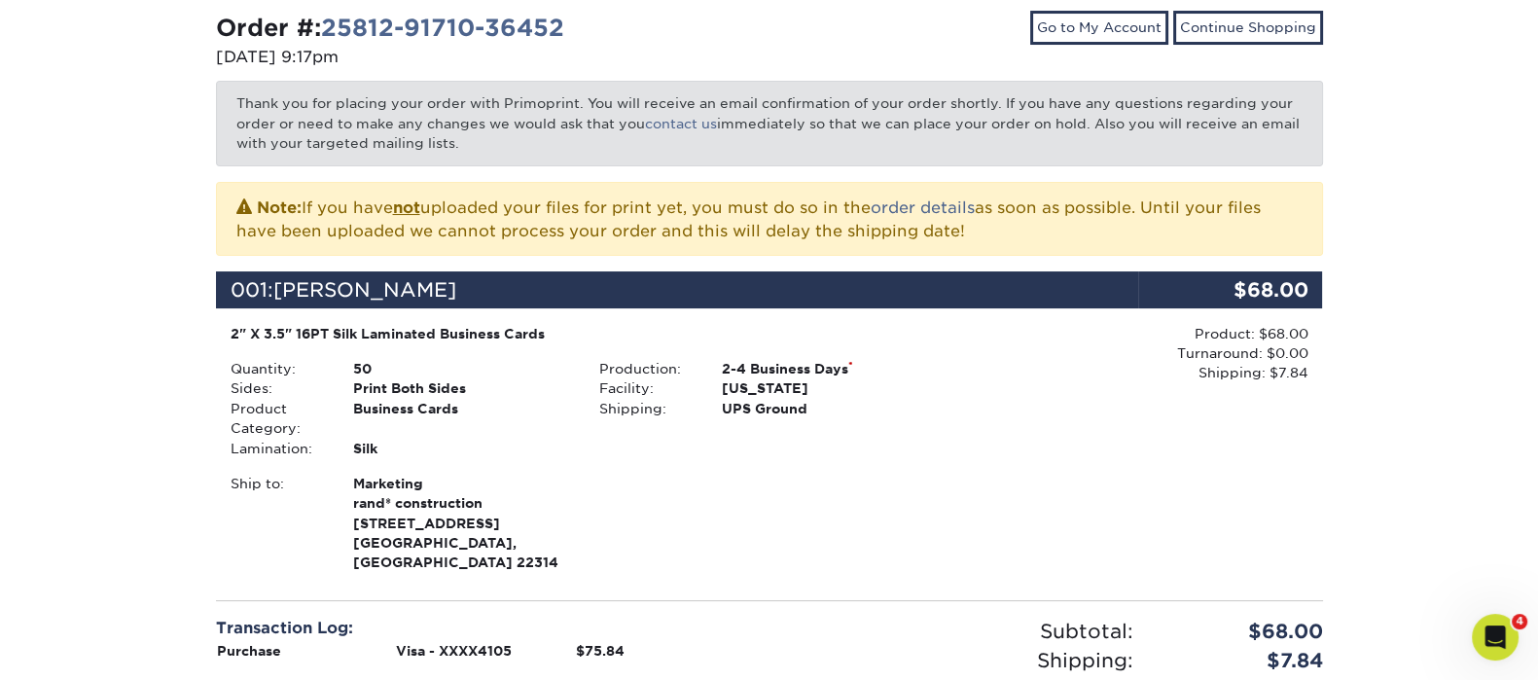
scroll to position [608, 0]
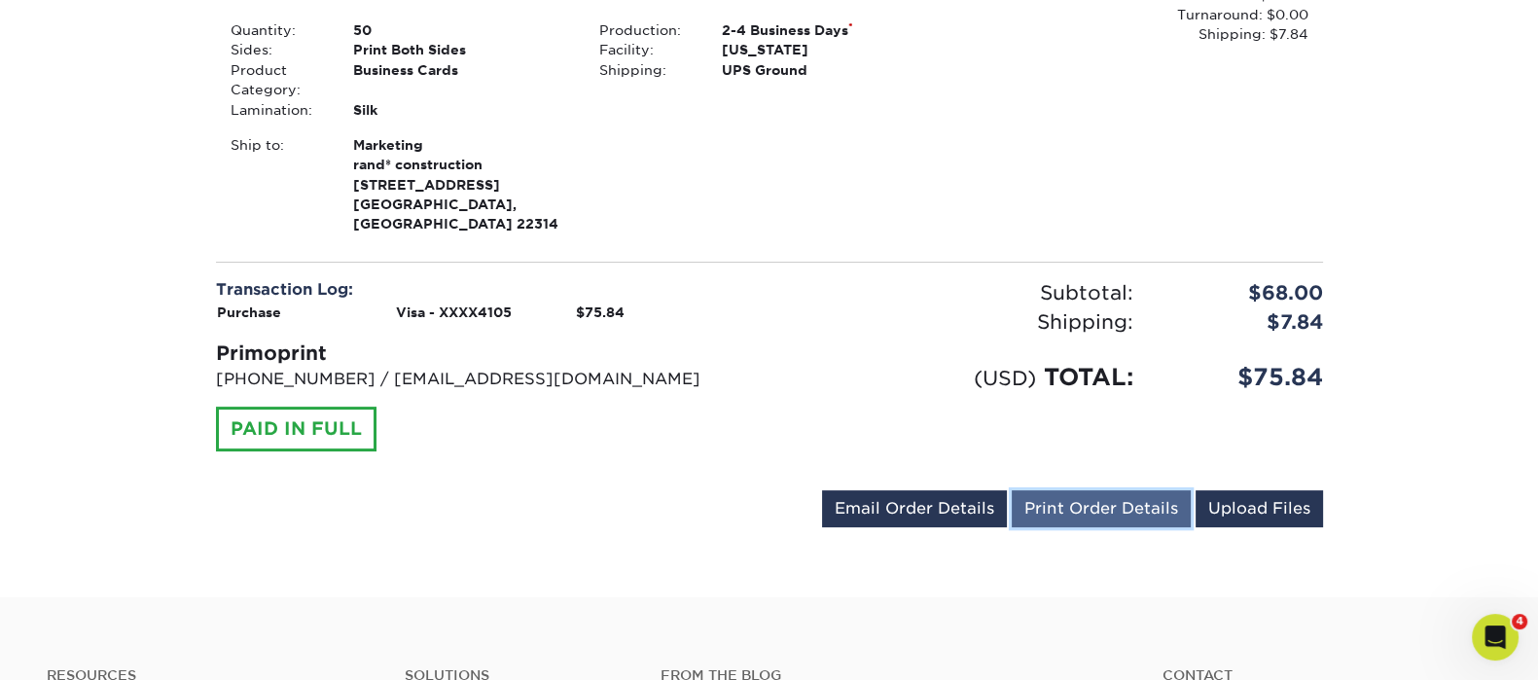
click at [1061, 494] on link "Print Order Details" at bounding box center [1100, 508] width 179 height 37
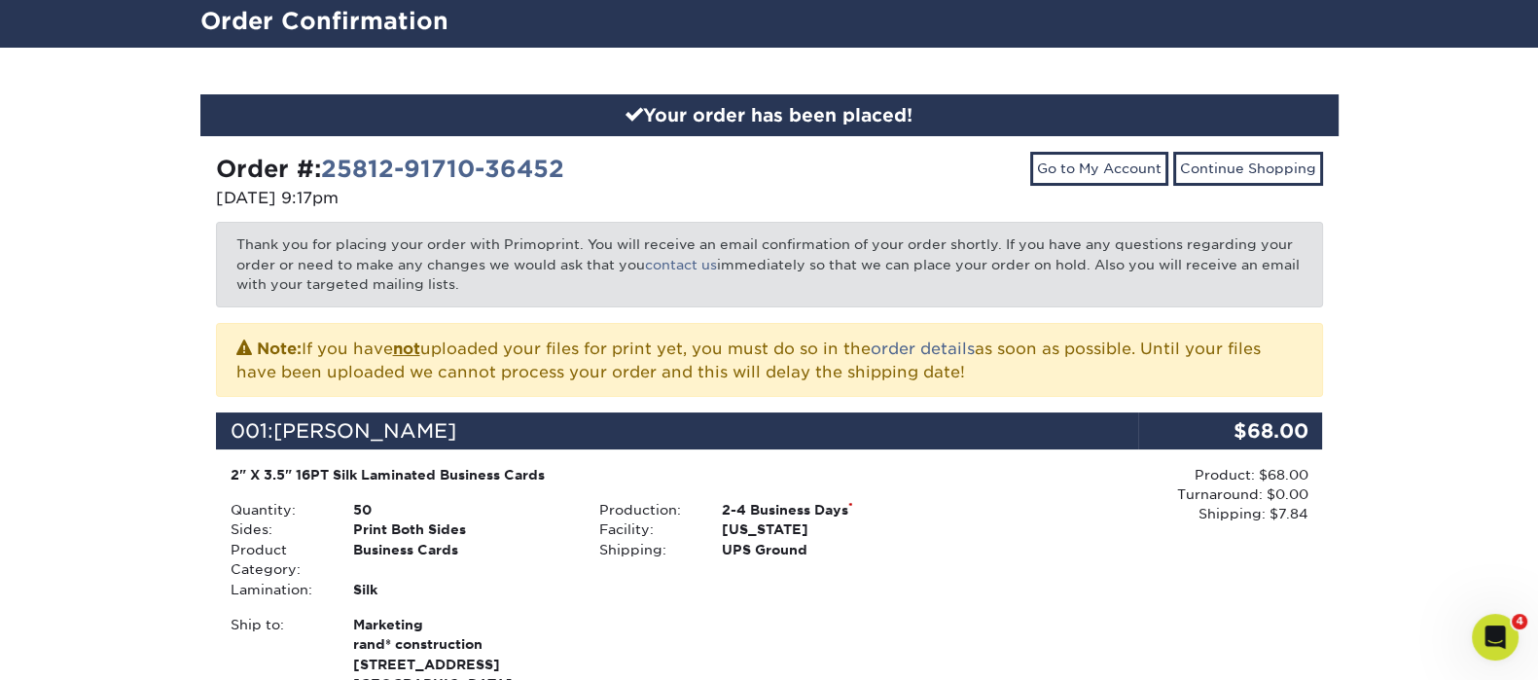
scroll to position [0, 0]
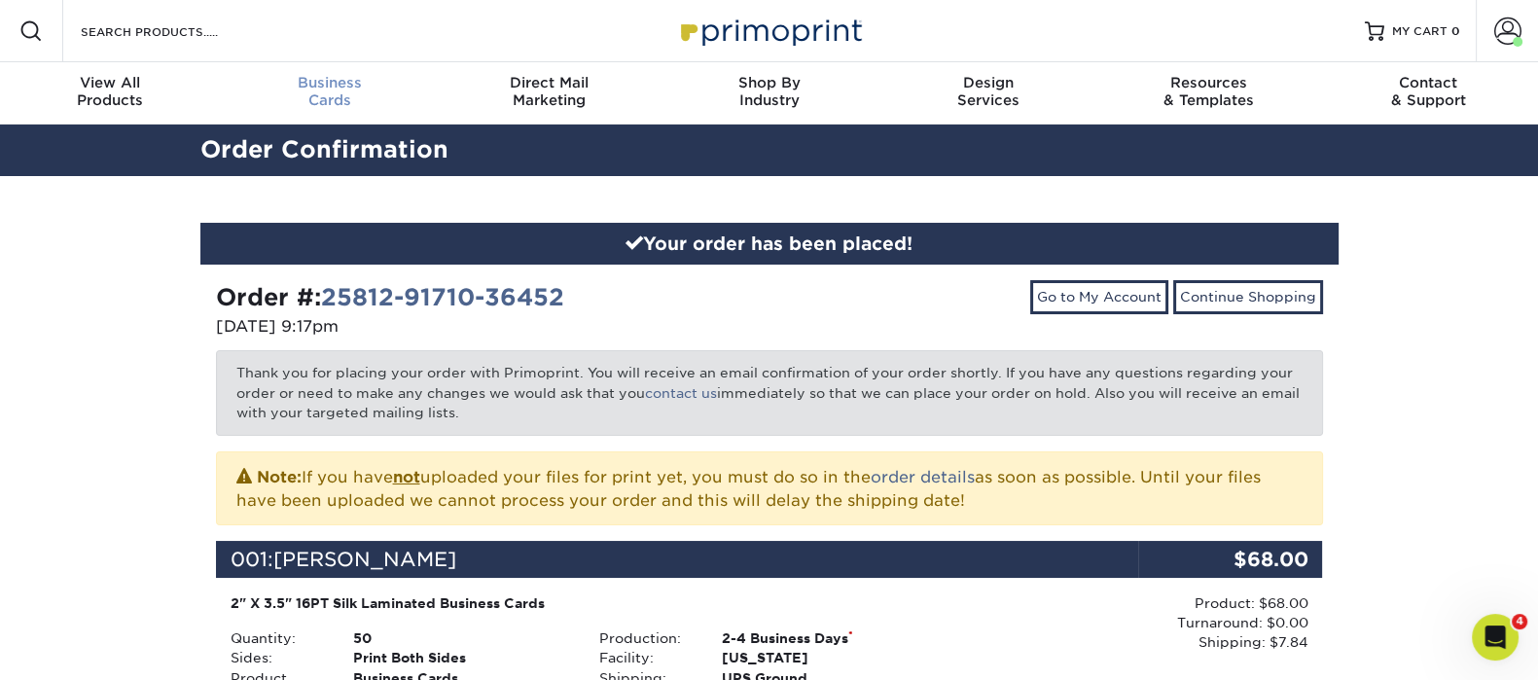
click at [334, 82] on span "Business" at bounding box center [330, 83] width 220 height 18
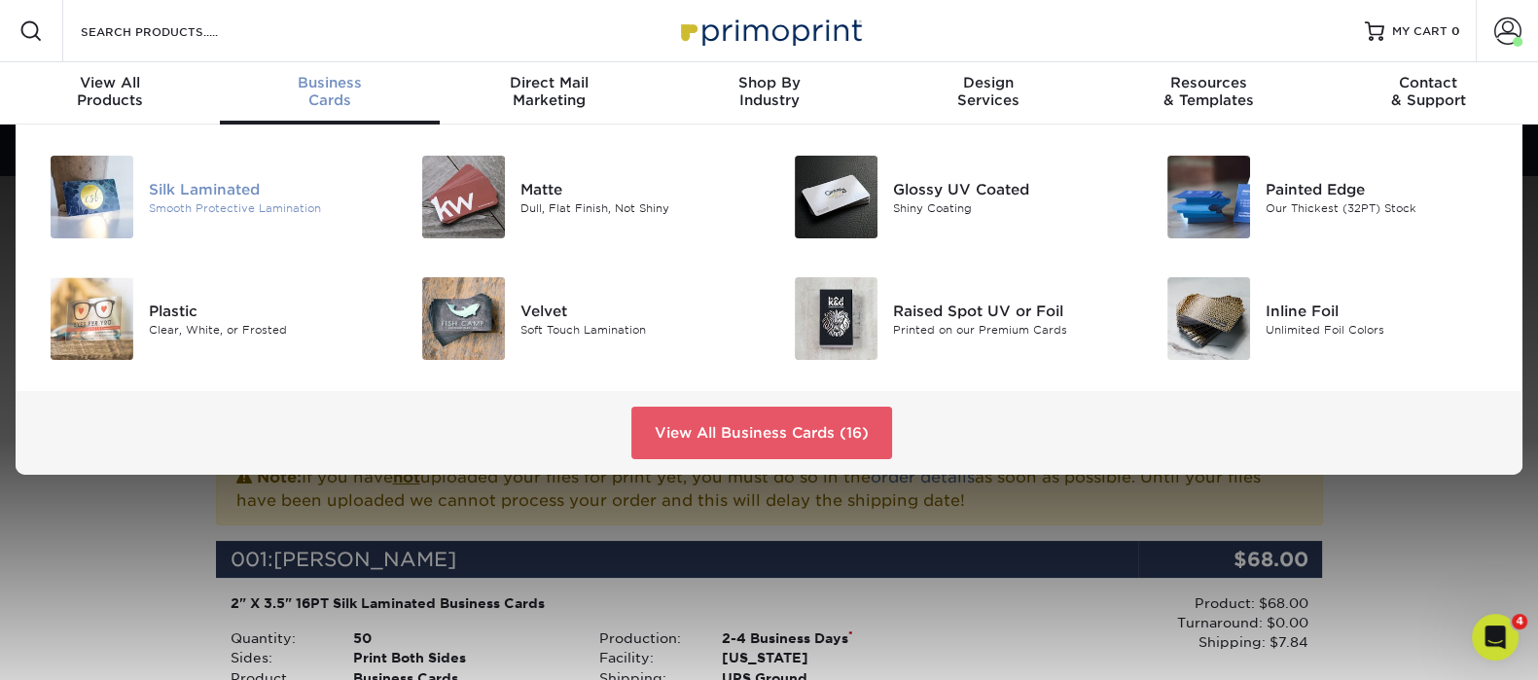
click at [251, 187] on div "Silk Laminated" at bounding box center [265, 188] width 233 height 21
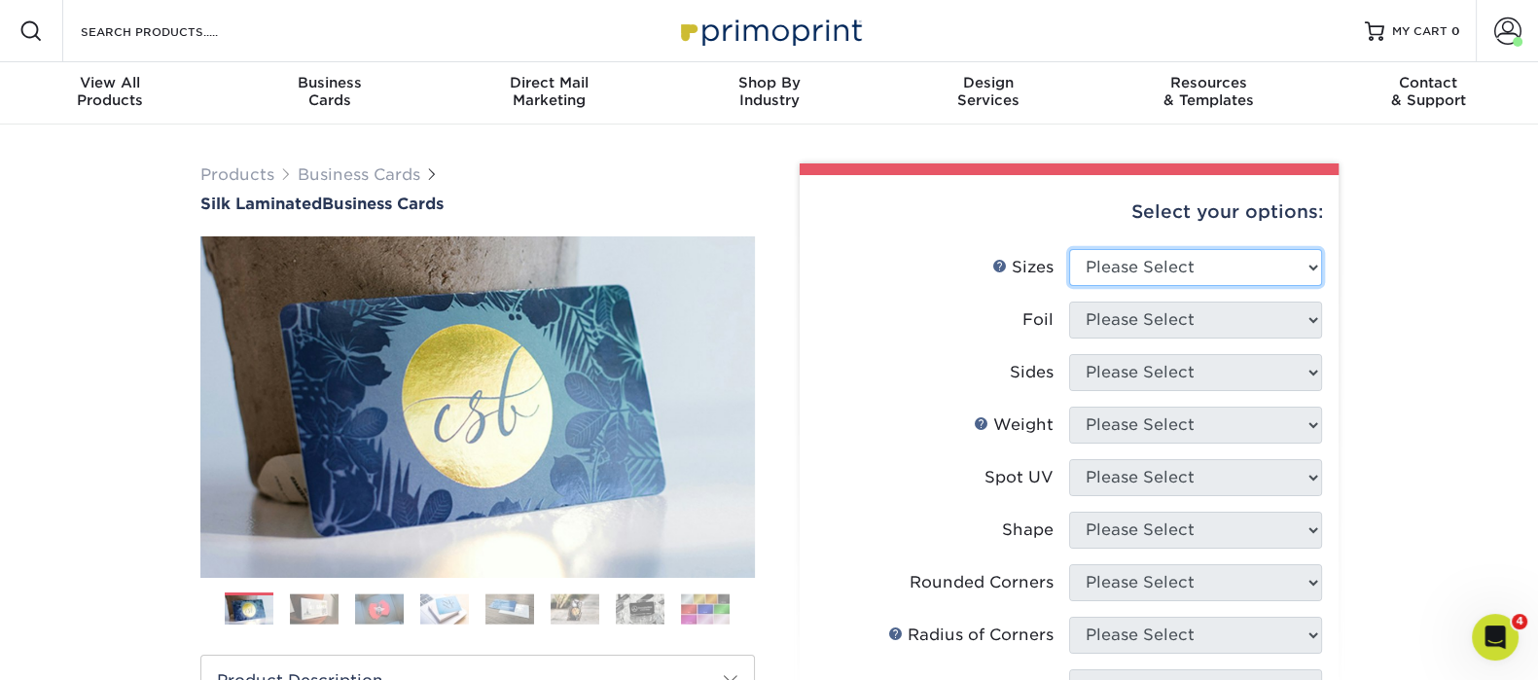
click at [1270, 265] on select "Please Select 1.5" x 3.5" - Mini 1.75" x 3.5" - Mini 2" x 2" - Square 2" x 3" -…" at bounding box center [1195, 267] width 253 height 37
select select "2.00x3.50"
click at [1069, 249] on select "Please Select 1.5" x 3.5" - Mini 1.75" x 3.5" - Mini 2" x 2" - Square 2" x 3" -…" at bounding box center [1195, 267] width 253 height 37
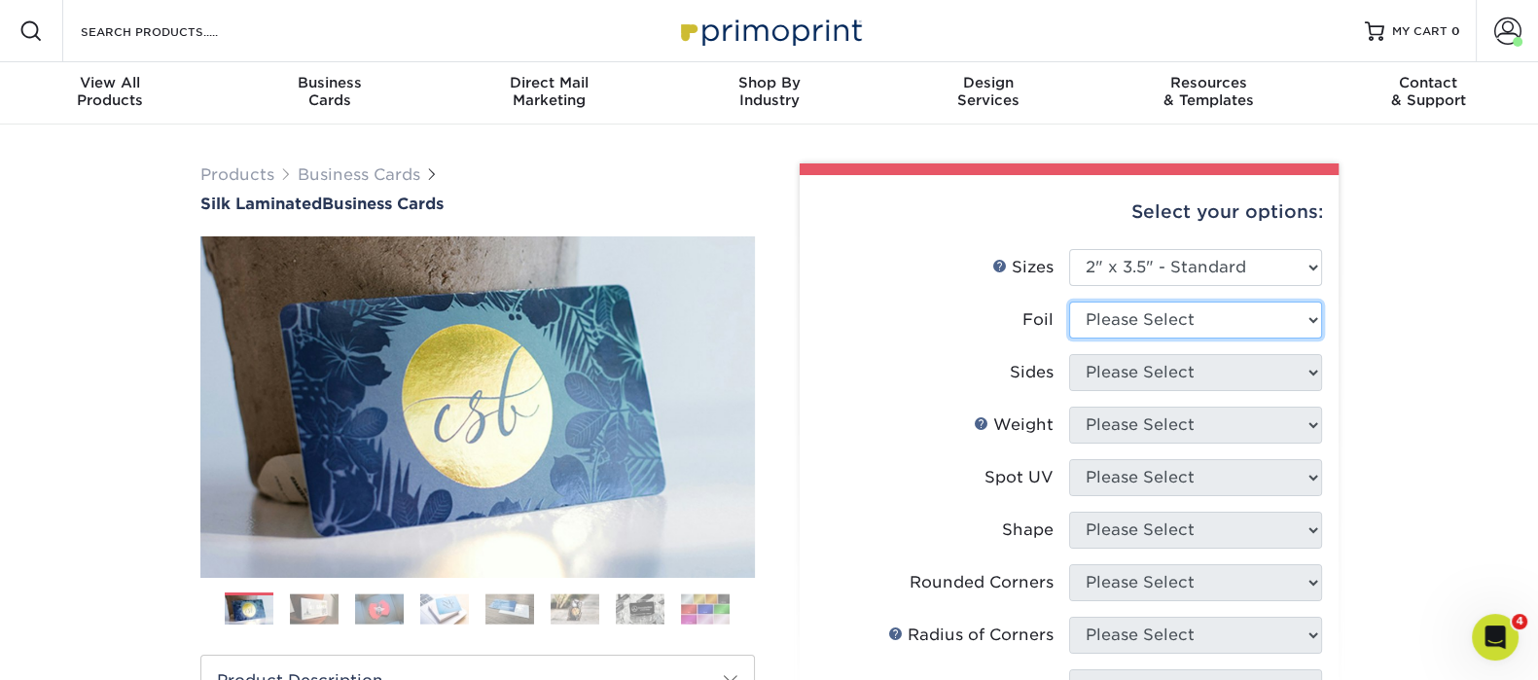
click at [1128, 323] on select "Please Select Yes No" at bounding box center [1195, 319] width 253 height 37
select select "0"
click at [1069, 301] on select "Please Select Yes No" at bounding box center [1195, 319] width 253 height 37
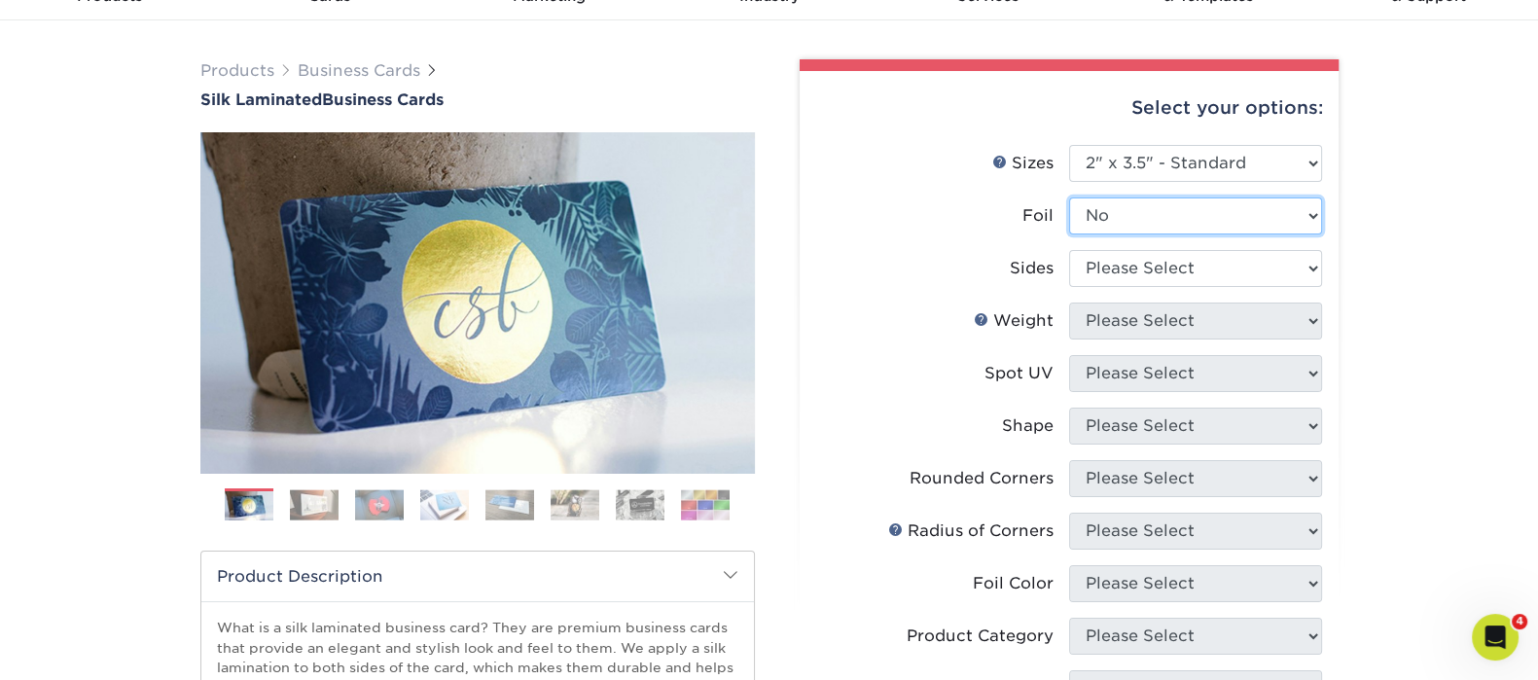
scroll to position [242, 0]
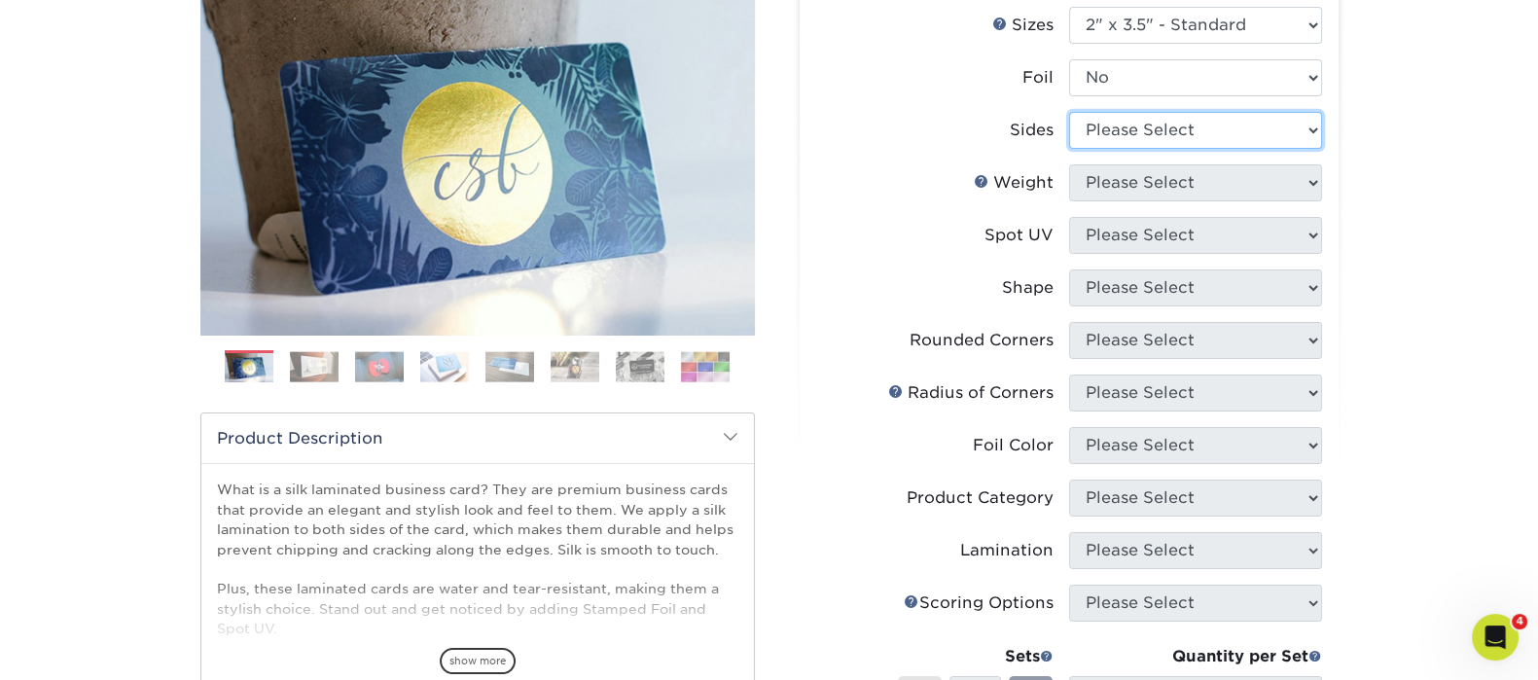
click at [1152, 124] on select "Please Select Print Both Sides Print Front Only" at bounding box center [1195, 130] width 253 height 37
select select "13abbda7-1d64-4f25-8bb2-c179b224825d"
click at [1069, 112] on select "Please Select Print Both Sides Print Front Only" at bounding box center [1195, 130] width 253 height 37
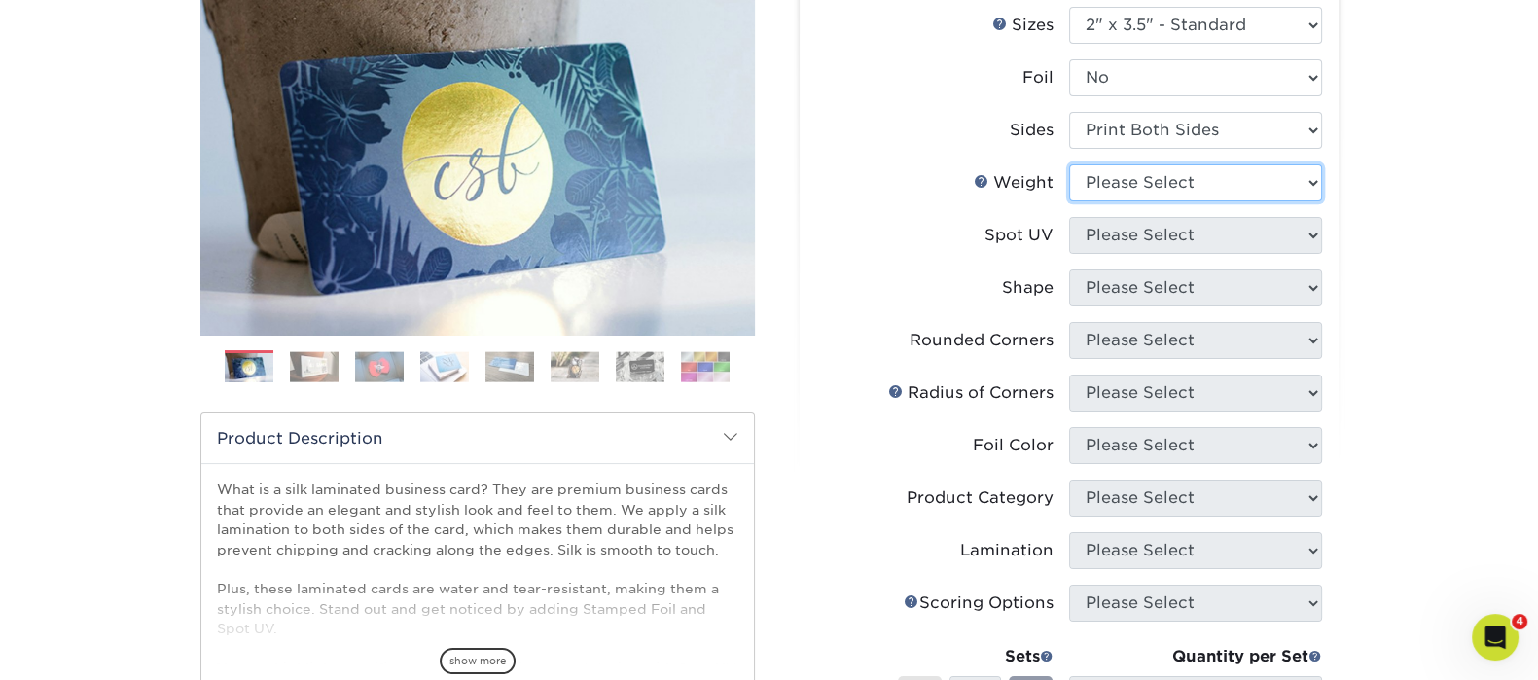
click at [1151, 183] on select "Please Select 16PT" at bounding box center [1195, 182] width 253 height 37
select select "16PT"
click at [1069, 164] on select "Please Select 16PT" at bounding box center [1195, 182] width 253 height 37
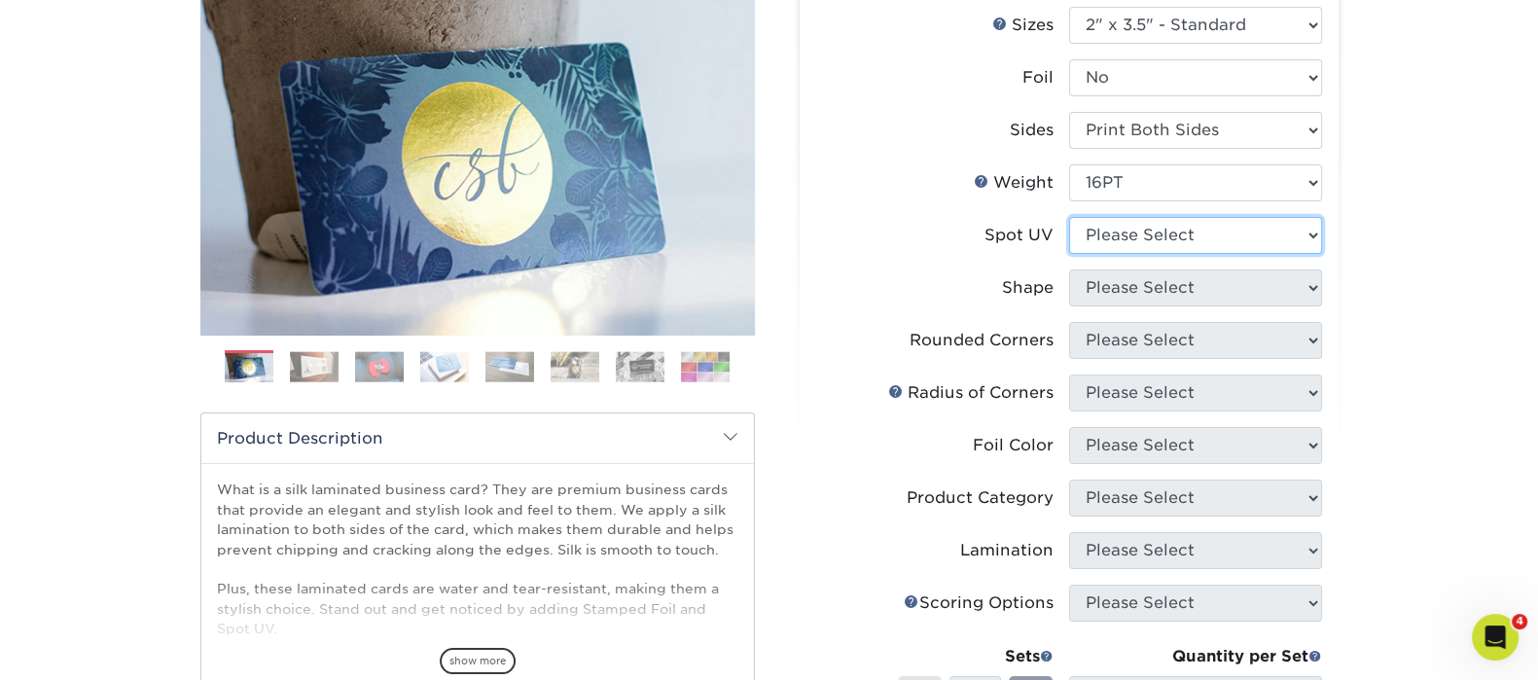
click at [1150, 226] on select "Please Select No Spot UV Front and Back (Both Sides) Front Only Back Only" at bounding box center [1195, 235] width 253 height 37
select select "3"
click at [1069, 217] on select "Please Select No Spot UV Front and Back (Both Sides) Front Only Back Only" at bounding box center [1195, 235] width 253 height 37
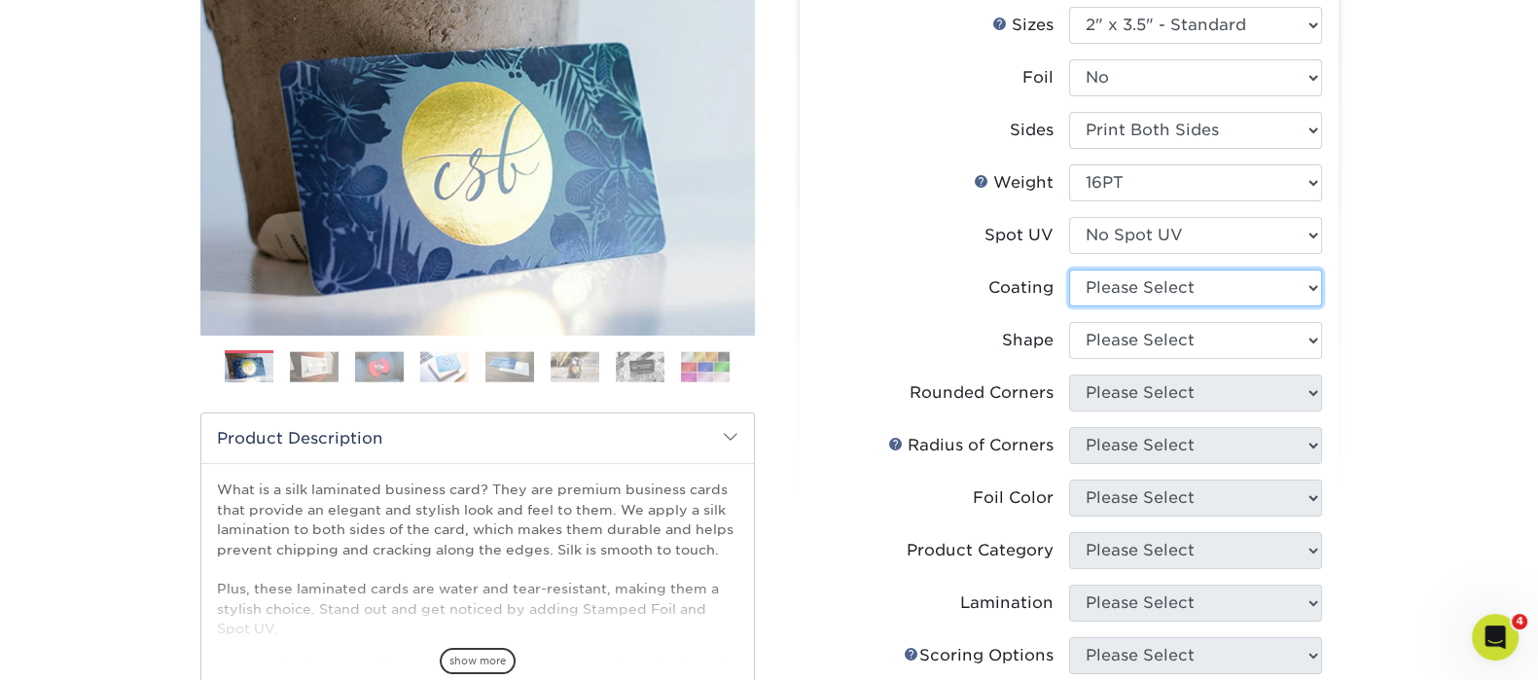
click at [1149, 287] on select at bounding box center [1195, 287] width 253 height 37
select select "3e7618de-abca-4bda-9f97-8b9129e913d8"
click at [1069, 269] on select at bounding box center [1195, 287] width 253 height 37
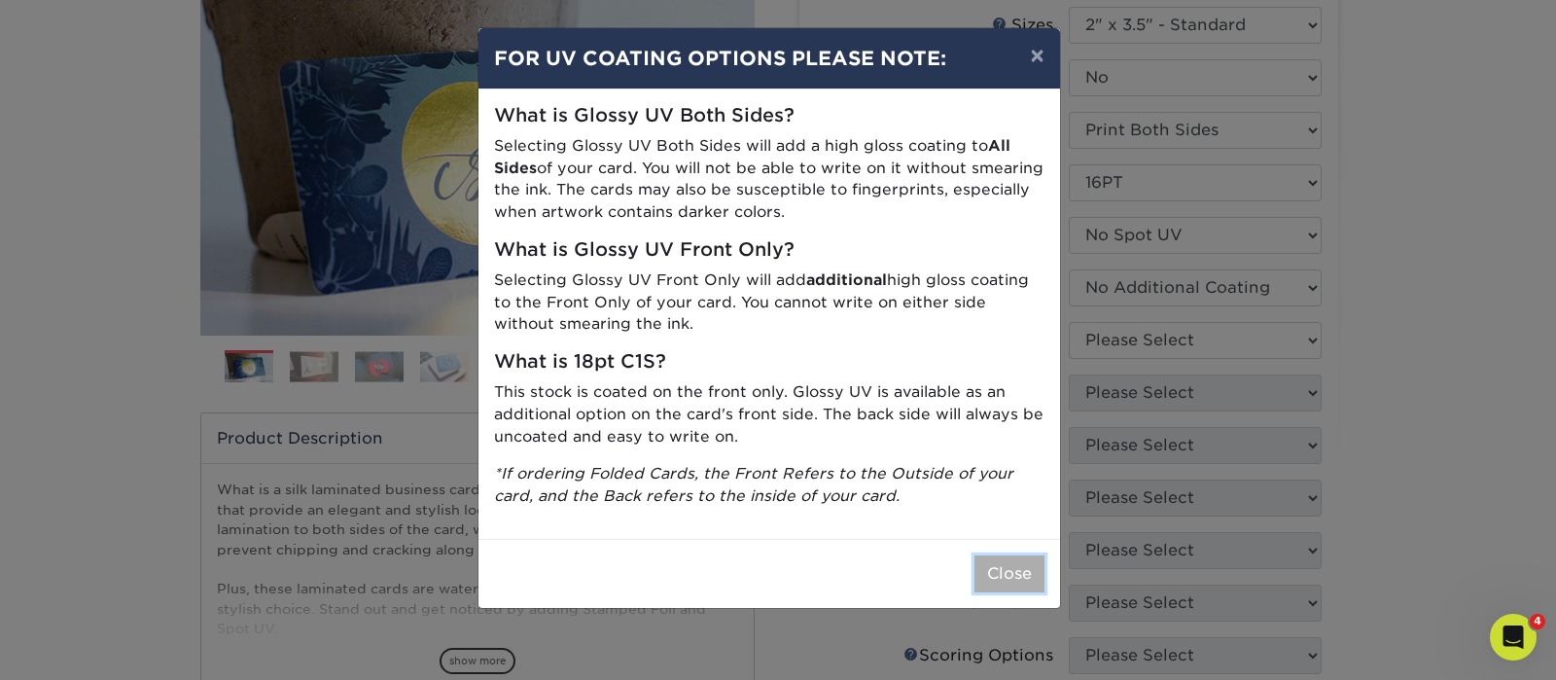
click at [994, 573] on button "Close" at bounding box center [1009, 573] width 70 height 37
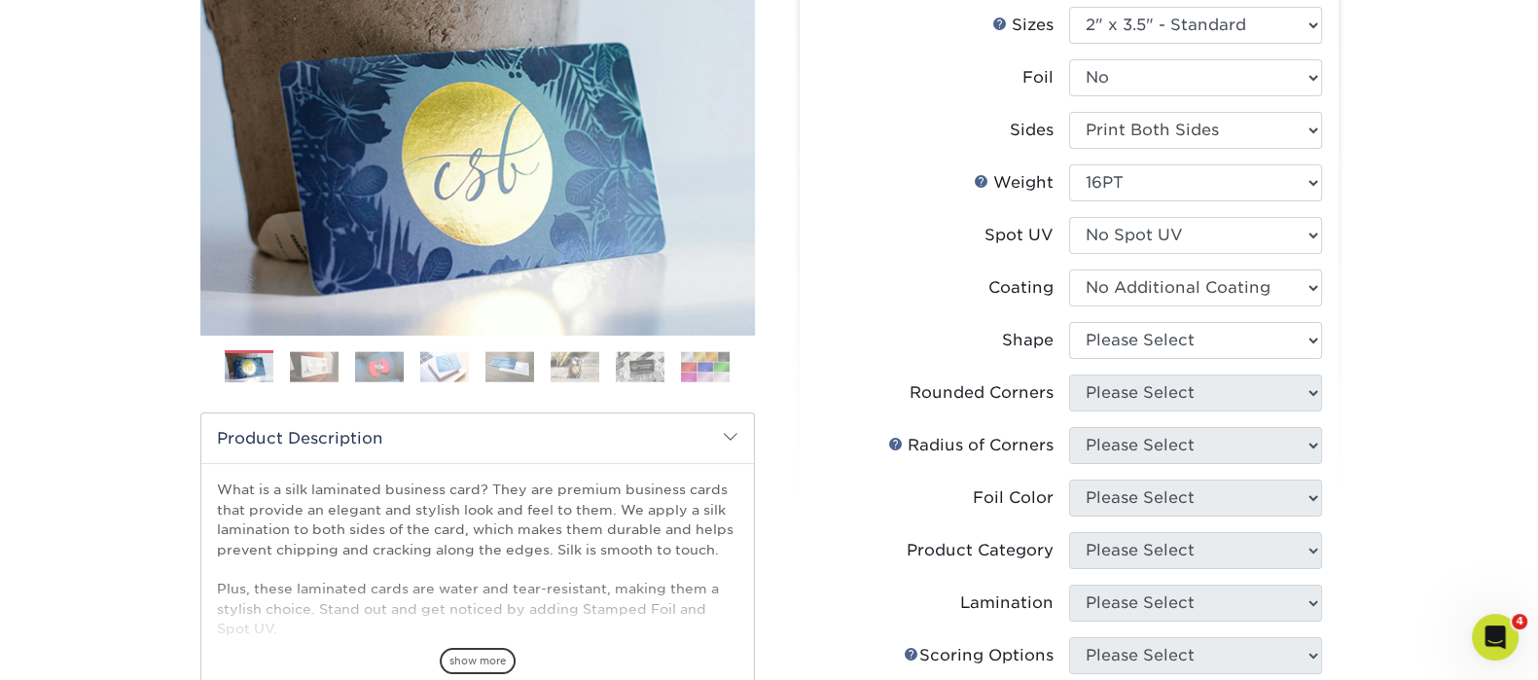
click at [1197, 360] on li "Shape Please Select Standard Oval" at bounding box center [1069, 348] width 506 height 53
click at [1207, 339] on select "Please Select Standard Oval" at bounding box center [1195, 340] width 253 height 37
click at [1069, 322] on select "Please Select Standard Oval" at bounding box center [1195, 340] width 253 height 37
click at [1182, 342] on select "Please Select Standard Oval" at bounding box center [1195, 340] width 253 height 37
select select "standard"
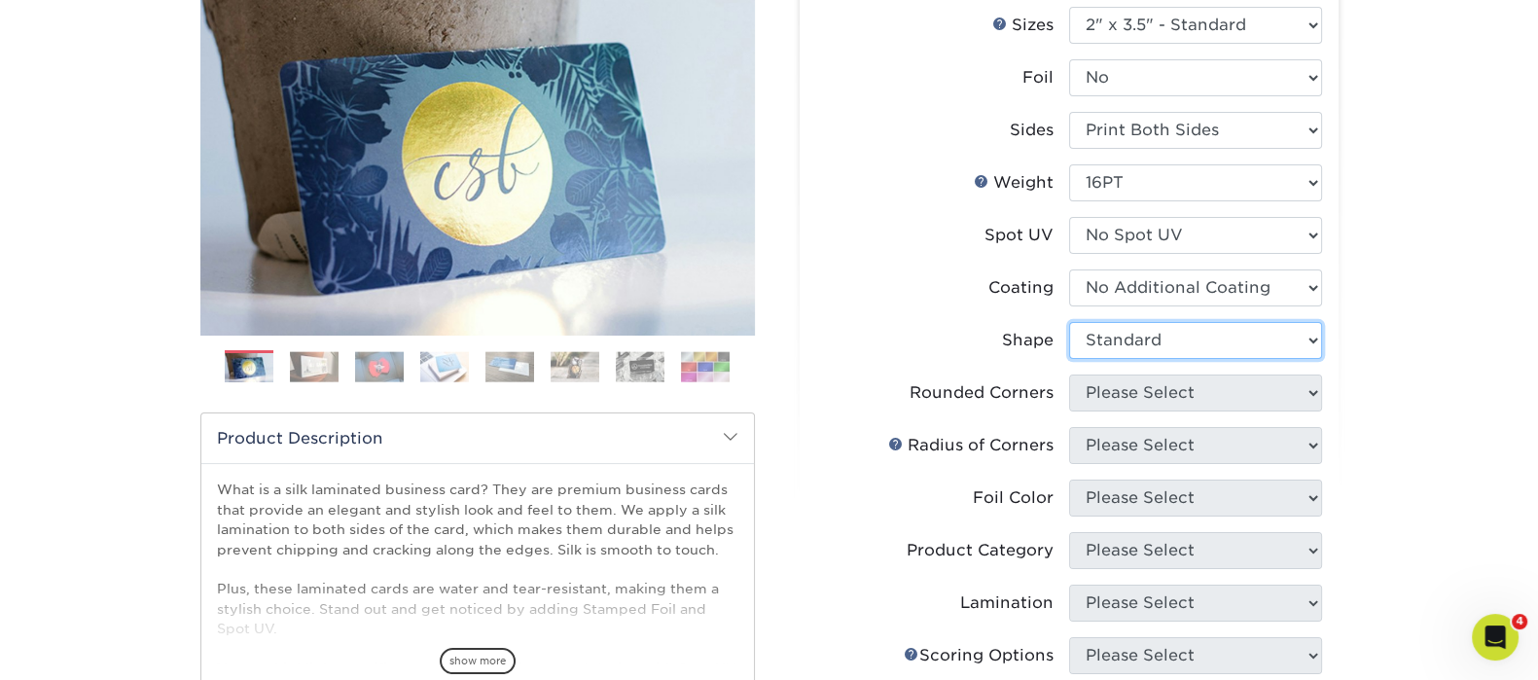
click at [1069, 322] on select "Please Select Standard Oval" at bounding box center [1195, 340] width 253 height 37
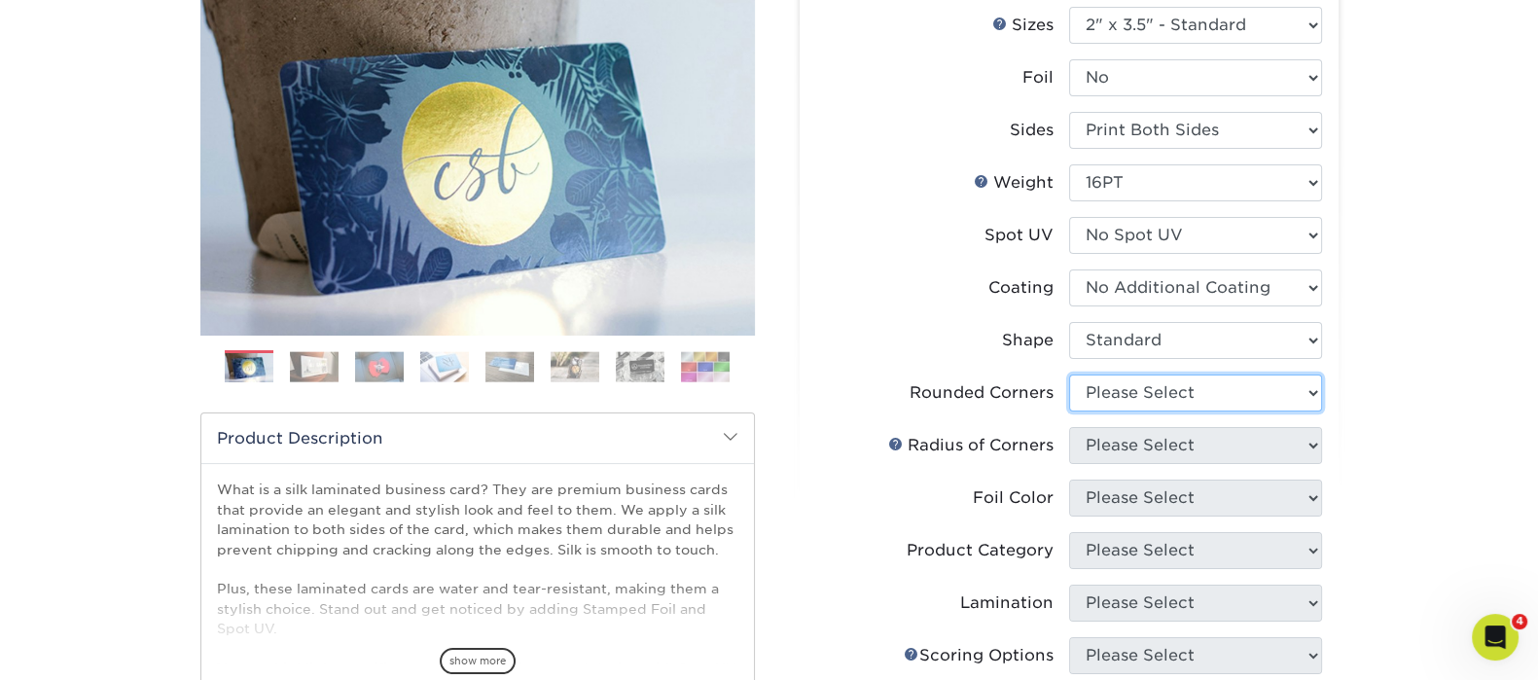
drag, startPoint x: 1154, startPoint y: 396, endPoint x: 1156, endPoint y: 407, distance: 10.9
click at [1154, 396] on select "Please Select Yes - Round 2 Corners Yes - Round 4 Corners No" at bounding box center [1195, 392] width 253 height 37
select select "0"
click at [1069, 374] on select "Please Select Yes - Round 2 Corners Yes - Round 4 Corners No" at bounding box center [1195, 392] width 253 height 37
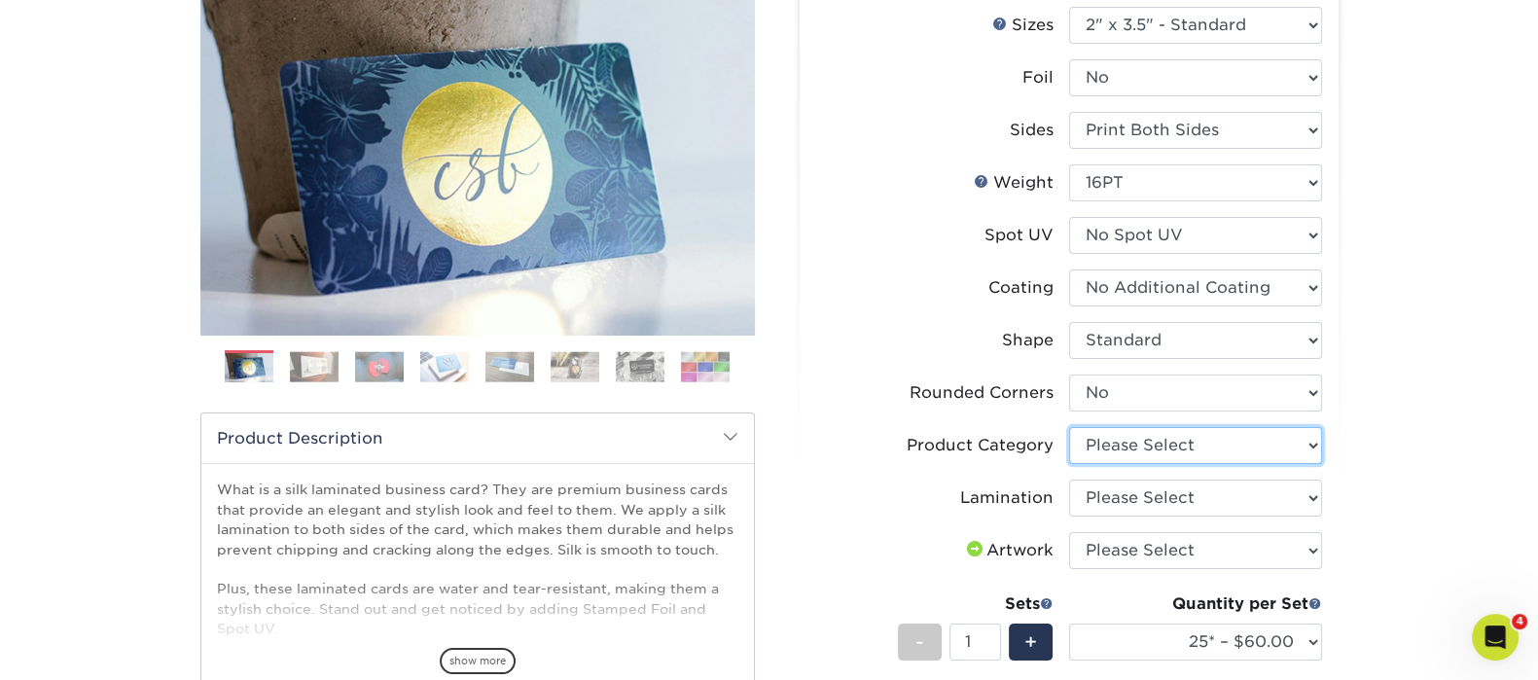
click at [1140, 438] on select "Please Select Business Cards" at bounding box center [1195, 445] width 253 height 37
select select "3b5148f1-0588-4f88-a218-97bcfdce65c1"
click at [1069, 427] on select "Please Select Business Cards" at bounding box center [1195, 445] width 253 height 37
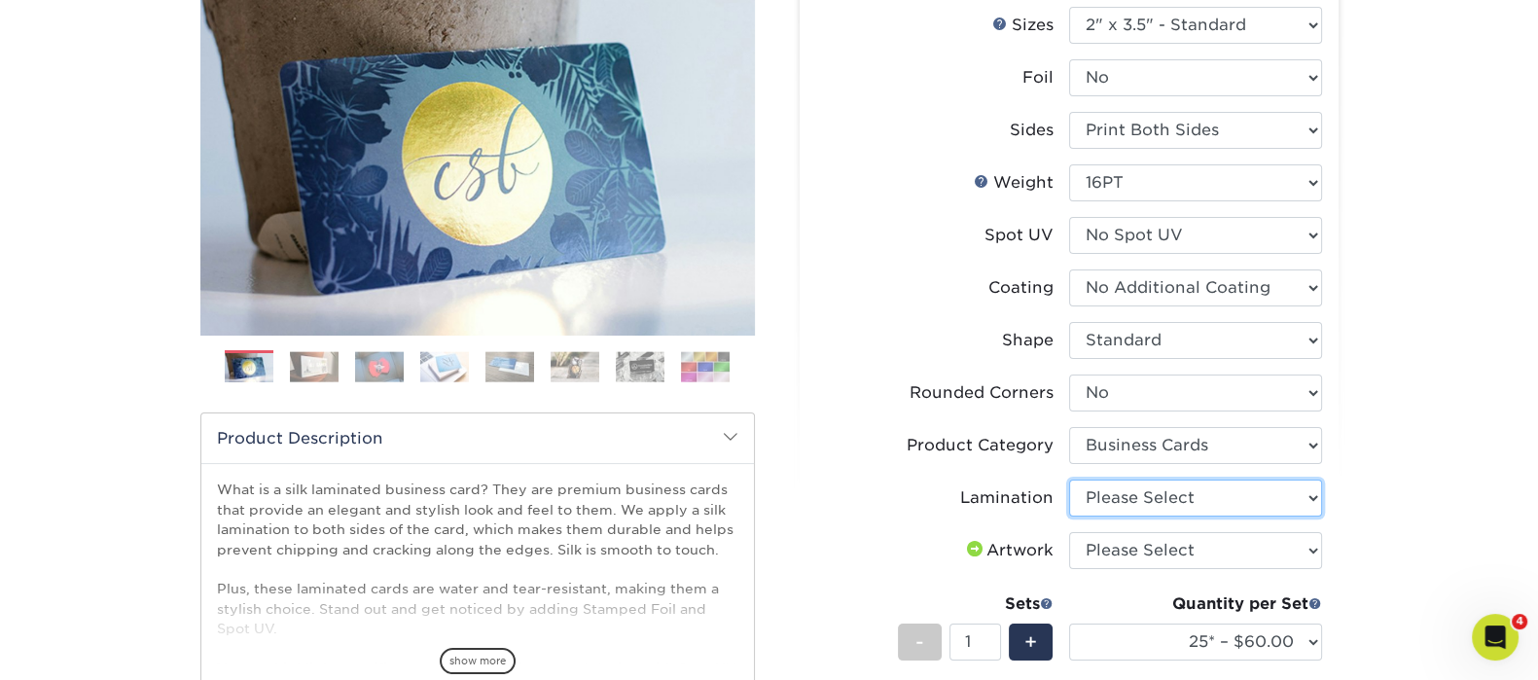
click at [1142, 491] on select "Please Select Silk" at bounding box center [1195, 497] width 253 height 37
select select "ccacb42f-45f7-42d3-bbd3-7c8421cf37f0"
click at [1069, 479] on select "Please Select Silk" at bounding box center [1195, 497] width 253 height 37
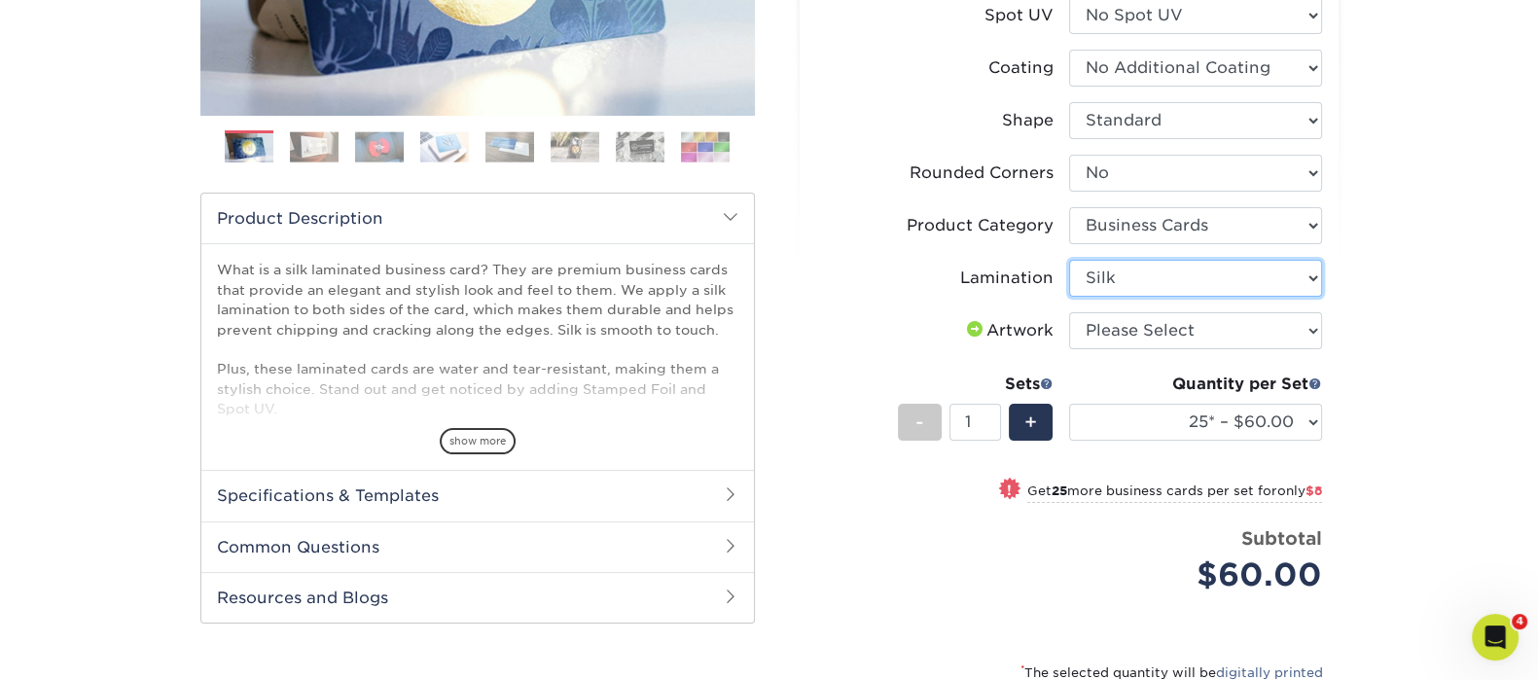
scroll to position [485, 0]
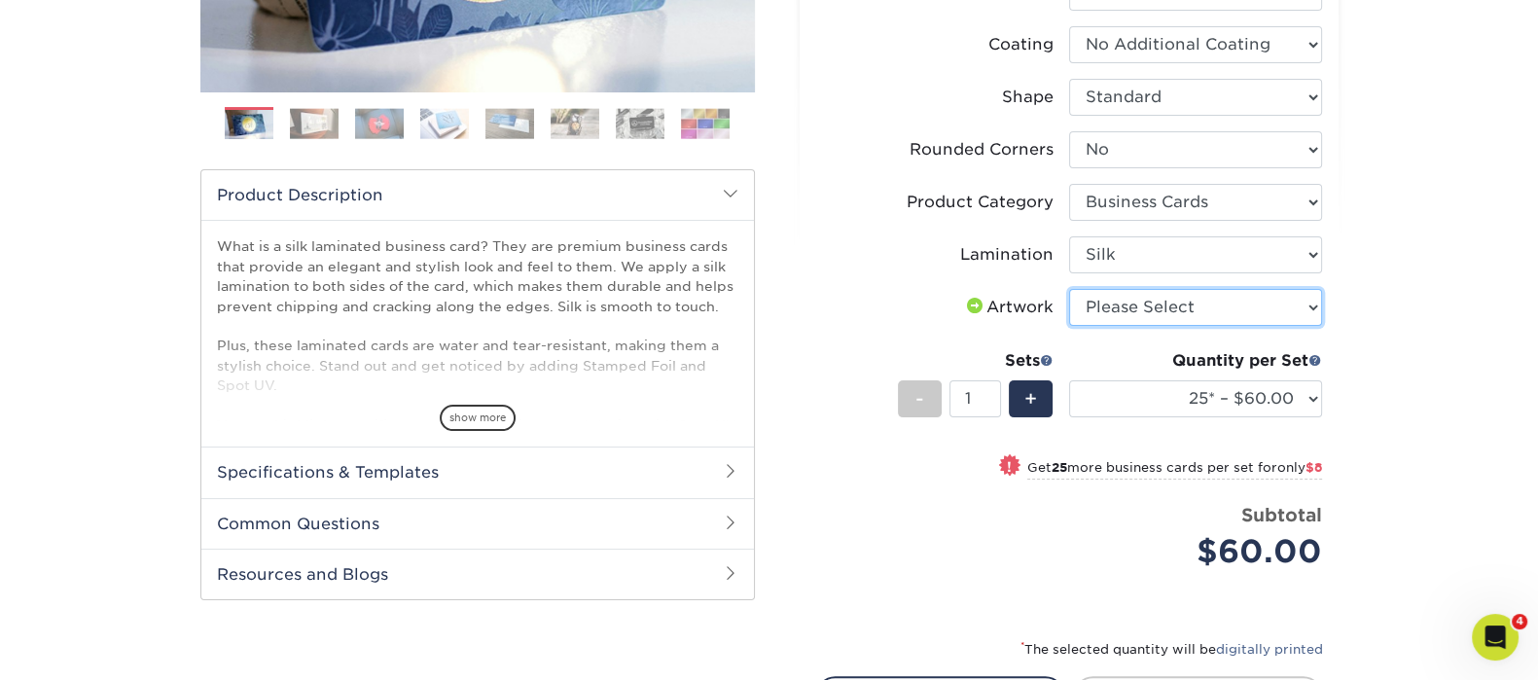
click at [1137, 317] on select "Please Select I will upload files I need a design - $100" at bounding box center [1195, 307] width 253 height 37
select select "upload"
click at [1069, 289] on select "Please Select I will upload files I need a design - $100" at bounding box center [1195, 307] width 253 height 37
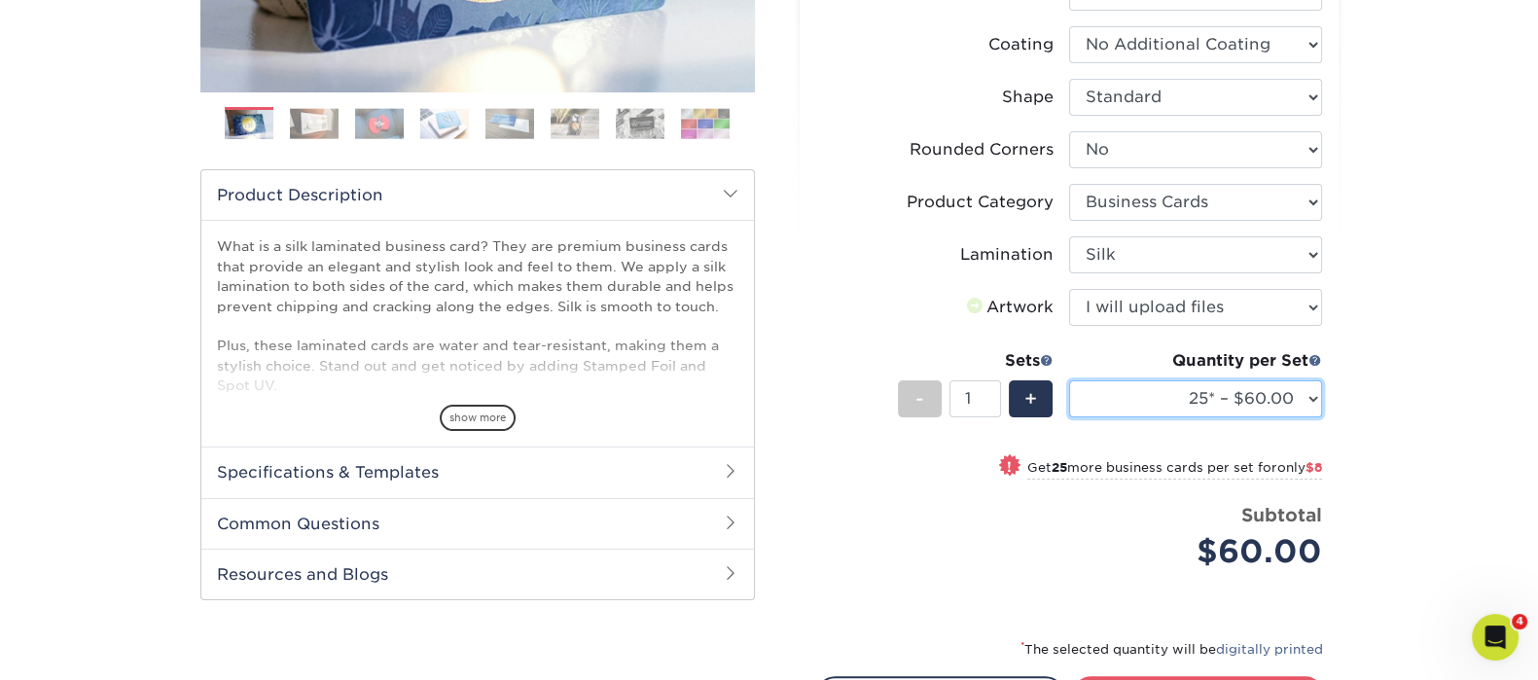
click at [1157, 386] on select "25* – $60.00 50* – $68.00 75* – $76.00 100* – $84.00 250* – $92.00 500 – $96.00…" at bounding box center [1195, 398] width 253 height 37
select select "50* – $68.00"
click at [1069, 380] on select "25* – $60.00 50* – $68.00 75* – $76.00 100* – $84.00 250* – $92.00 500 – $96.00…" at bounding box center [1195, 398] width 253 height 37
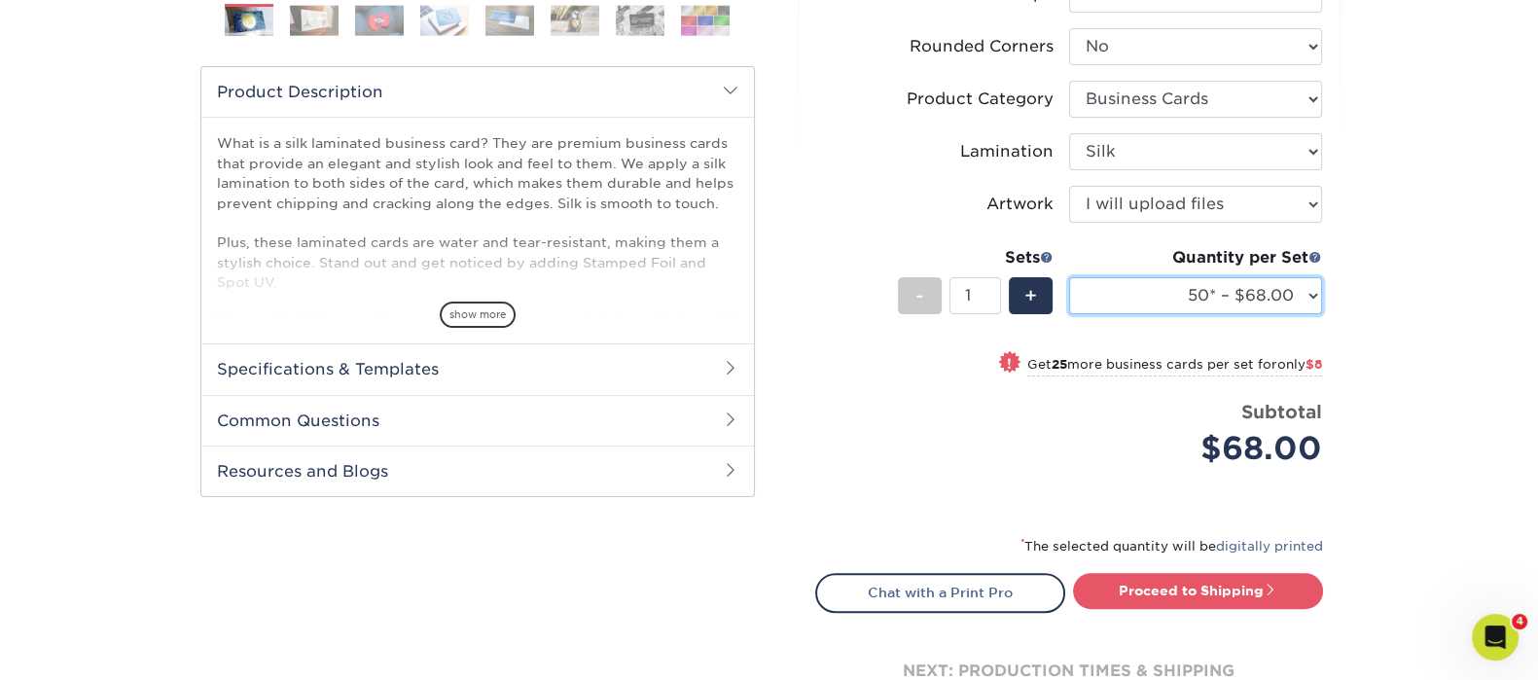
scroll to position [972, 0]
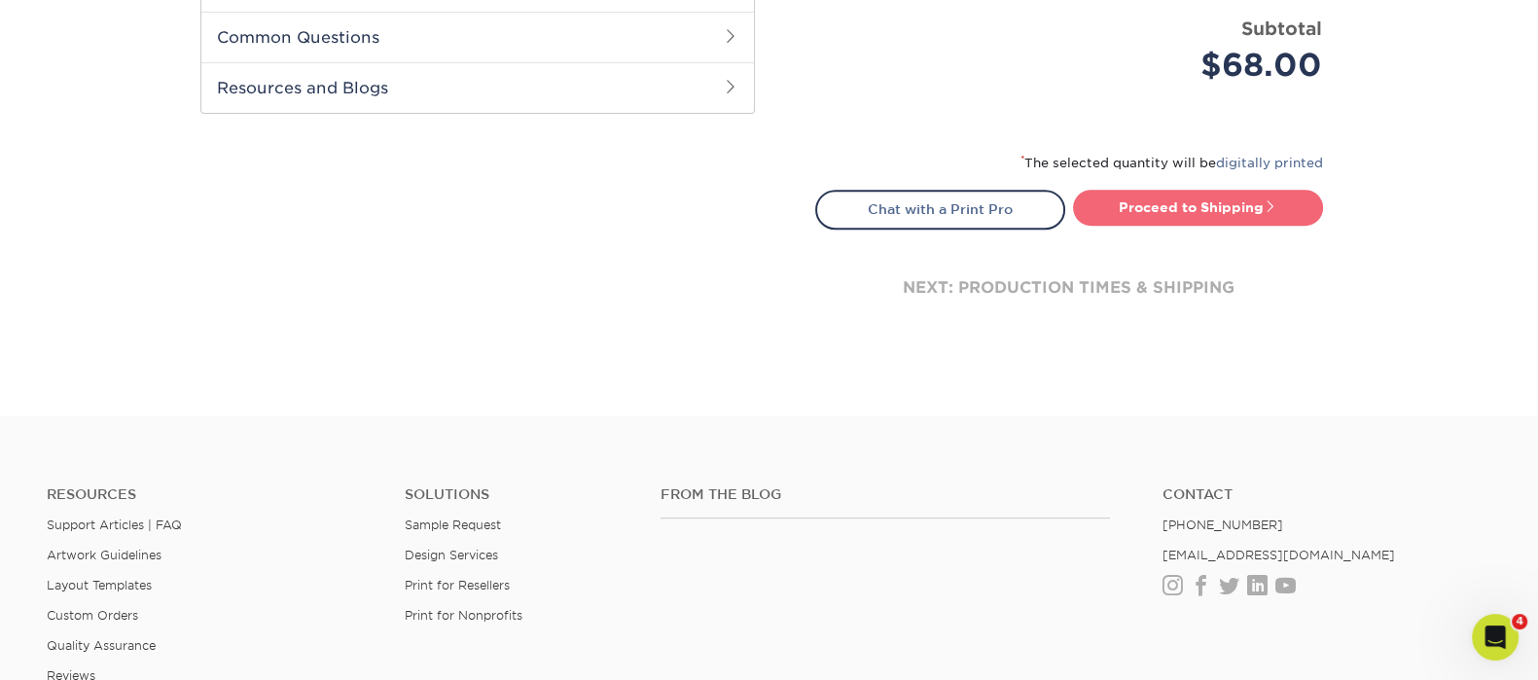
click at [1169, 196] on link "Proceed to Shipping" at bounding box center [1198, 207] width 250 height 35
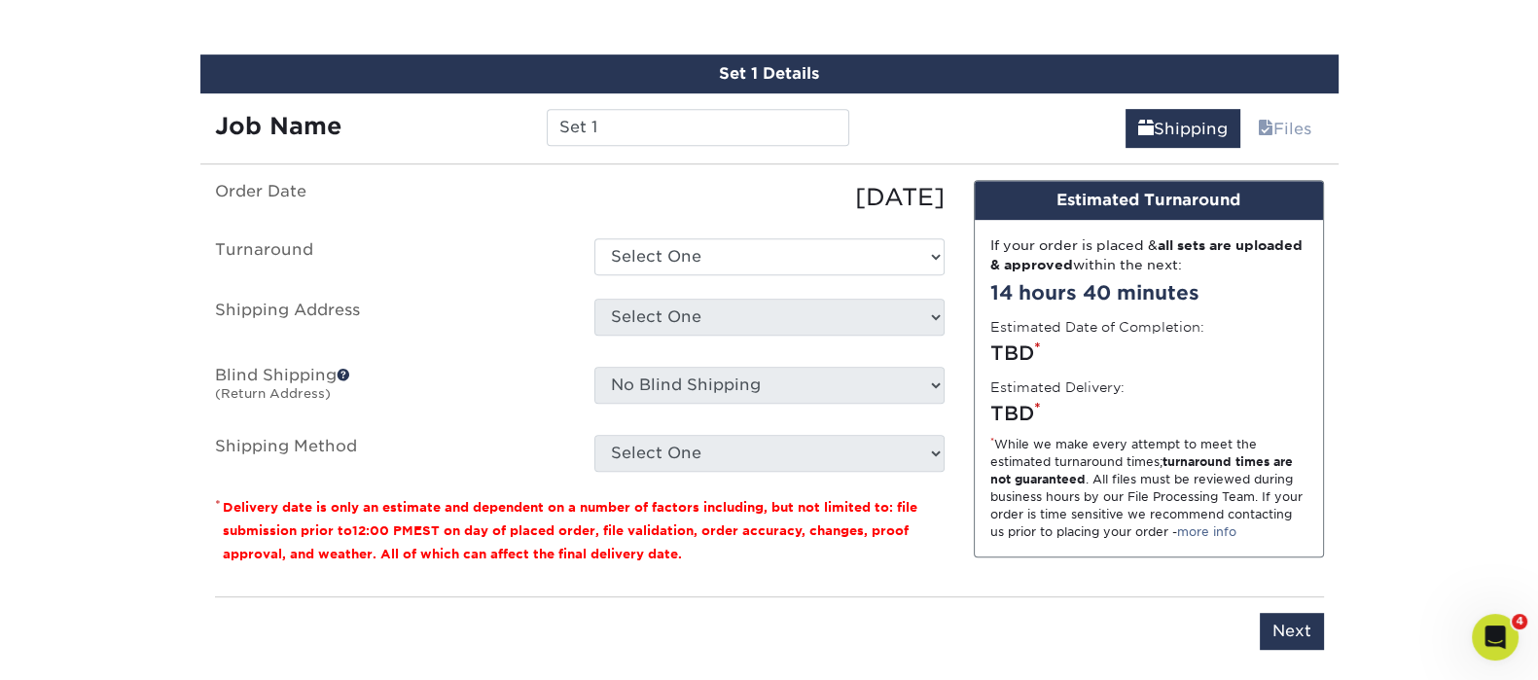
scroll to position [1213, 0]
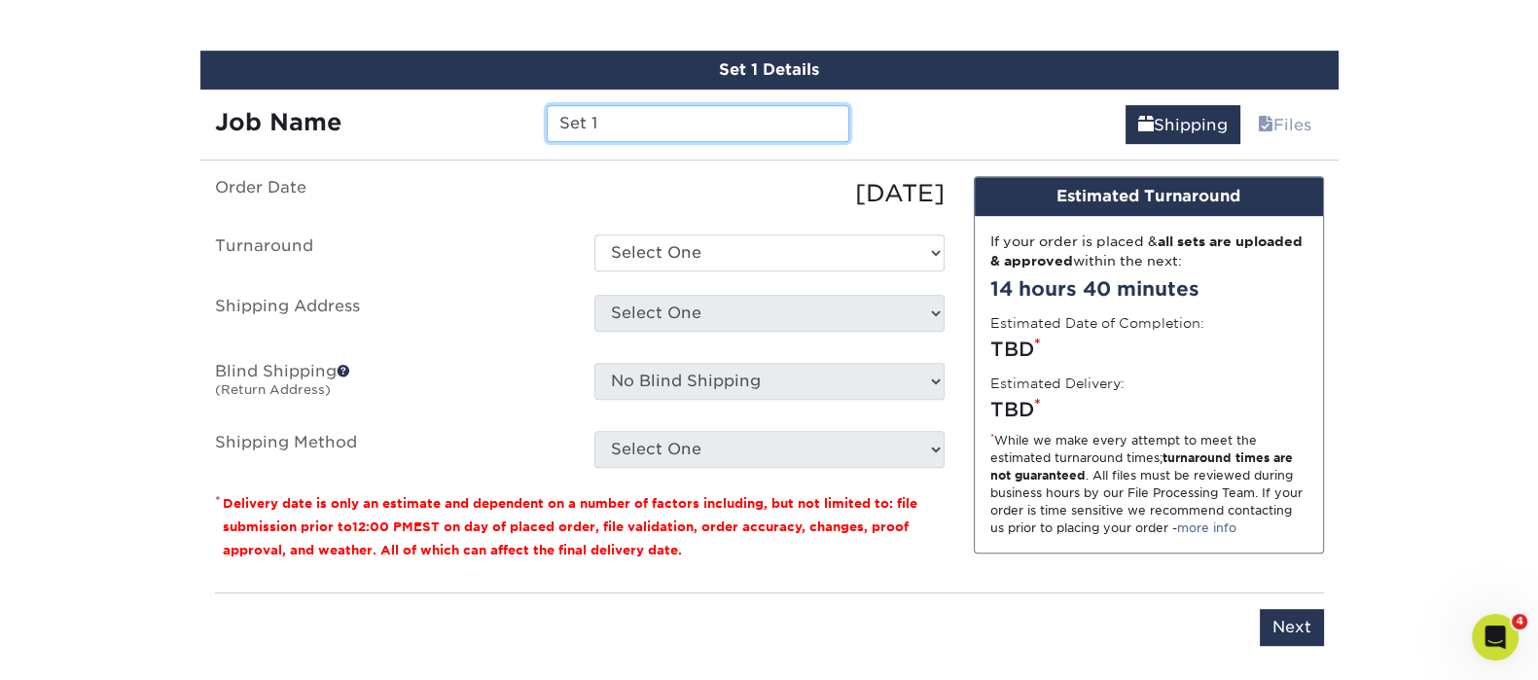
drag, startPoint x: 603, startPoint y: 122, endPoint x: 545, endPoint y: 111, distance: 59.3
click at [545, 111] on div "Set 1" at bounding box center [698, 123] width 332 height 37
paste input "[PERSON_NAME]"
type input "[PERSON_NAME]"
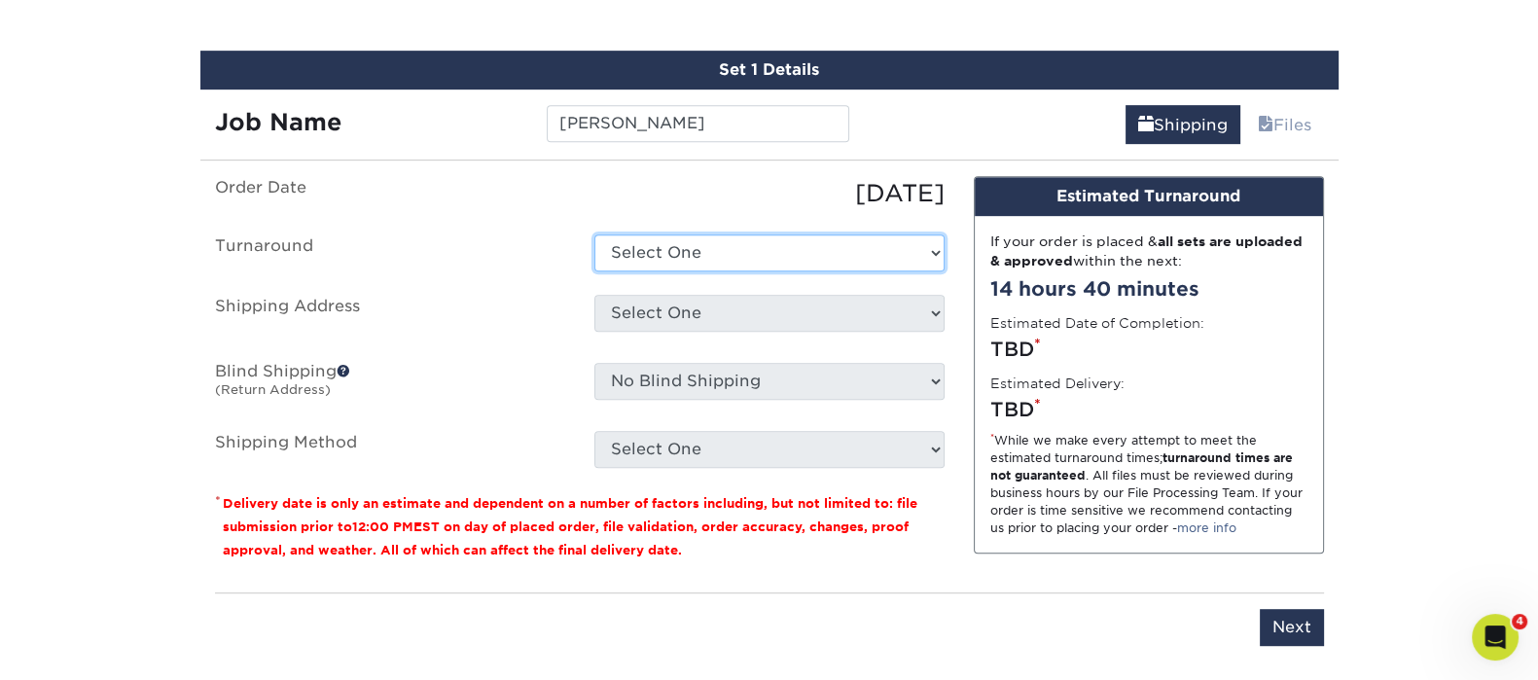
click at [699, 234] on select "Select One 2-4 Business Days 2 Day Next Business Day" at bounding box center [769, 252] width 350 height 37
select select "7f31b32a-ec12-4eac-8c83-7b9a9183acd8"
click at [594, 234] on select "Select One 2-4 Business Days 2 Day Next Business Day" at bounding box center [769, 252] width 350 height 37
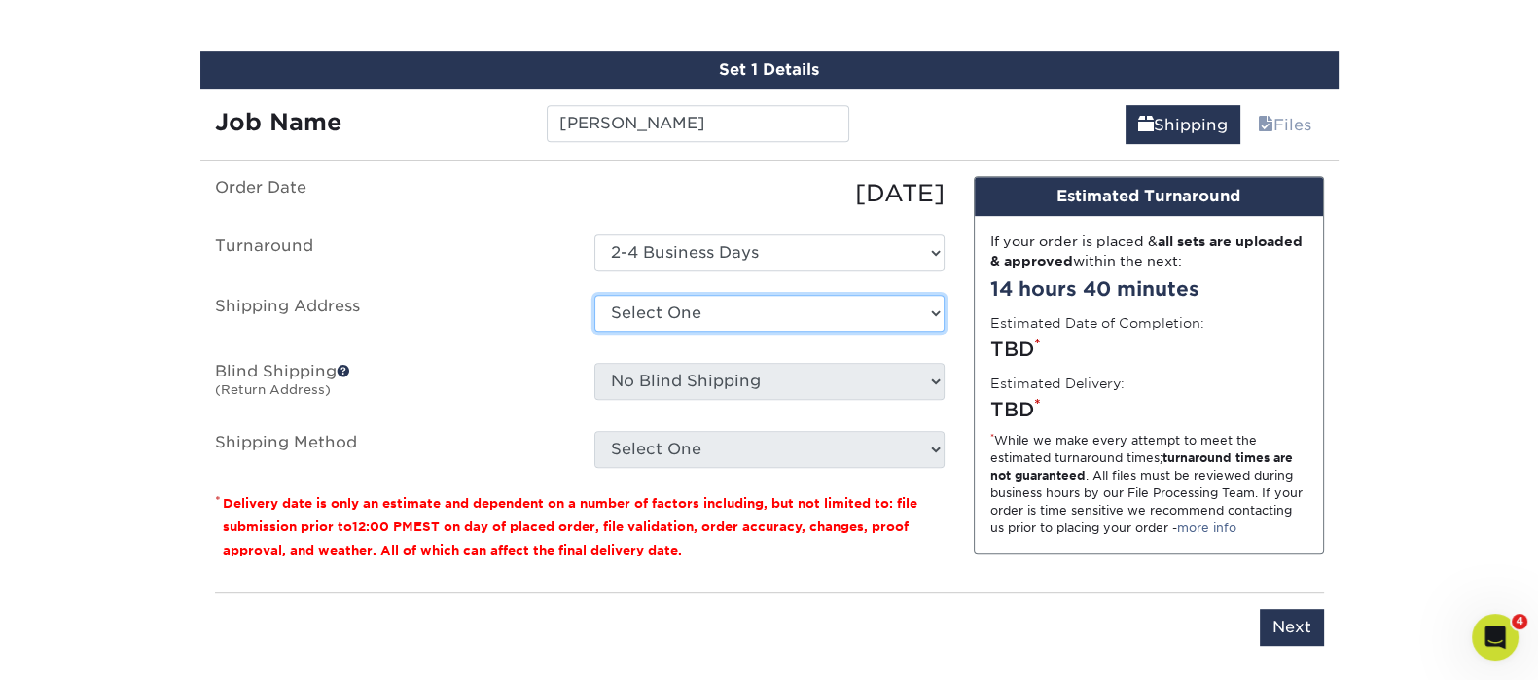
click at [710, 324] on select "Select One Atlanta Office Austin Office Dallas Office Dallas Office NEW Denver …" at bounding box center [769, 313] width 350 height 37
select select "258222"
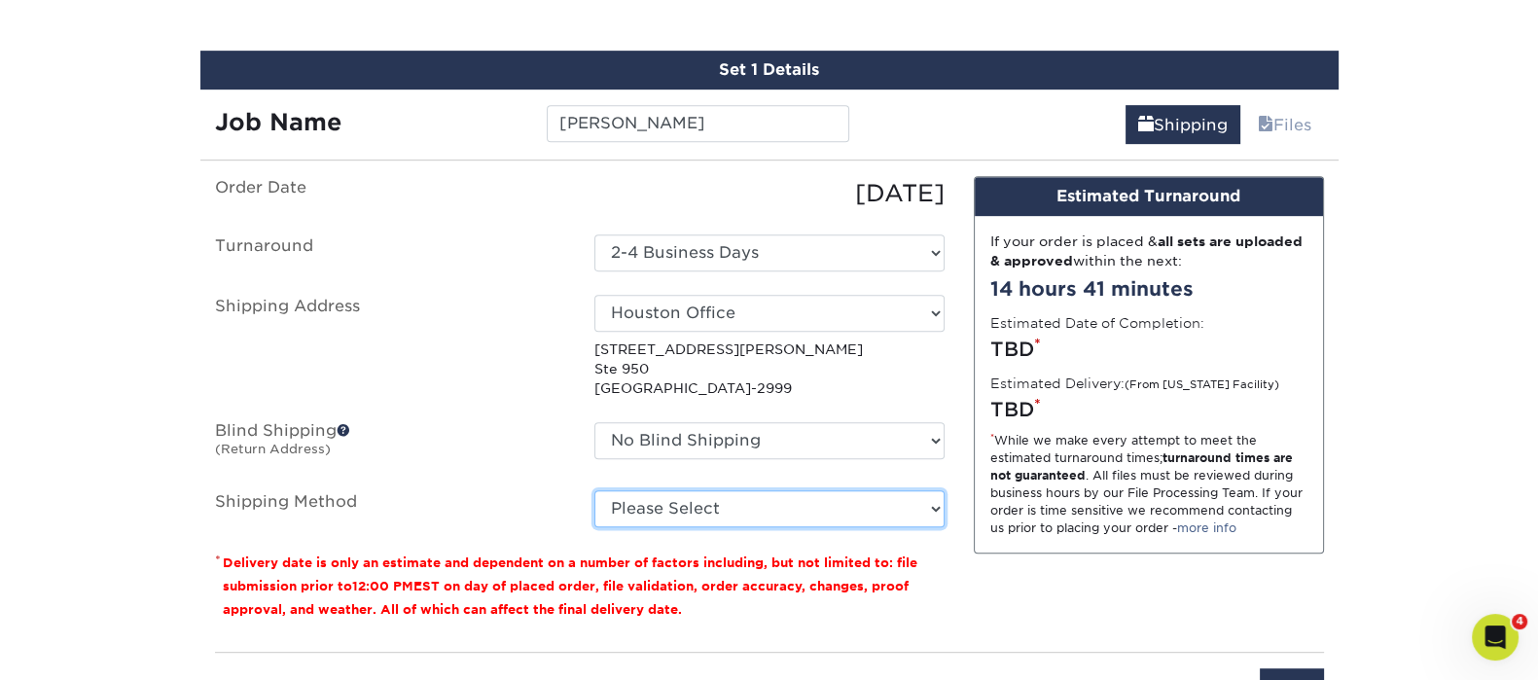
click at [753, 514] on select "Please Select Ground Shipping (+$7.84) 3 Day Shipping Service (+$15.38) 2 Day A…" at bounding box center [769, 508] width 350 height 37
select select "03"
click at [594, 490] on select "Please Select Ground Shipping (+$7.84) 3 Day Shipping Service (+$15.38) 2 Day A…" at bounding box center [769, 508] width 350 height 37
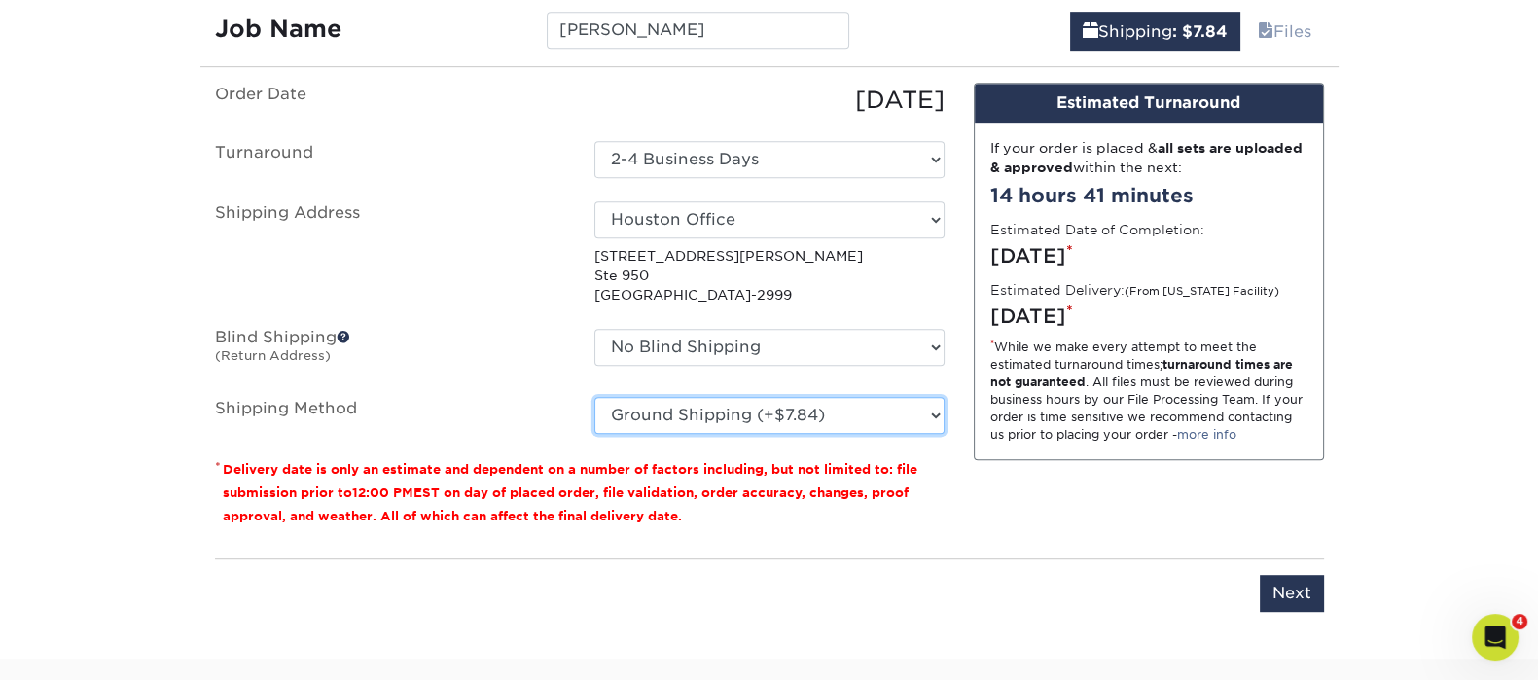
scroll to position [1456, 0]
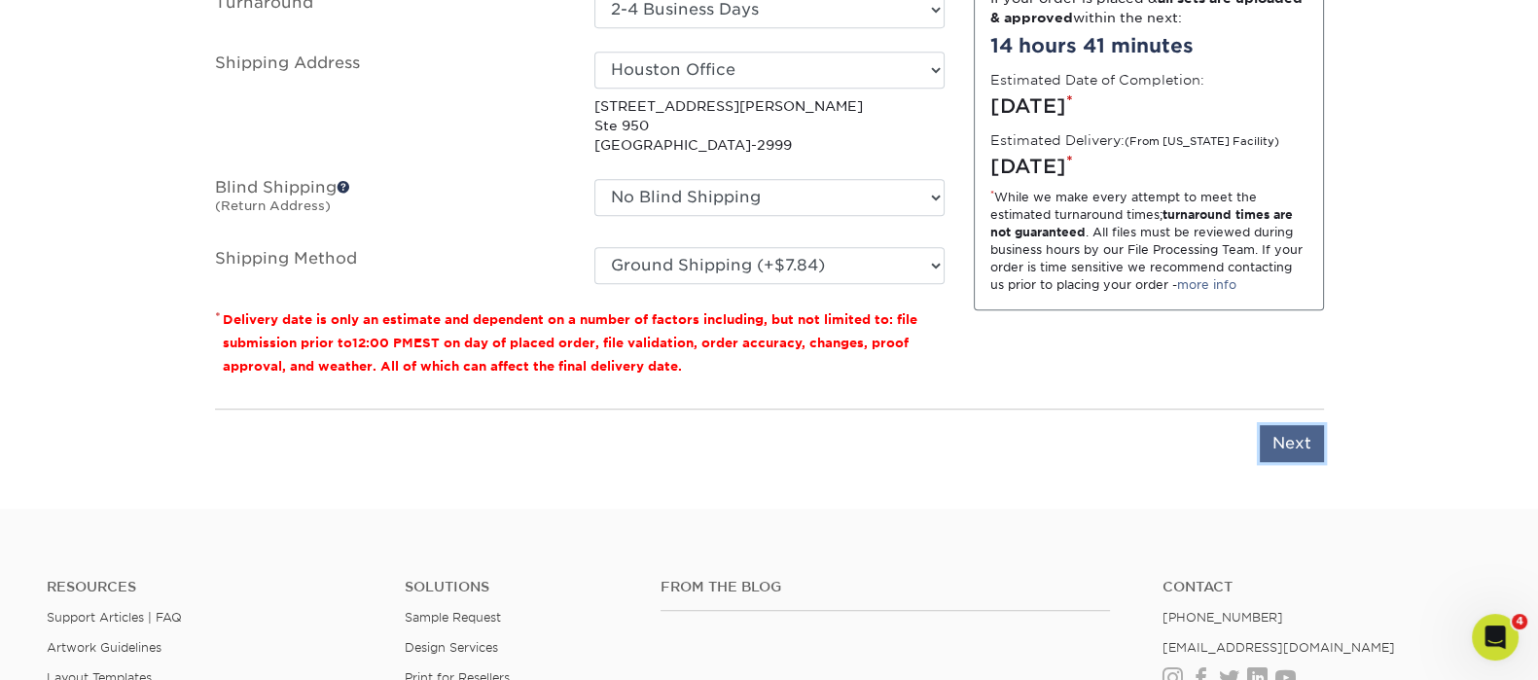
click at [1282, 438] on input "Next" at bounding box center [1291, 443] width 64 height 37
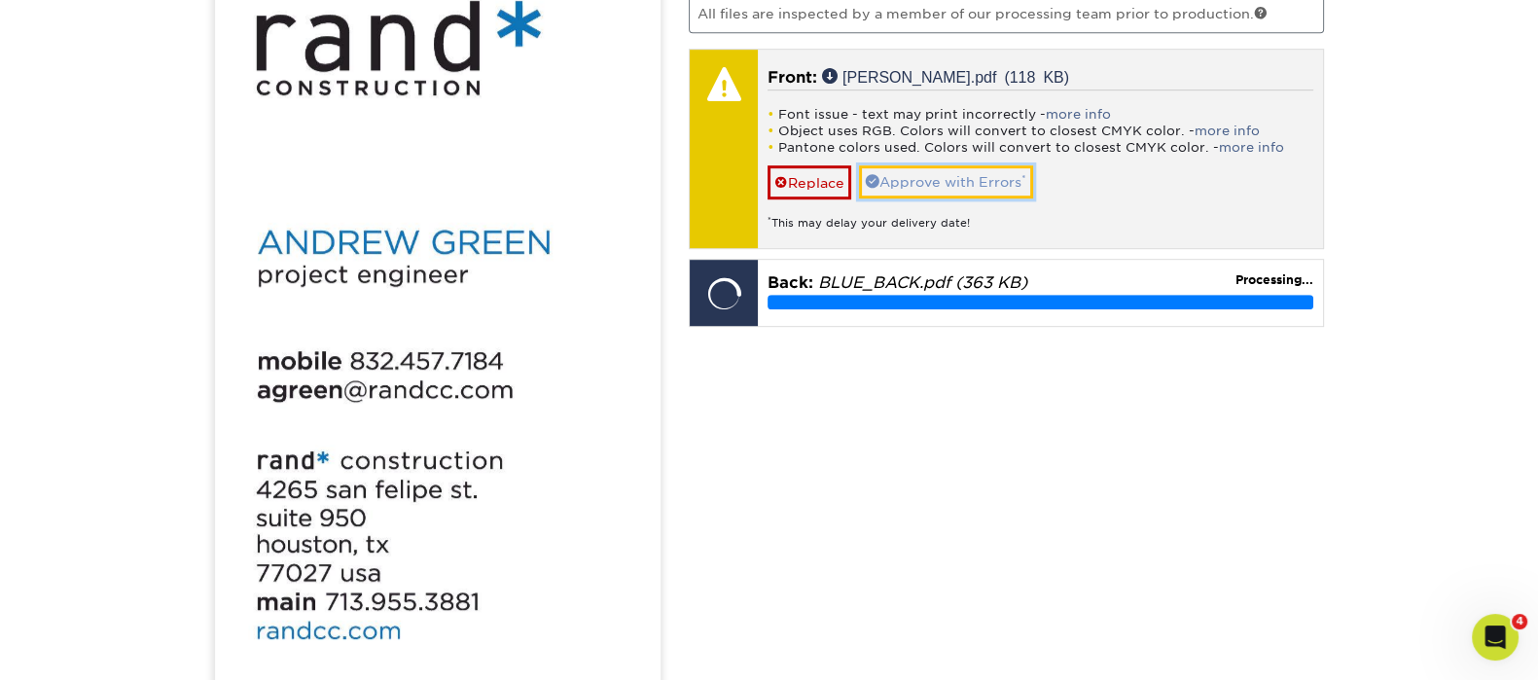
click at [932, 165] on link "Approve with Errors *" at bounding box center [946, 181] width 174 height 33
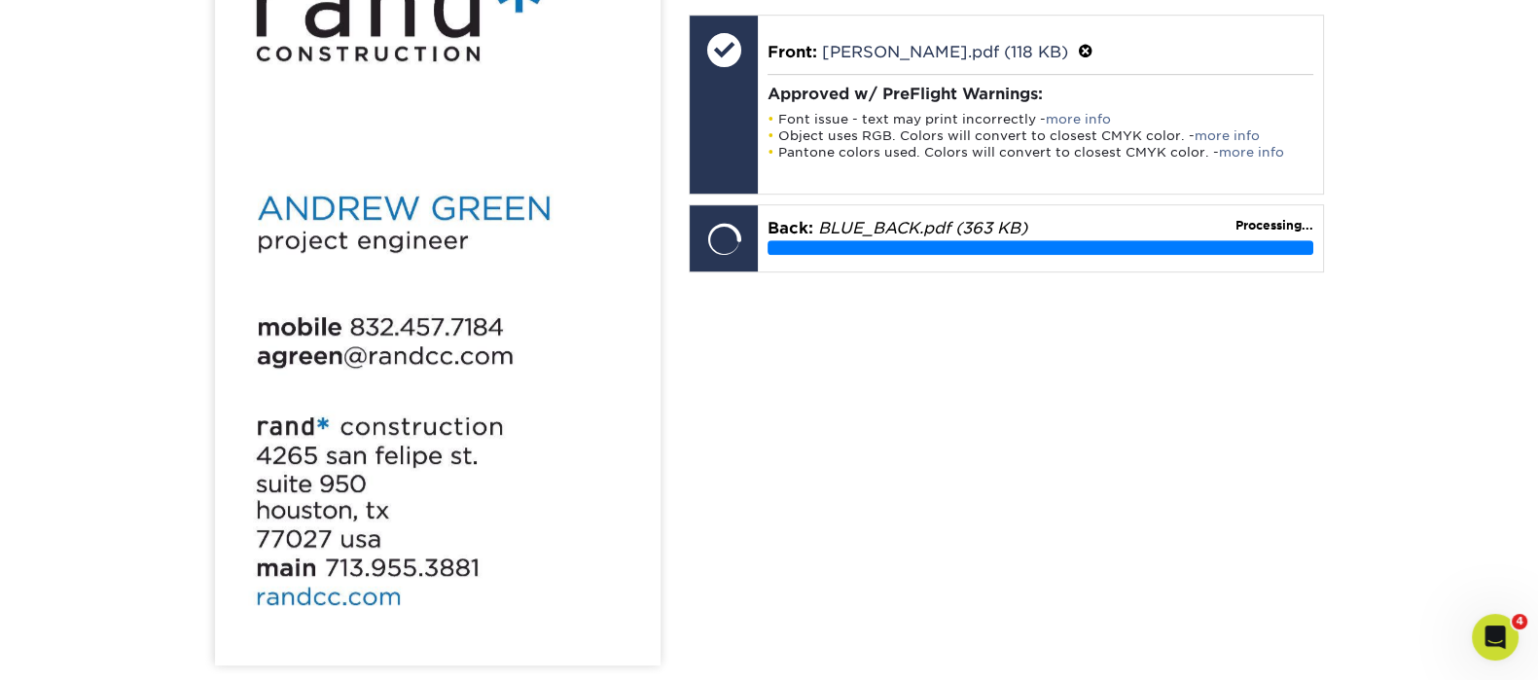
scroll to position [1577, 0]
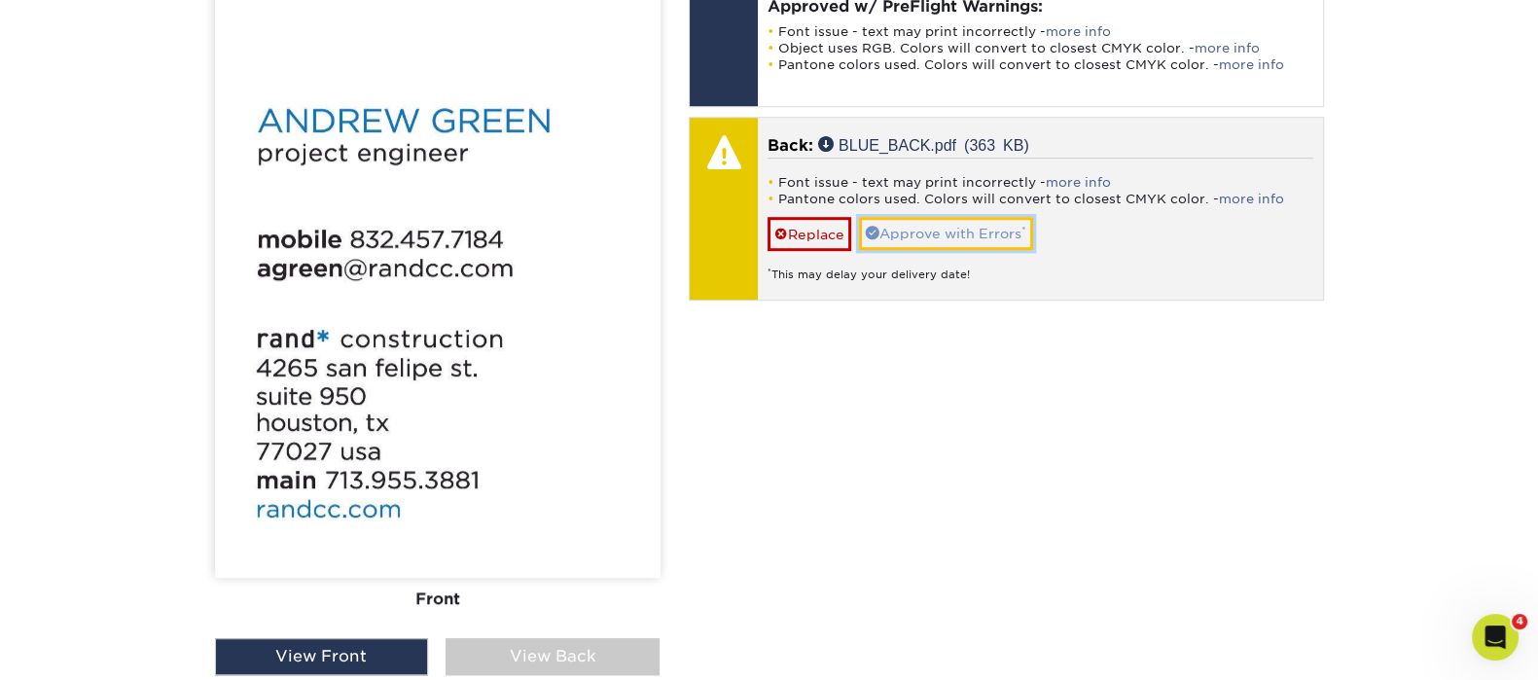
click at [968, 227] on link "Approve with Errors *" at bounding box center [946, 233] width 174 height 33
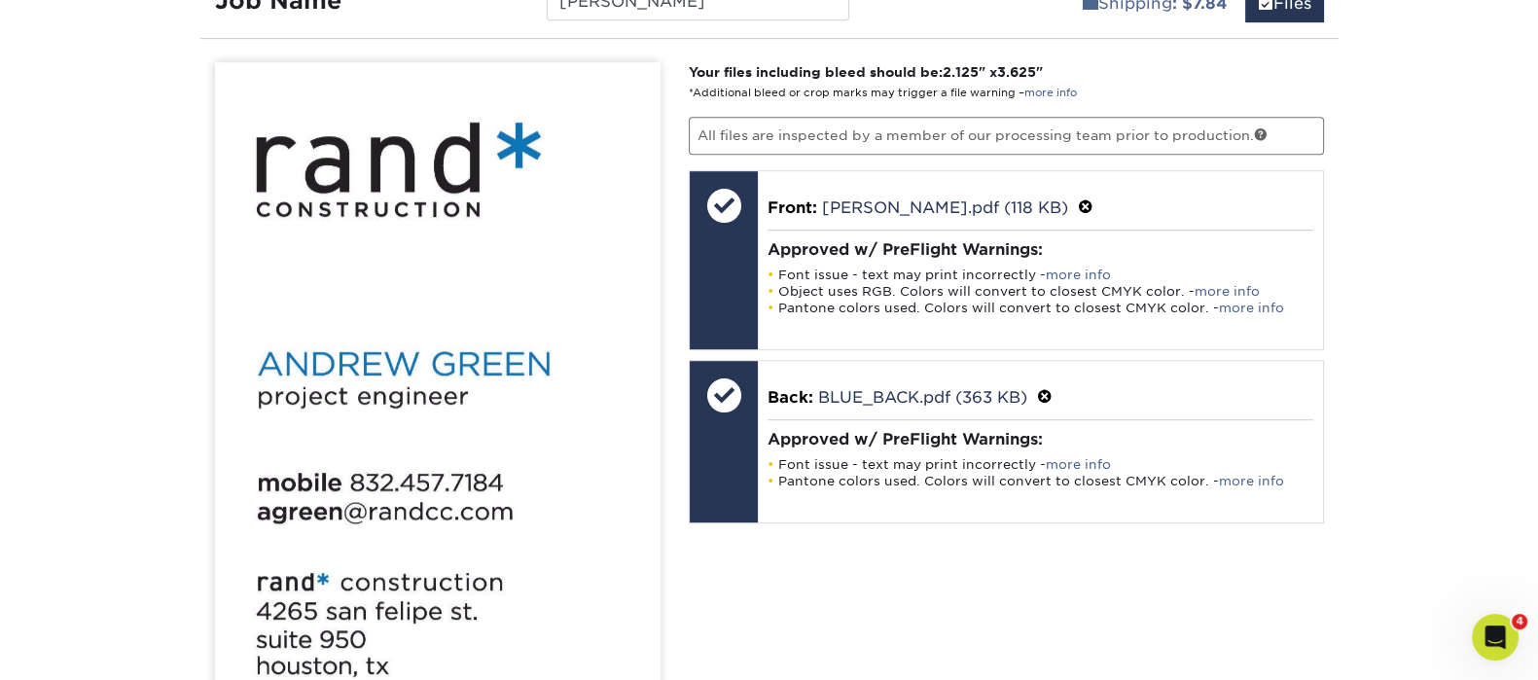
scroll to position [1821, 0]
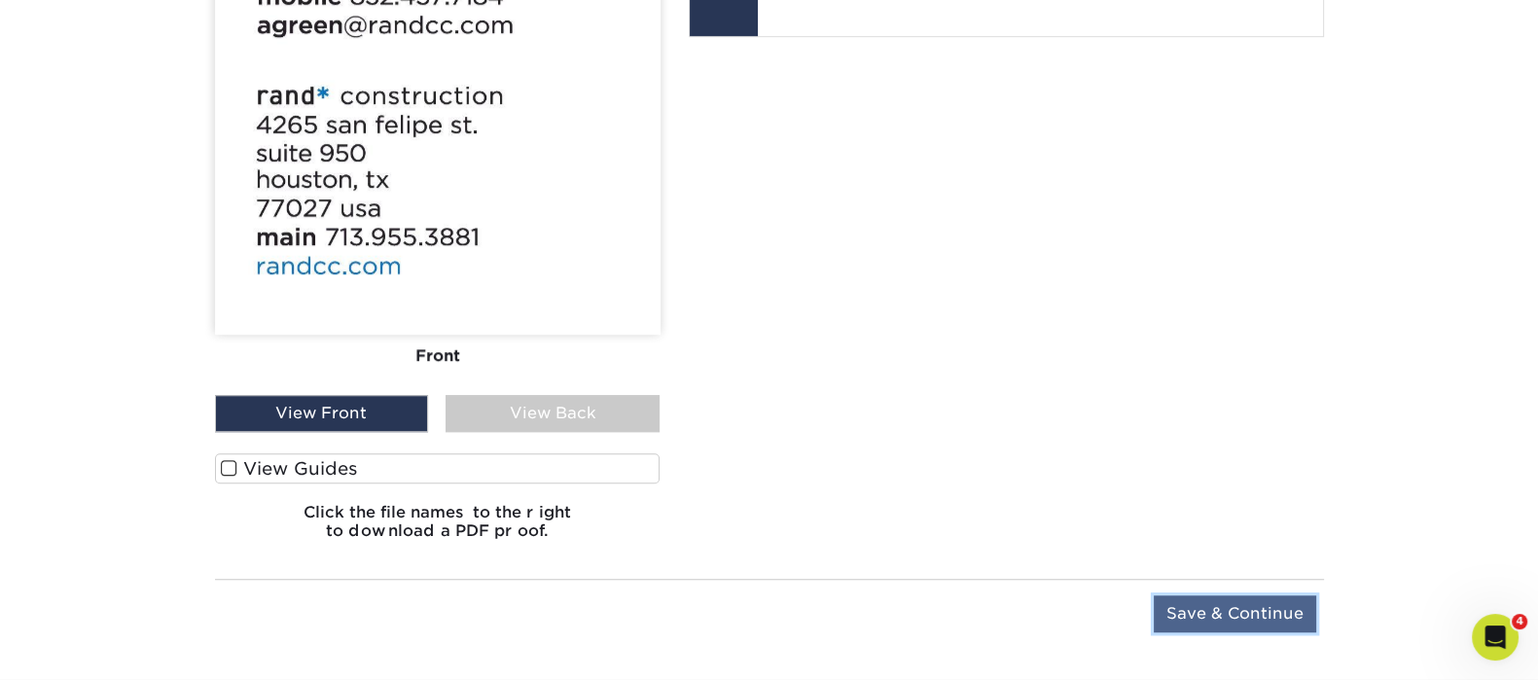
click at [1193, 603] on input "Save & Continue" at bounding box center [1234, 613] width 162 height 37
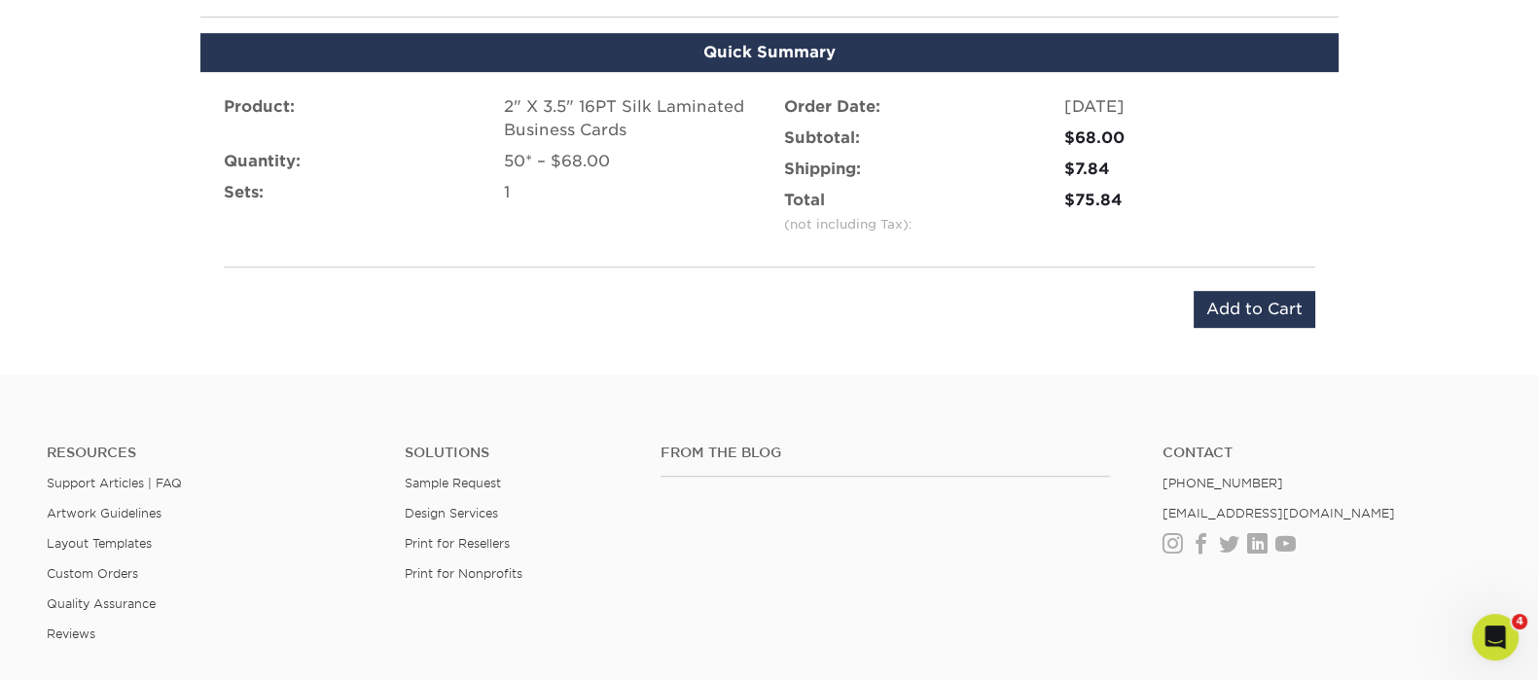
scroll to position [1372, 0]
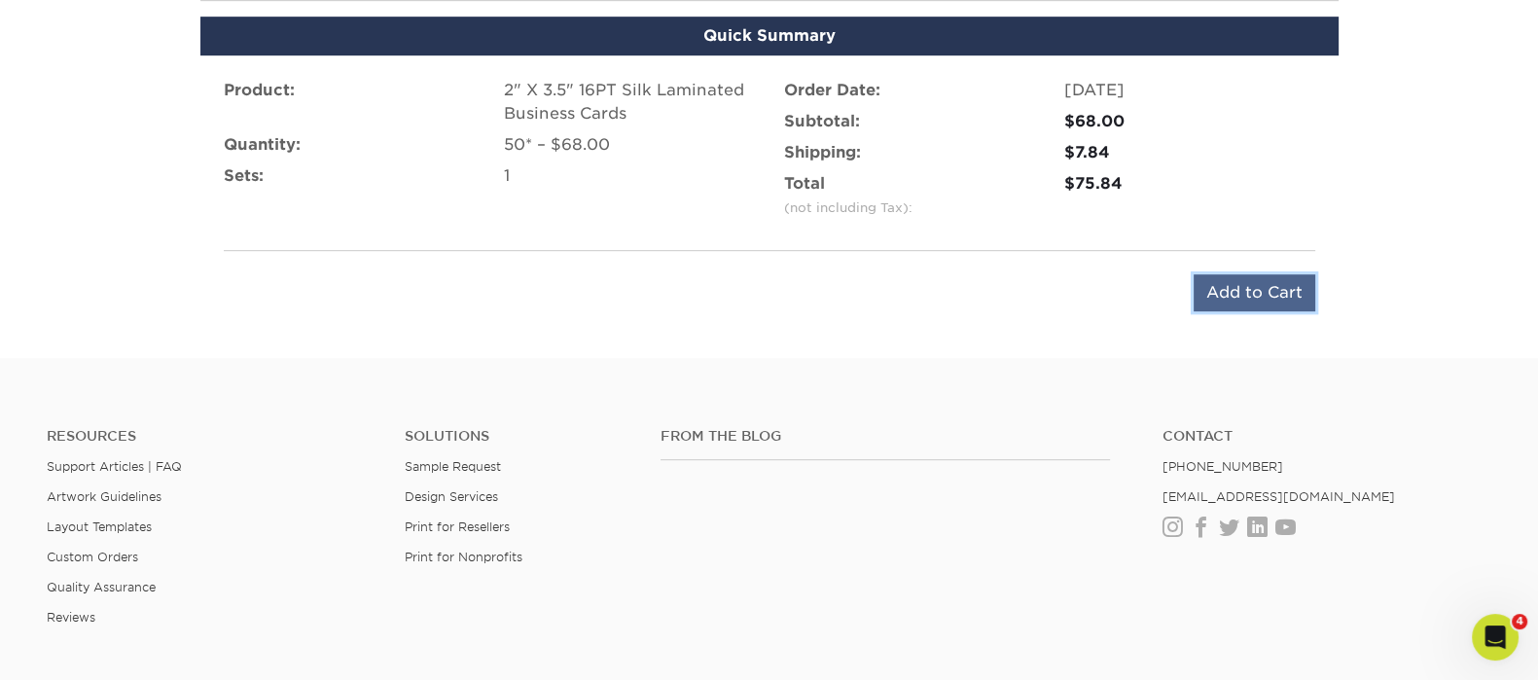
click at [1270, 283] on input "Add to Cart" at bounding box center [1254, 292] width 122 height 37
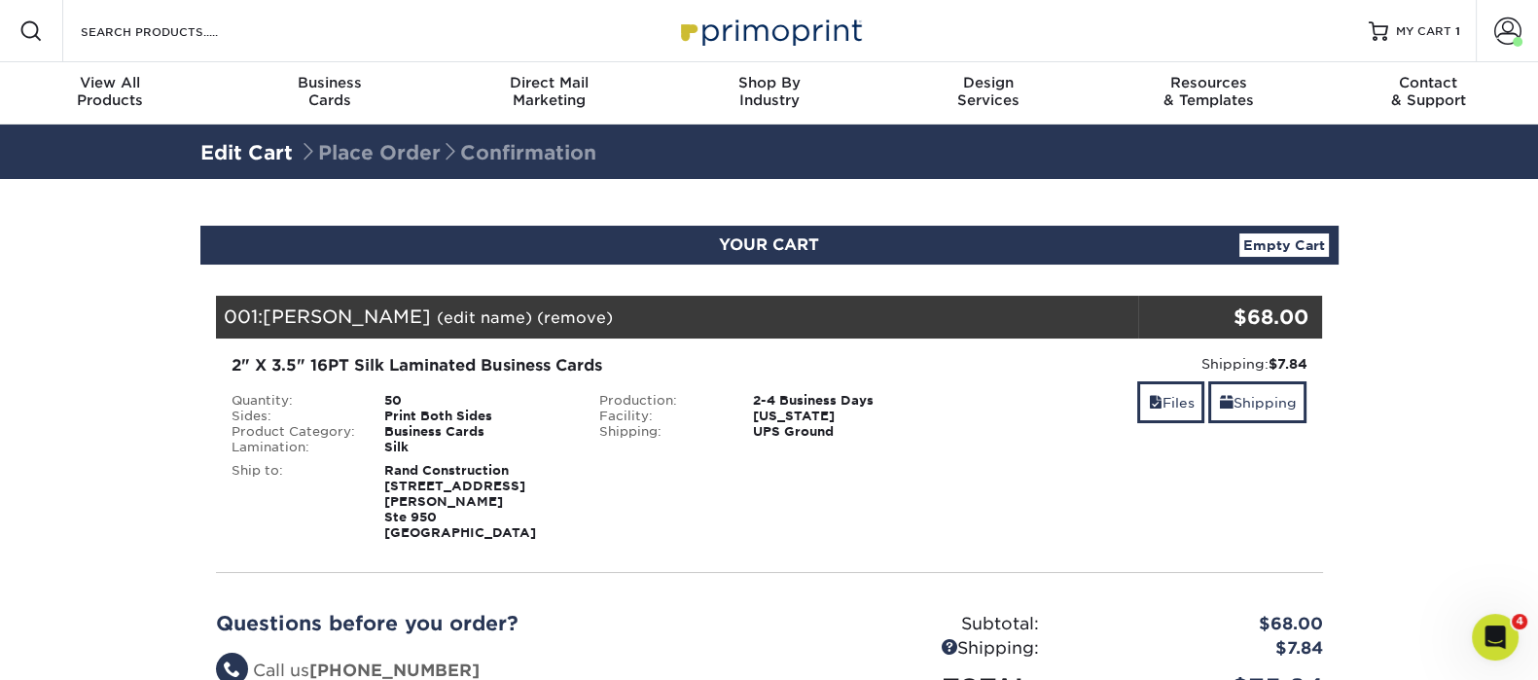
scroll to position [365, 0]
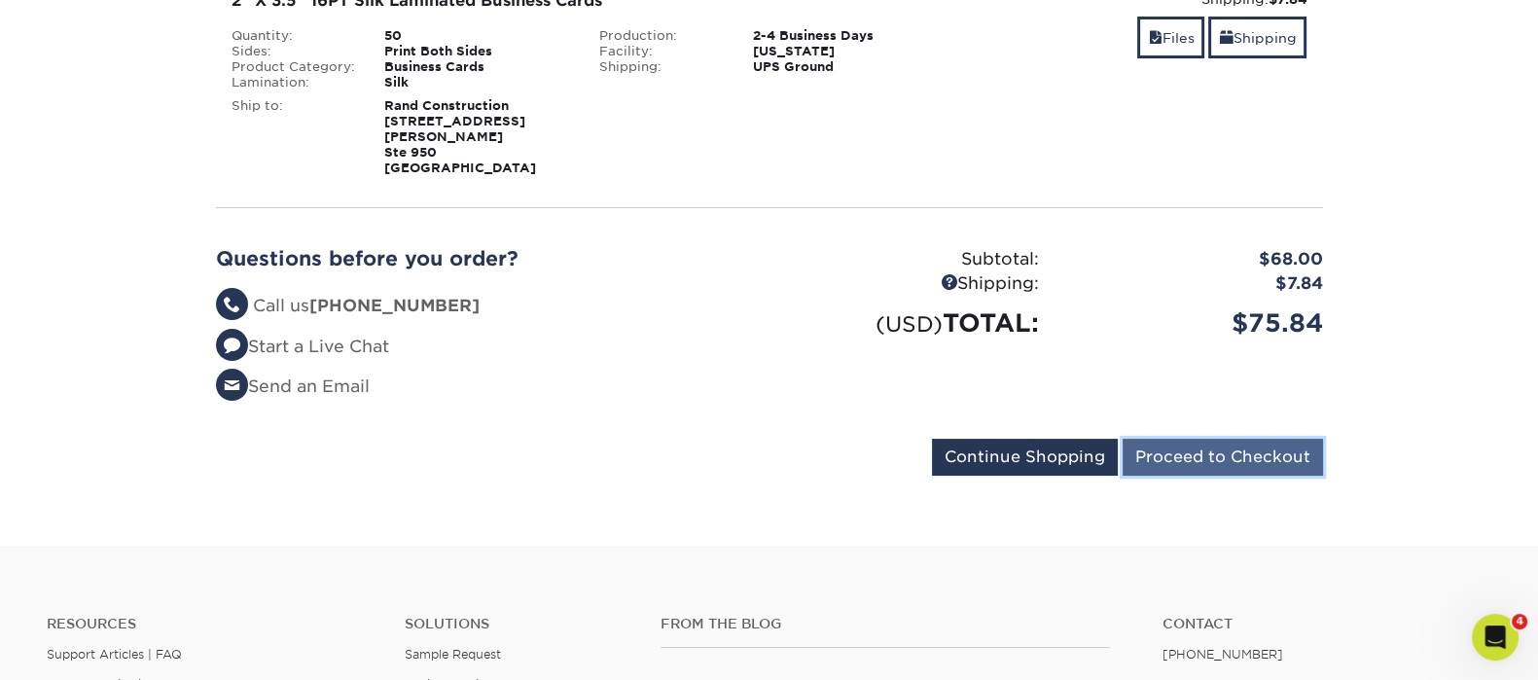
click at [1292, 445] on input "Proceed to Checkout" at bounding box center [1222, 457] width 200 height 37
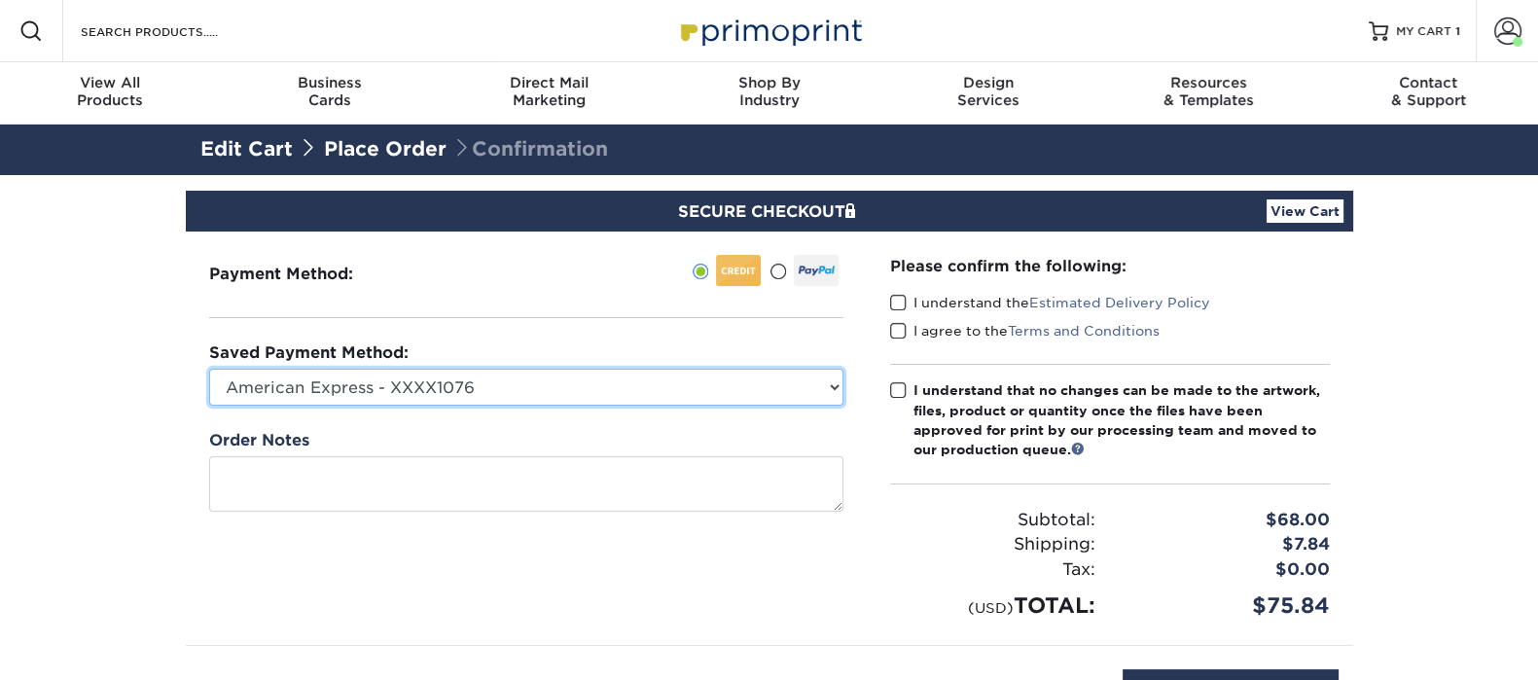
click at [629, 391] on select "American Express - XXXX1076 Visa - XXXX4105 New Credit Card" at bounding box center [526, 387] width 634 height 37
select select "74325"
click at [209, 369] on select "American Express - XXXX1076 Visa - XXXX4105 New Credit Card" at bounding box center [526, 387] width 634 height 37
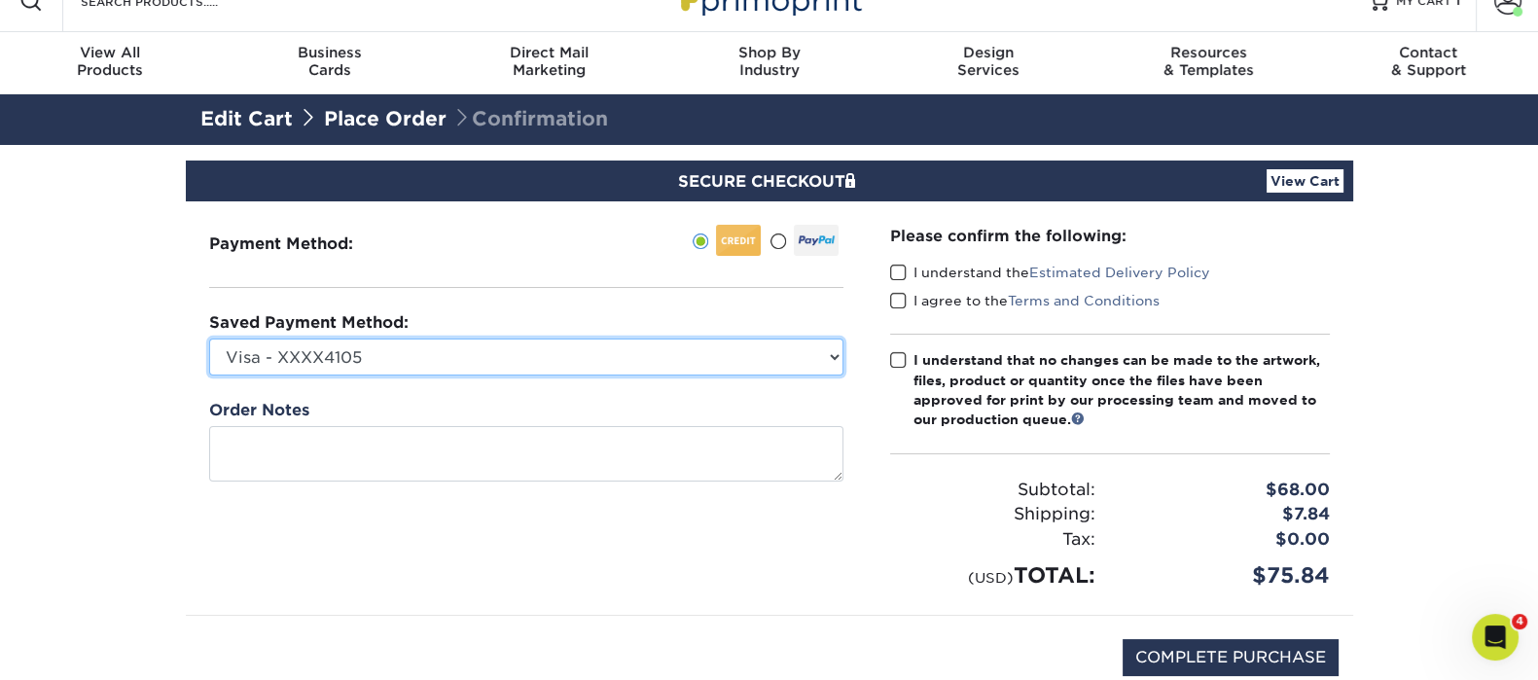
scroll to position [121, 0]
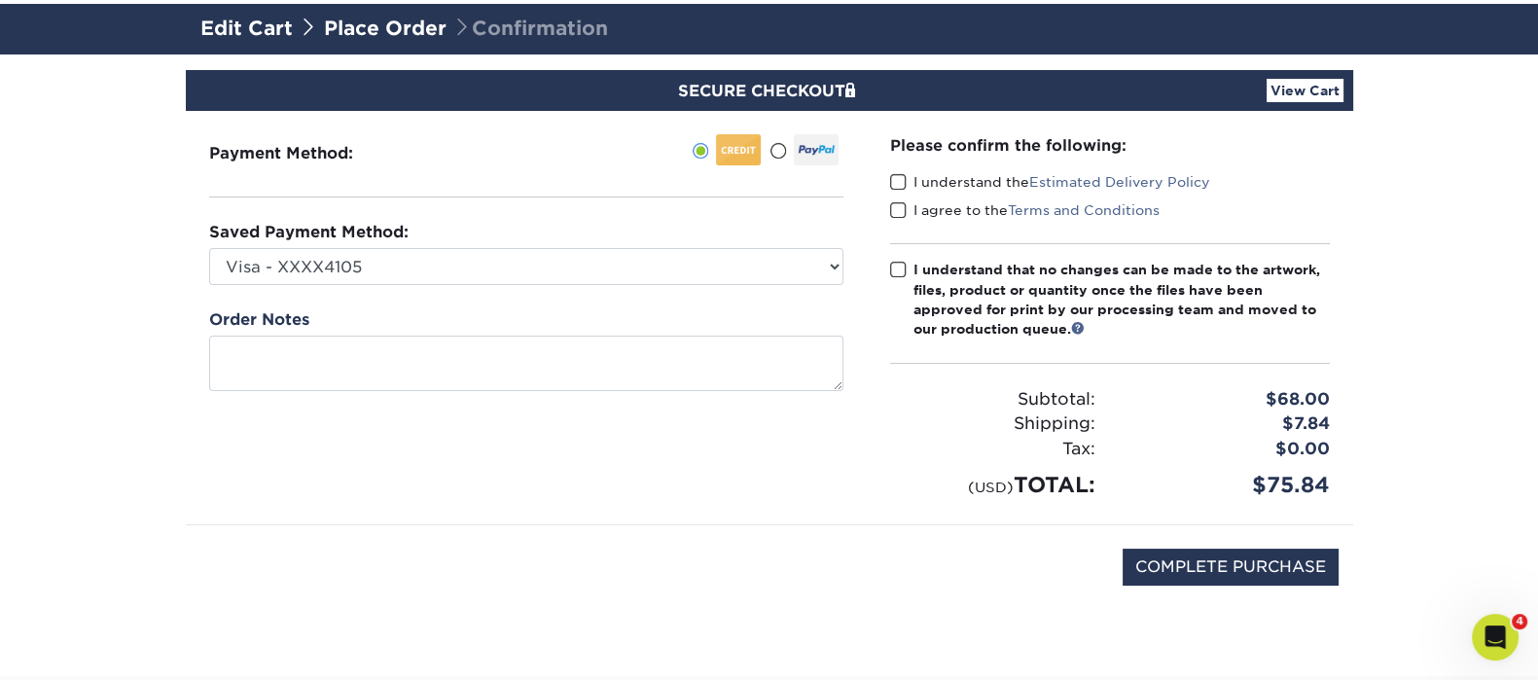
click at [900, 178] on span at bounding box center [898, 182] width 17 height 18
click at [0, 0] on input "I understand the Estimated Delivery Policy" at bounding box center [0, 0] width 0 height 0
click at [896, 218] on div "I agree to the Terms and Conditions" at bounding box center [1110, 213] width 440 height 27
click at [900, 211] on span at bounding box center [898, 210] width 17 height 18
click at [0, 0] on input "I agree to the Terms and Conditions" at bounding box center [0, 0] width 0 height 0
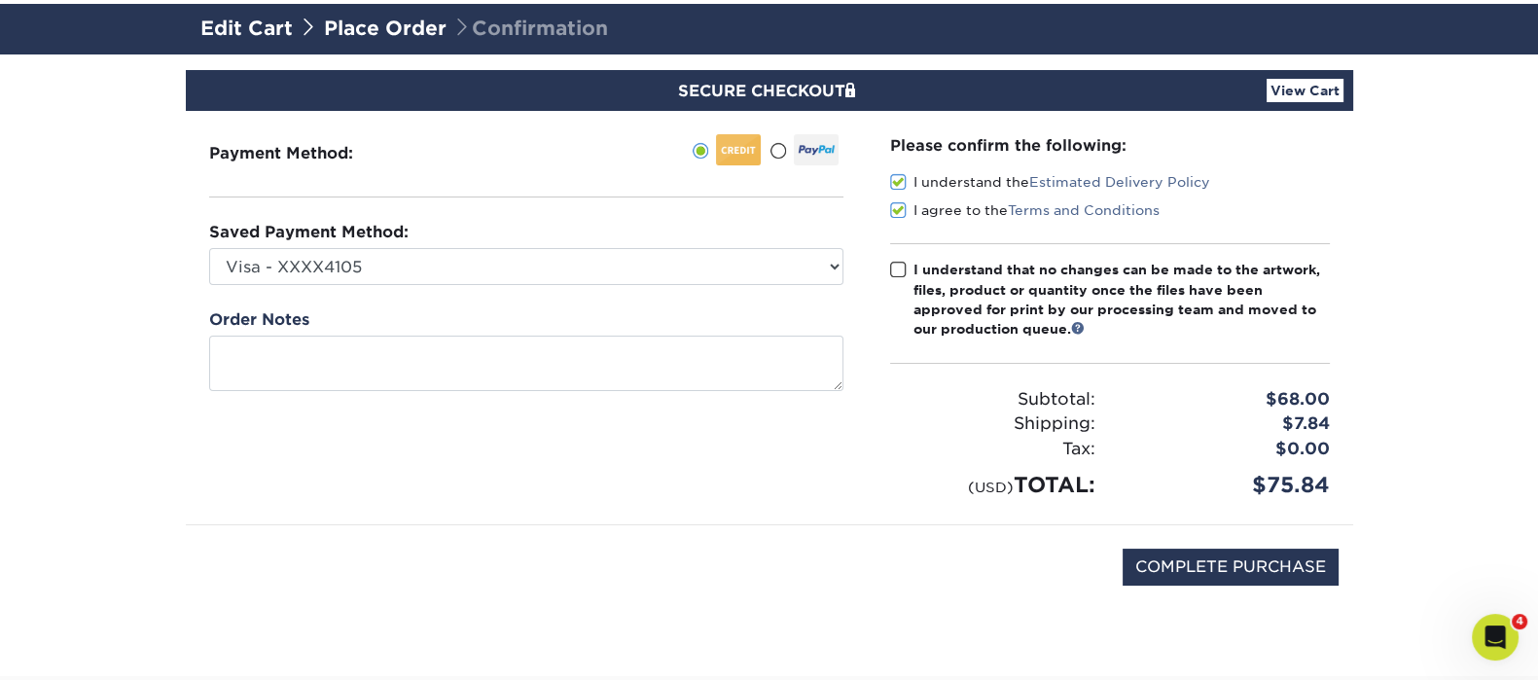
click at [890, 269] on span at bounding box center [898, 270] width 17 height 18
click at [0, 0] on input "I understand that no changes can be made to the artwork, files, product or quan…" at bounding box center [0, 0] width 0 height 0
click at [1151, 564] on input "COMPLETE PURCHASE" at bounding box center [1230, 567] width 216 height 37
type input "PROCESSING, PLEASE WAIT..."
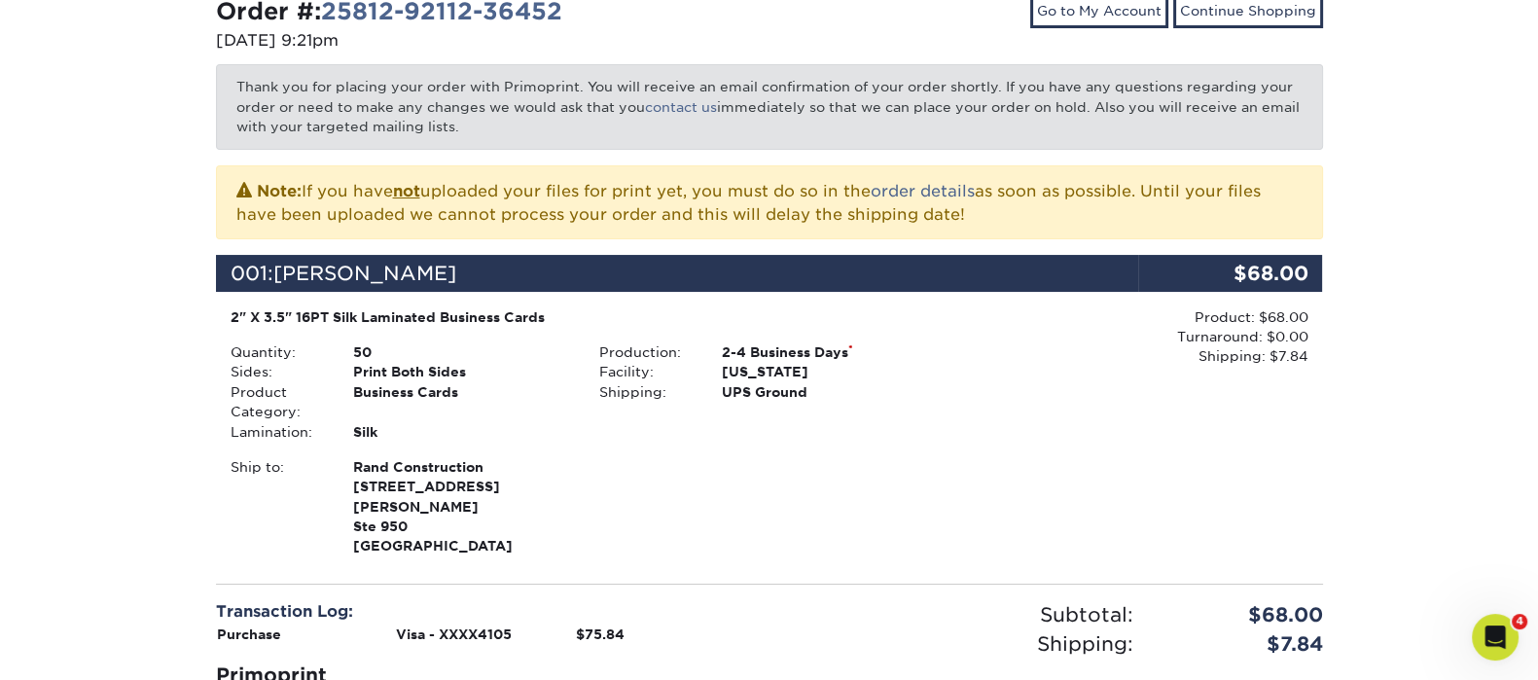
scroll to position [608, 0]
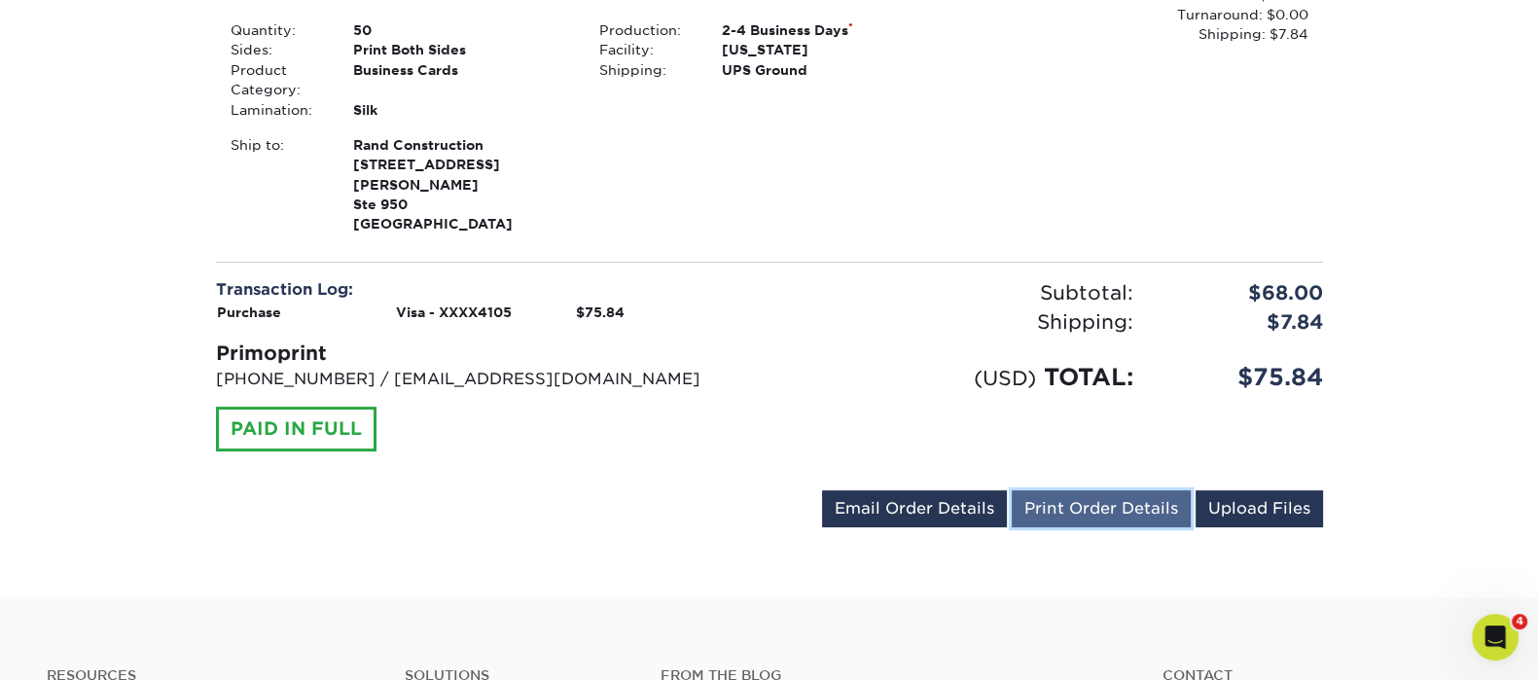
click at [1171, 490] on link "Print Order Details" at bounding box center [1100, 508] width 179 height 37
